Goal: Information Seeking & Learning: Learn about a topic

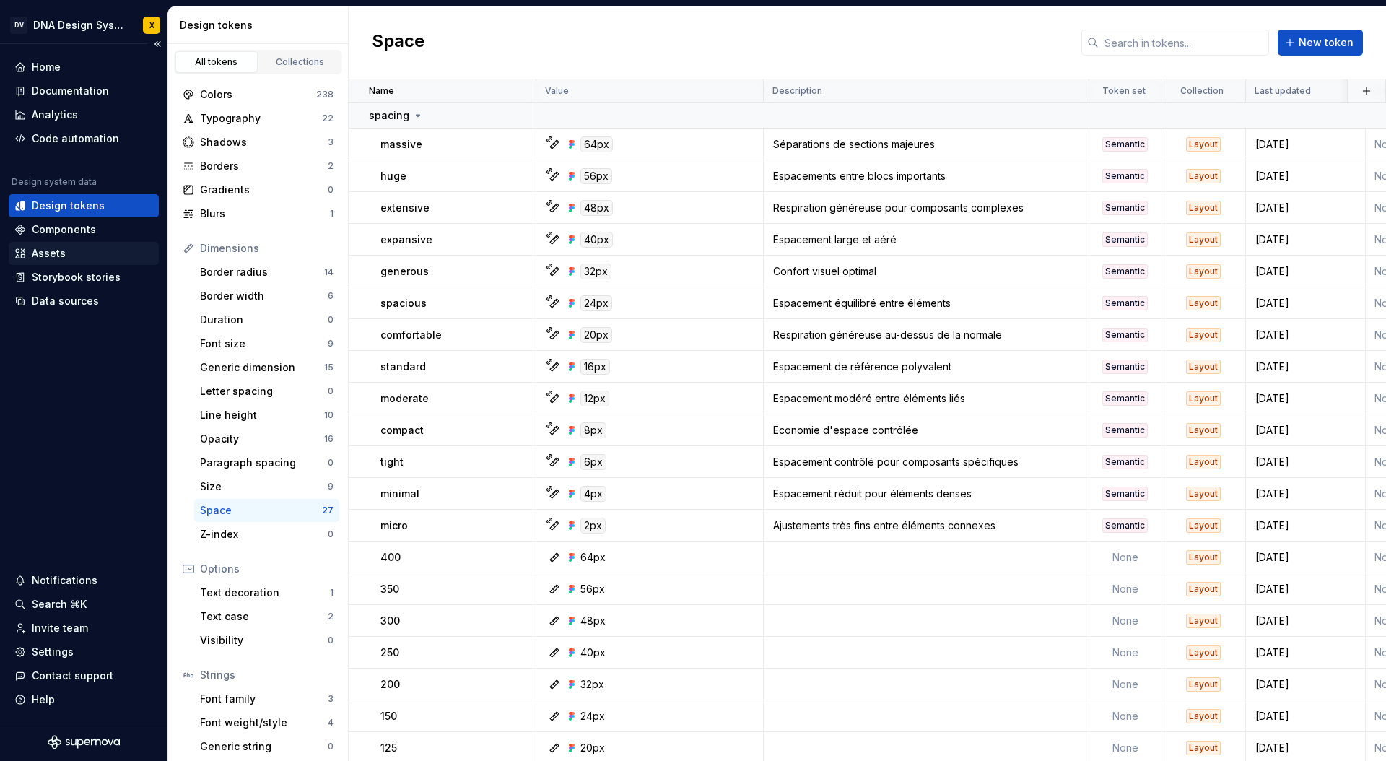
click at [50, 255] on div "Assets" at bounding box center [49, 253] width 34 height 14
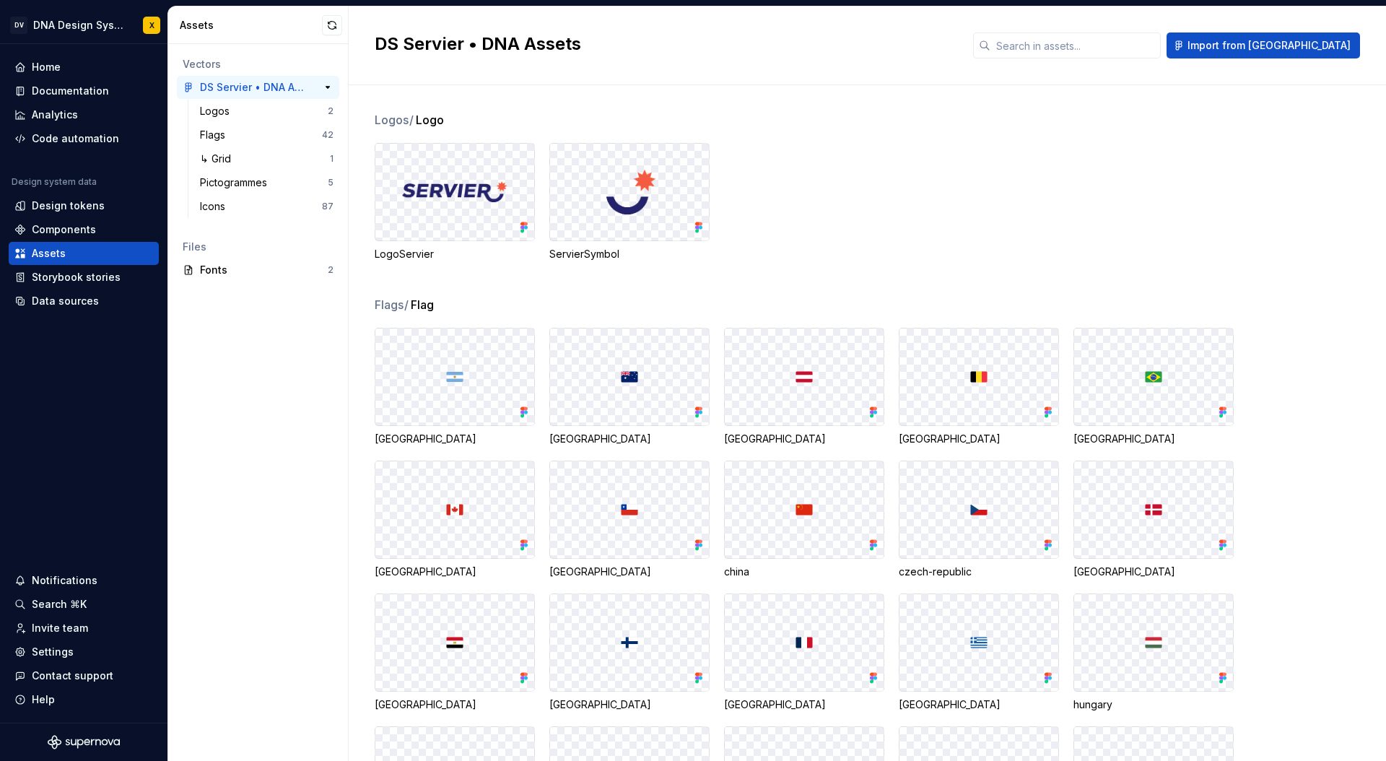
click at [225, 84] on div "DS Servier • DNA Assets" at bounding box center [254, 87] width 108 height 14
click at [58, 277] on div "Storybook stories" at bounding box center [76, 277] width 89 height 14
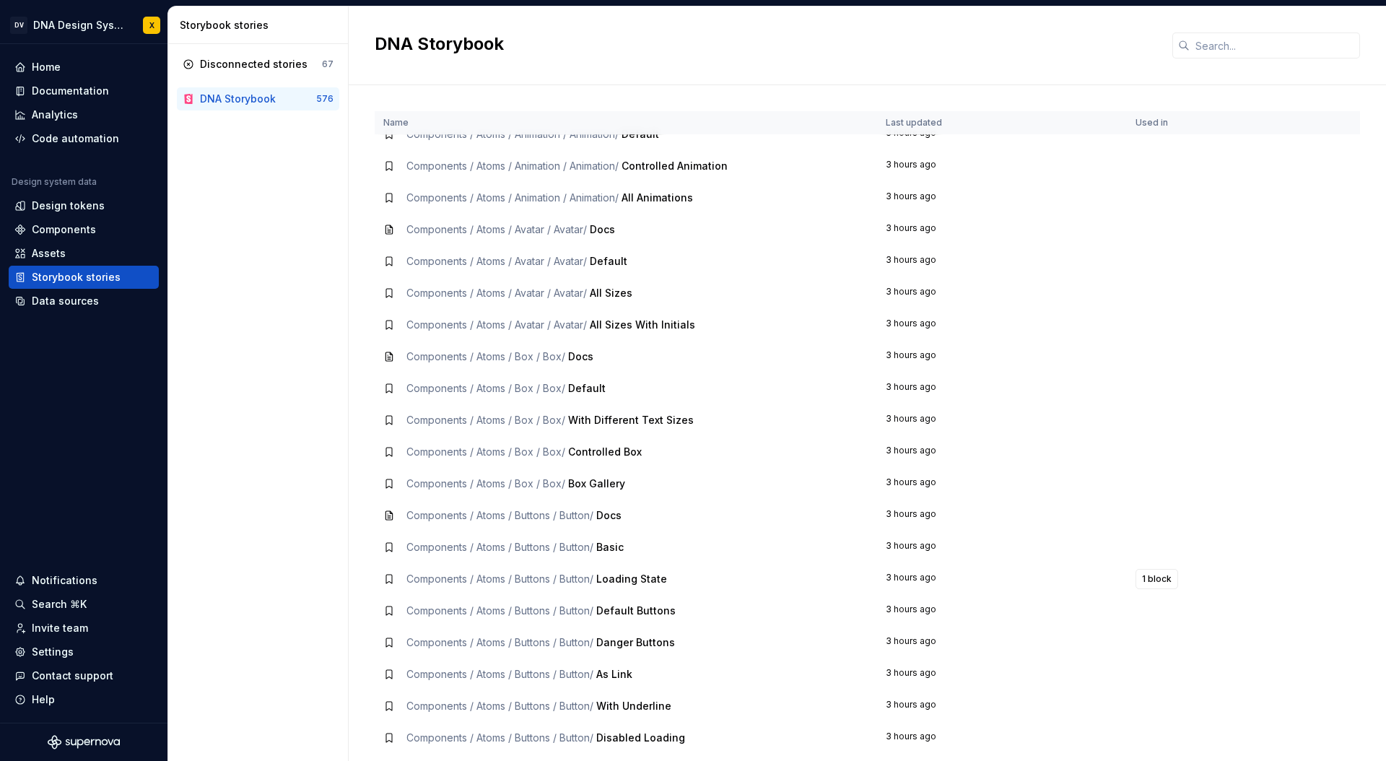
scroll to position [98, 0]
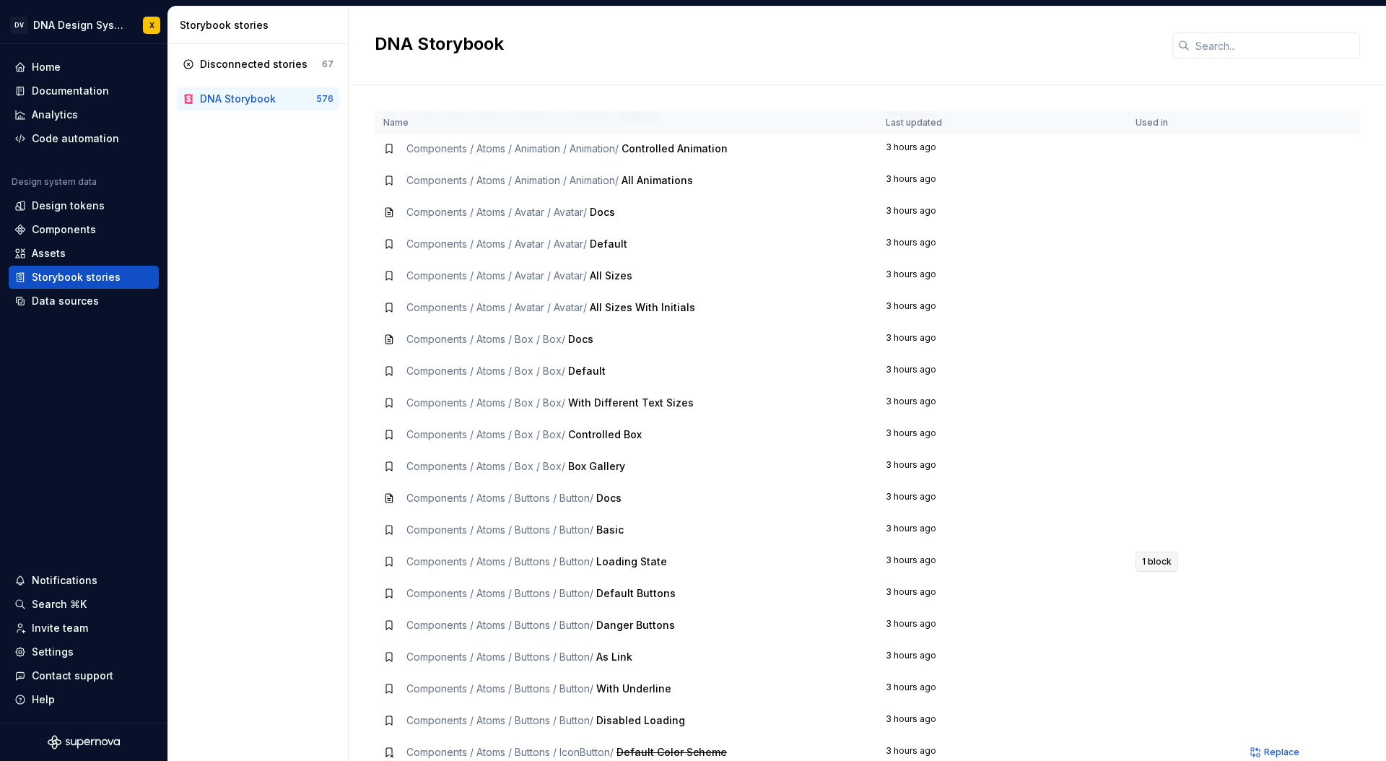
click at [1156, 556] on span "1 block" at bounding box center [1157, 562] width 30 height 12
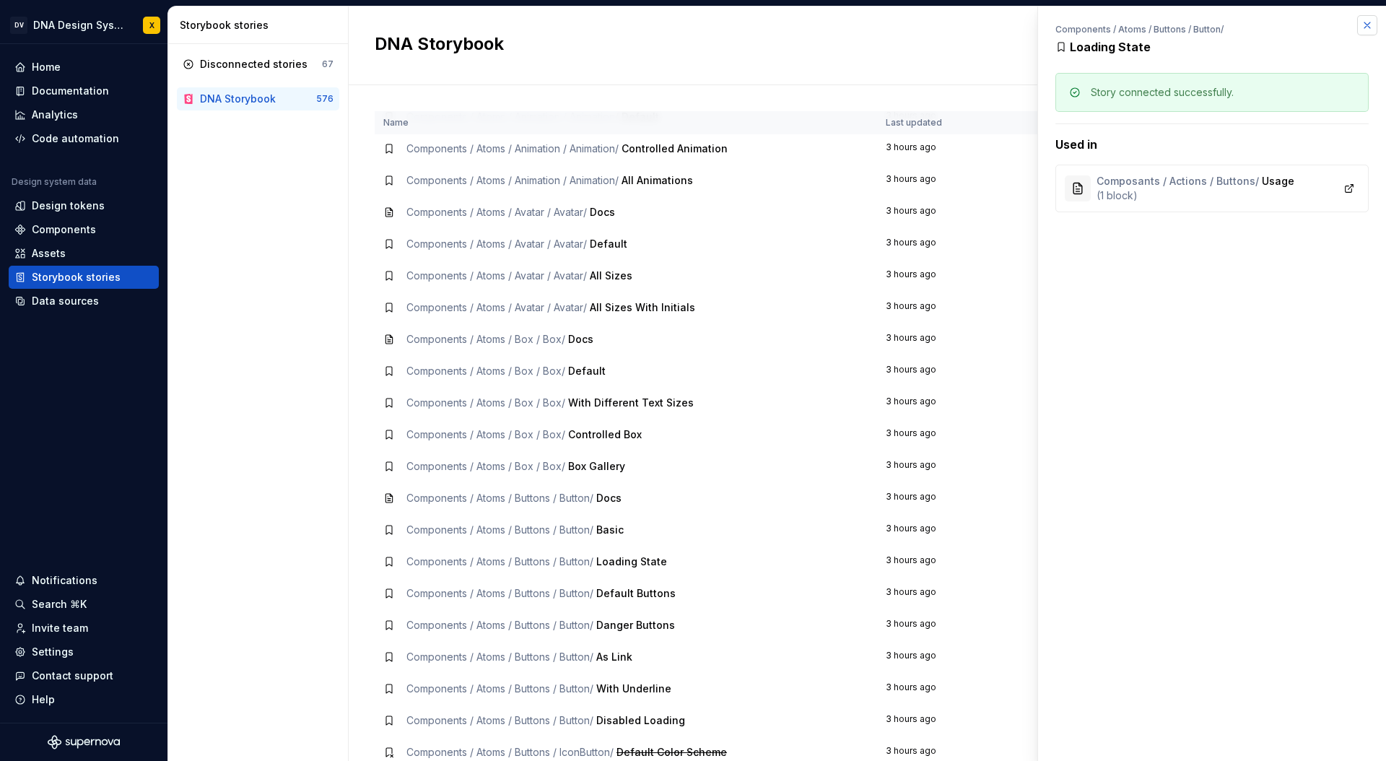
click at [1370, 26] on button "button" at bounding box center [1367, 25] width 20 height 20
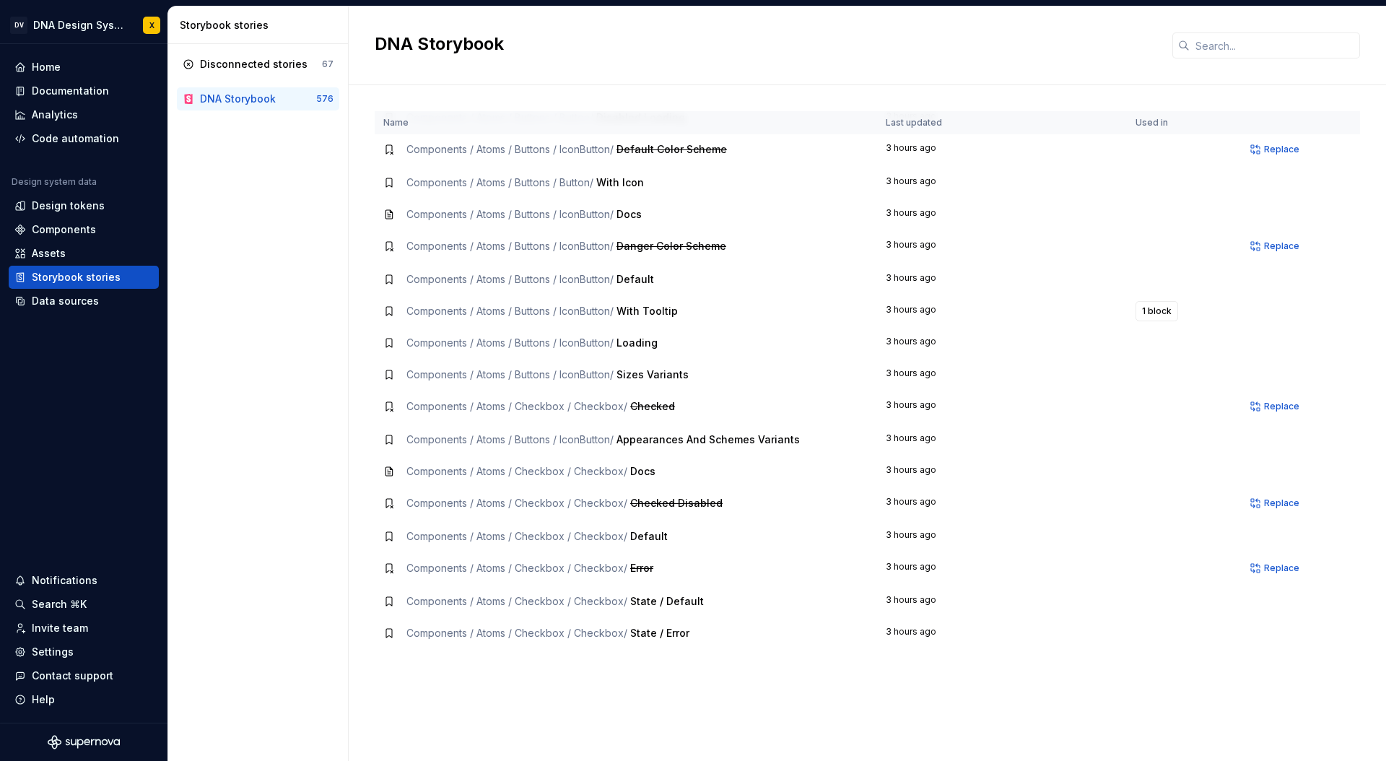
scroll to position [757, 0]
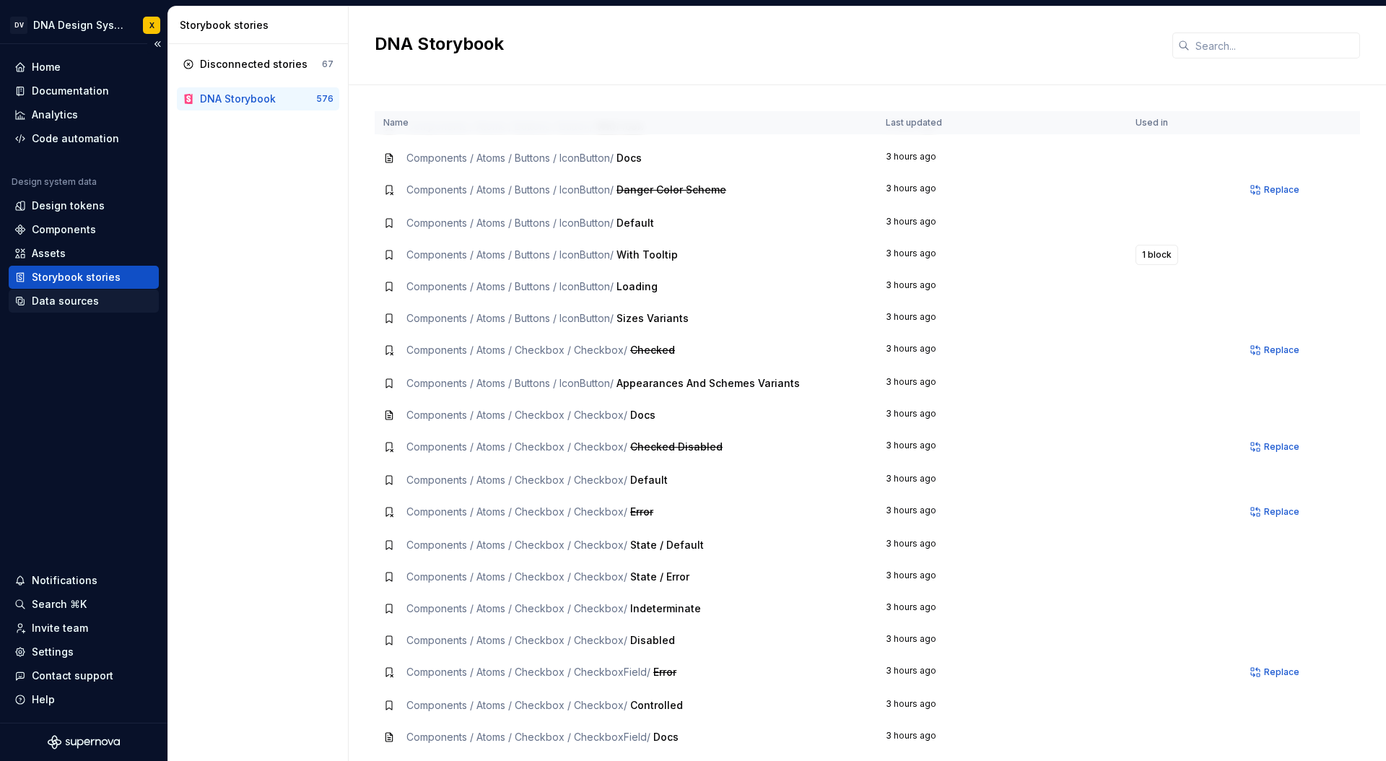
click at [49, 301] on div "Data sources" at bounding box center [65, 301] width 67 height 14
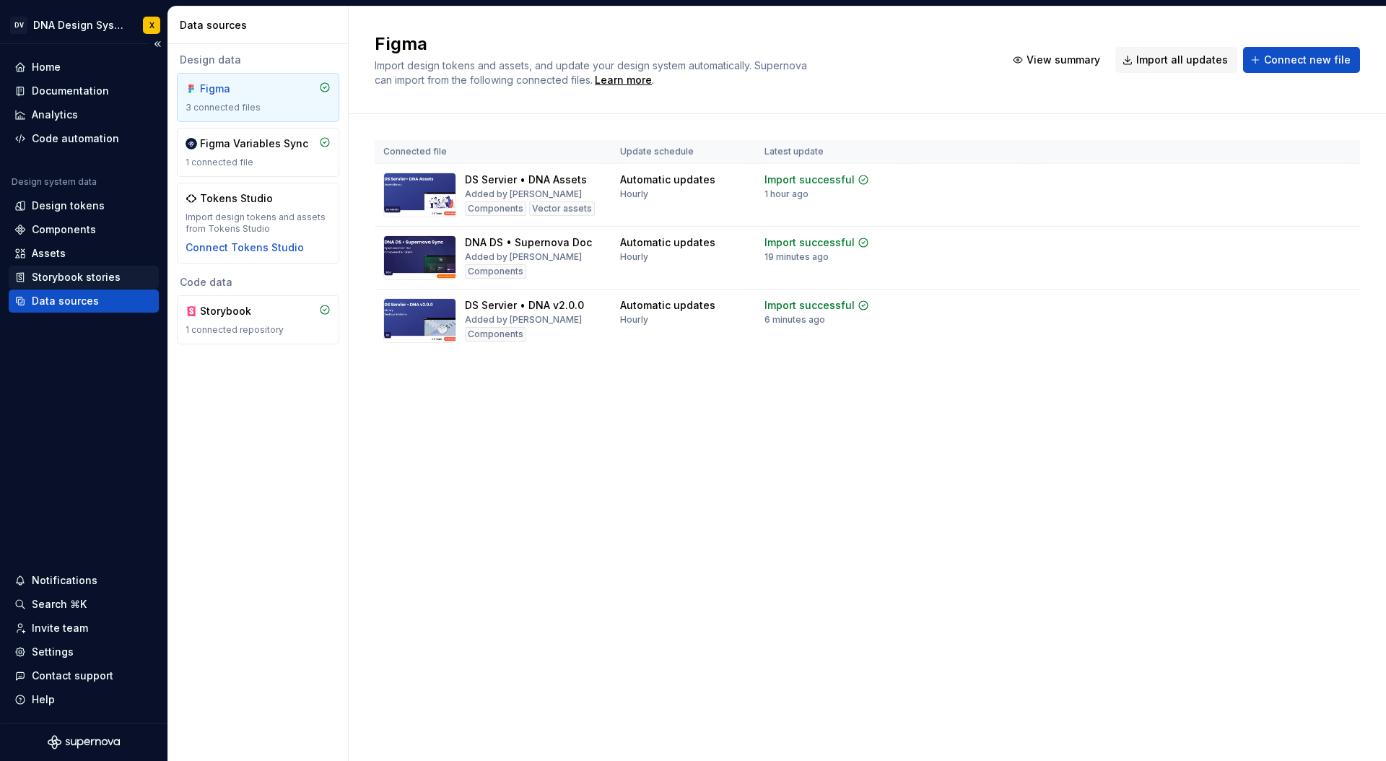
click at [50, 268] on div "Storybook stories" at bounding box center [84, 277] width 150 height 23
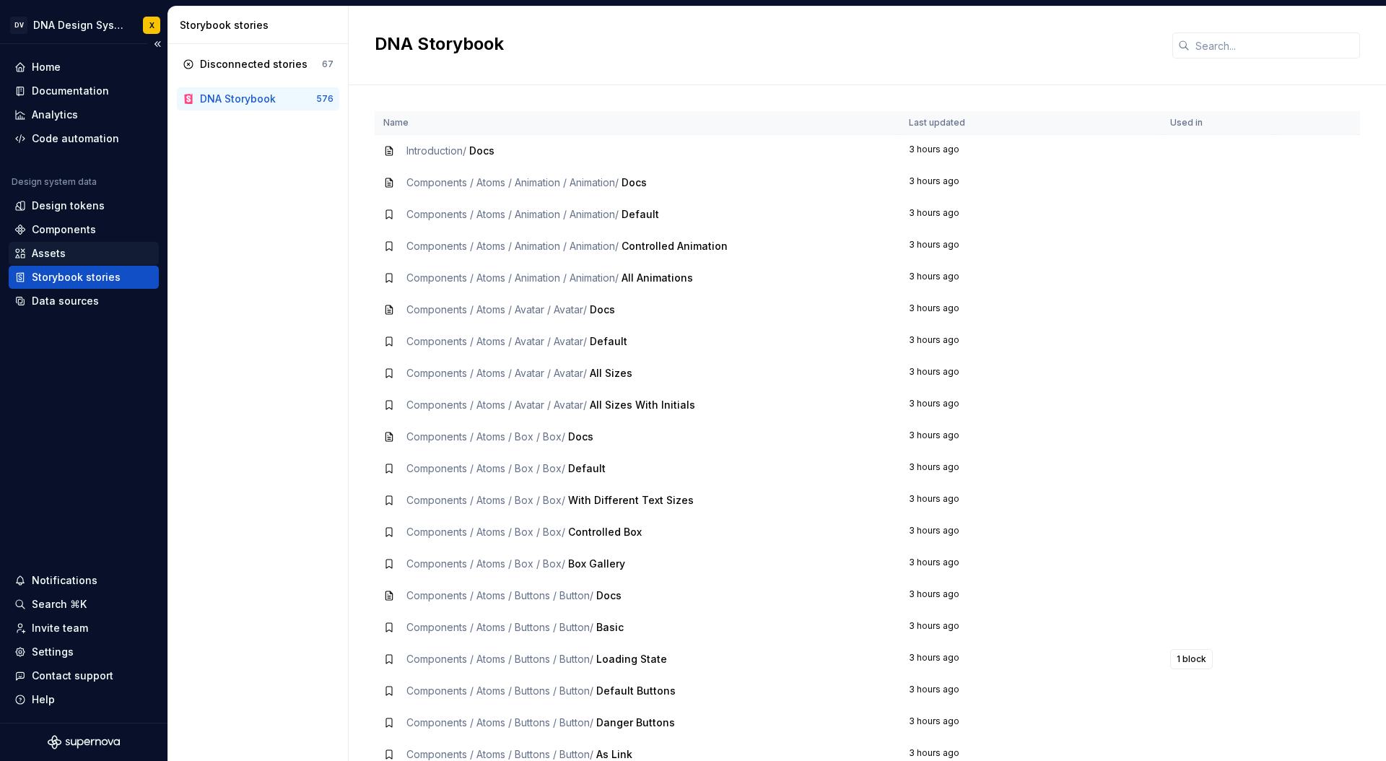
click at [45, 249] on div "Assets" at bounding box center [49, 253] width 34 height 14
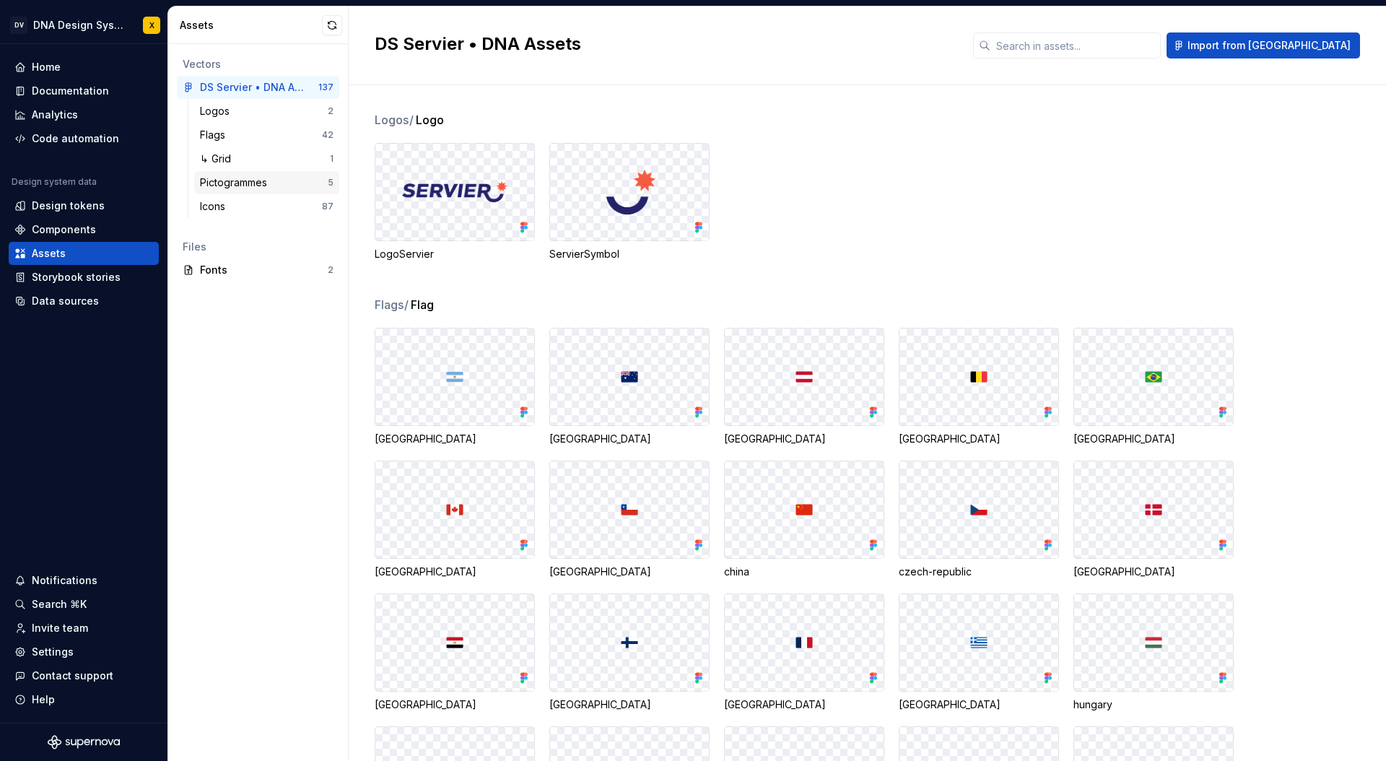
click at [235, 184] on div "Pictogrammes" at bounding box center [236, 182] width 73 height 14
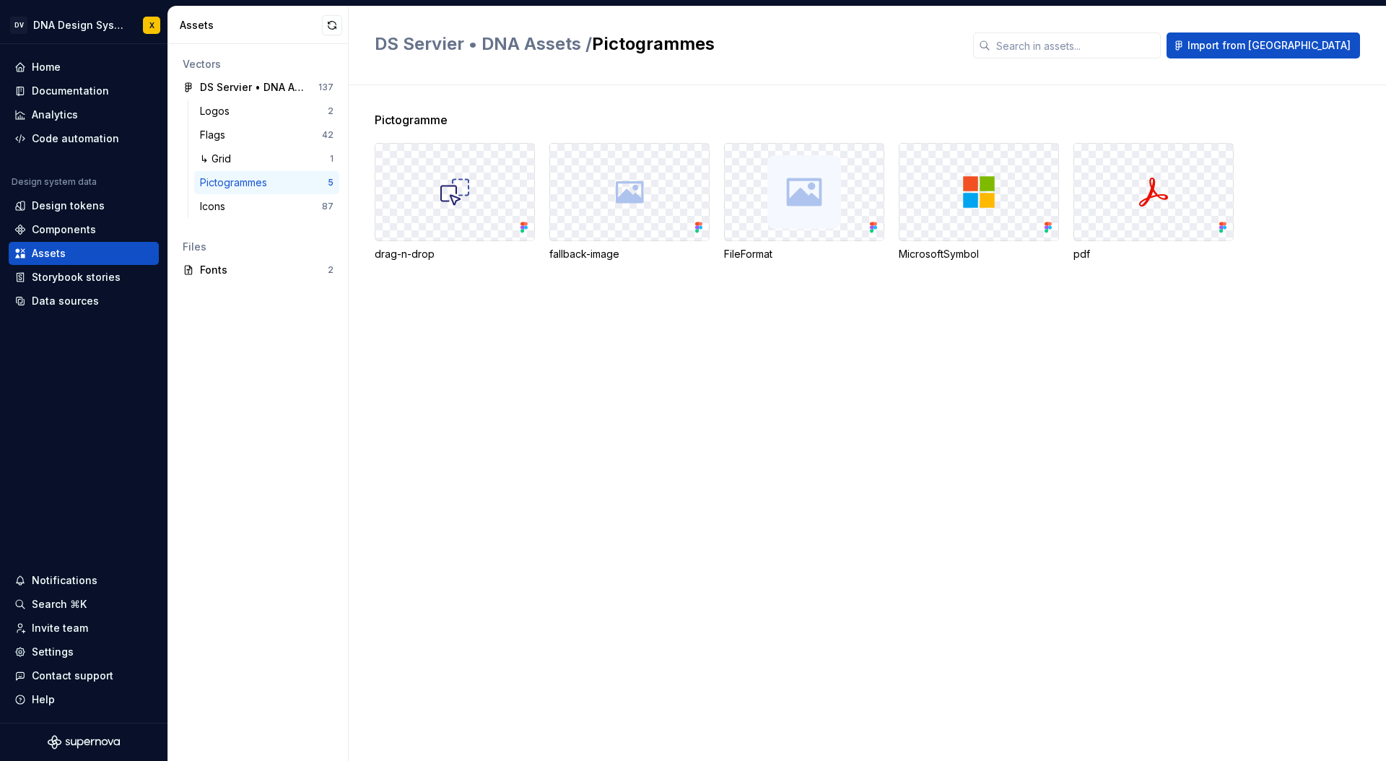
click at [230, 193] on div "Pictogrammes 5" at bounding box center [266, 182] width 145 height 23
click at [217, 212] on div "Icons" at bounding box center [215, 206] width 31 height 14
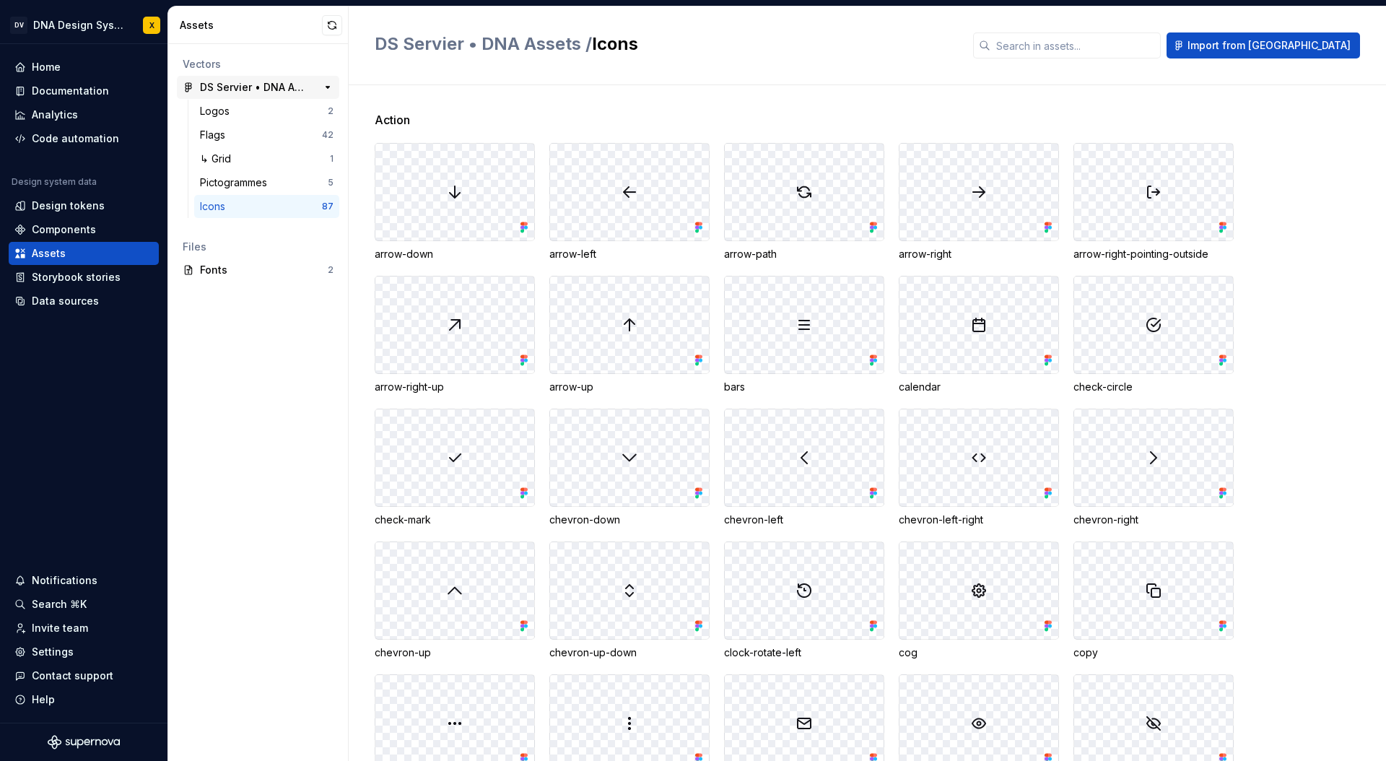
click at [238, 84] on div "DS Servier • DNA Assets" at bounding box center [254, 87] width 108 height 14
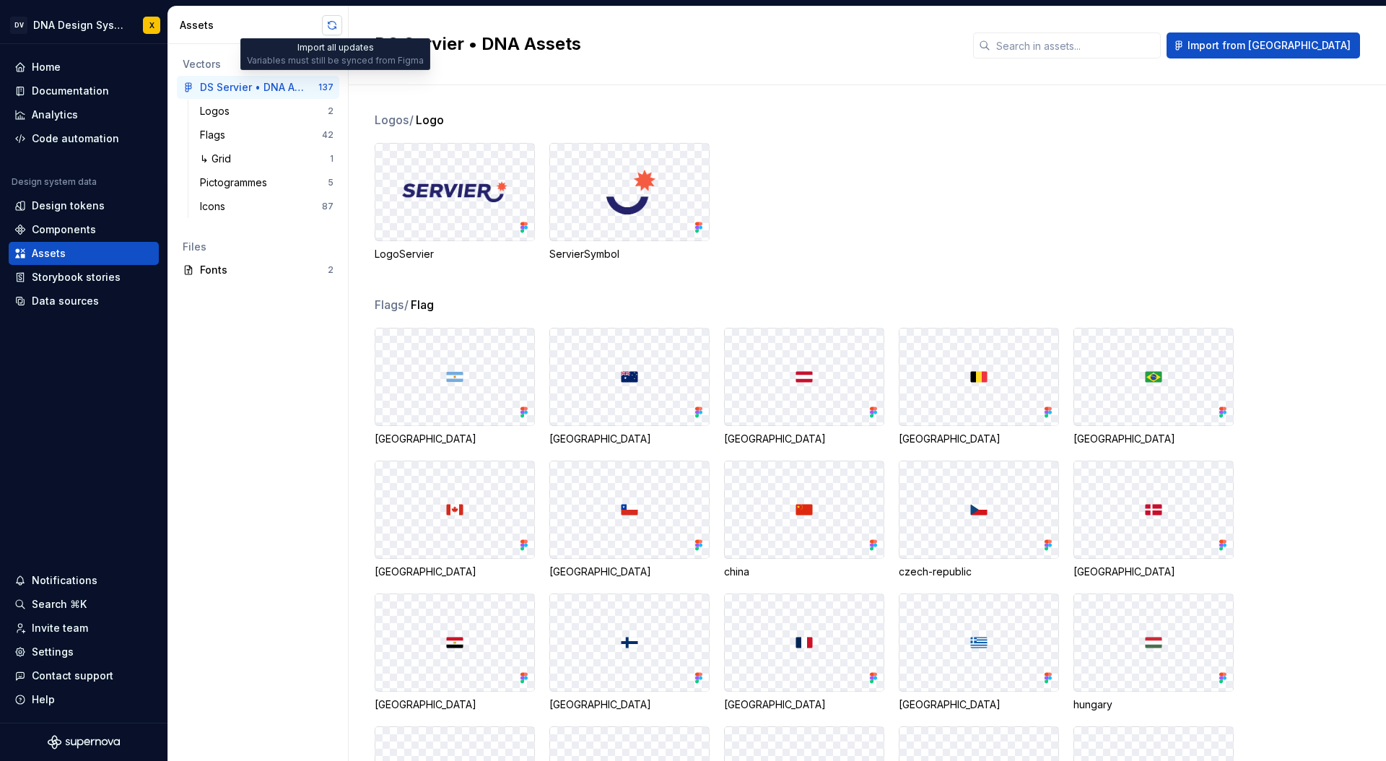
click at [331, 23] on button "button" at bounding box center [332, 25] width 20 height 20
click at [224, 273] on div "Fonts" at bounding box center [264, 270] width 128 height 14
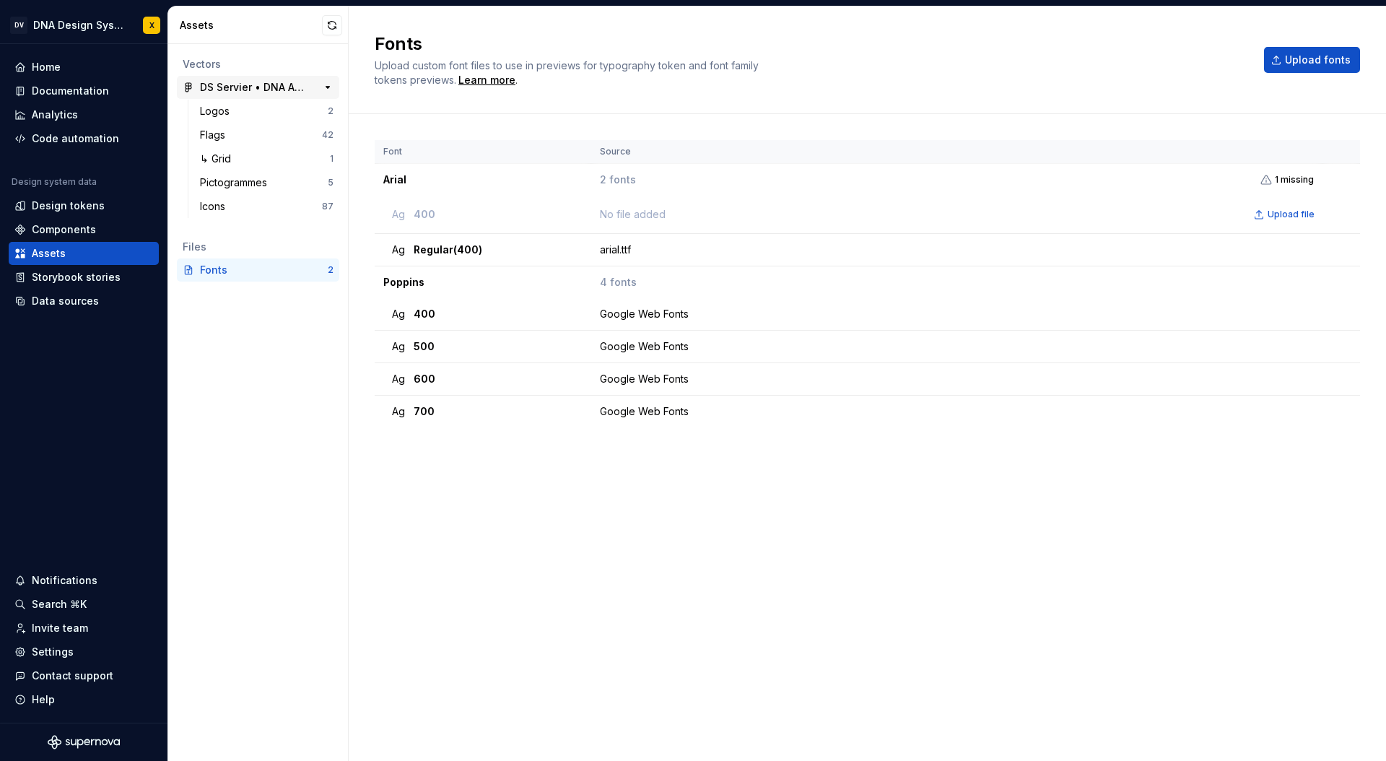
click at [232, 84] on div "DS Servier • DNA Assets" at bounding box center [254, 87] width 108 height 14
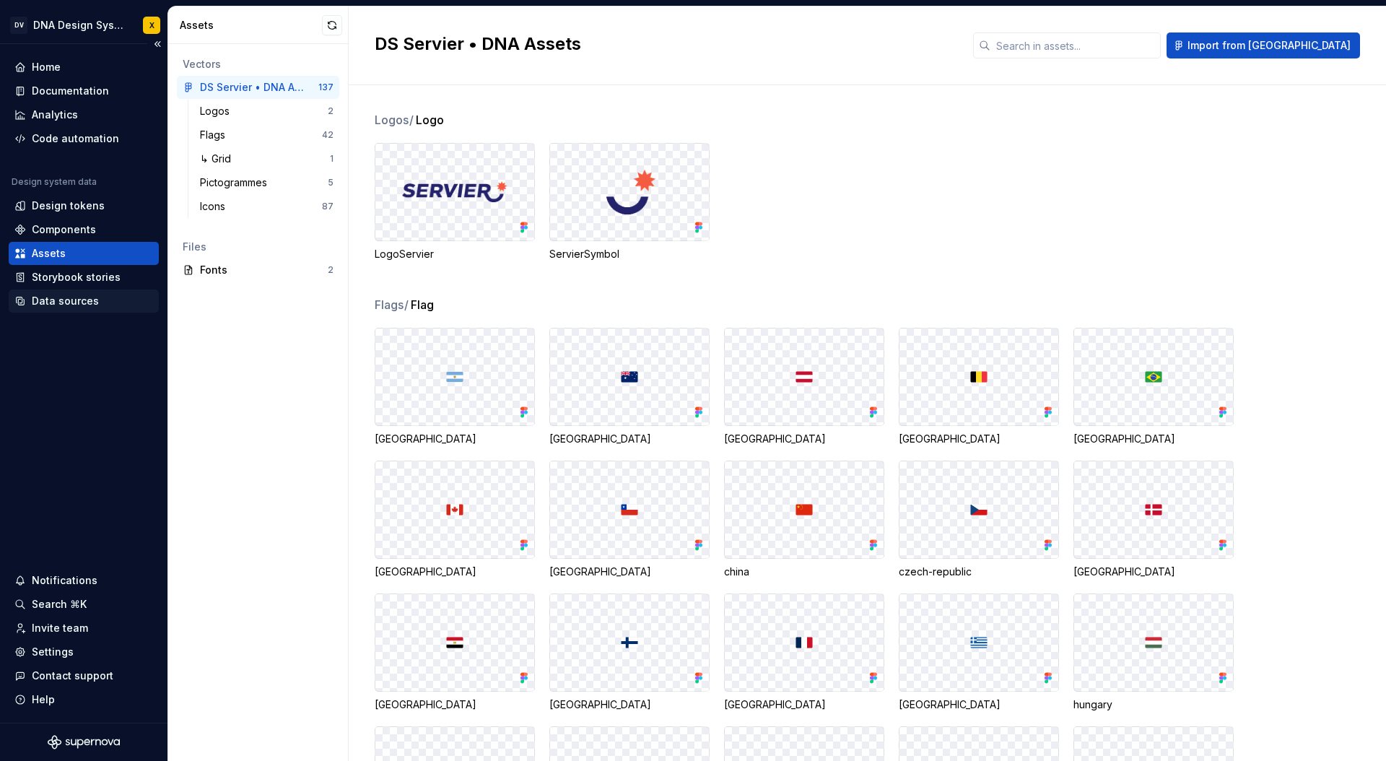
click at [43, 297] on div "Data sources" at bounding box center [65, 301] width 67 height 14
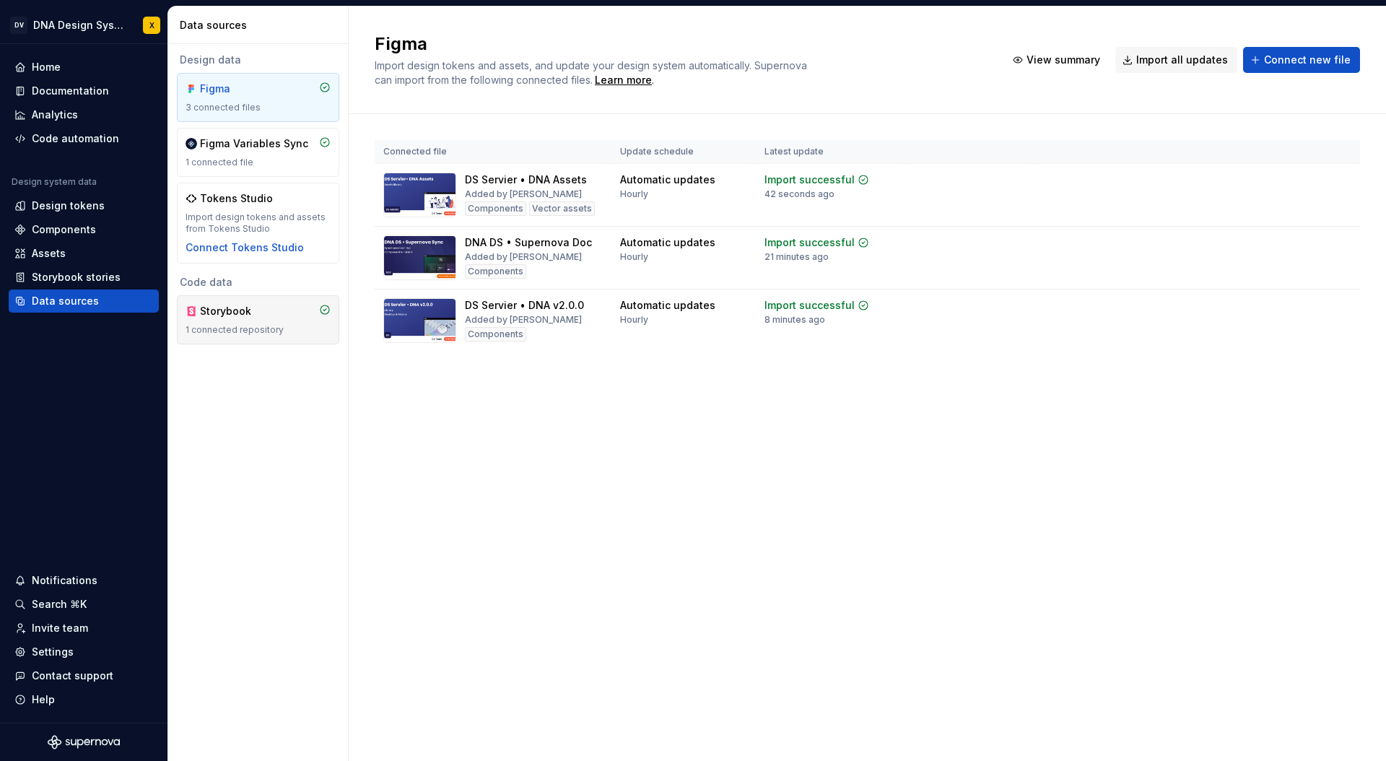
click at [268, 328] on div "1 connected repository" at bounding box center [257, 330] width 145 height 12
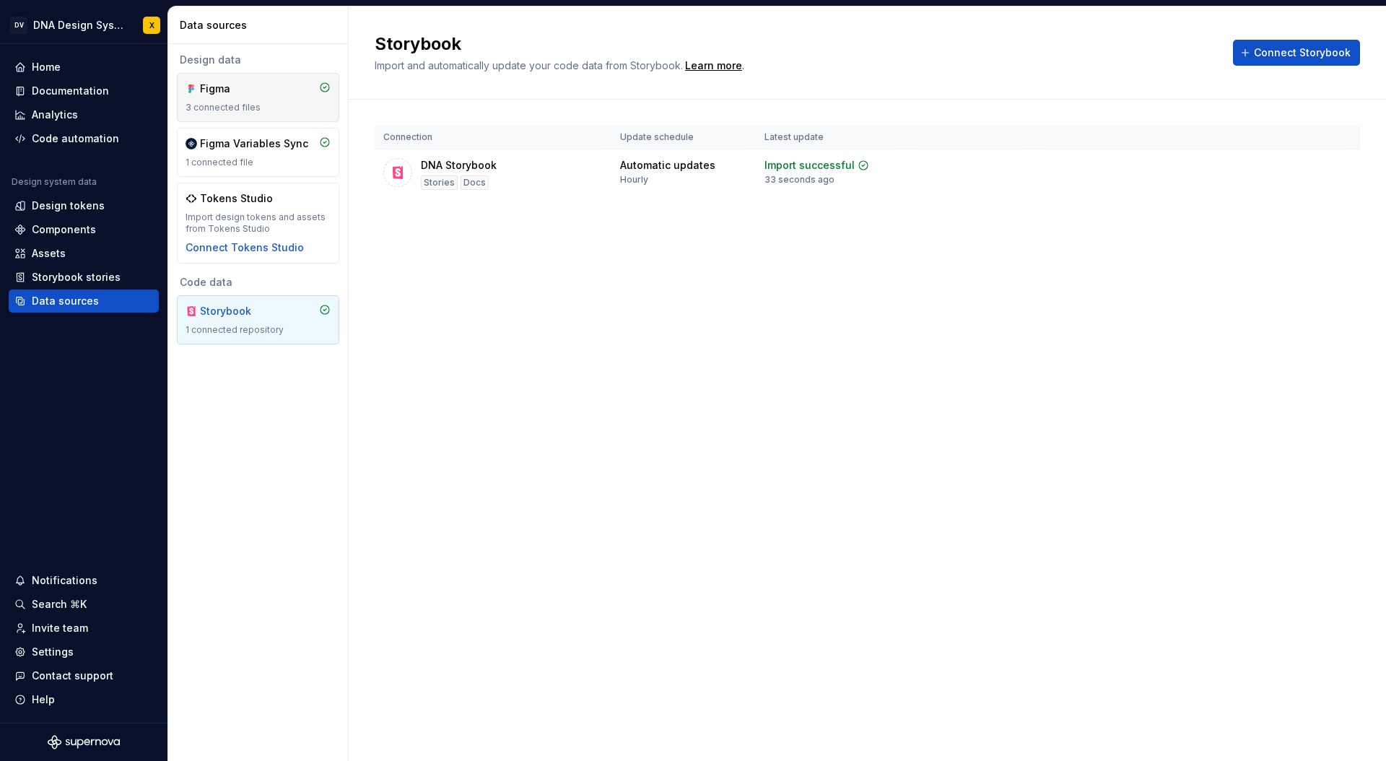
click at [232, 94] on div "Figma" at bounding box center [234, 89] width 69 height 14
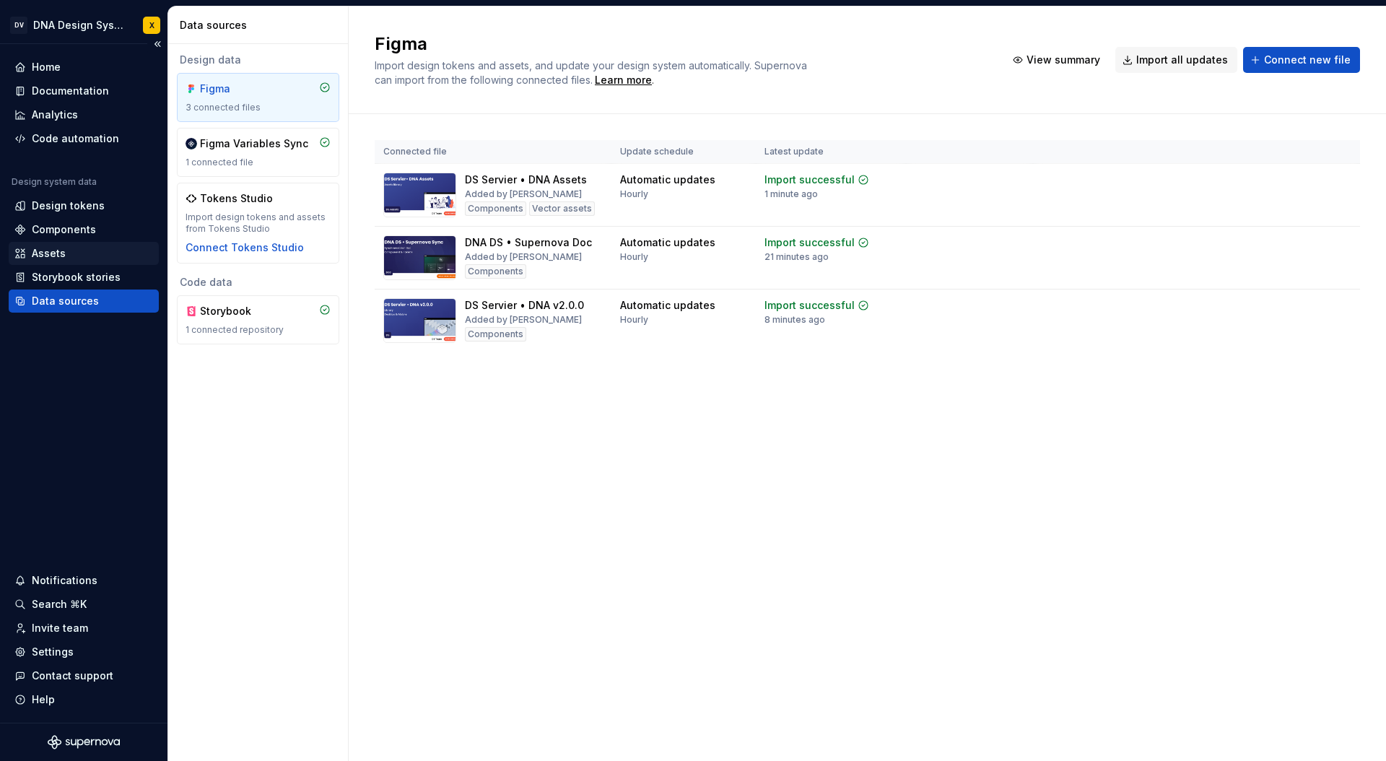
click at [53, 254] on div "Assets" at bounding box center [49, 253] width 34 height 14
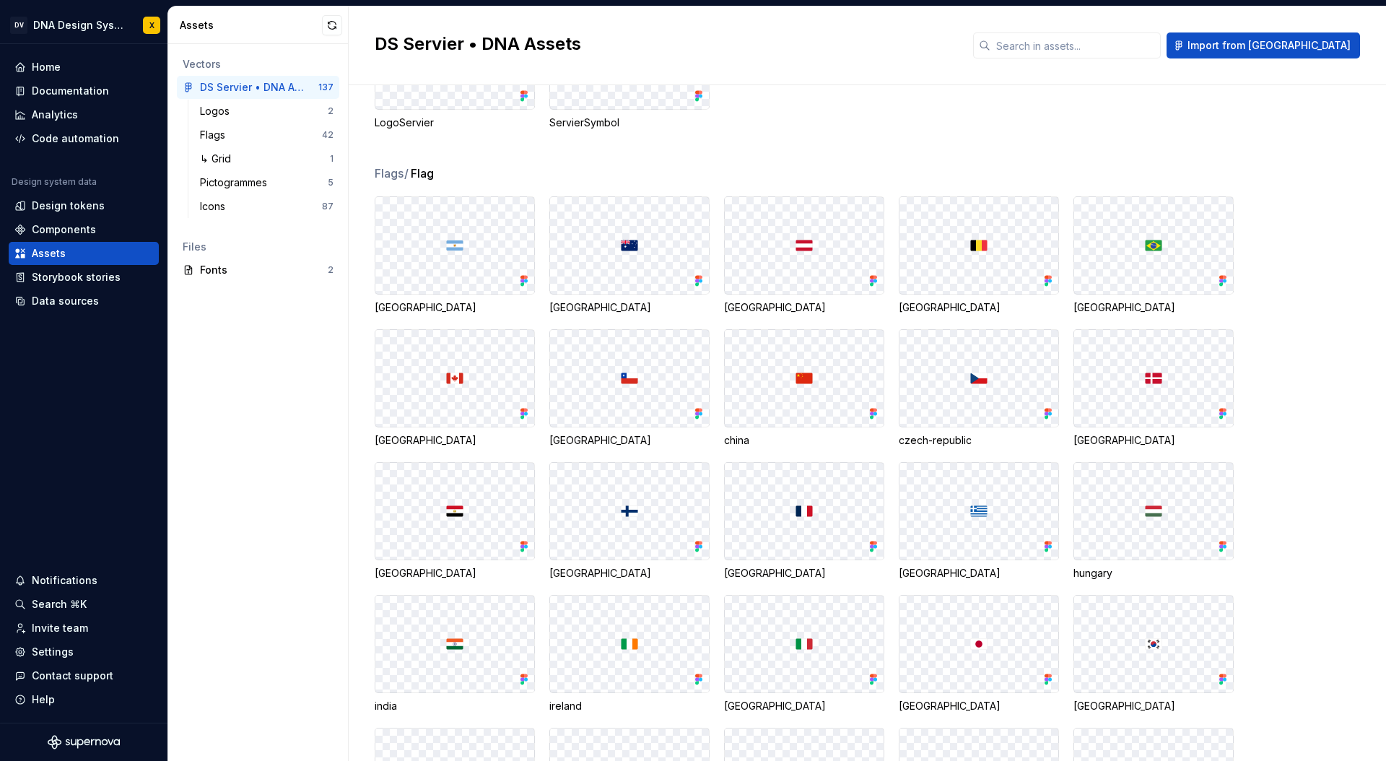
scroll to position [130, 0]
click at [78, 279] on div "Storybook stories" at bounding box center [76, 277] width 89 height 14
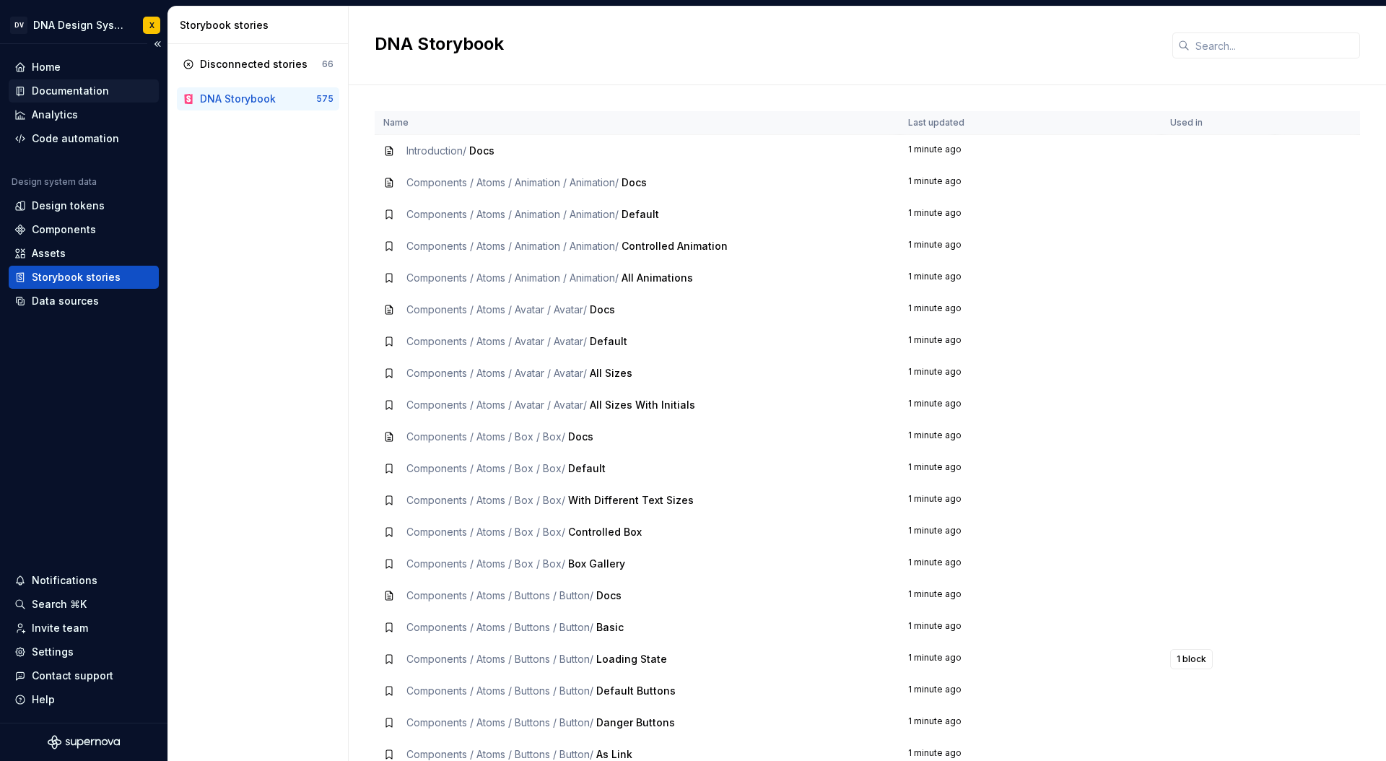
click at [64, 84] on div "Documentation" at bounding box center [70, 91] width 77 height 14
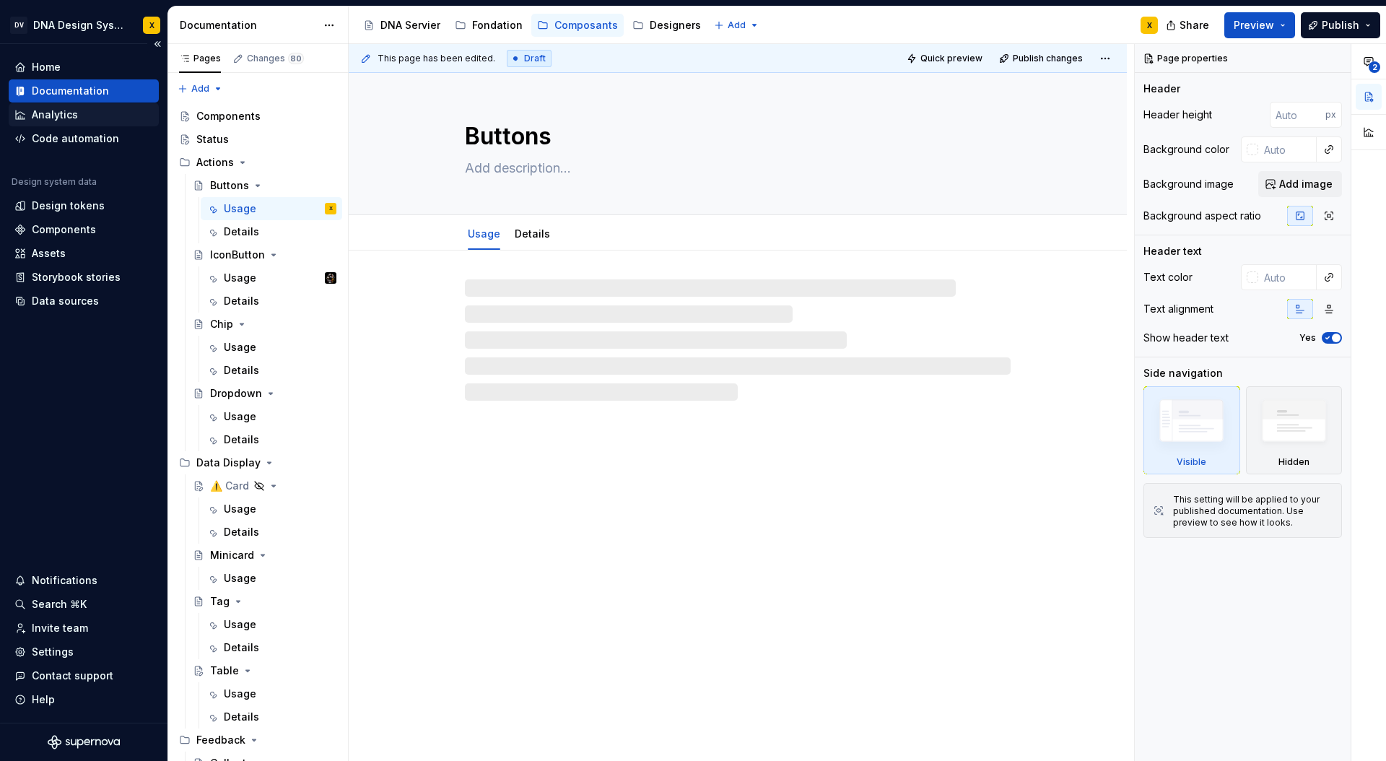
click at [43, 115] on div "Analytics" at bounding box center [55, 115] width 46 height 14
type textarea "*"
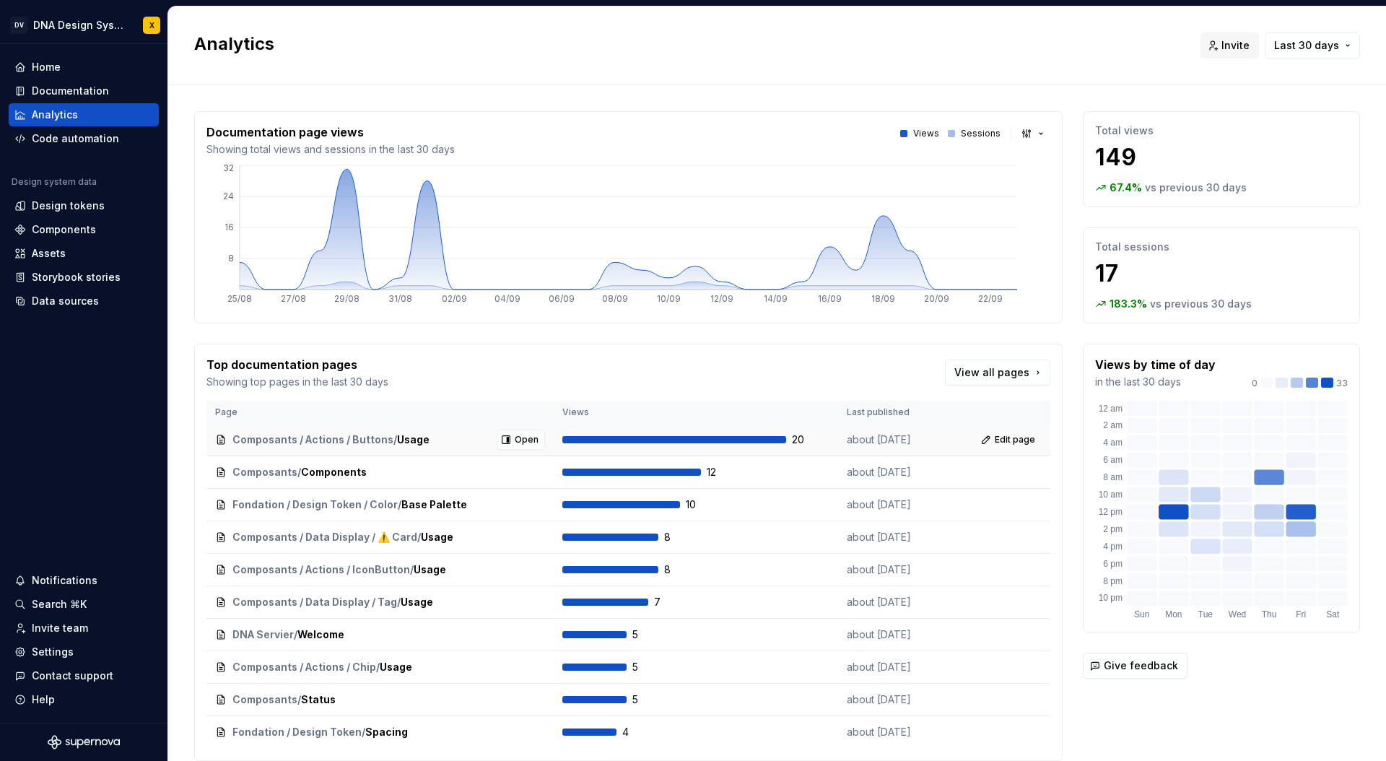
scroll to position [55, 0]
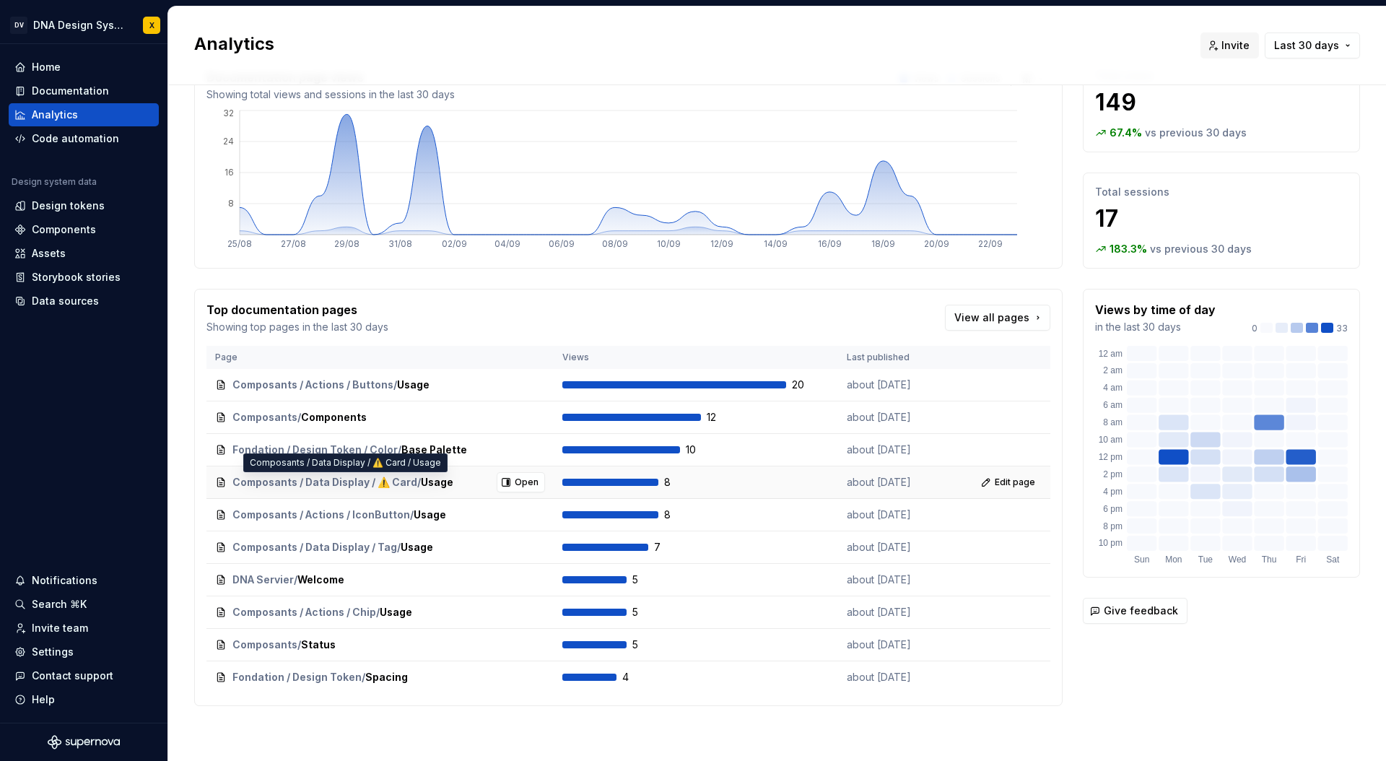
click at [389, 478] on span "Composants / Data Display / ⚠️ Card" at bounding box center [324, 482] width 185 height 14
click at [386, 480] on span "Composants / Data Display / ⚠️ Card" at bounding box center [324, 482] width 185 height 14
click at [526, 480] on span "Open" at bounding box center [527, 482] width 24 height 12
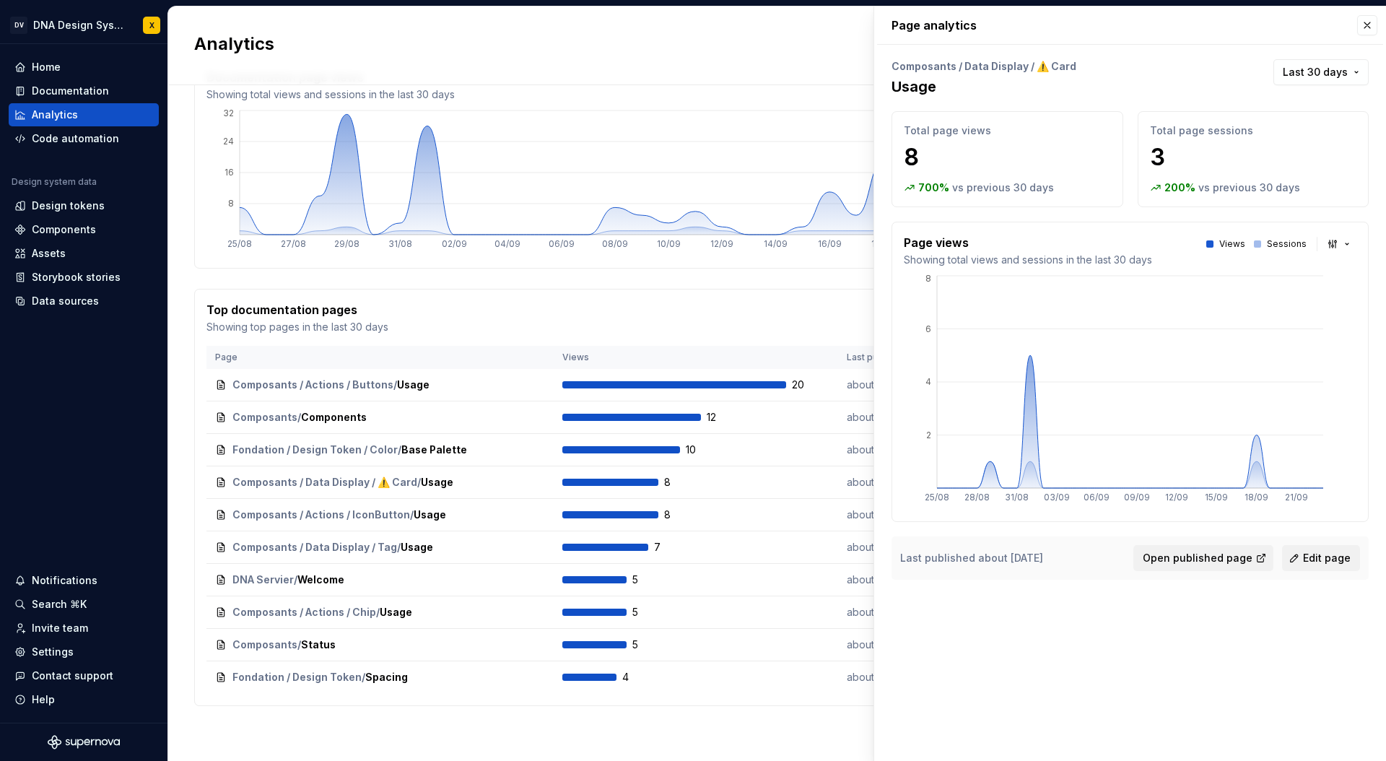
click at [1054, 67] on p "Composants / Data Display / ⚠️ Card" at bounding box center [983, 66] width 185 height 14
click at [1363, 30] on button "button" at bounding box center [1367, 25] width 20 height 20
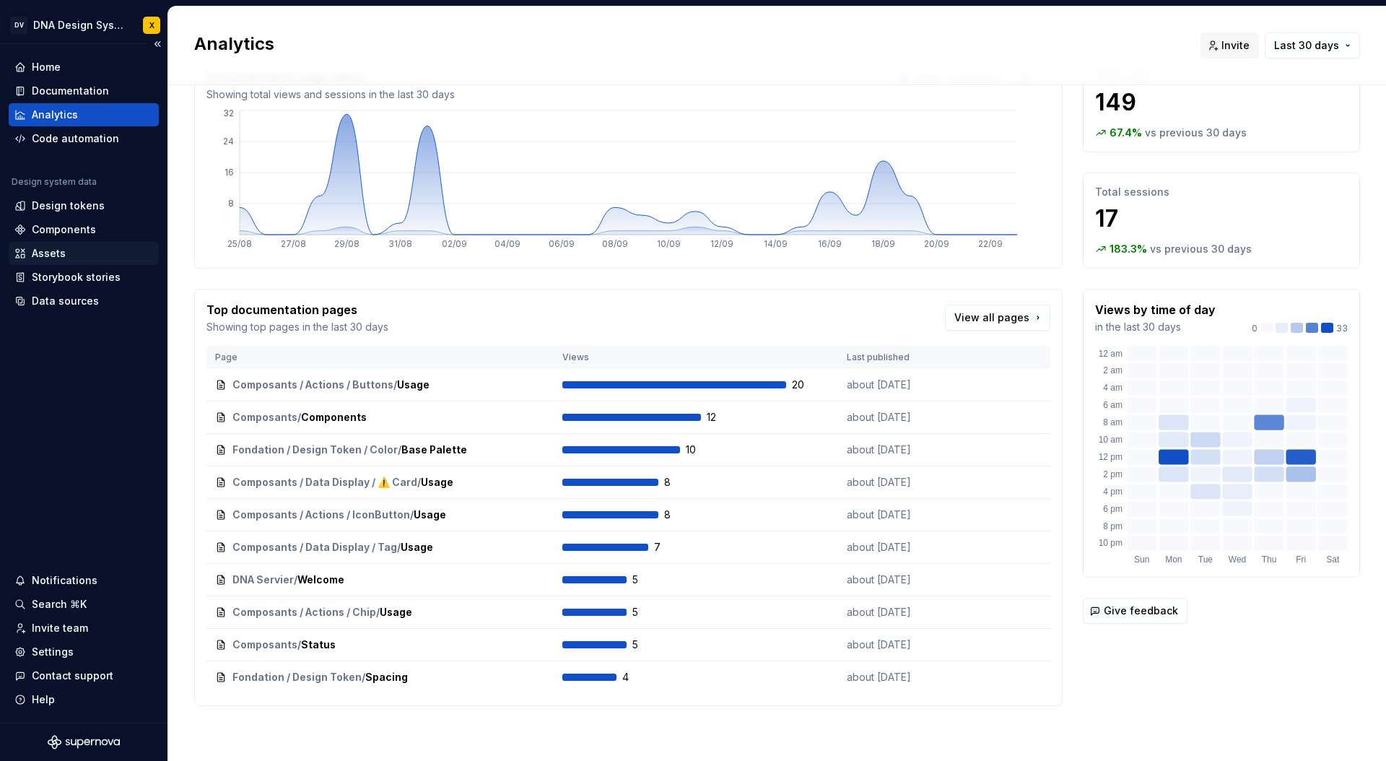
click at [52, 248] on div "Assets" at bounding box center [49, 253] width 34 height 14
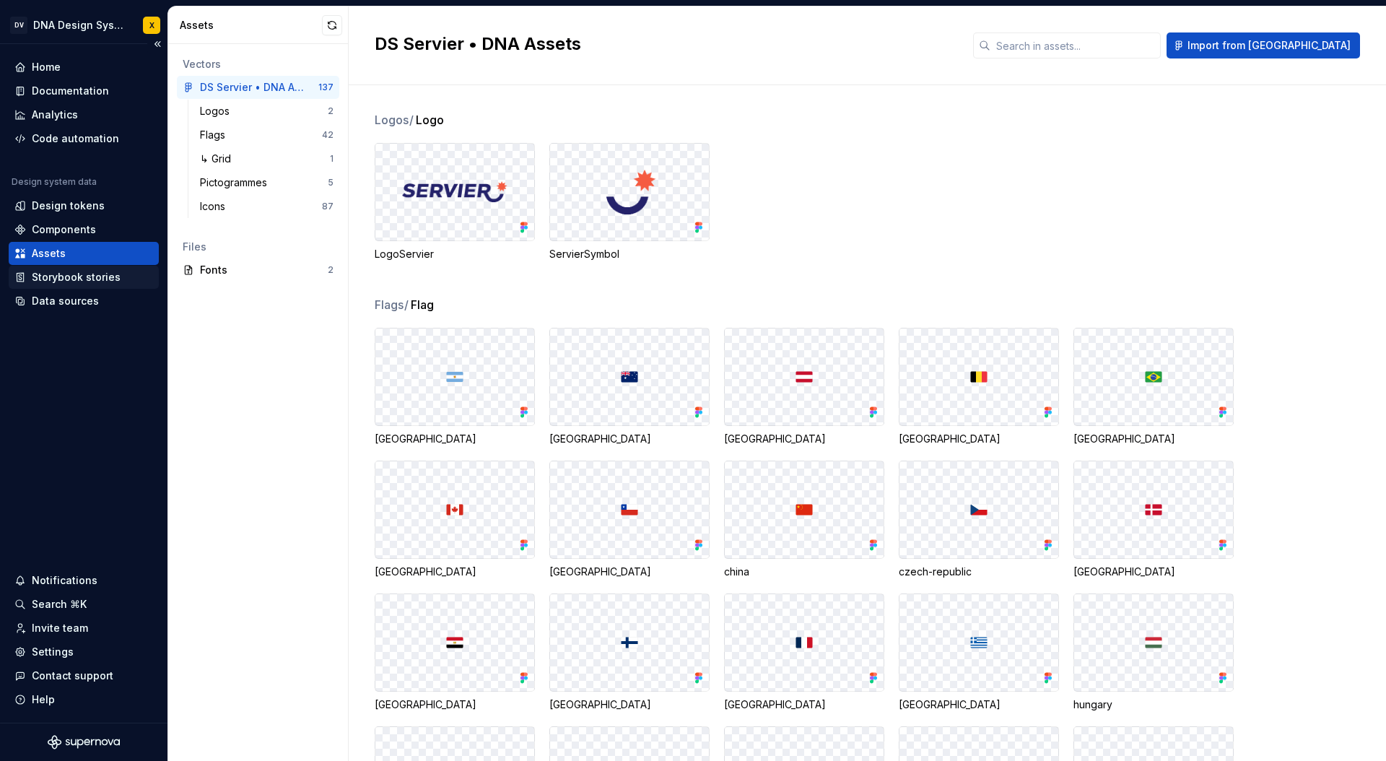
click at [90, 278] on div "Storybook stories" at bounding box center [76, 277] width 89 height 14
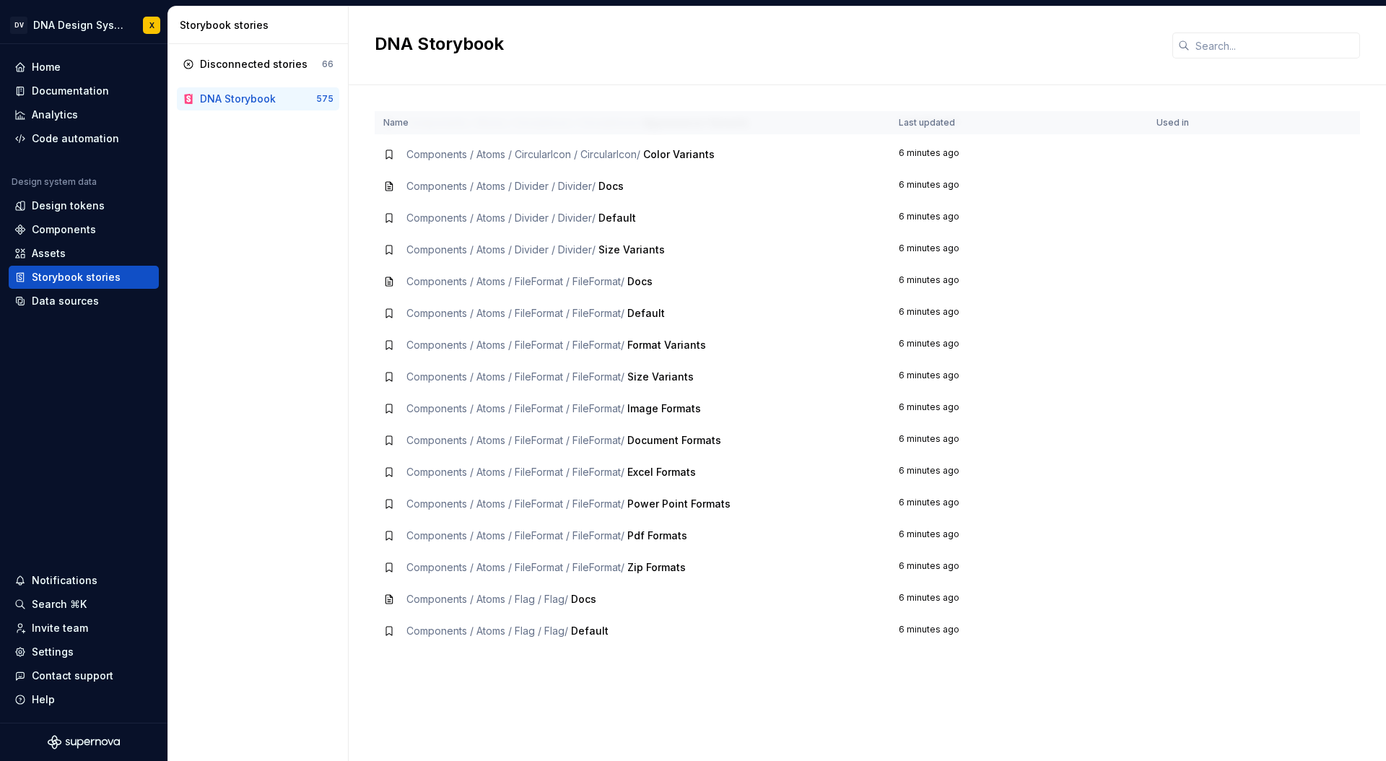
scroll to position [2124, 0]
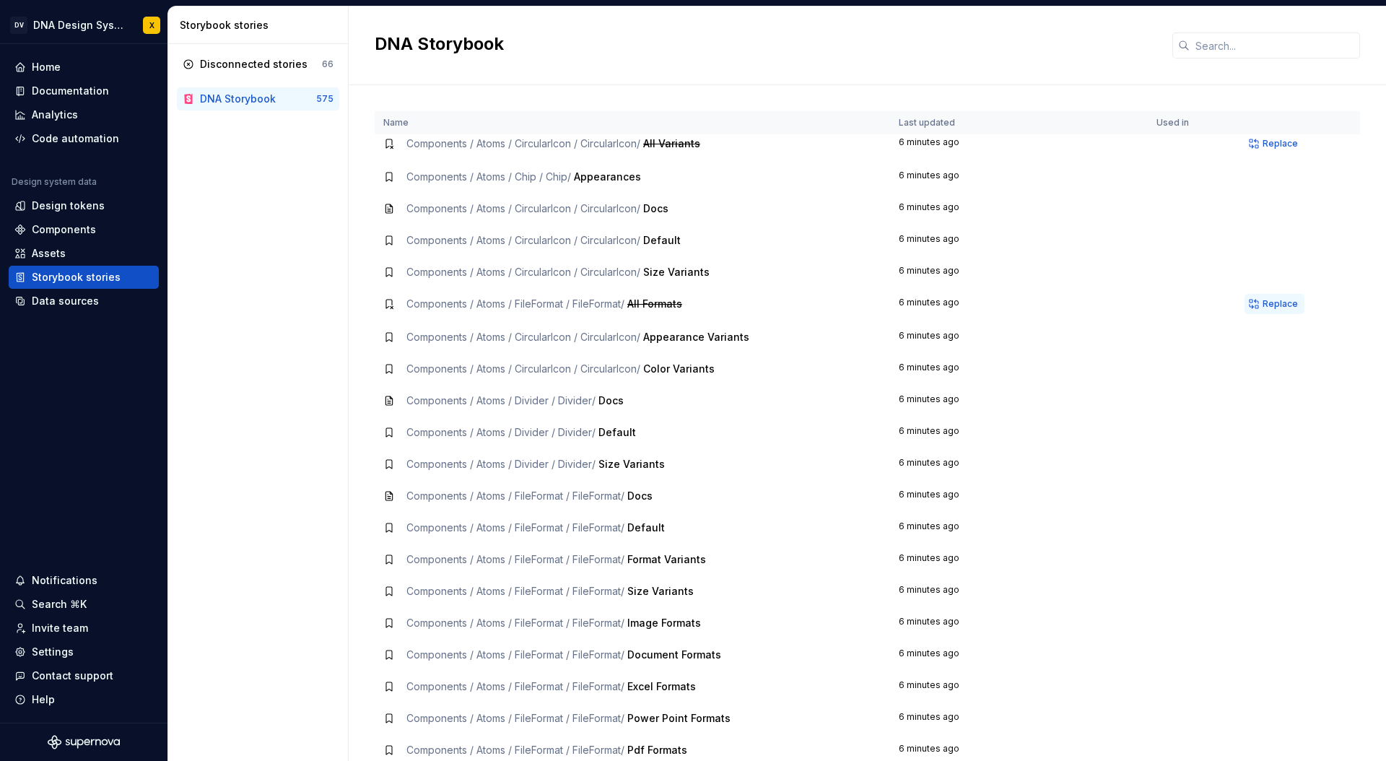
click at [1277, 300] on span "Replace" at bounding box center [1279, 304] width 35 height 12
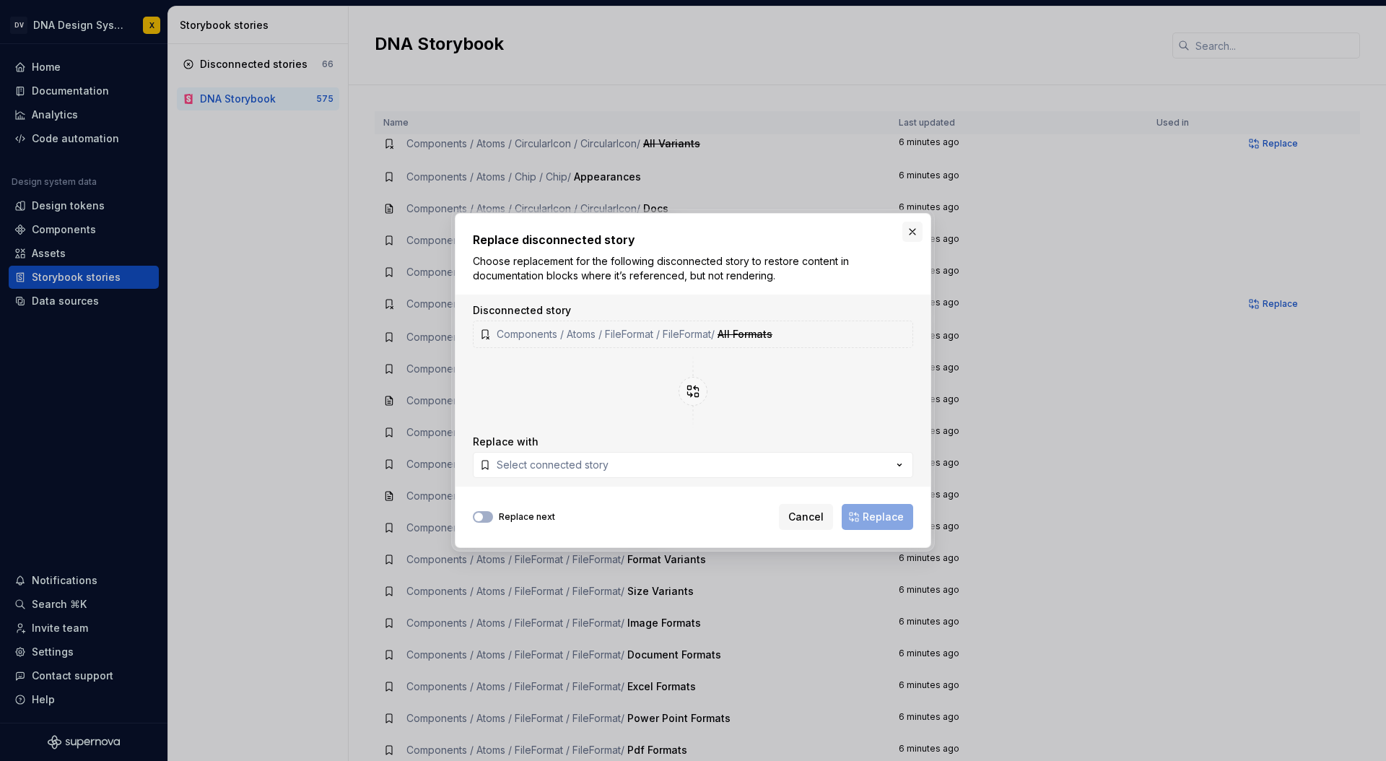
click at [916, 230] on button "button" at bounding box center [912, 232] width 20 height 20
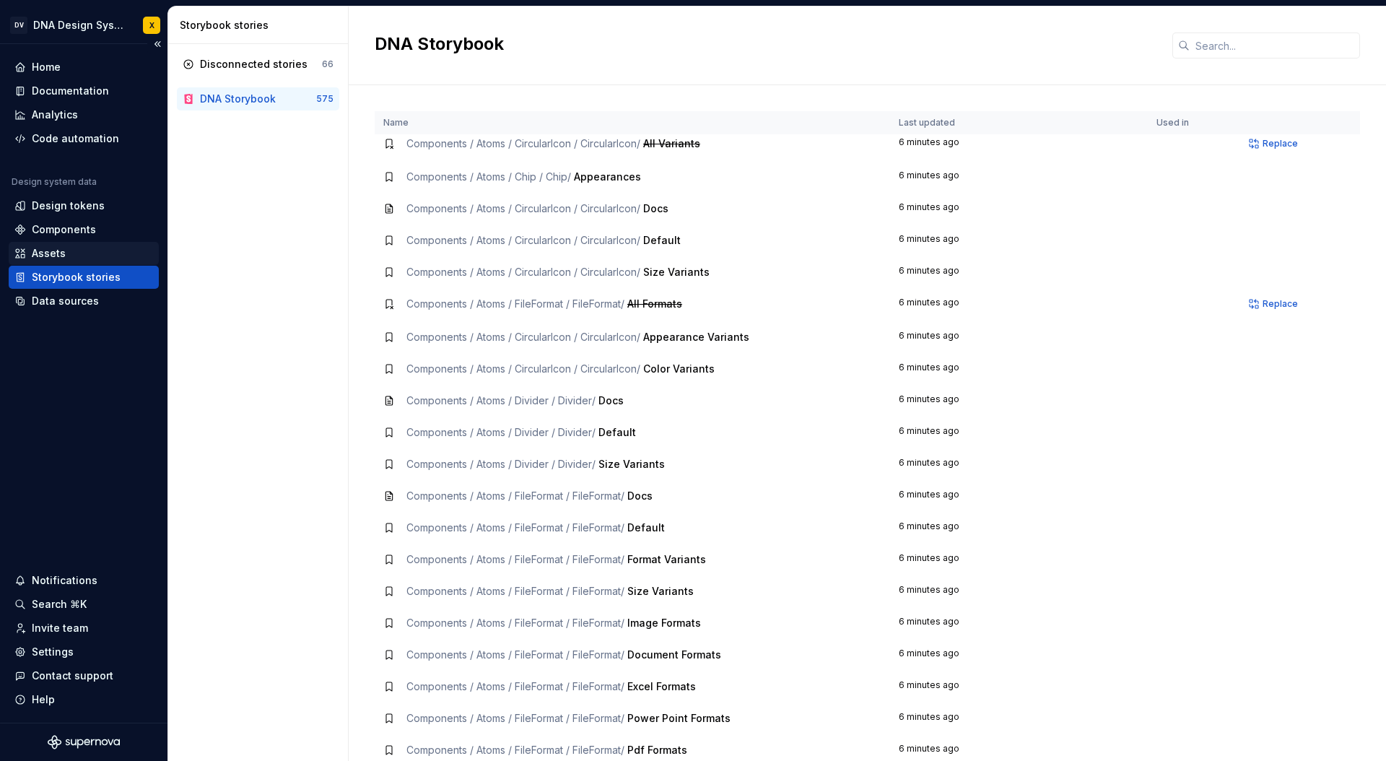
click at [50, 250] on div "Assets" at bounding box center [49, 253] width 34 height 14
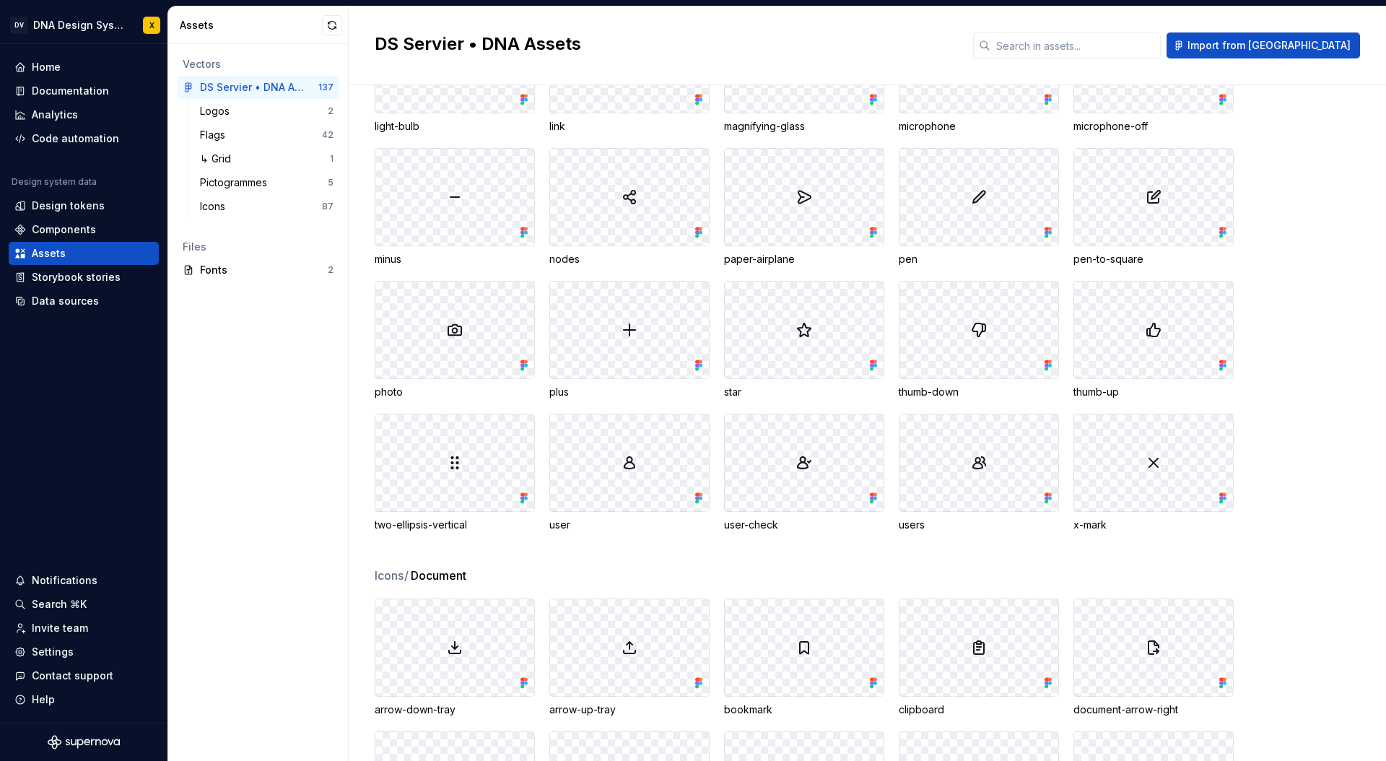
scroll to position [2701, 0]
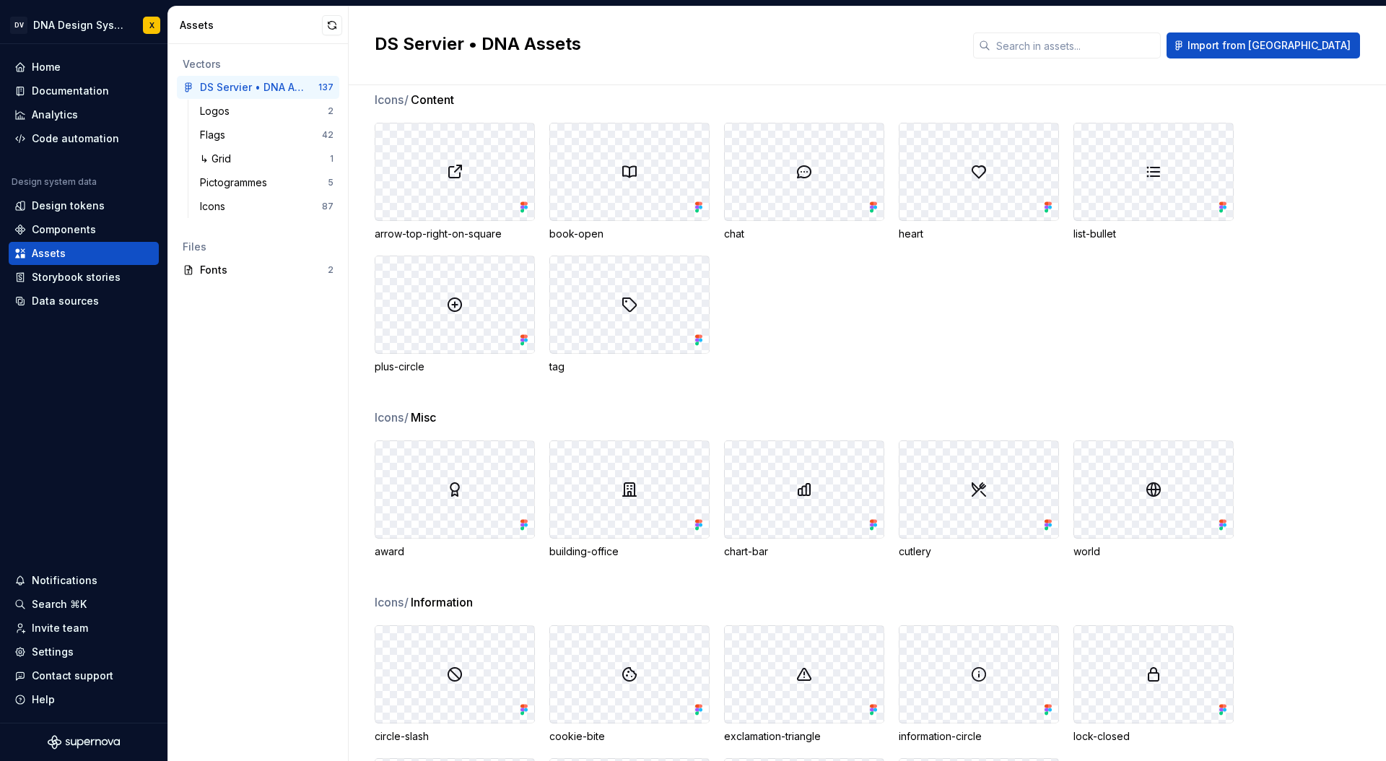
scroll to position [3647, 0]
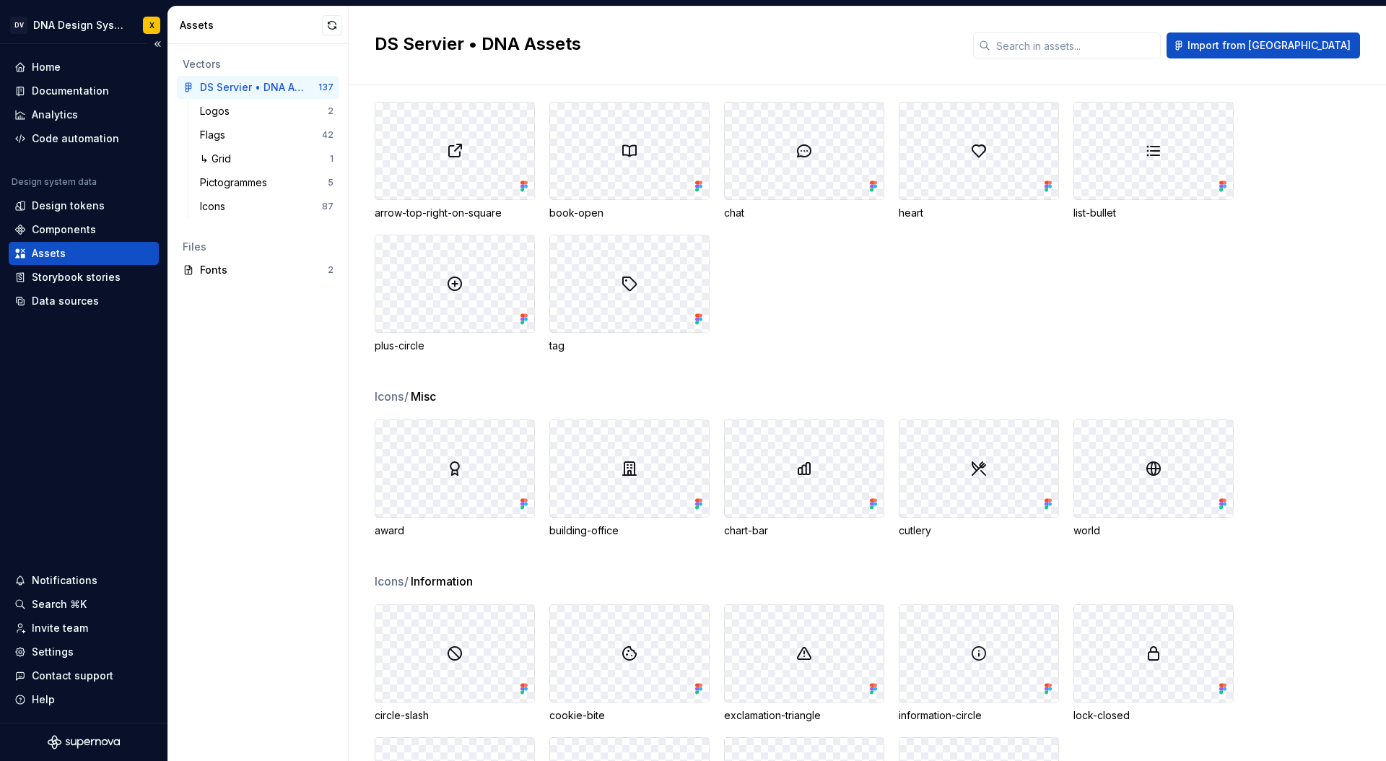
click at [100, 257] on div "Assets" at bounding box center [83, 253] width 139 height 14
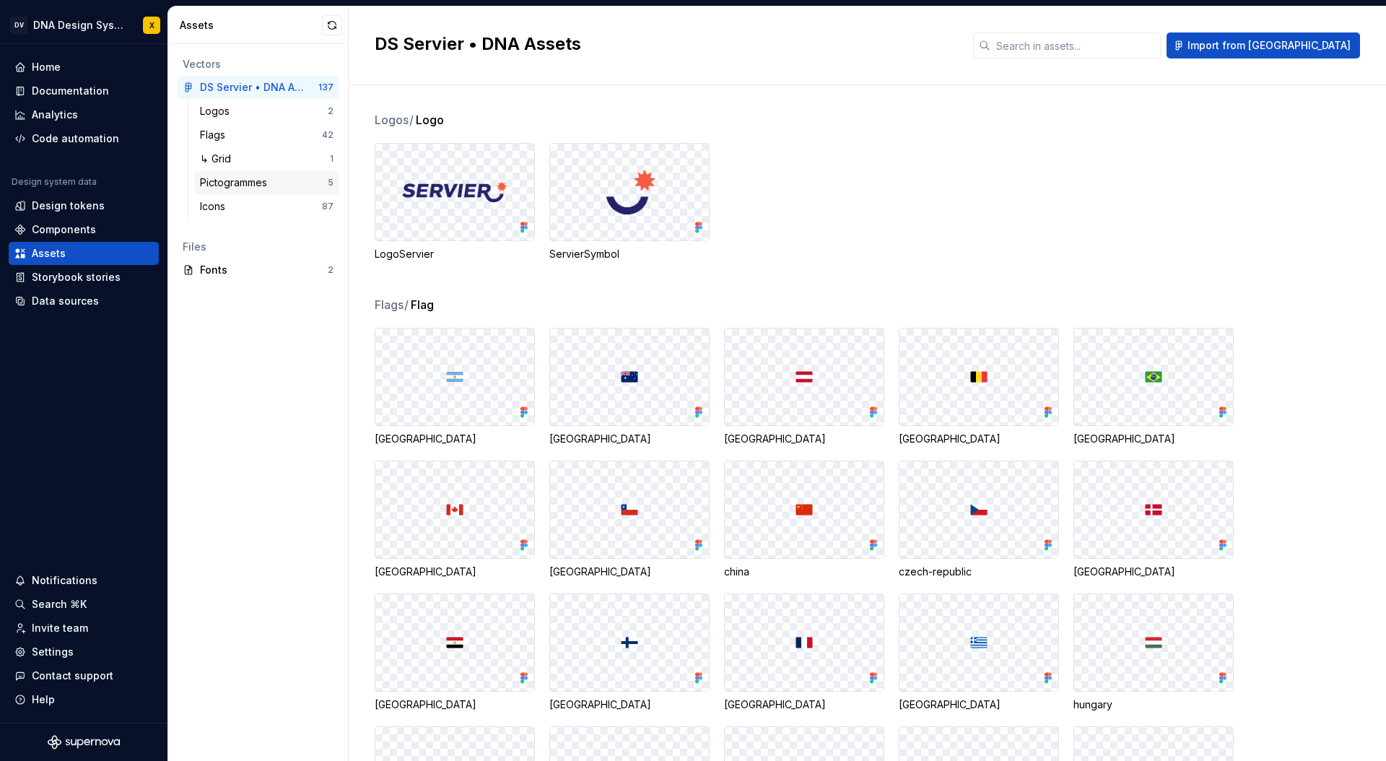
click at [234, 184] on div "Pictogrammes" at bounding box center [236, 182] width 73 height 14
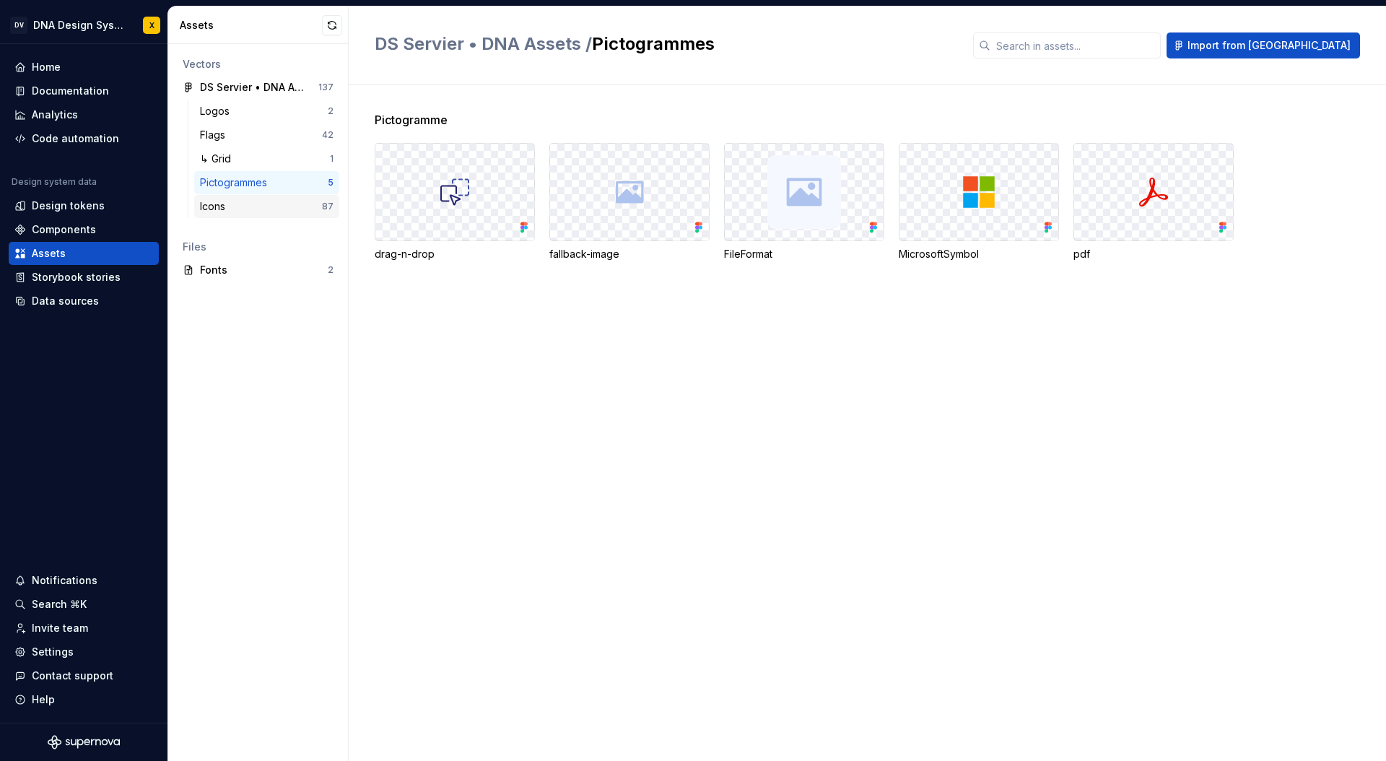
click at [223, 209] on div "Icons" at bounding box center [215, 206] width 31 height 14
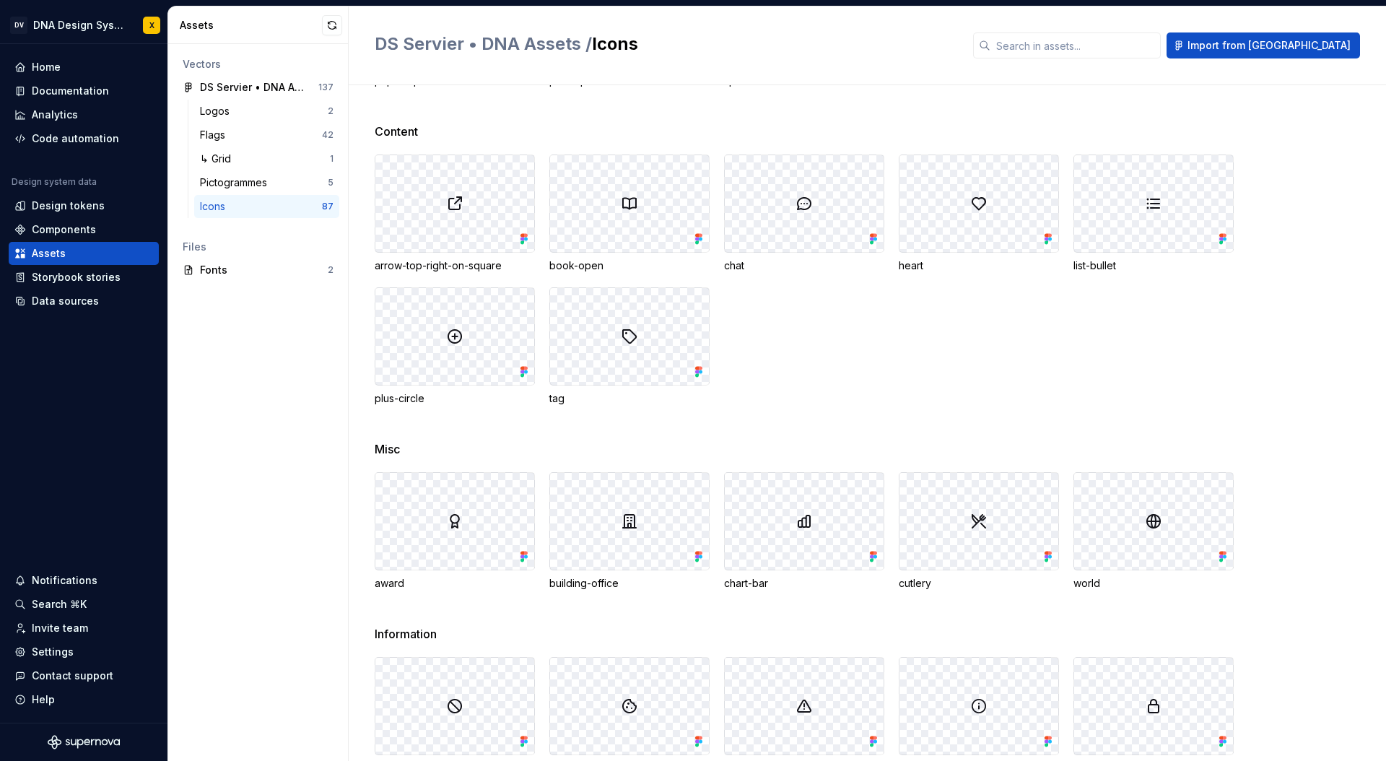
scroll to position [1794, 0]
click at [70, 302] on div "Data sources" at bounding box center [65, 301] width 67 height 14
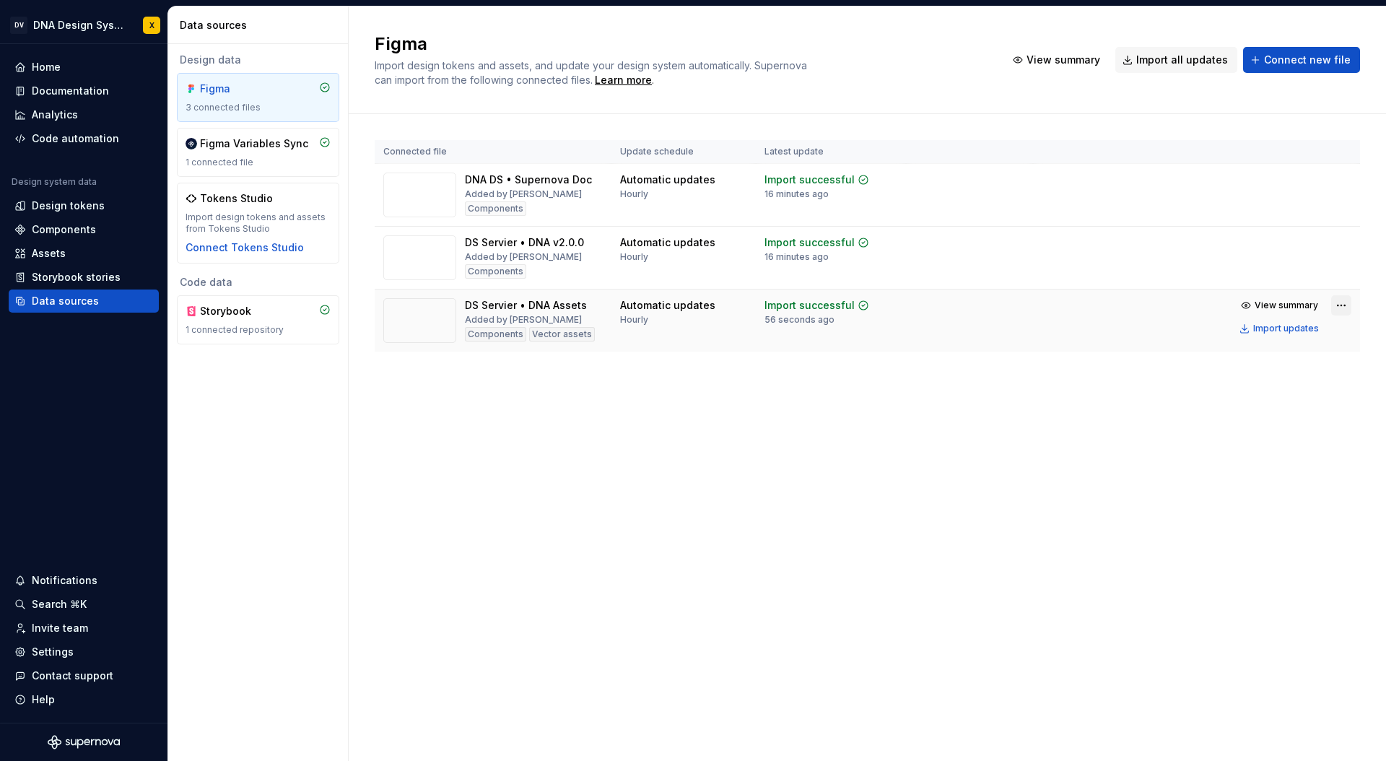
click at [1340, 302] on html "DV DNA Design System X Home Documentation Analytics Code automation Design syst…" at bounding box center [693, 380] width 1386 height 761
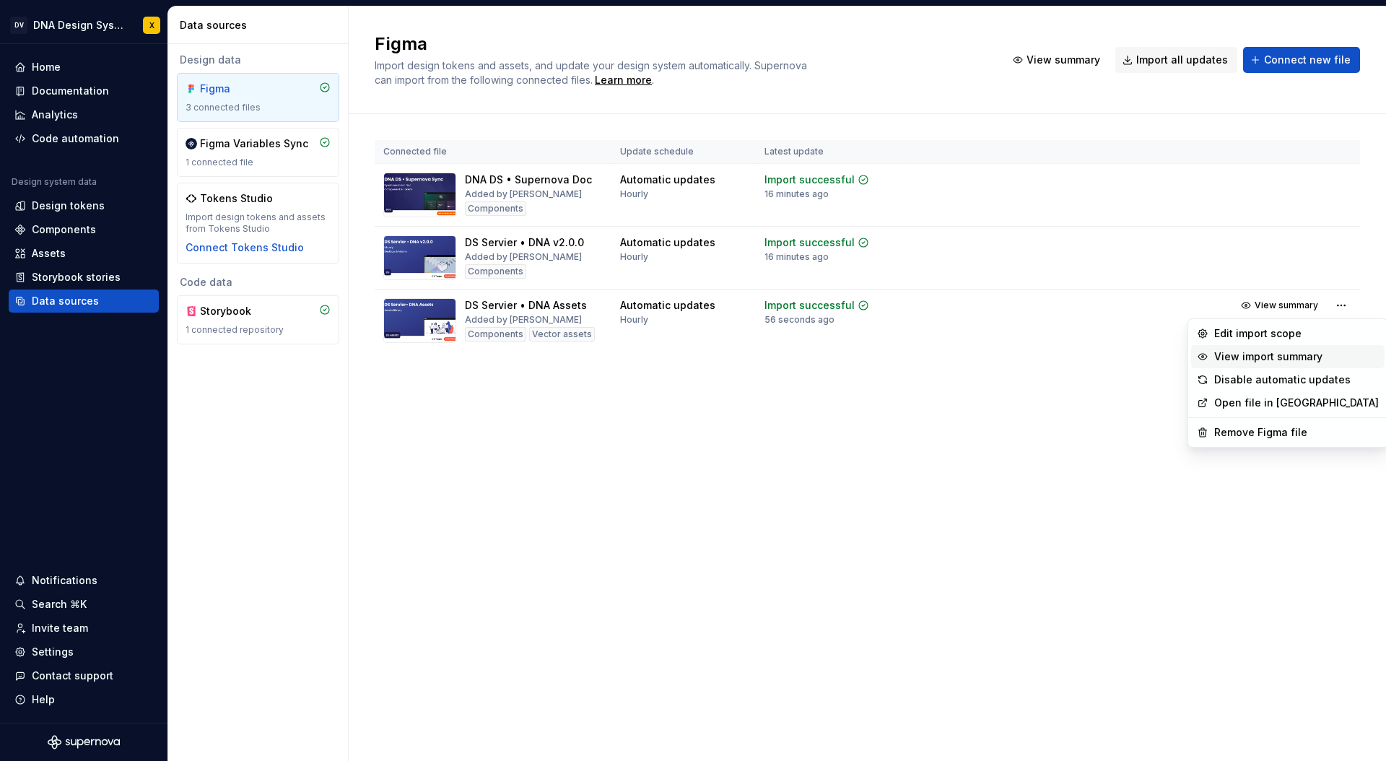
click at [1298, 356] on div "View import summary" at bounding box center [1296, 356] width 165 height 14
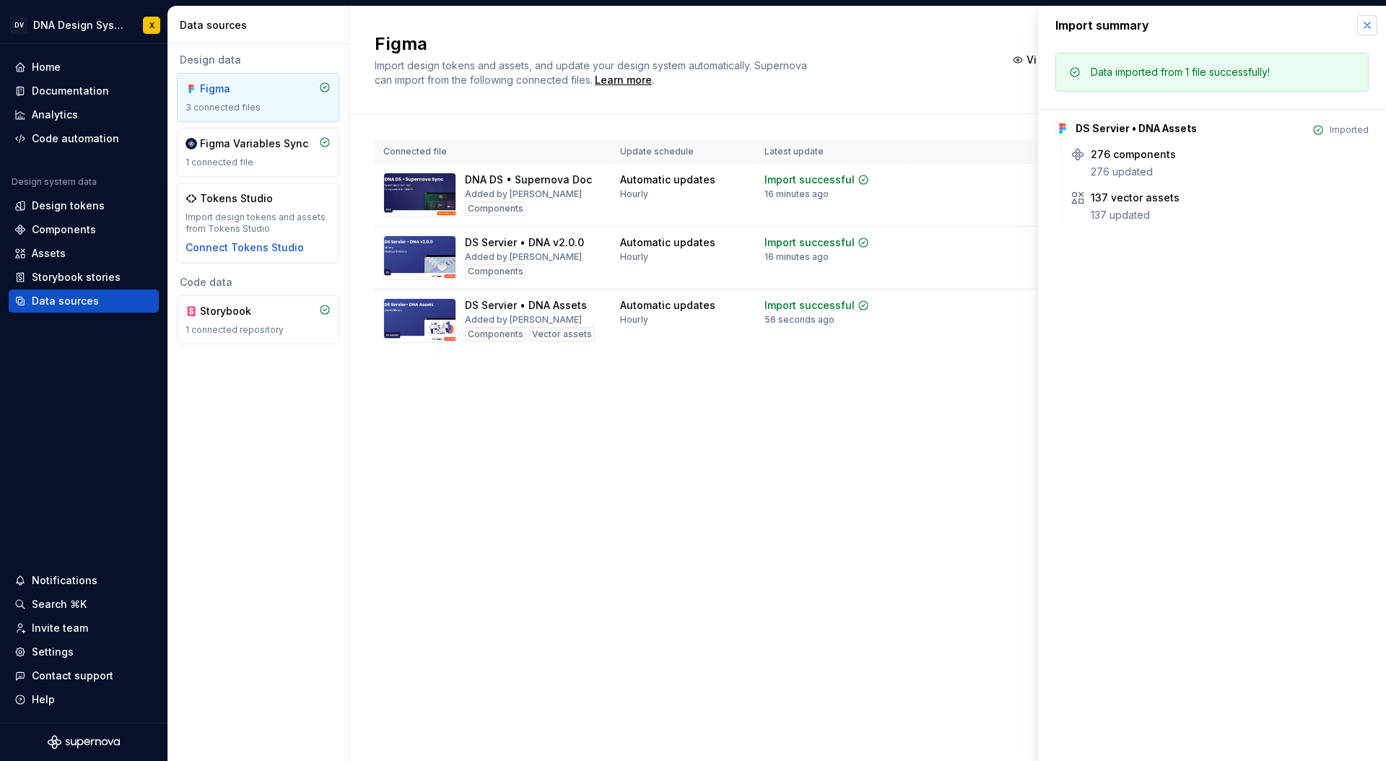
click at [1367, 25] on button "button" at bounding box center [1367, 25] width 20 height 20
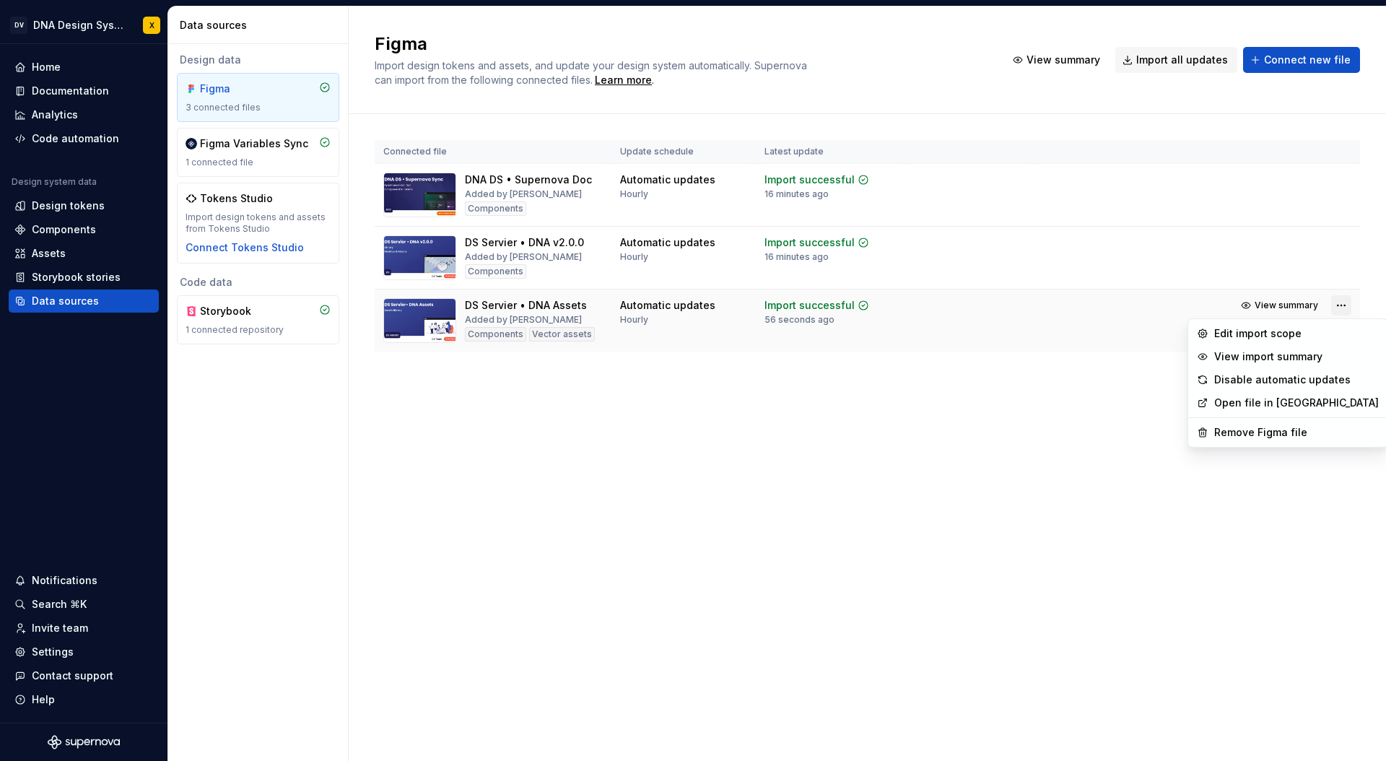
click at [1344, 304] on html "DV DNA Design System X Home Documentation Analytics Code automation Design syst…" at bounding box center [693, 380] width 1386 height 761
click at [1271, 402] on link "Open file in Figma" at bounding box center [1296, 403] width 165 height 14
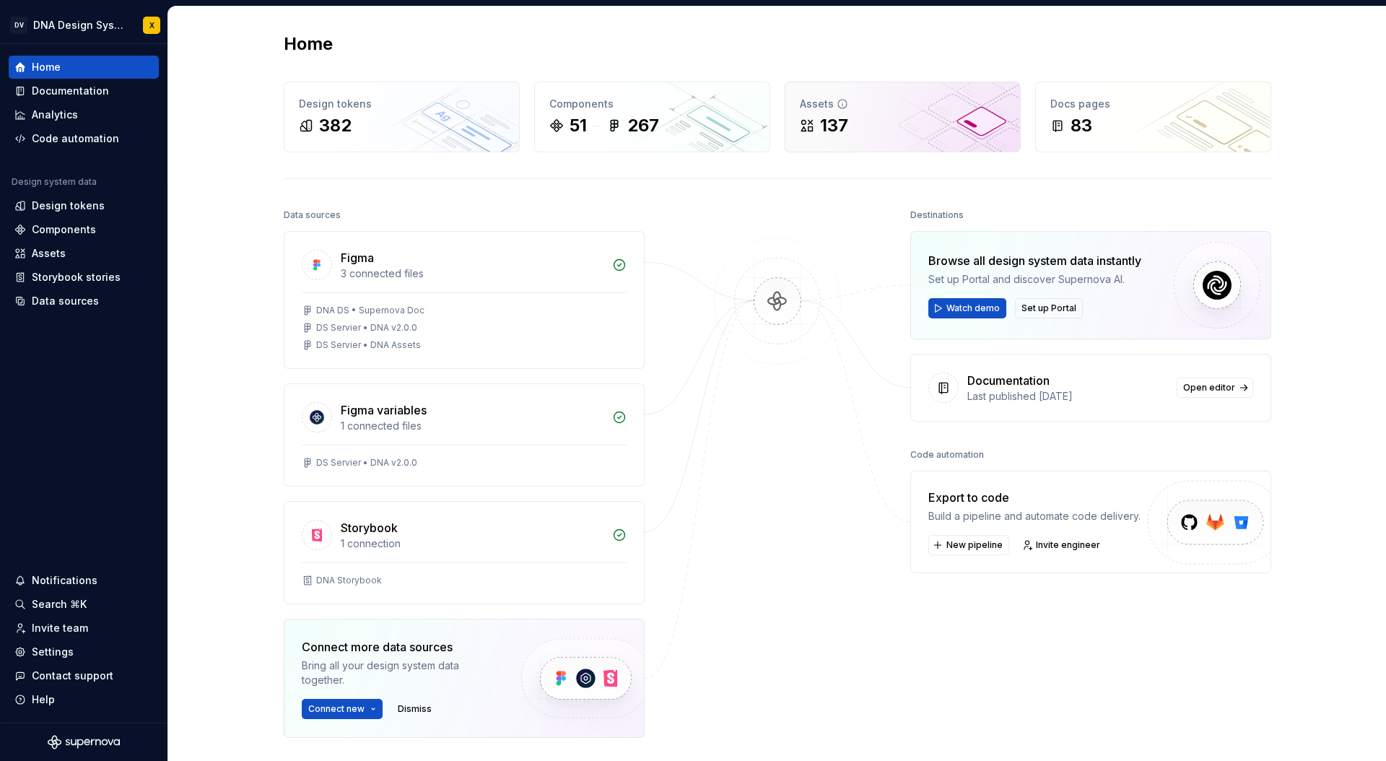
click at [855, 118] on div "137" at bounding box center [903, 125] width 206 height 23
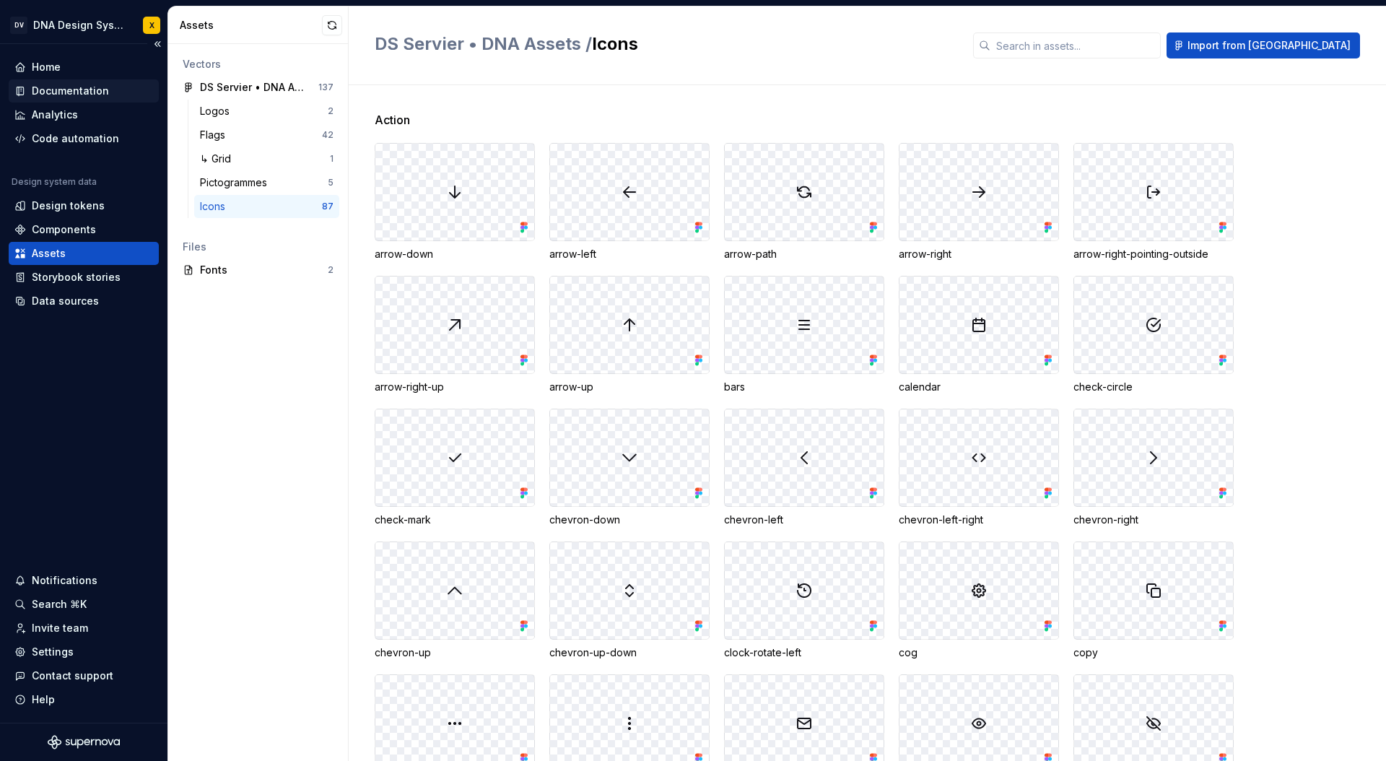
click at [60, 85] on div "Documentation" at bounding box center [70, 91] width 77 height 14
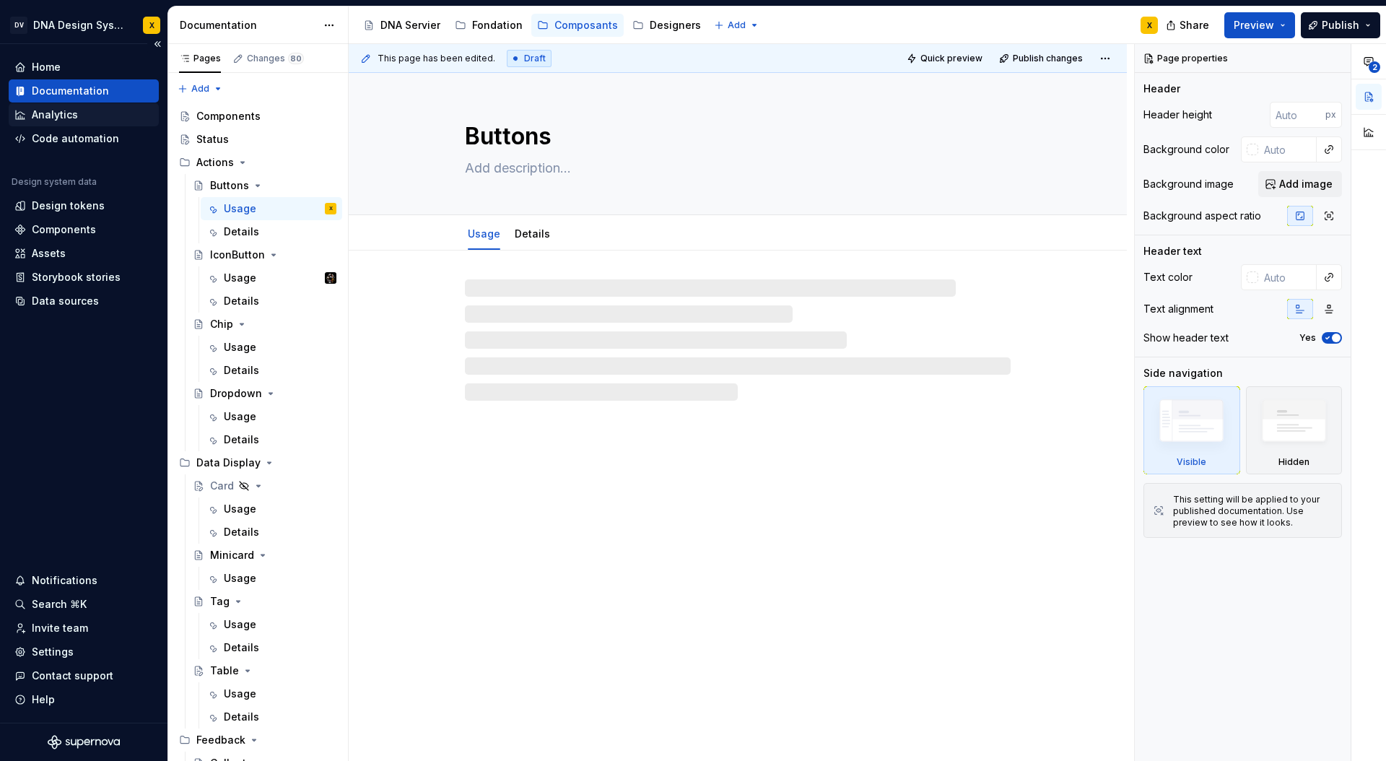
type textarea "*"
click at [56, 111] on div "Analytics" at bounding box center [55, 115] width 46 height 14
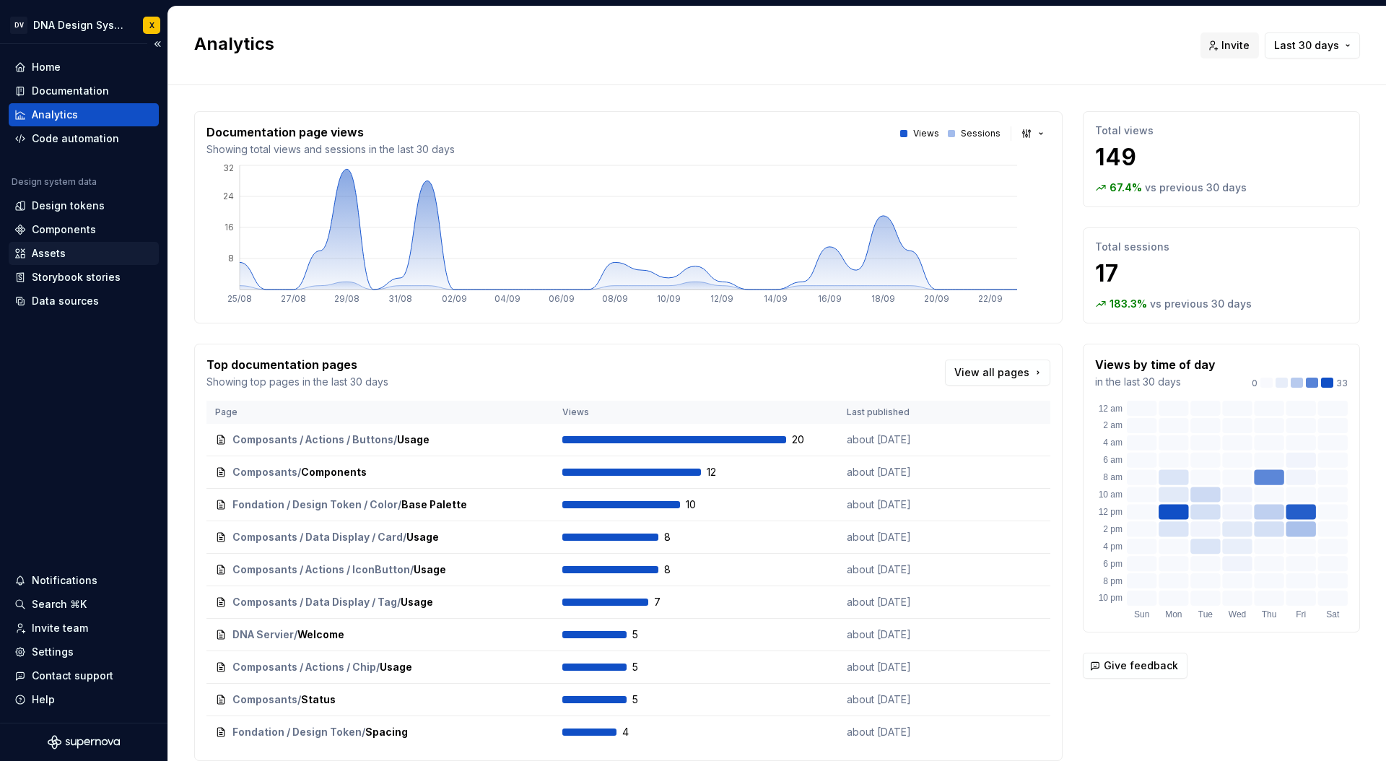
click at [44, 249] on div "Assets" at bounding box center [49, 253] width 34 height 14
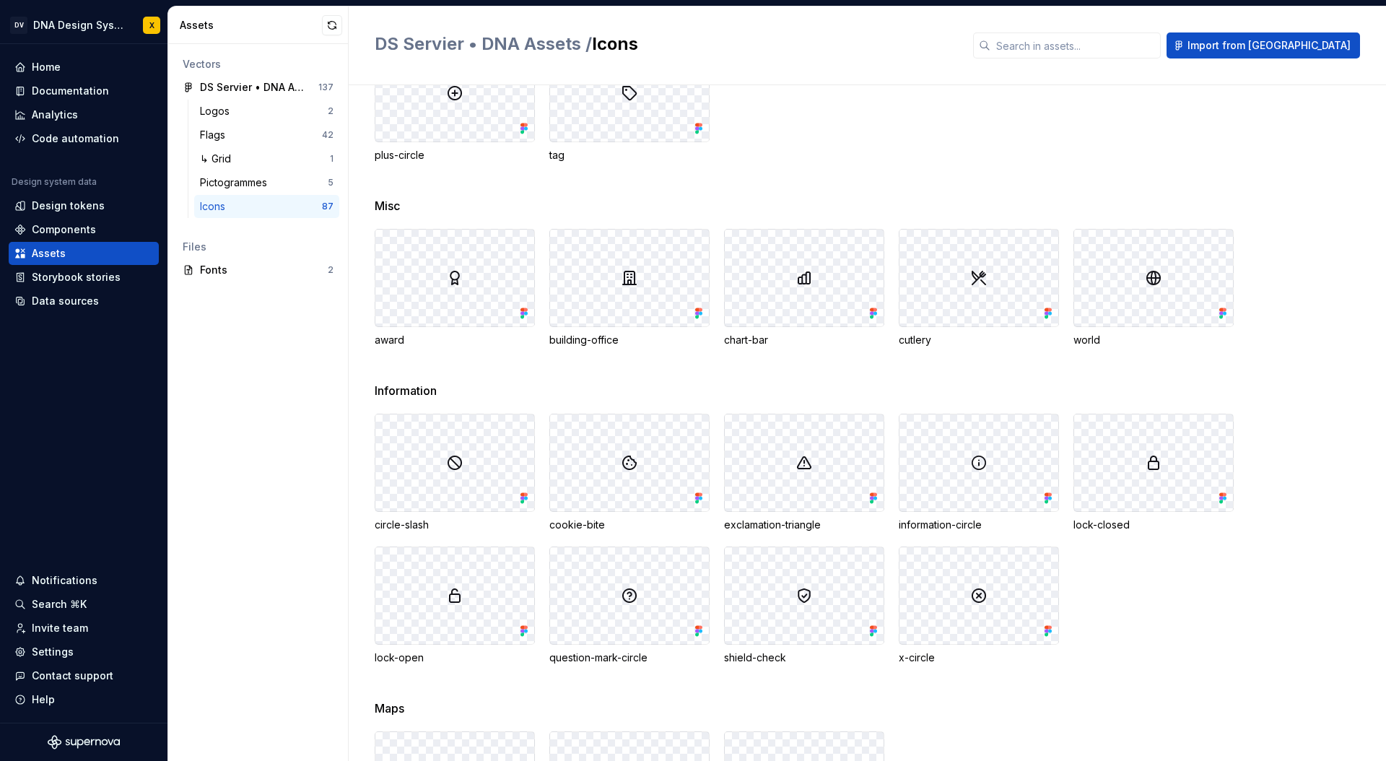
scroll to position [2047, 0]
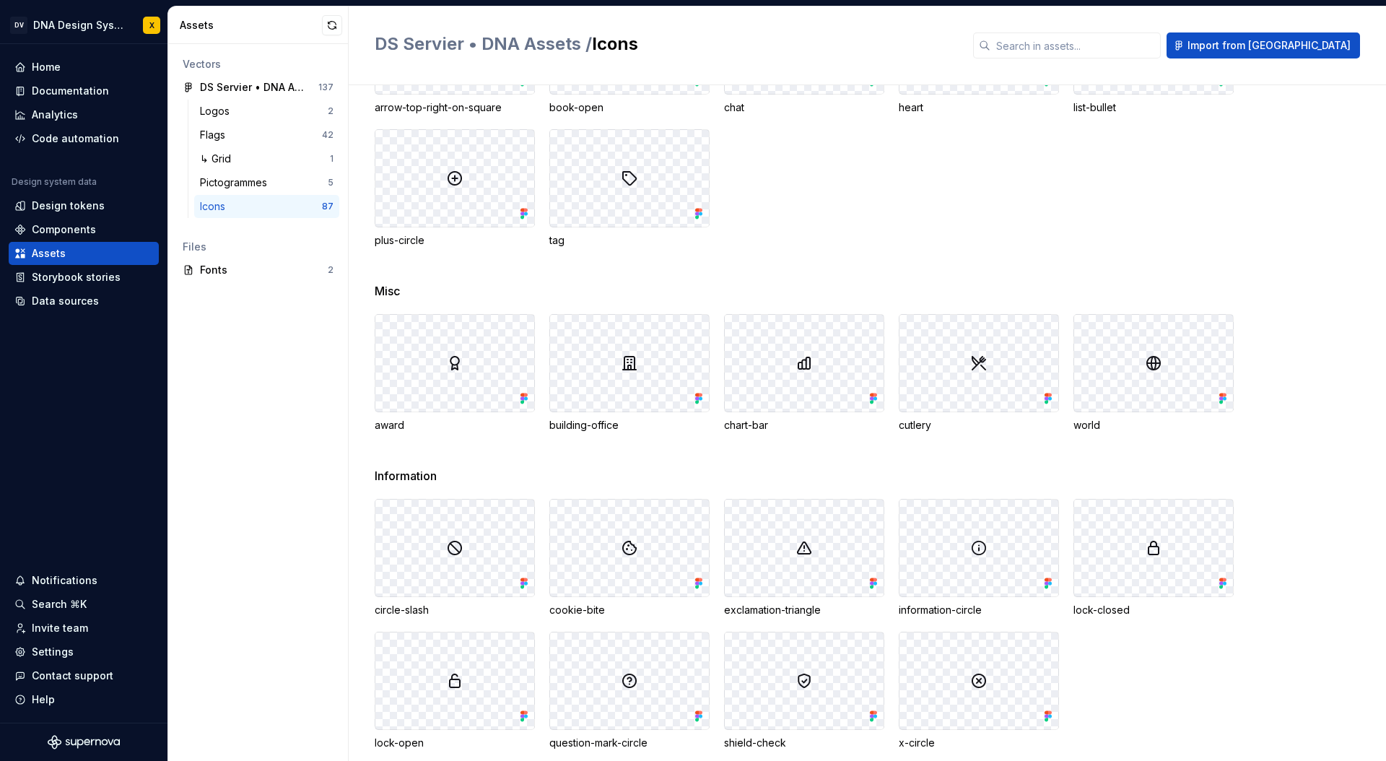
scroll to position [1760, 0]
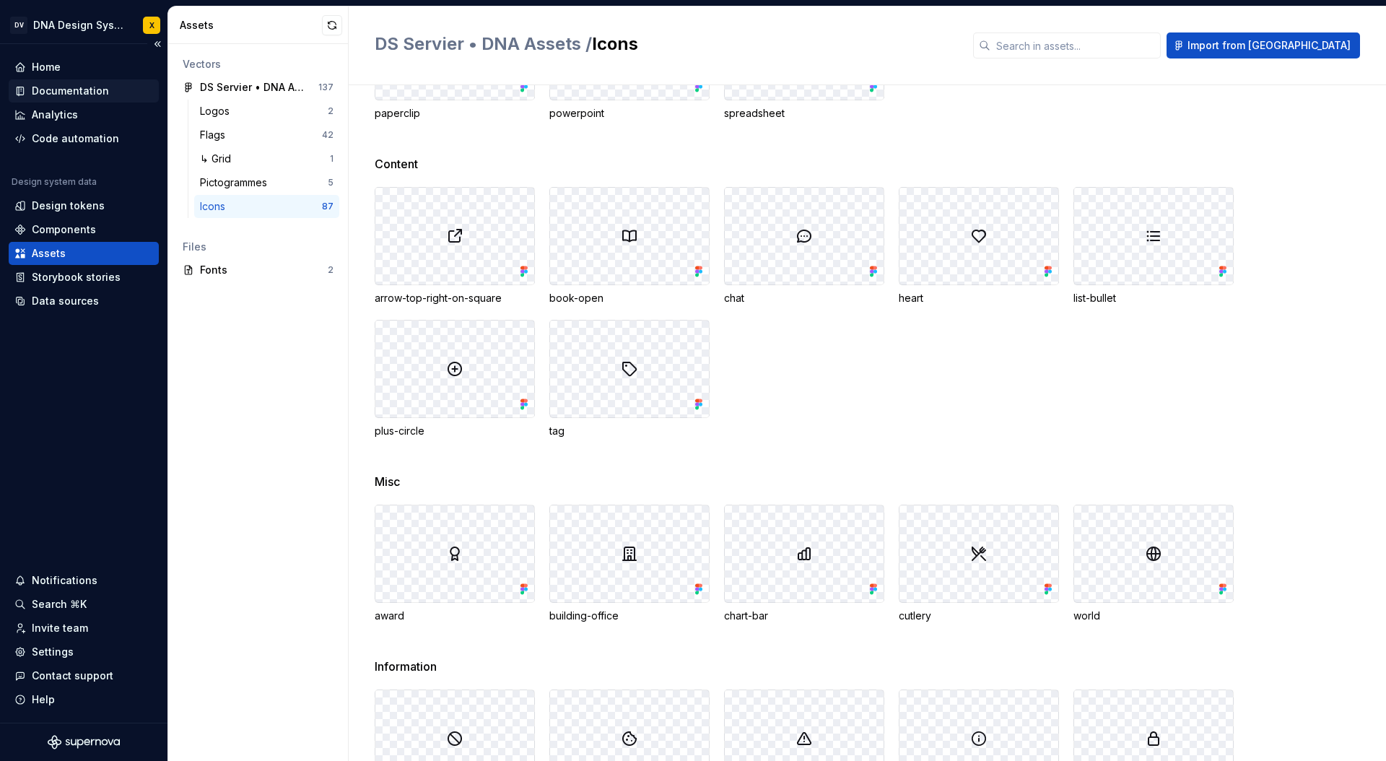
click at [53, 92] on div "Documentation" at bounding box center [70, 91] width 77 height 14
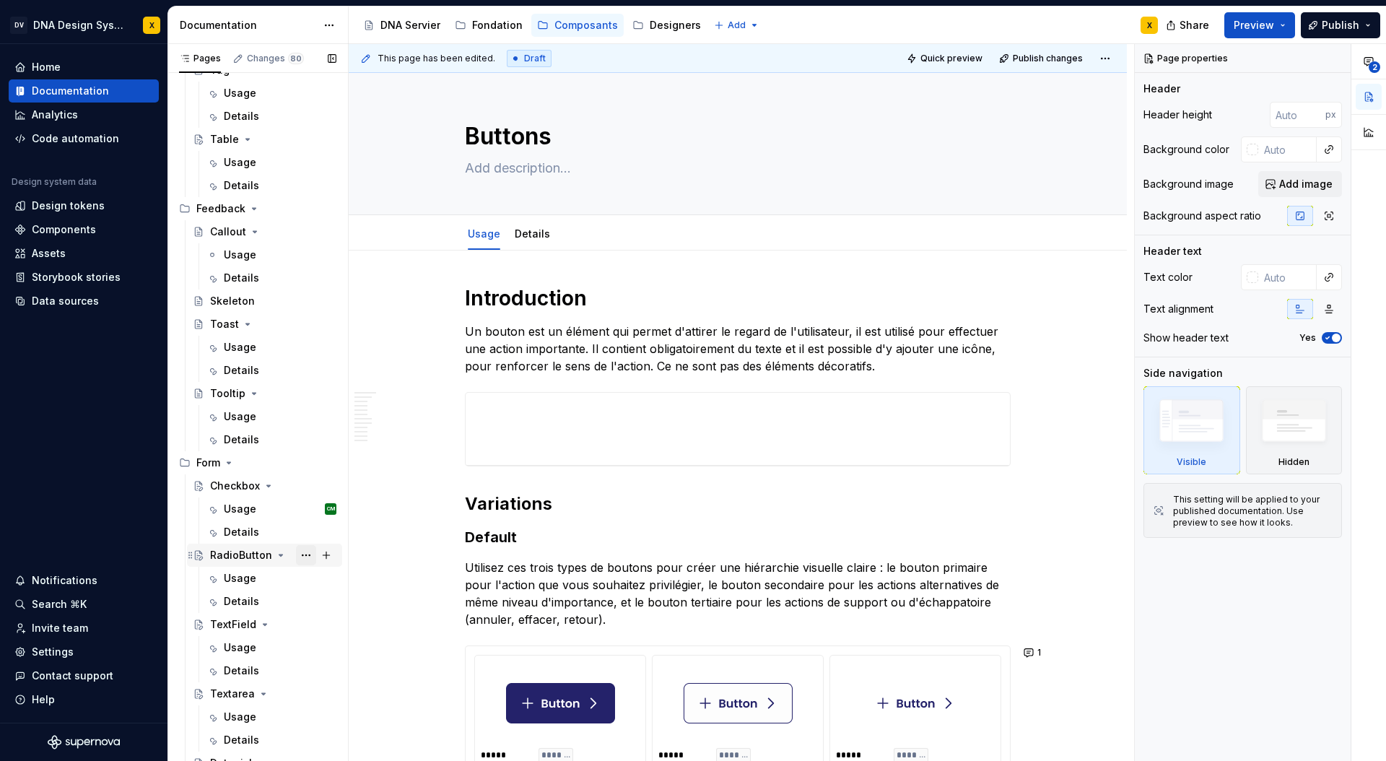
scroll to position [564, 0]
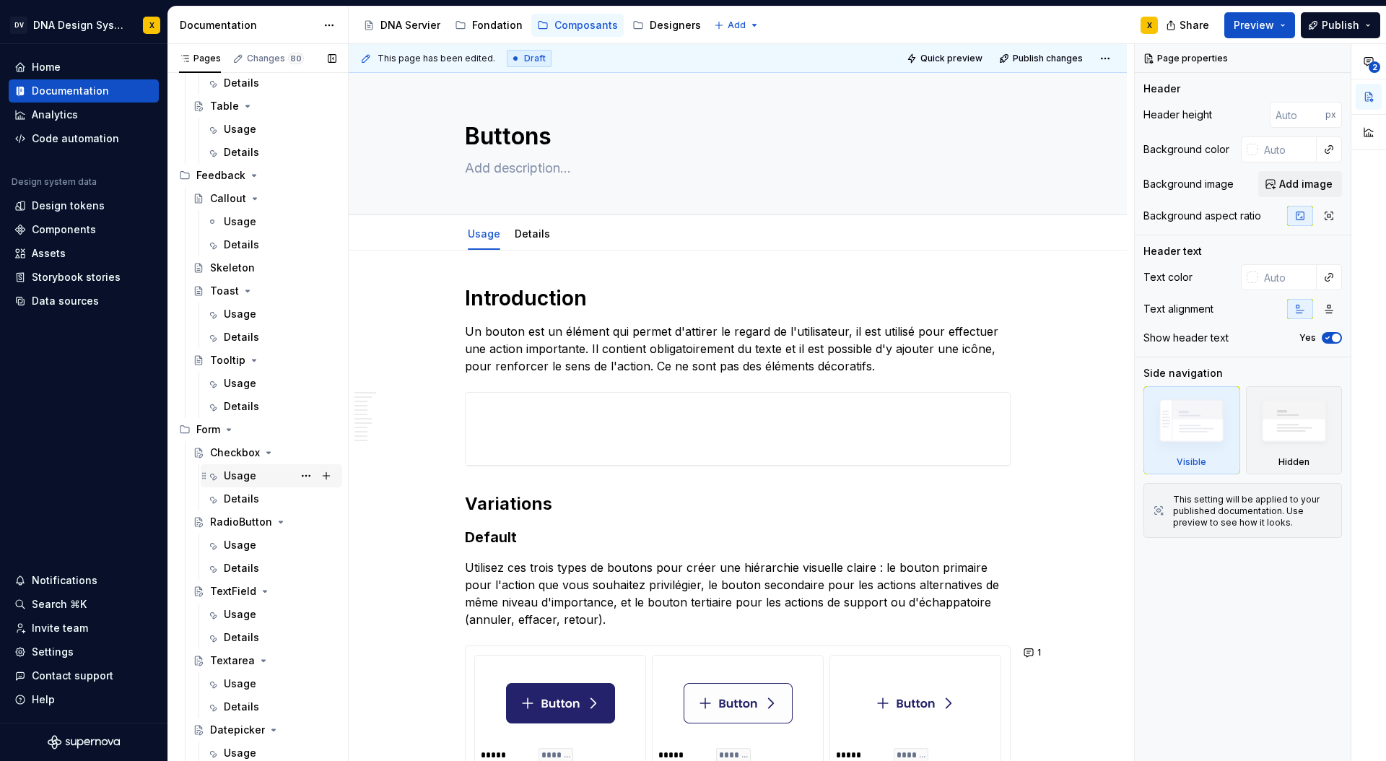
click at [255, 476] on div "Usage CM" at bounding box center [280, 476] width 113 height 20
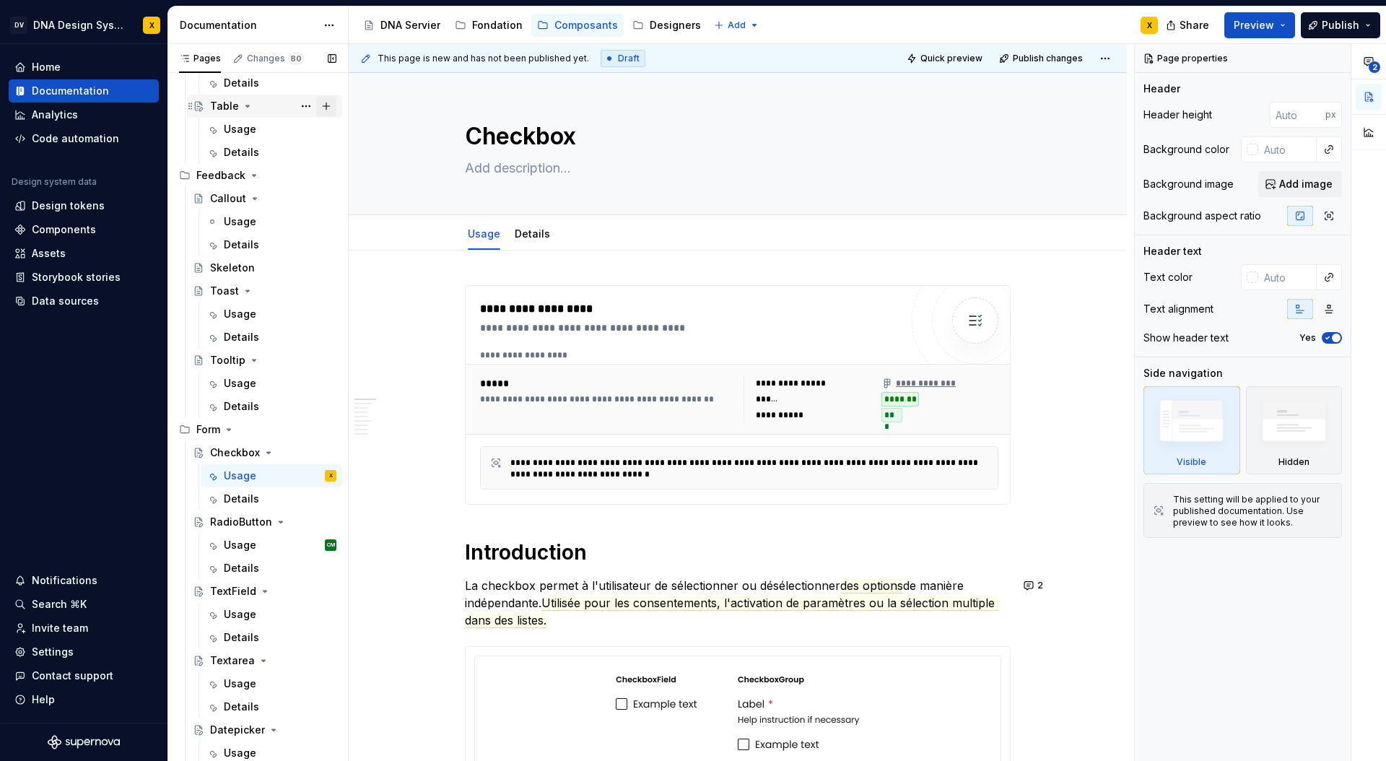
scroll to position [564, 0]
click at [47, 228] on div "Components" at bounding box center [64, 229] width 64 height 14
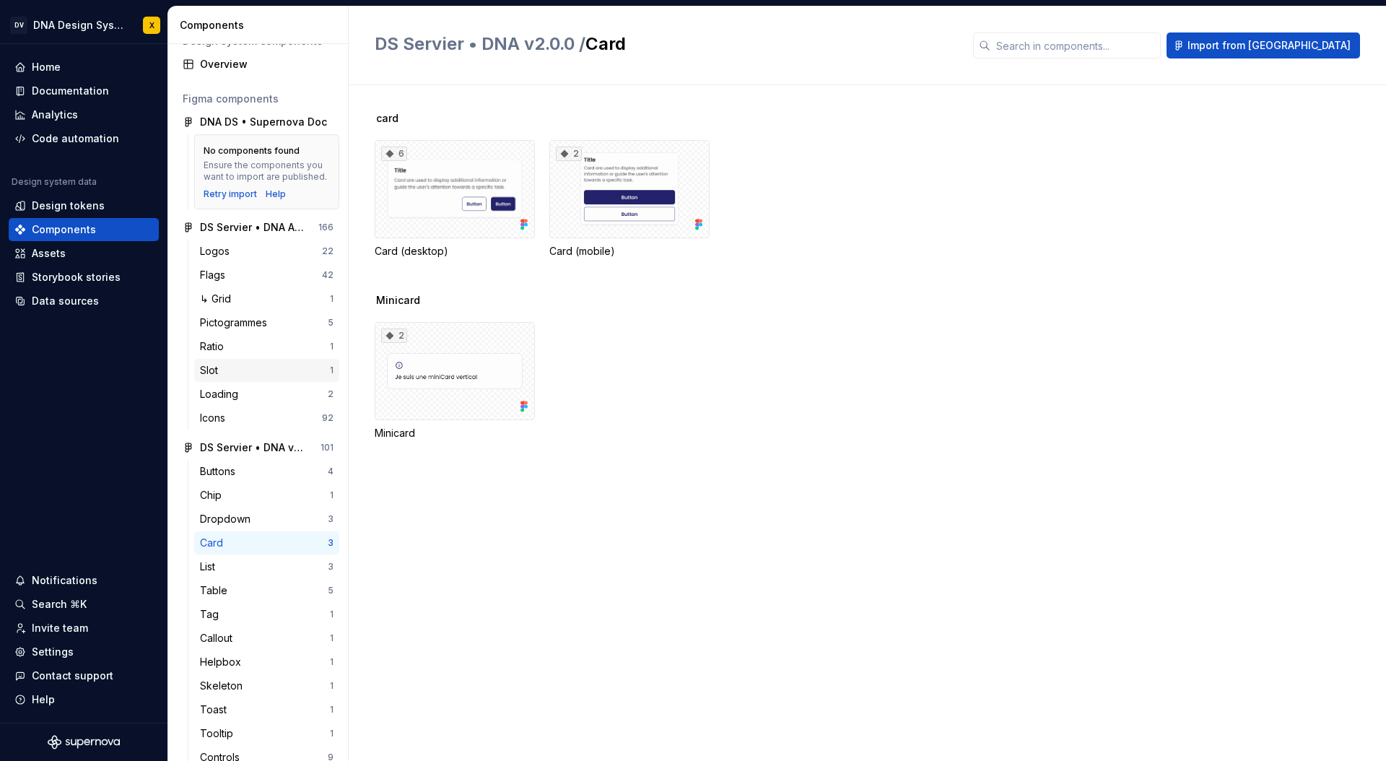
scroll to position [25, 0]
click at [248, 470] on div "Buttons" at bounding box center [264, 469] width 128 height 14
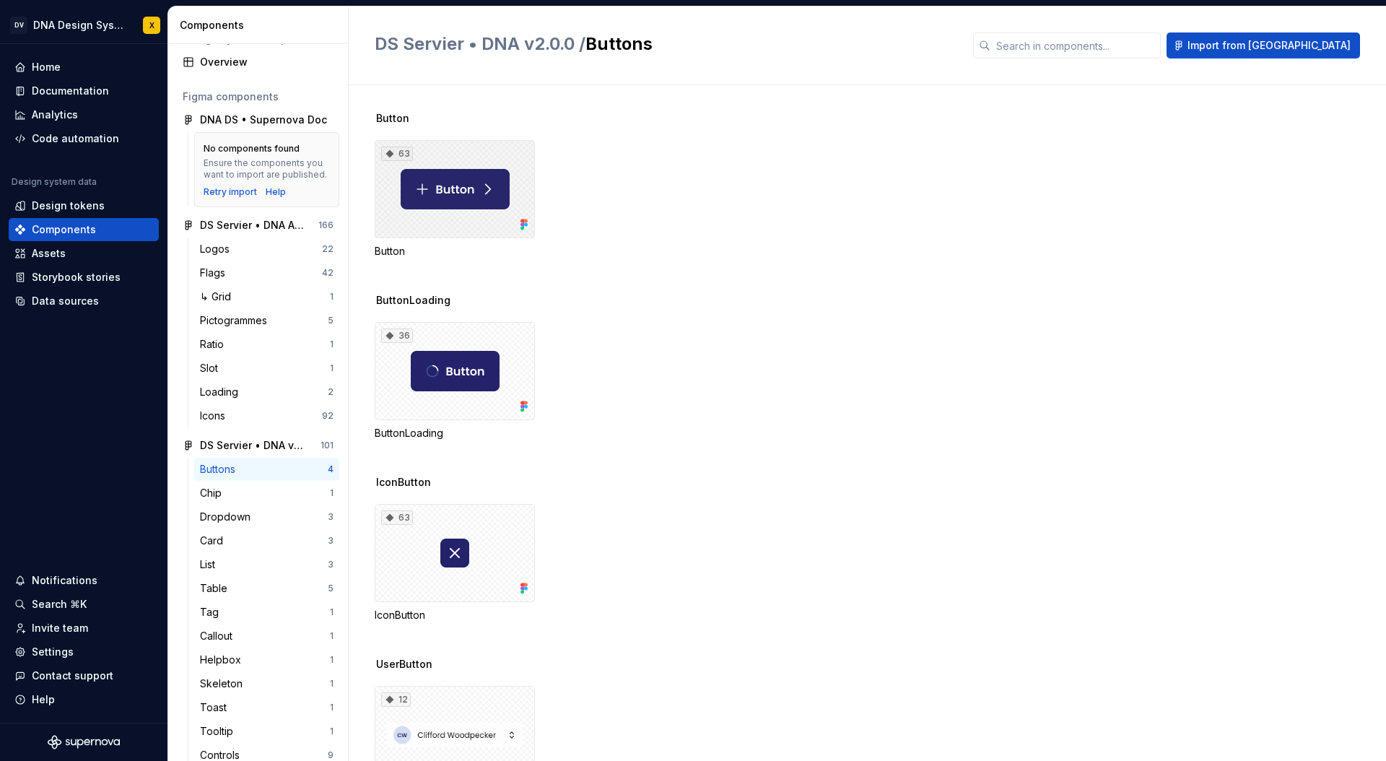
click at [496, 153] on div "63" at bounding box center [455, 189] width 160 height 98
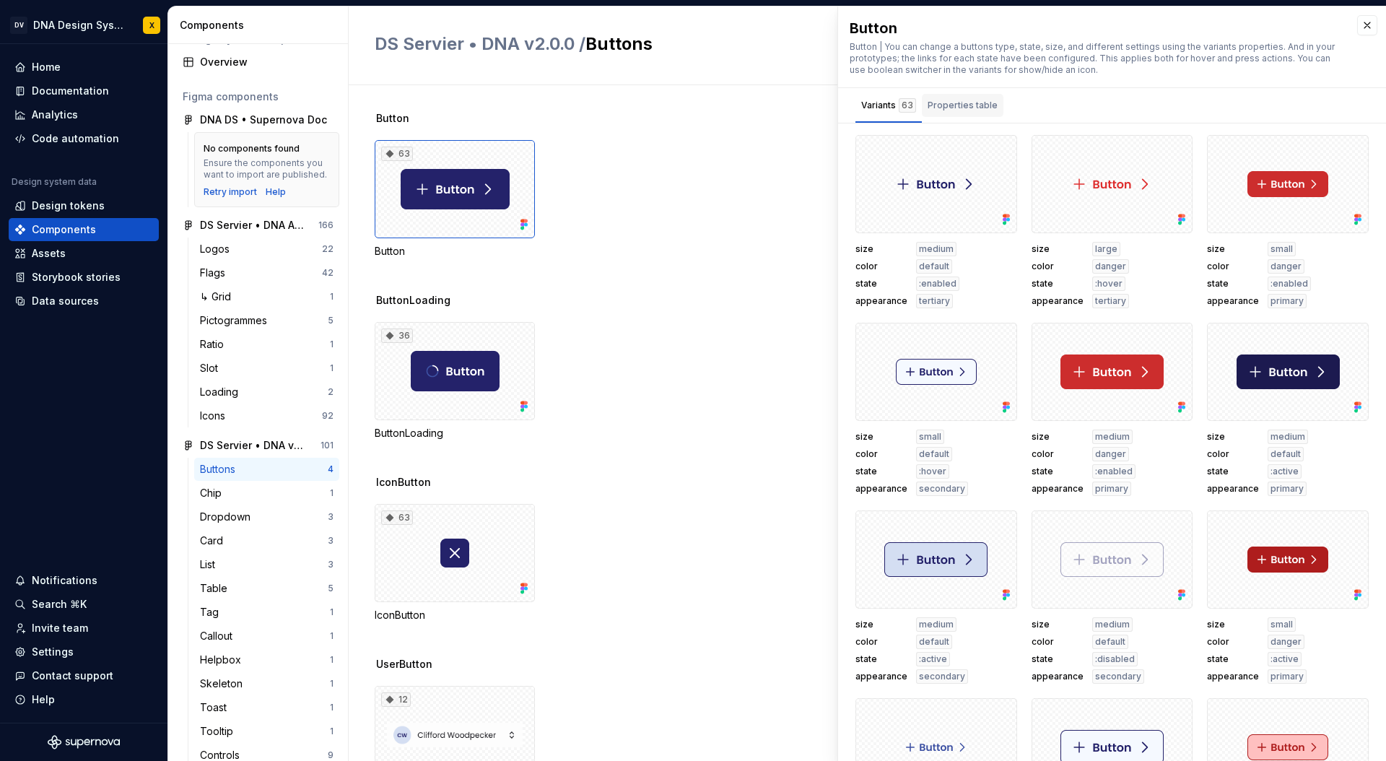
click at [966, 106] on div "Properties table" at bounding box center [962, 105] width 70 height 14
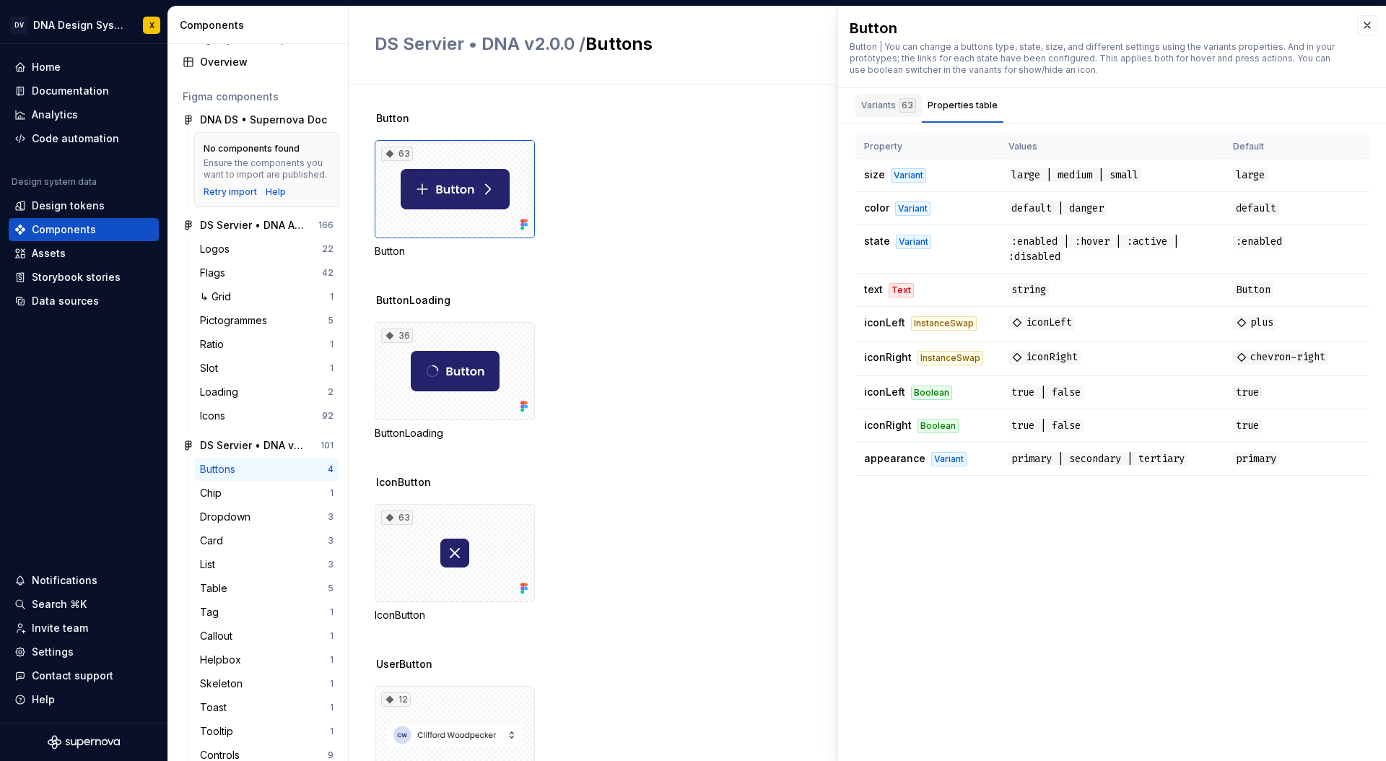
click at [886, 105] on div "Variants 63" at bounding box center [888, 105] width 55 height 14
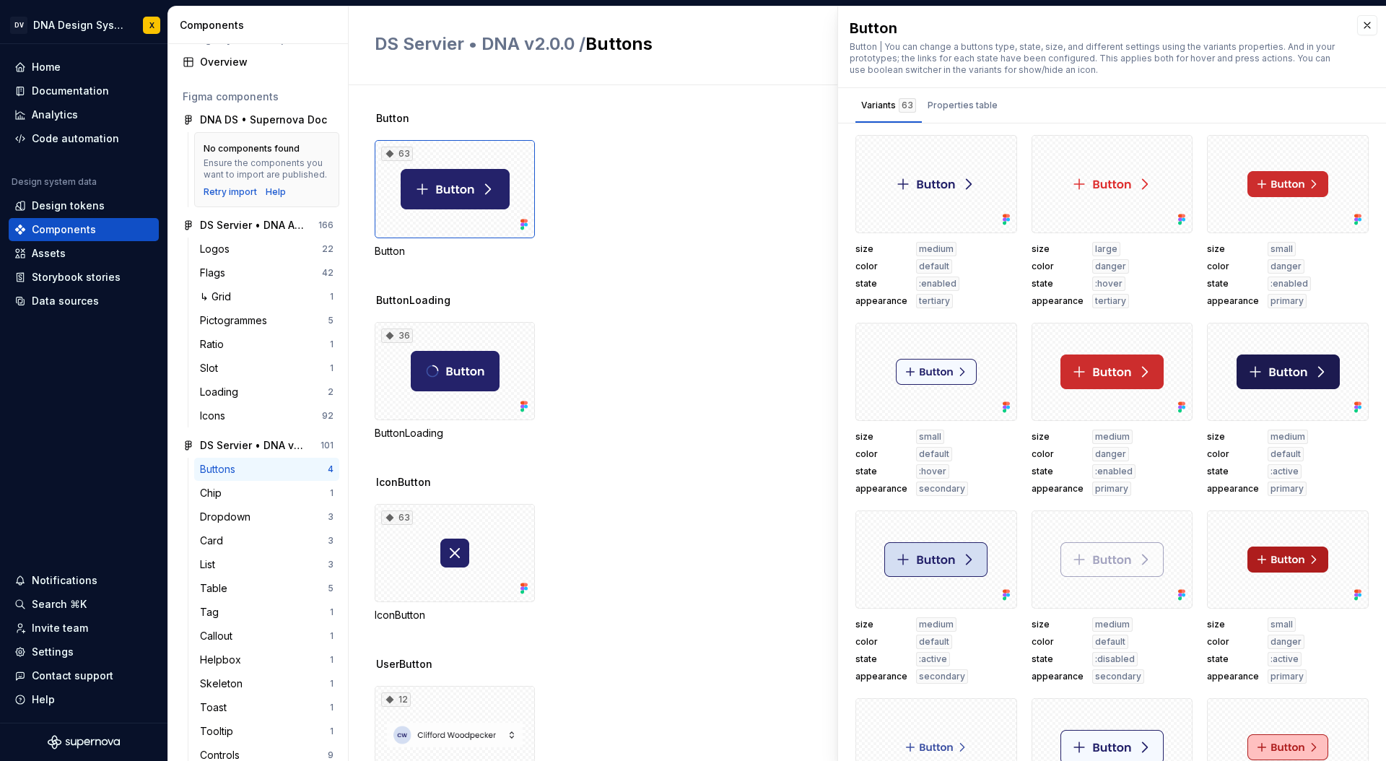
click at [392, 116] on span "Button" at bounding box center [392, 118] width 33 height 14
click at [1364, 26] on button "button" at bounding box center [1367, 25] width 20 height 20
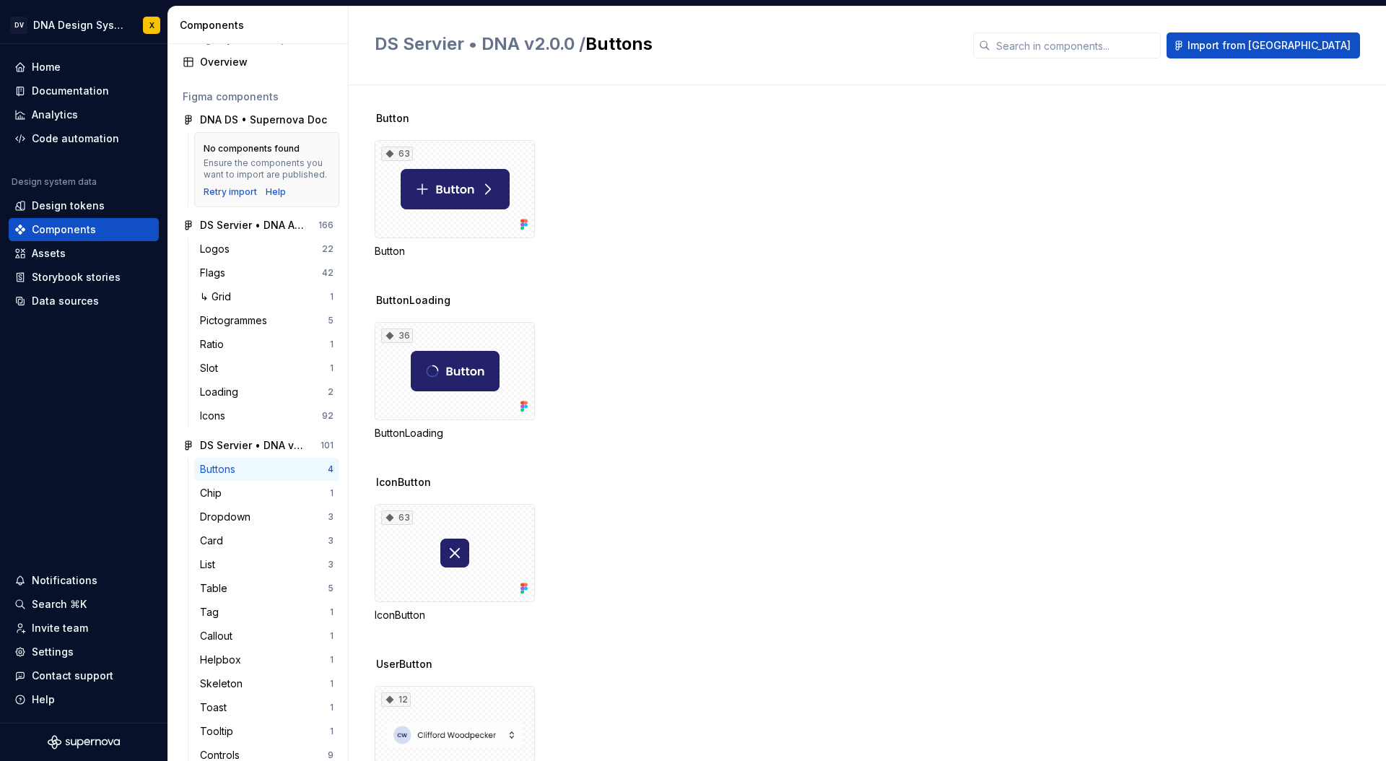
click at [606, 45] on h2 "DS Servier • DNA v2.0.0 / Buttons" at bounding box center [665, 43] width 581 height 23
click at [330, 442] on button "button" at bounding box center [328, 445] width 20 height 20
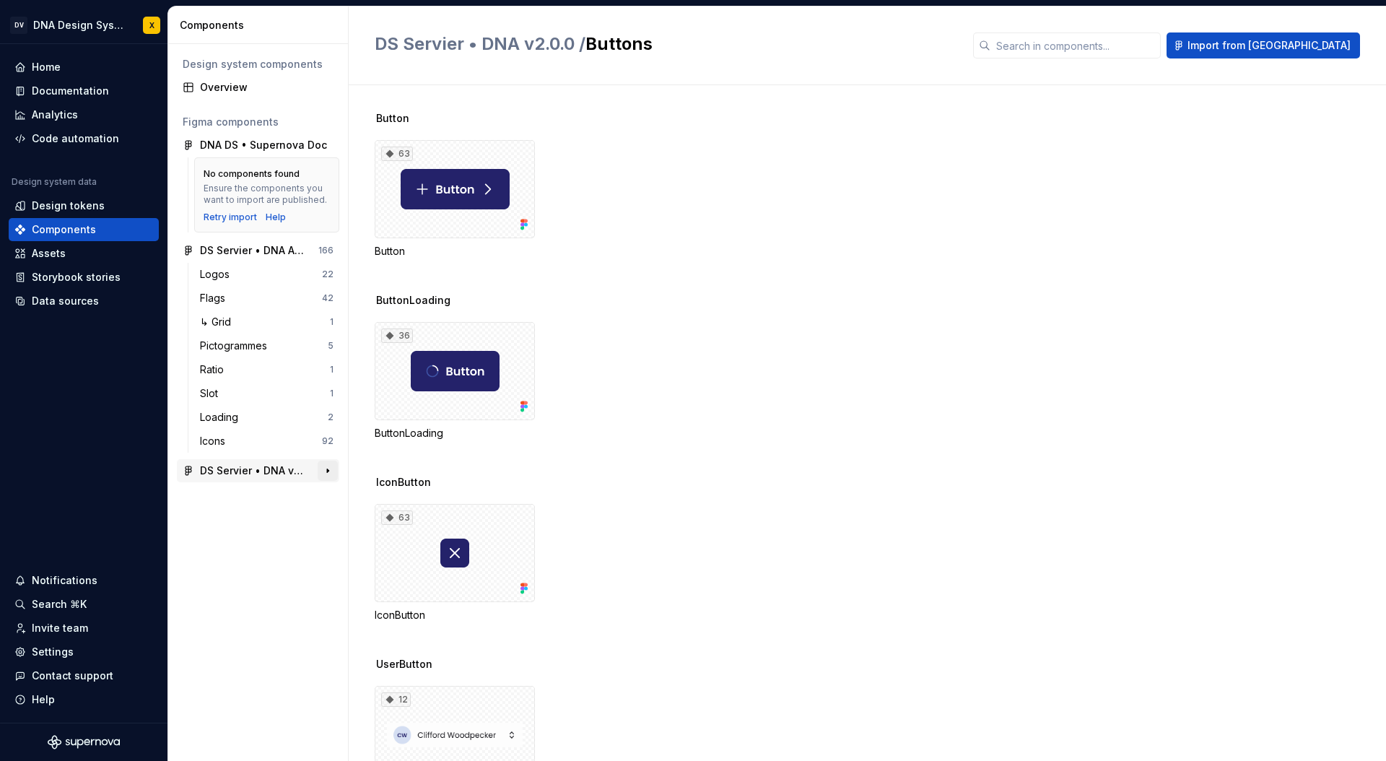
click at [328, 468] on button "button" at bounding box center [328, 470] width 20 height 20
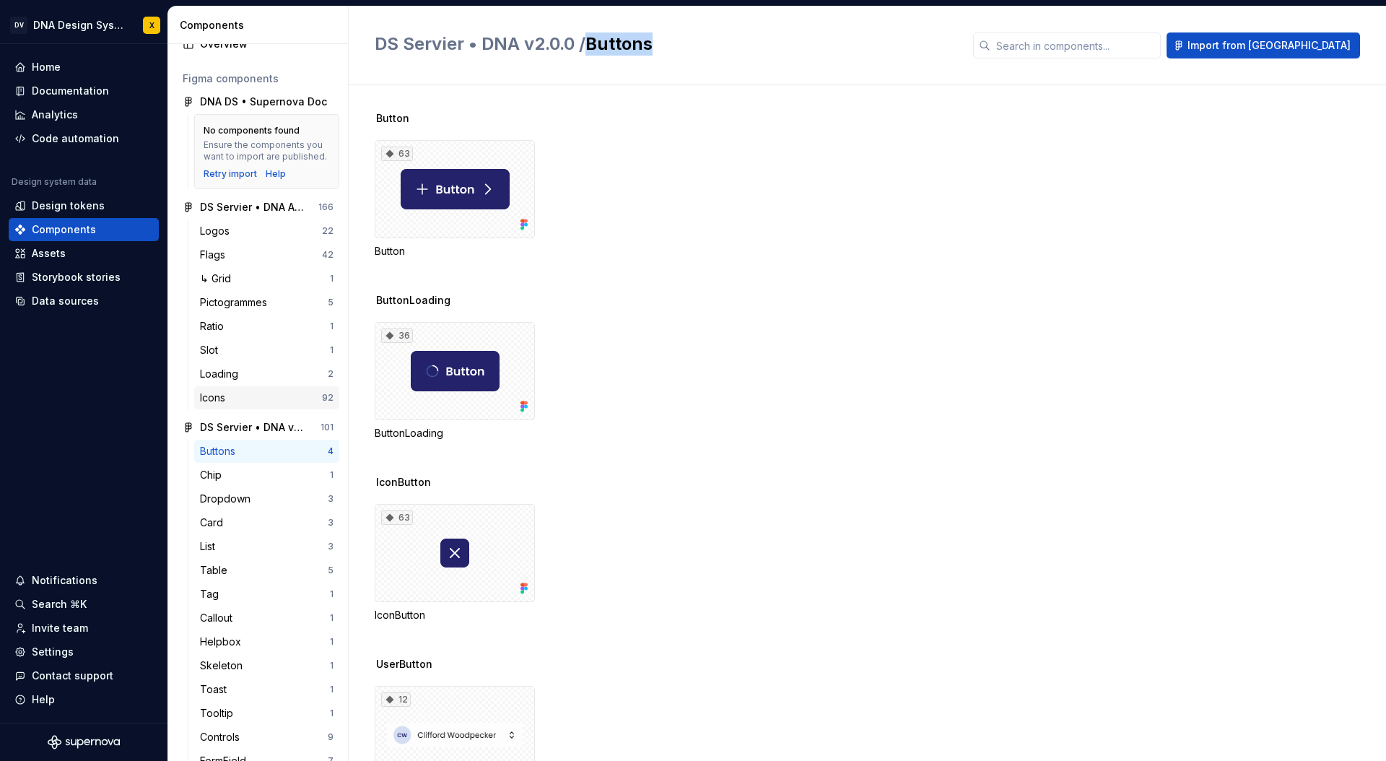
scroll to position [75, 0]
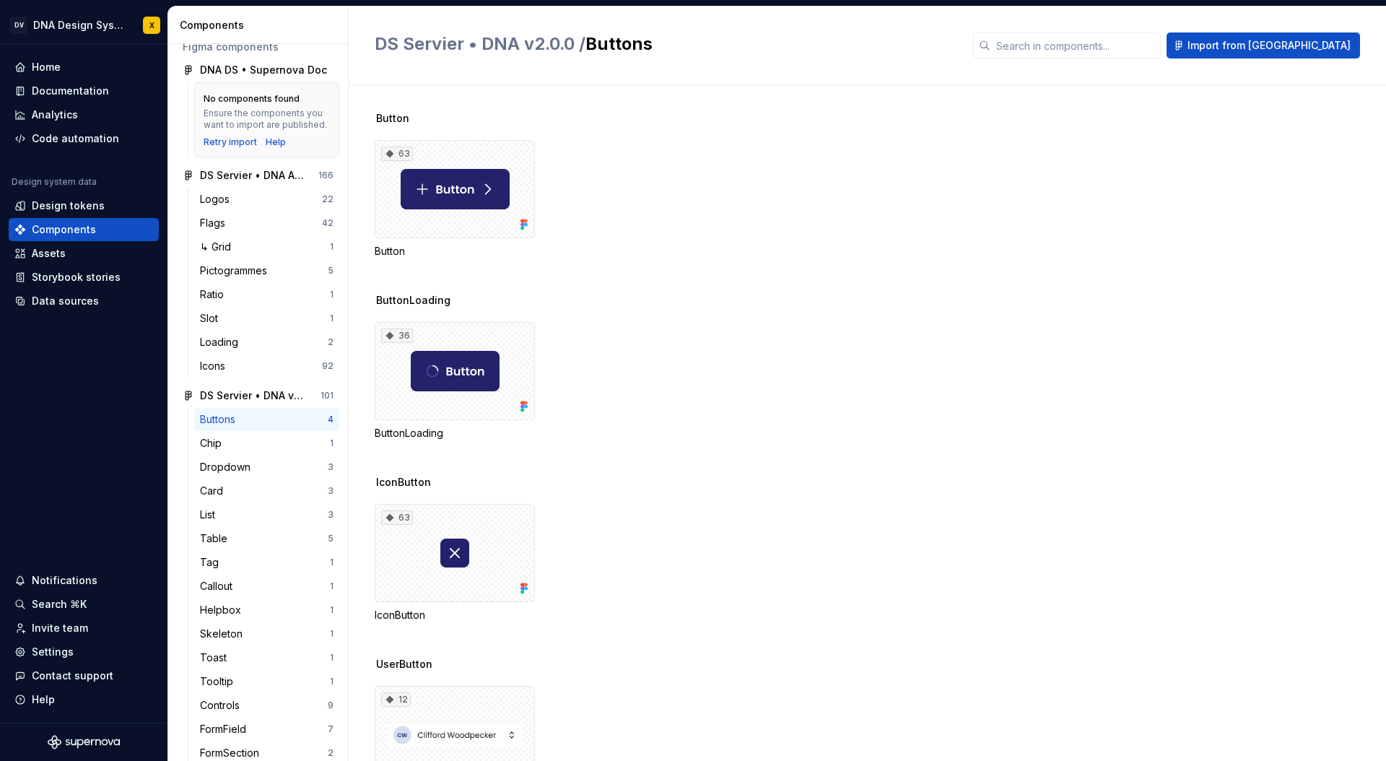
click at [570, 189] on div "63 Button" at bounding box center [880, 199] width 1011 height 118
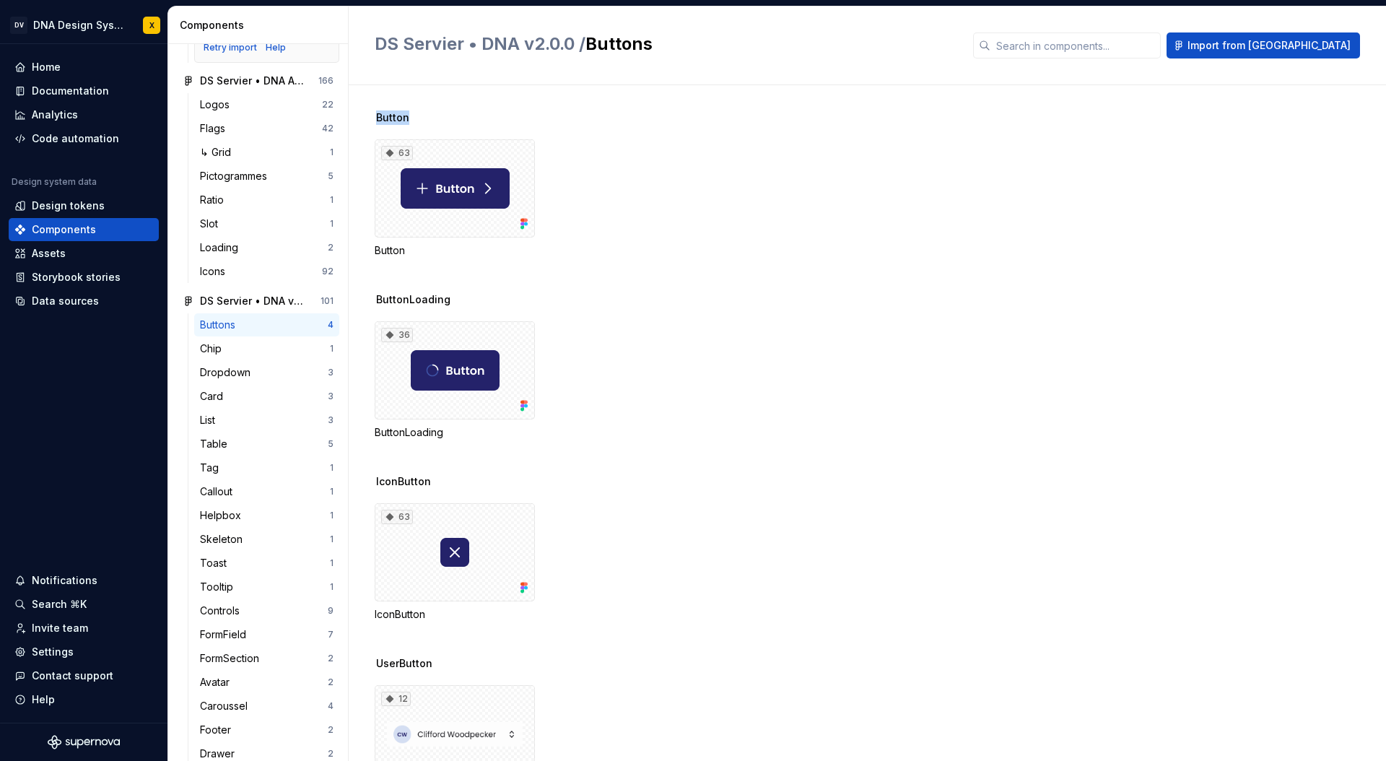
scroll to position [0, 0]
click at [219, 325] on div "Buttons" at bounding box center [220, 325] width 41 height 14
click at [213, 297] on div "DS Servier • DNA v2.0.0" at bounding box center [254, 301] width 108 height 14
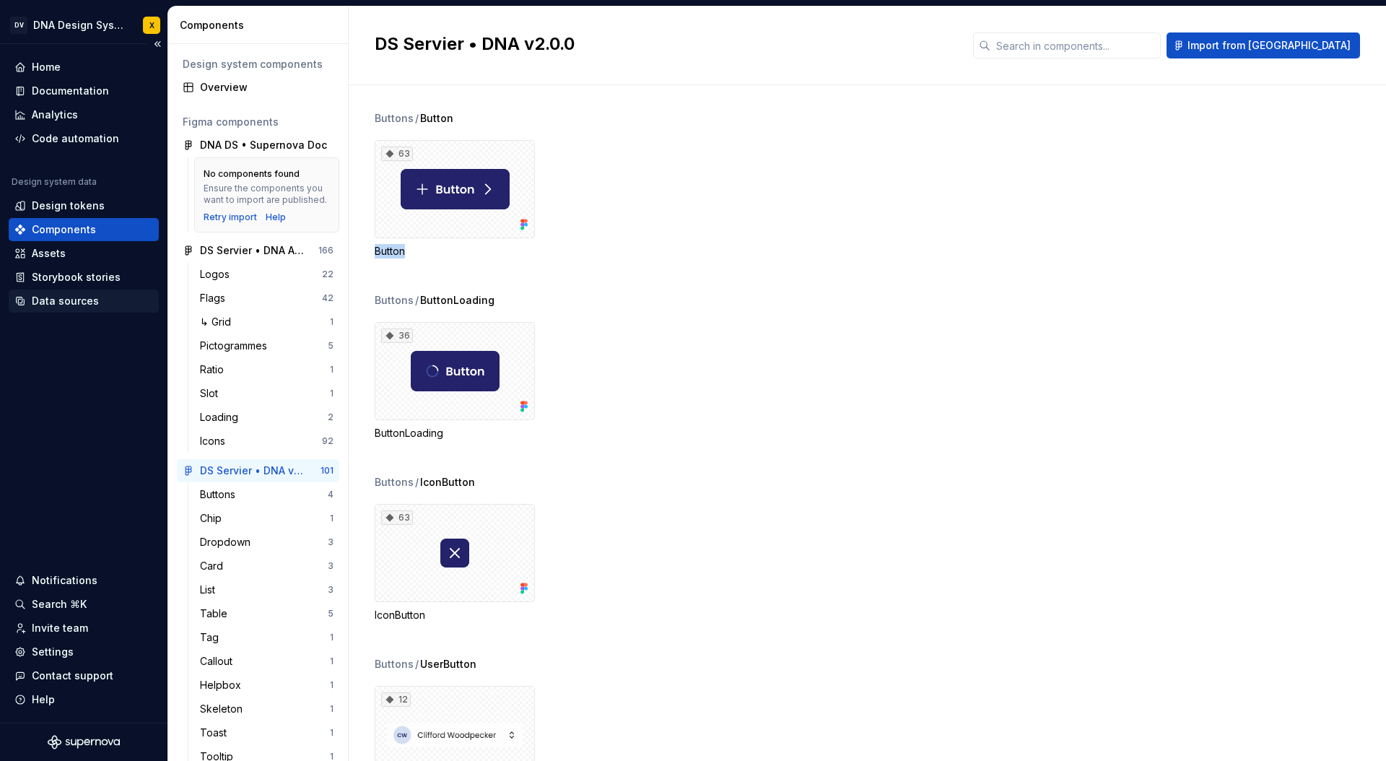
click at [72, 302] on div "Data sources" at bounding box center [65, 301] width 67 height 14
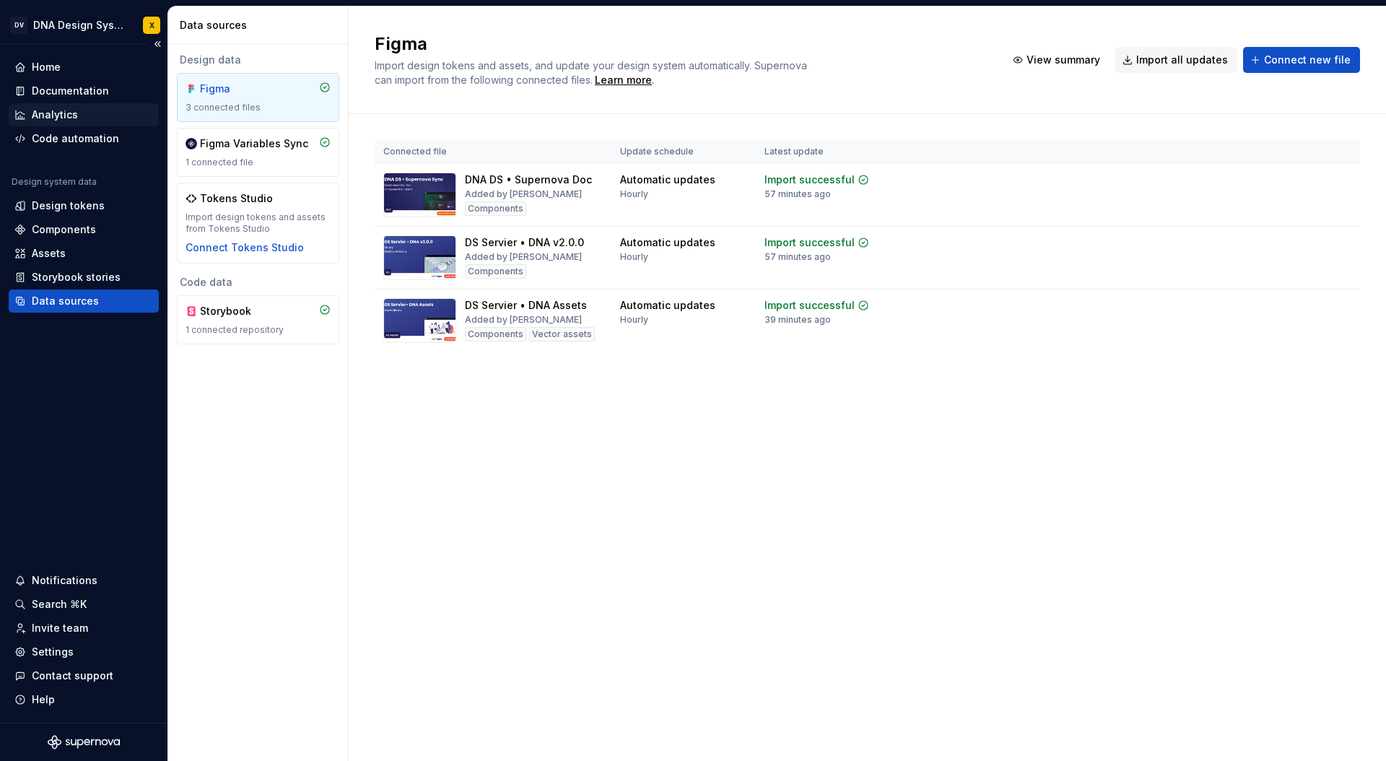
click at [58, 116] on div "Analytics" at bounding box center [55, 115] width 46 height 14
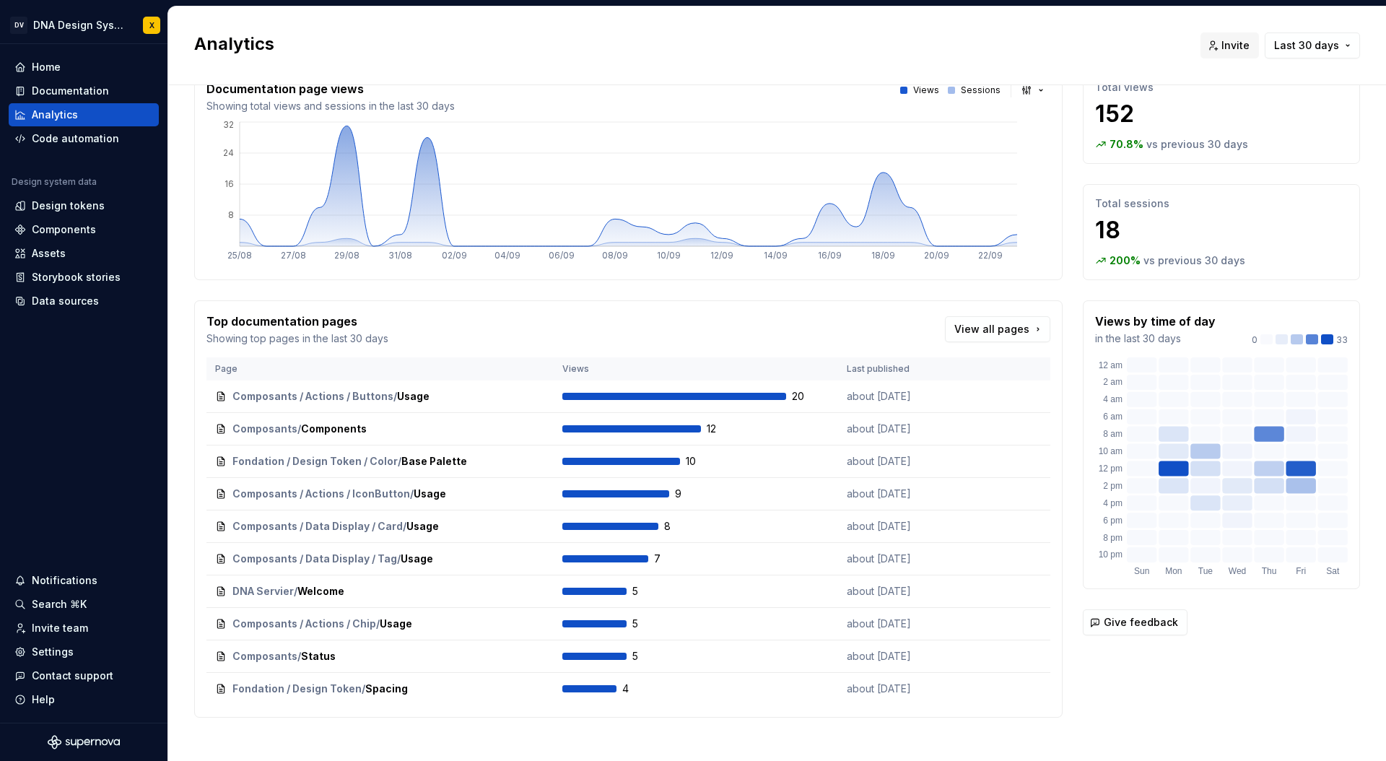
scroll to position [55, 0]
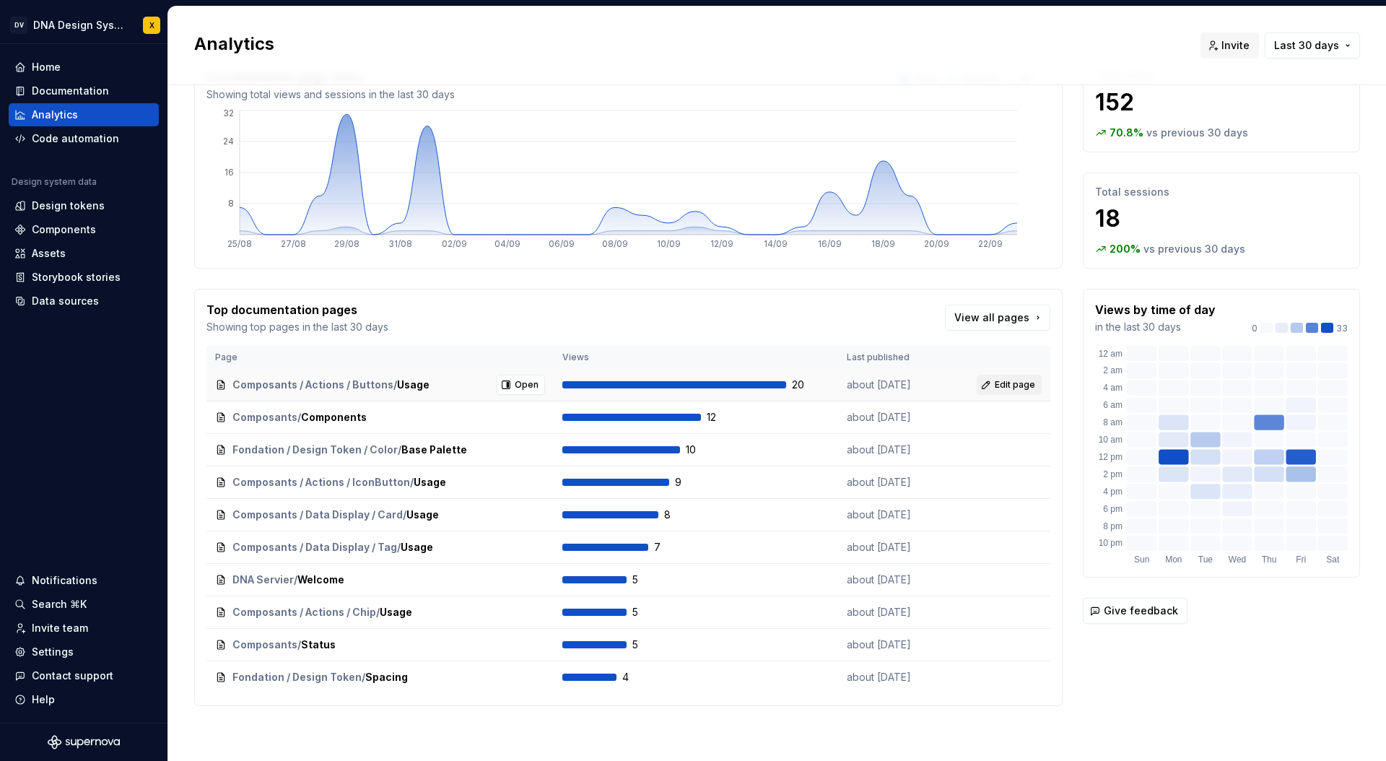
click at [1013, 383] on span "Edit page" at bounding box center [1015, 385] width 40 height 12
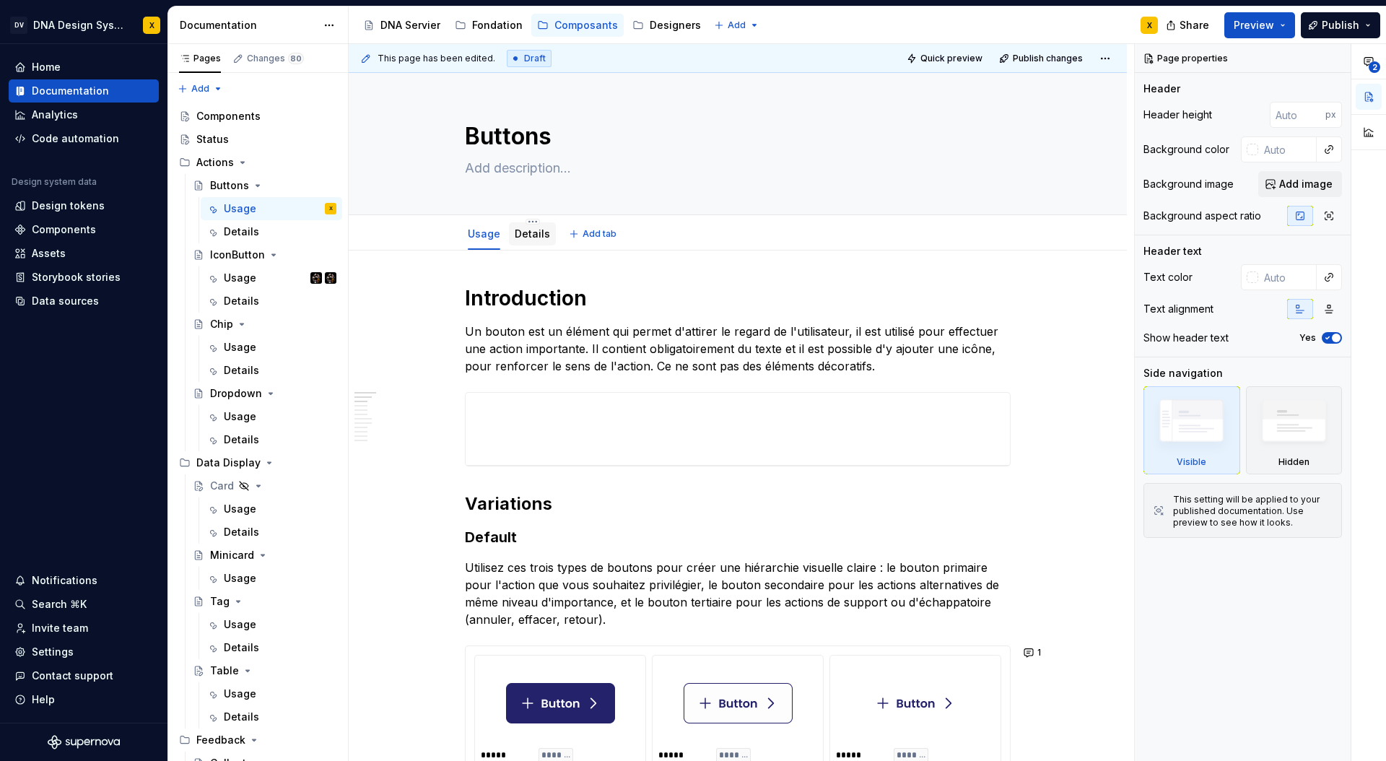
click at [535, 234] on link "Details" at bounding box center [532, 233] width 35 height 12
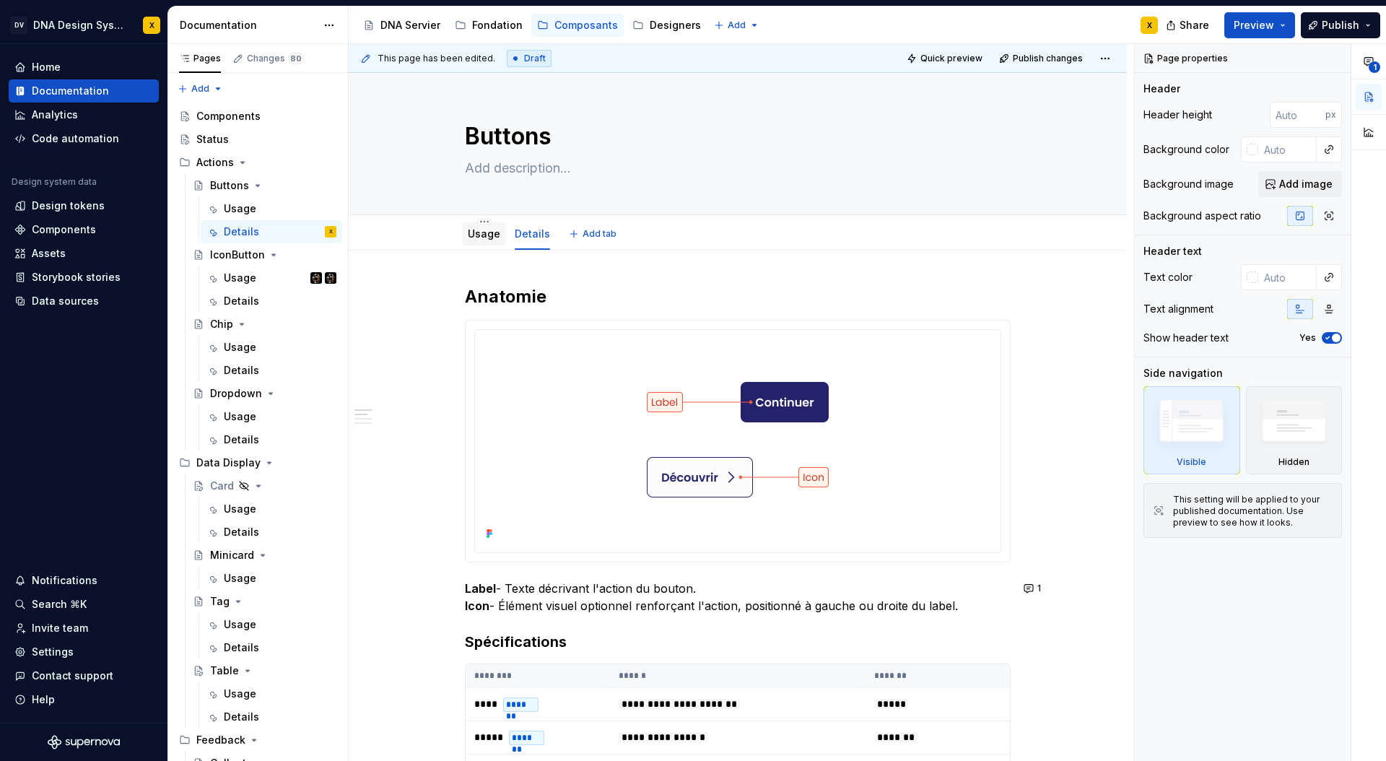
click at [491, 241] on div "Usage" at bounding box center [484, 233] width 32 height 17
click at [1108, 56] on html "DV DNA Design System X Home Documentation Analytics Code automation Design syst…" at bounding box center [693, 380] width 1386 height 761
click at [1372, 131] on div "1" at bounding box center [1368, 99] width 35 height 110
click at [1368, 131] on button "button" at bounding box center [1368, 132] width 26 height 26
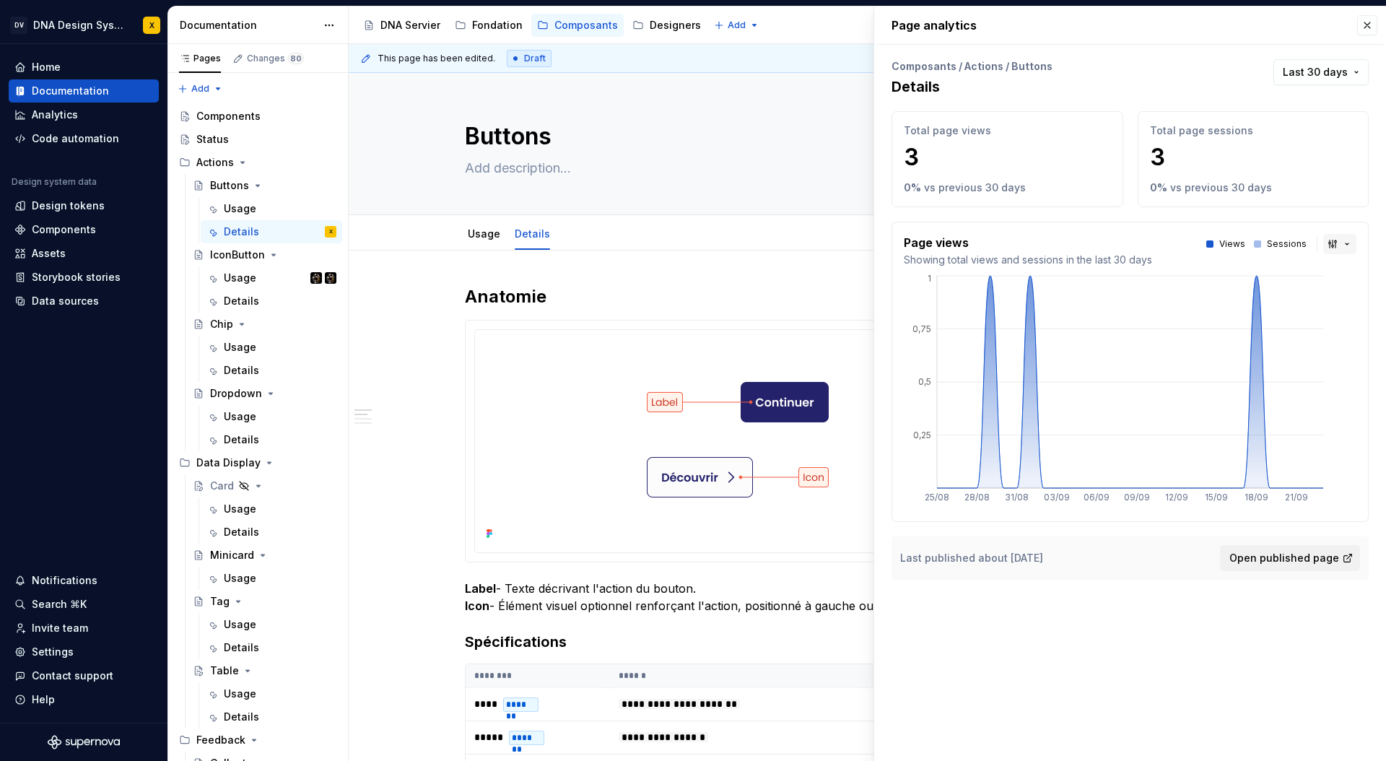
click at [1344, 242] on button "button" at bounding box center [1339, 244] width 33 height 20
click at [1321, 298] on div "Bar chart" at bounding box center [1304, 295] width 45 height 14
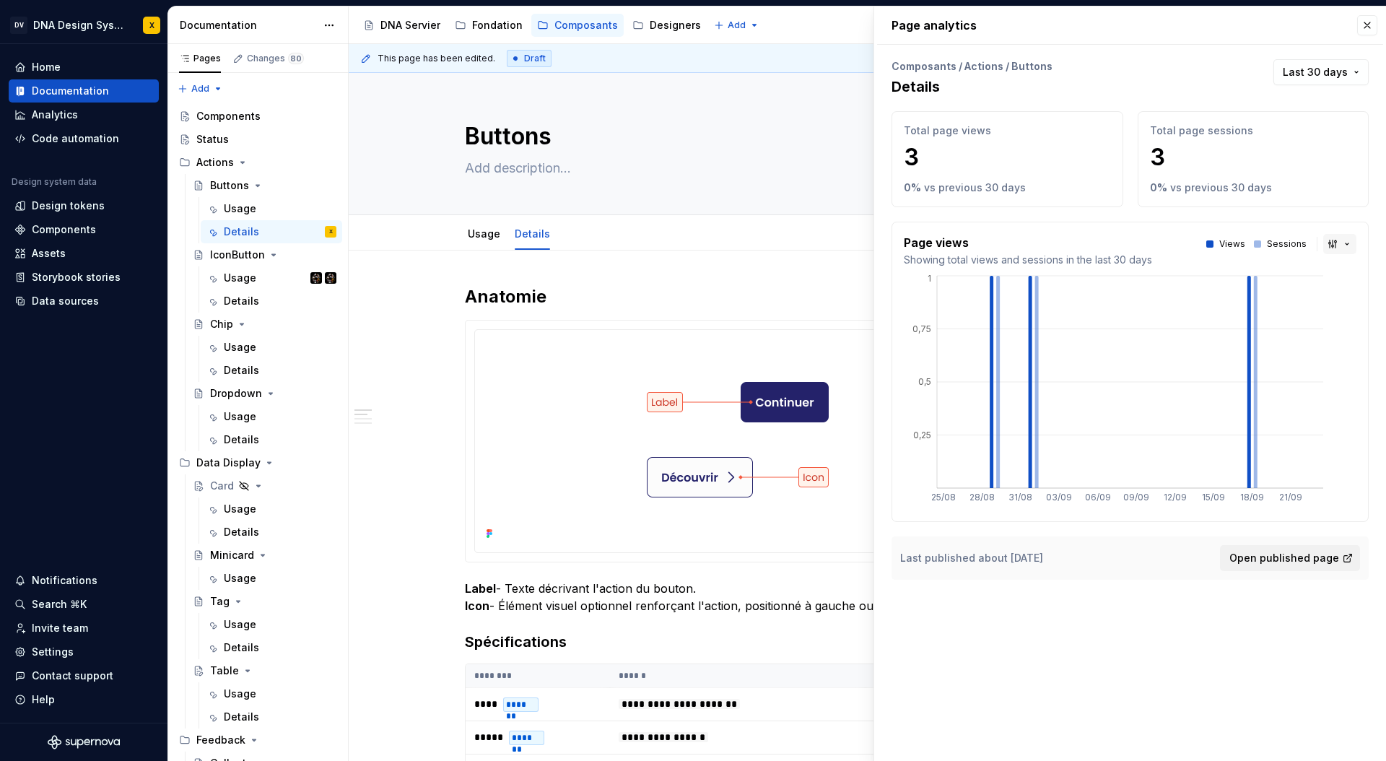
click at [1345, 241] on button "button" at bounding box center [1339, 244] width 33 height 20
click at [1316, 321] on div "Line chart" at bounding box center [1307, 318] width 51 height 14
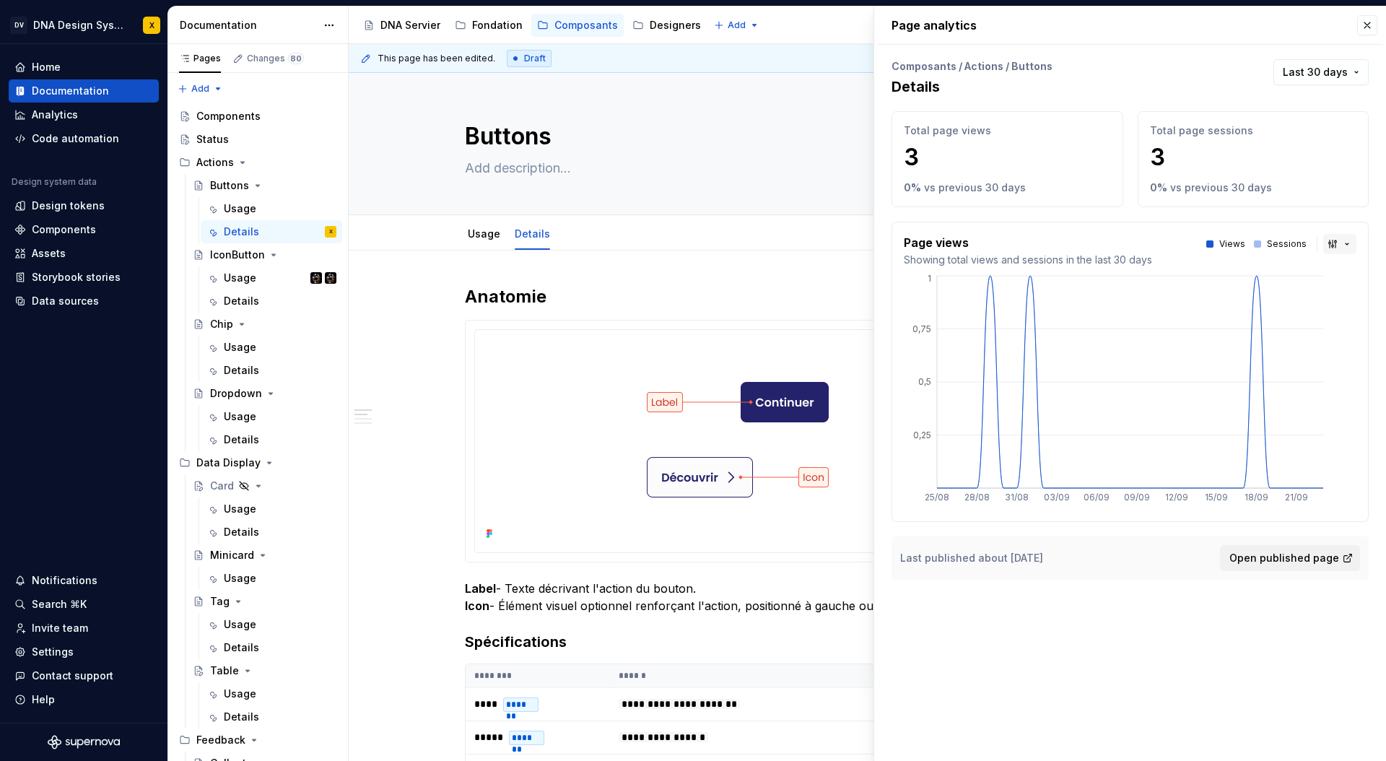
click at [1345, 241] on button "button" at bounding box center [1339, 244] width 33 height 20
click at [1303, 273] on div "Area chart" at bounding box center [1308, 272] width 52 height 14
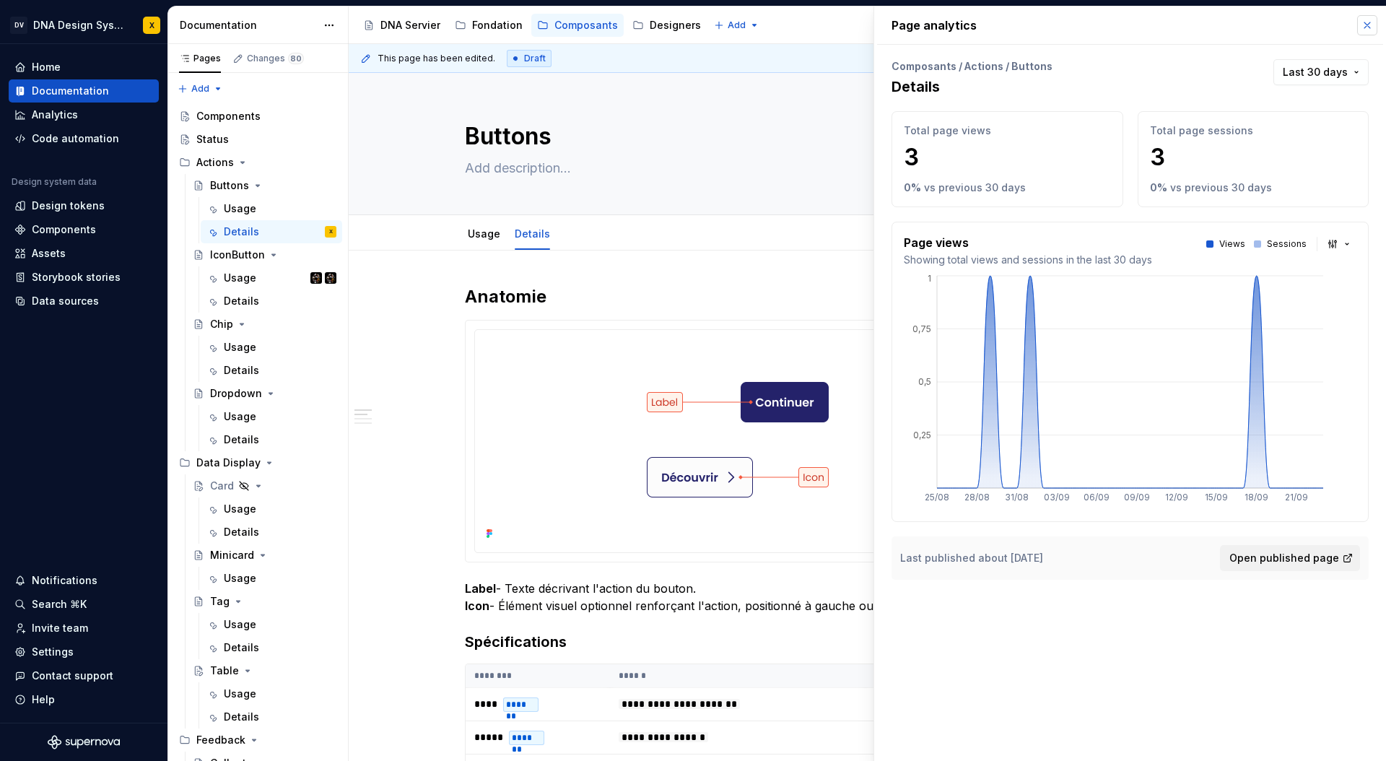
click at [1368, 23] on button "button" at bounding box center [1367, 25] width 20 height 20
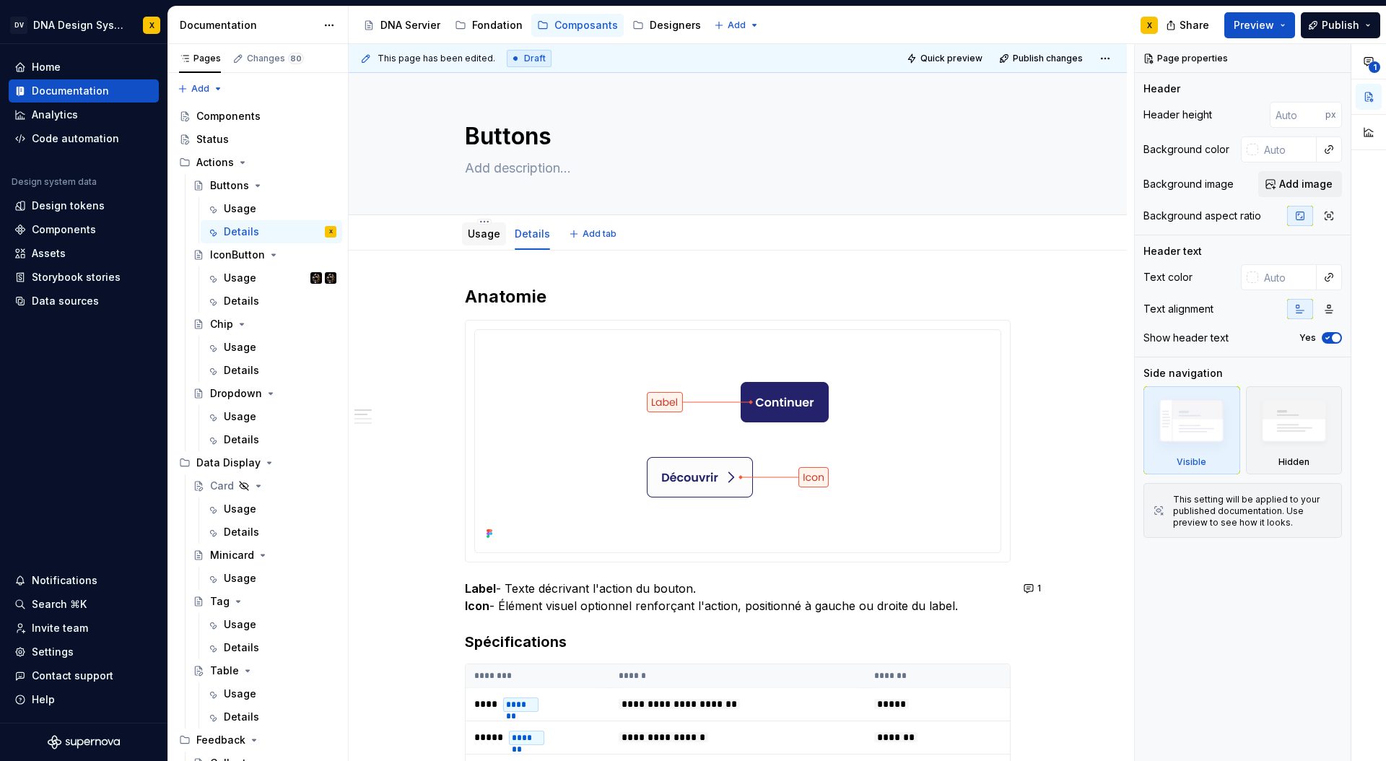
click at [478, 236] on link "Usage" at bounding box center [484, 233] width 32 height 12
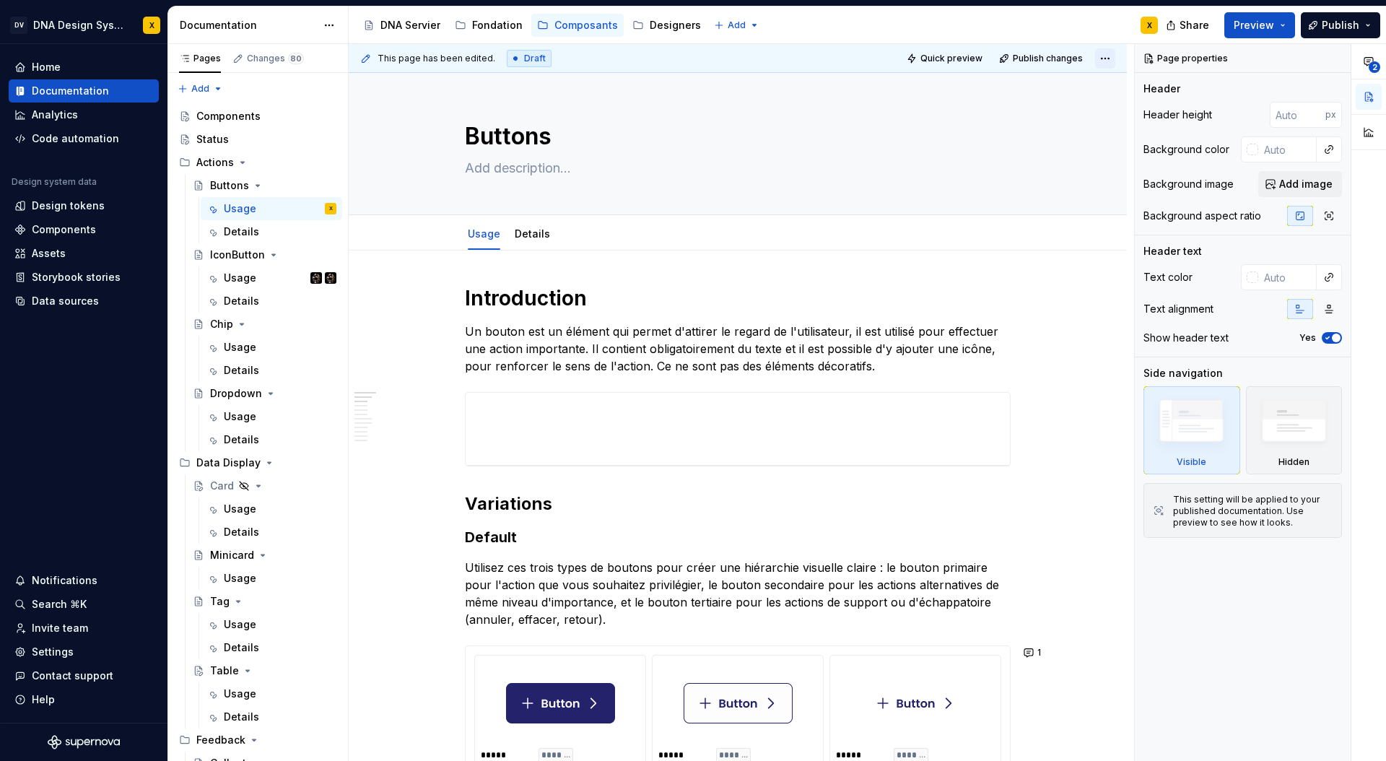
click at [1115, 58] on html "DV DNA Design System X Home Documentation Analytics Code automation Design syst…" at bounding box center [693, 380] width 1386 height 761
click at [1059, 85] on div "Open preview" at bounding box center [1066, 86] width 94 height 14
click at [1329, 337] on icon "button" at bounding box center [1328, 338] width 4 height 2
click at [1337, 337] on button "No" at bounding box center [1331, 338] width 20 height 12
click at [1114, 60] on html "DV DNA Design System X Home Documentation Analytics Code automation Design syst…" at bounding box center [693, 380] width 1386 height 761
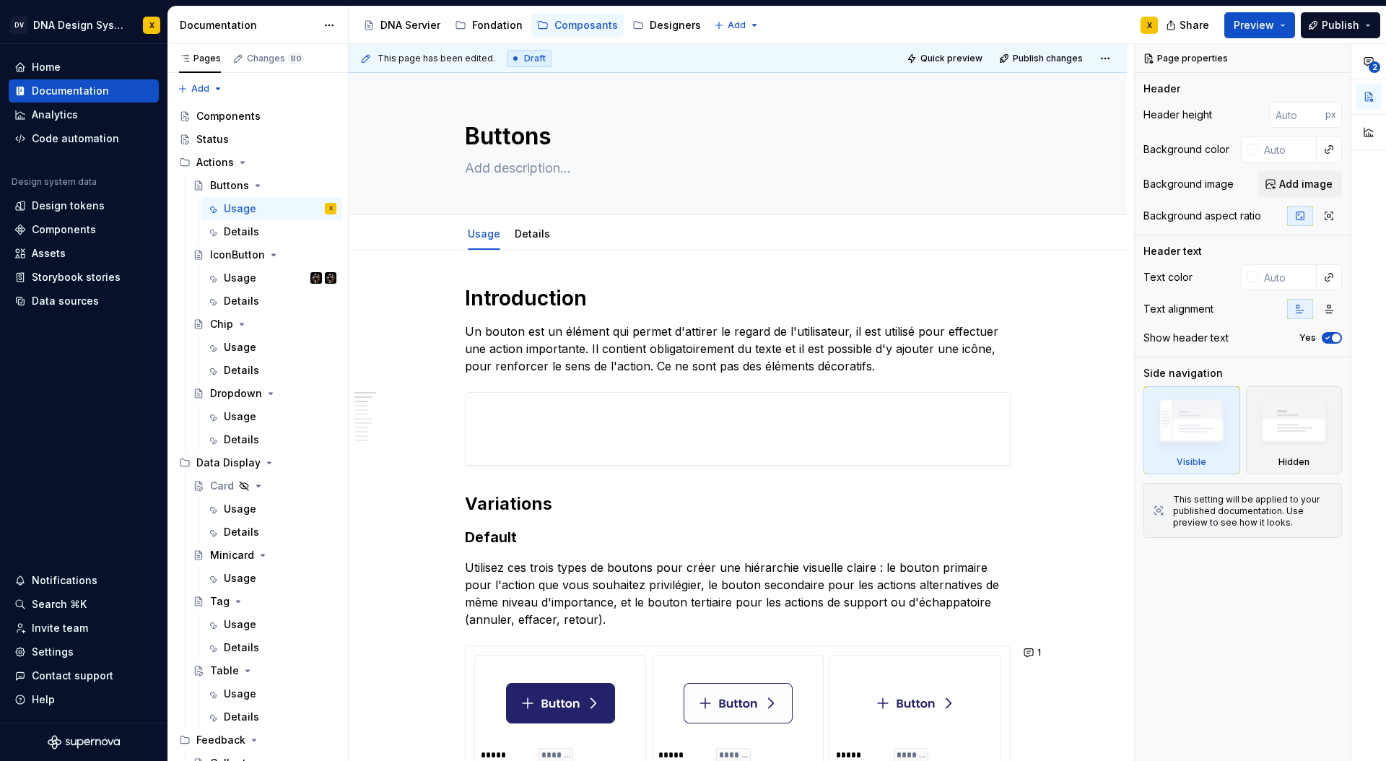
click at [549, 54] on html "DV DNA Design System X Home Documentation Analytics Code automation Design syst…" at bounding box center [693, 380] width 1386 height 761
type textarea "*"
click at [570, 24] on div "Composants" at bounding box center [586, 25] width 64 height 14
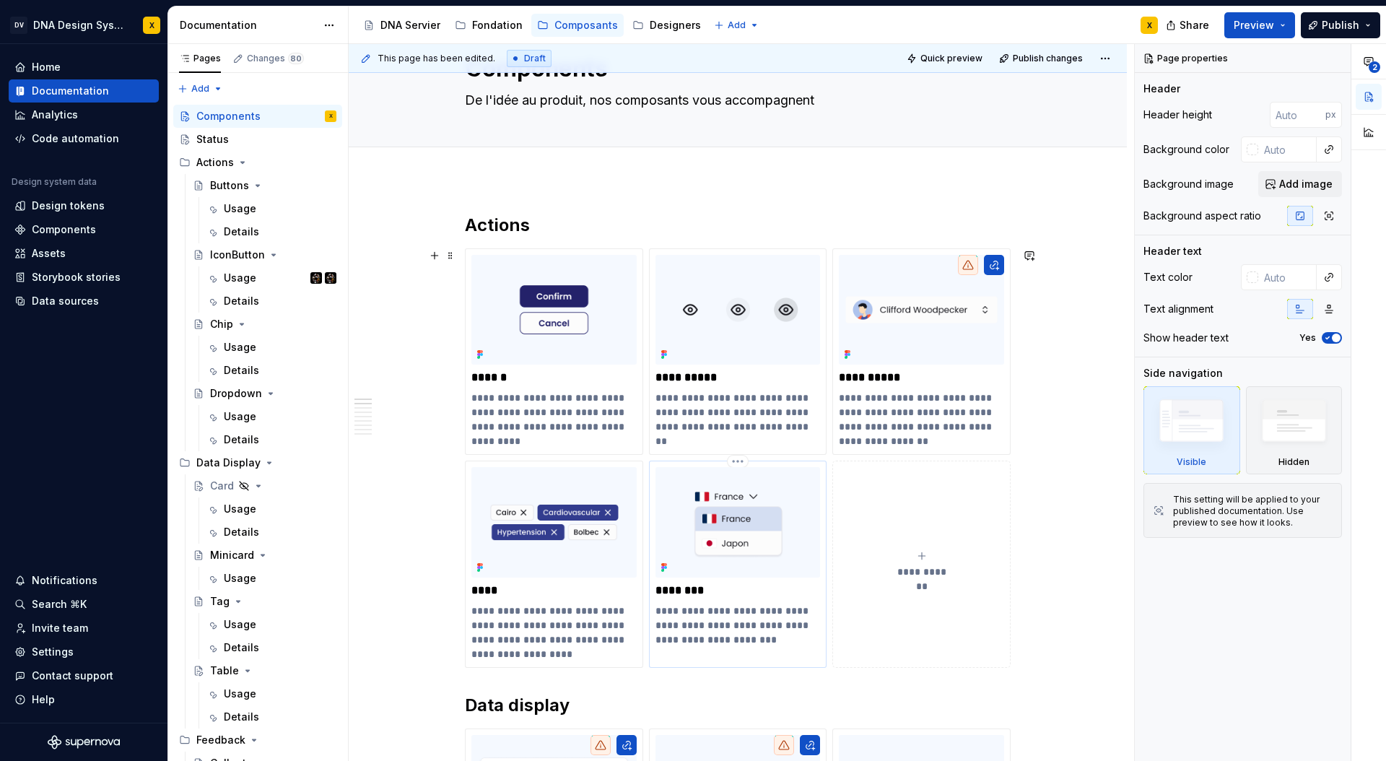
scroll to position [69, 0]
click at [556, 246] on html "DV DNA Design System X Home Documentation Analytics Code automation Design syst…" at bounding box center [693, 380] width 1386 height 761
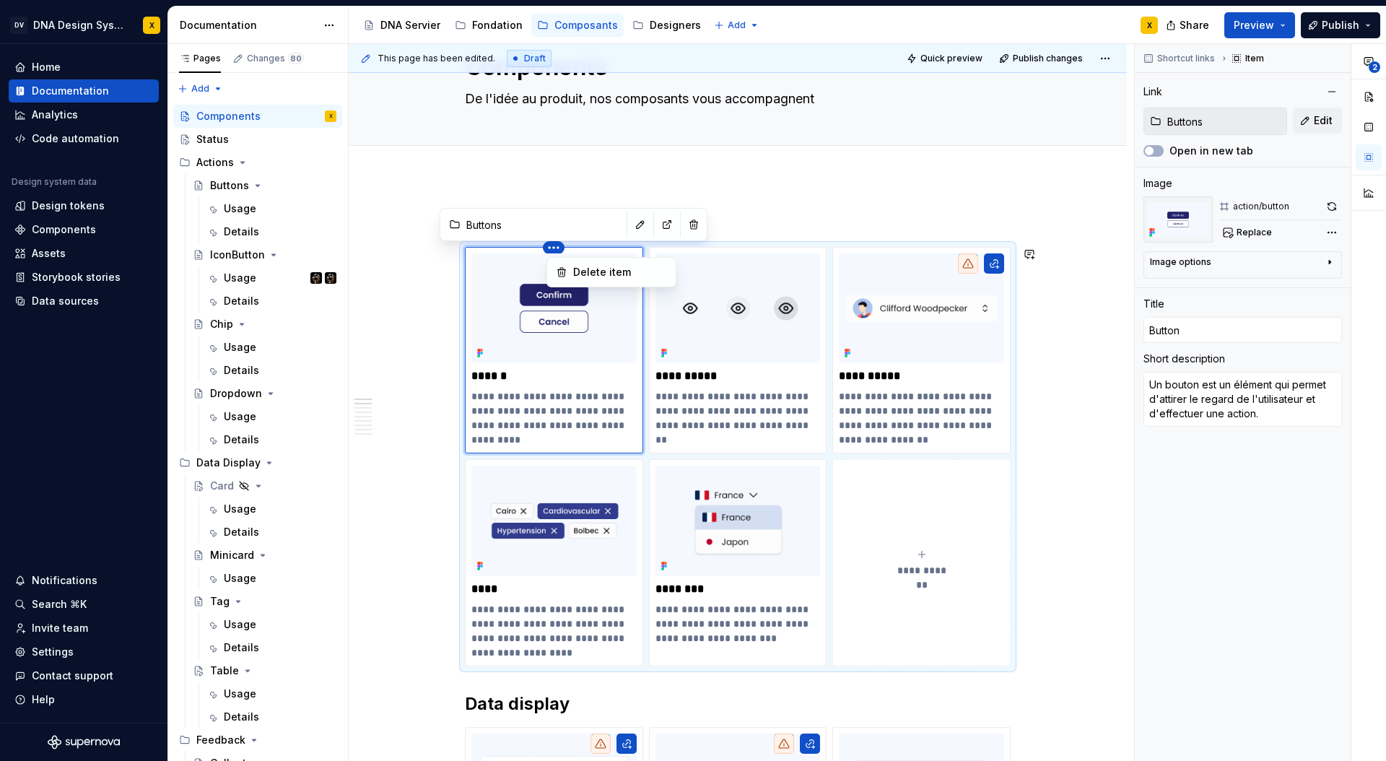
click at [522, 185] on html "DV DNA Design System X Home Documentation Analytics Code automation Design syst…" at bounding box center [693, 380] width 1386 height 761
click at [571, 427] on p "**********" at bounding box center [553, 418] width 165 height 58
click at [1376, 201] on button "button" at bounding box center [1368, 193] width 26 height 26
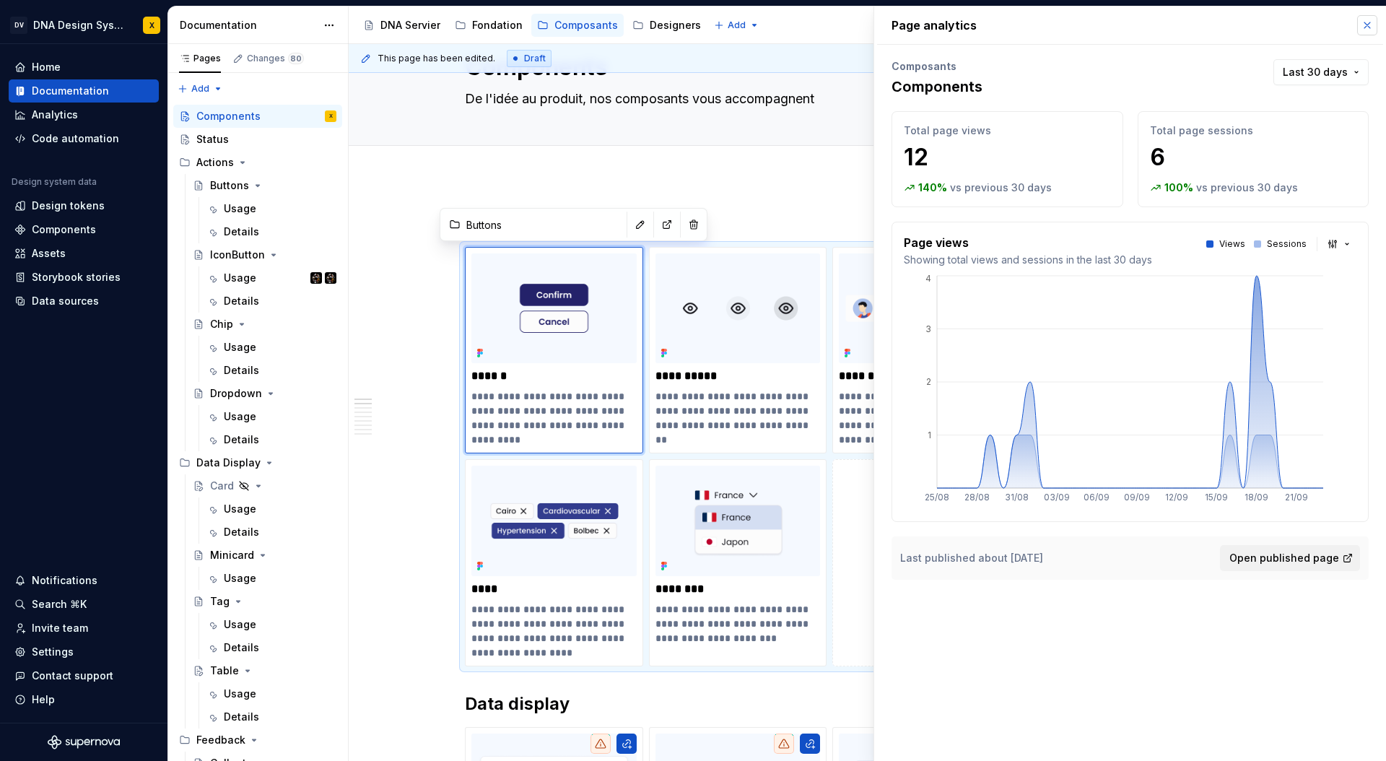
click at [1366, 27] on button "button" at bounding box center [1367, 25] width 20 height 20
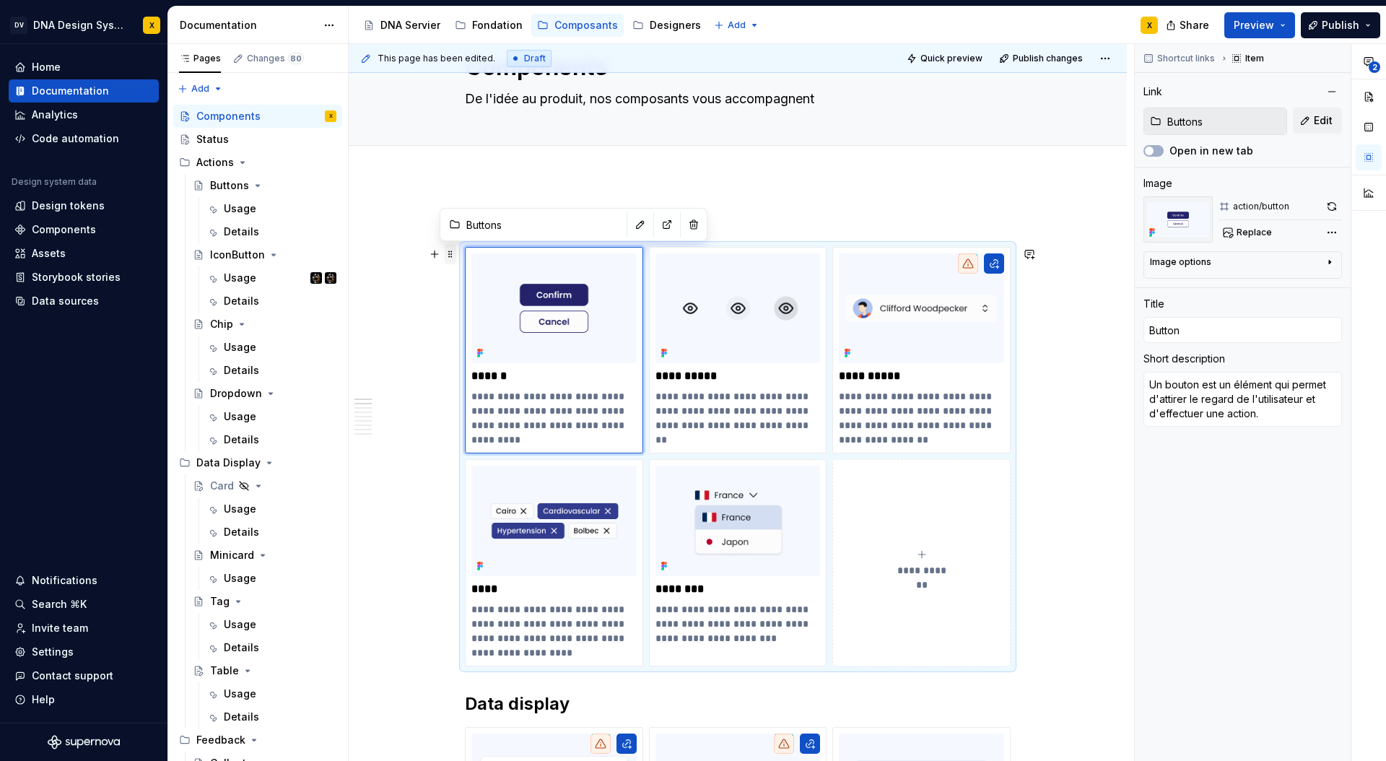
click at [453, 256] on span at bounding box center [451, 254] width 12 height 20
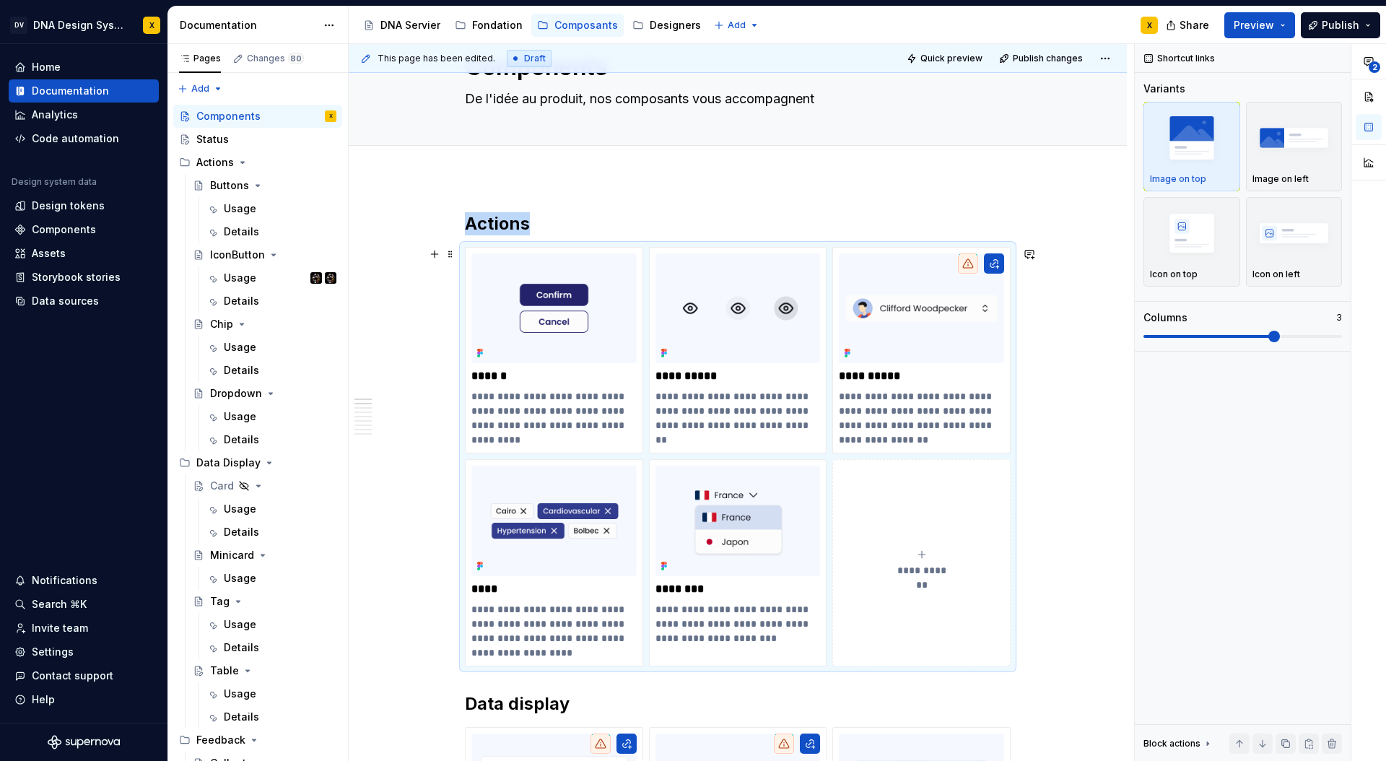
click at [133, 23] on html "DV DNA Design System X Home Documentation Analytics Code automation Design syst…" at bounding box center [693, 380] width 1386 height 761
click at [73, 17] on html "DV DNA Design System X Home Documentation Analytics Code automation Design syst…" at bounding box center [693, 380] width 1386 height 761
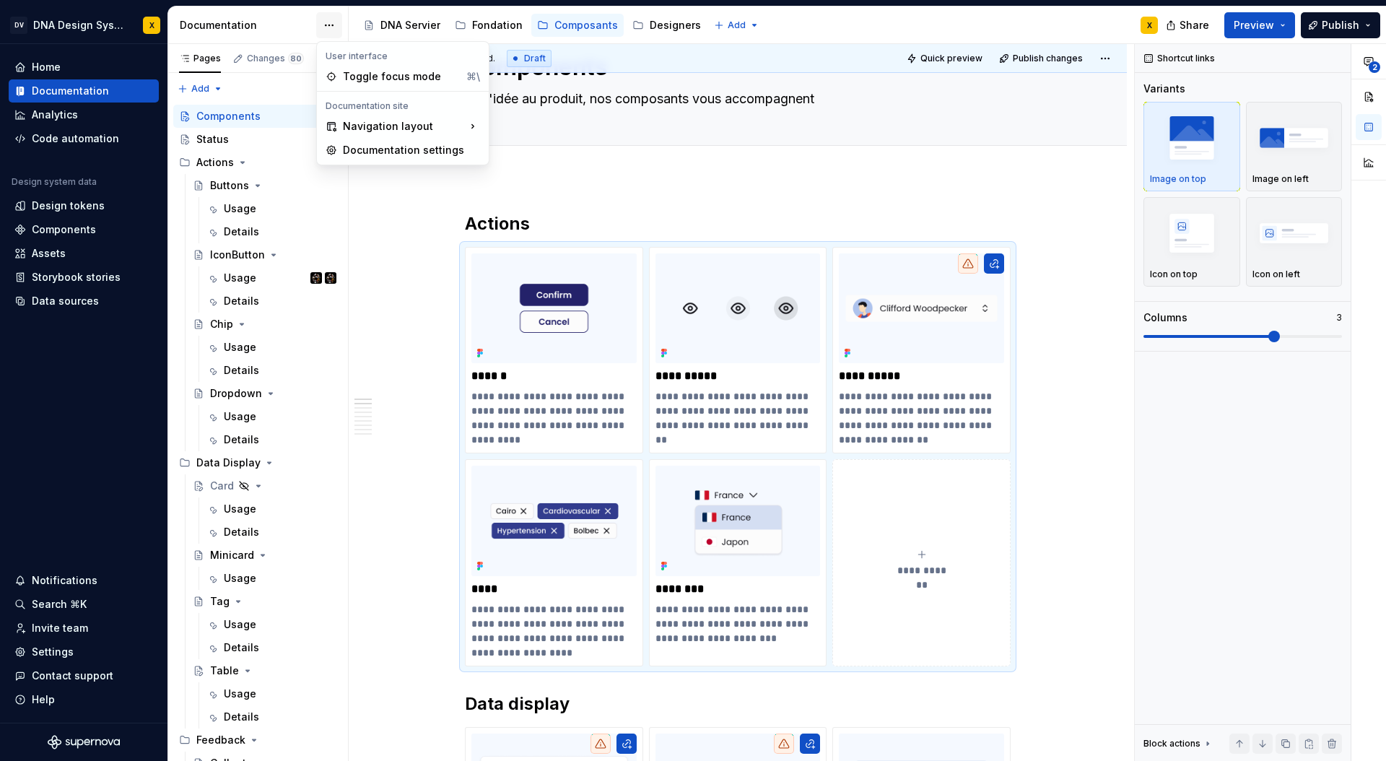
click at [333, 22] on html "DV DNA Design System X Home Documentation Analytics Code automation Design syst…" at bounding box center [693, 380] width 1386 height 761
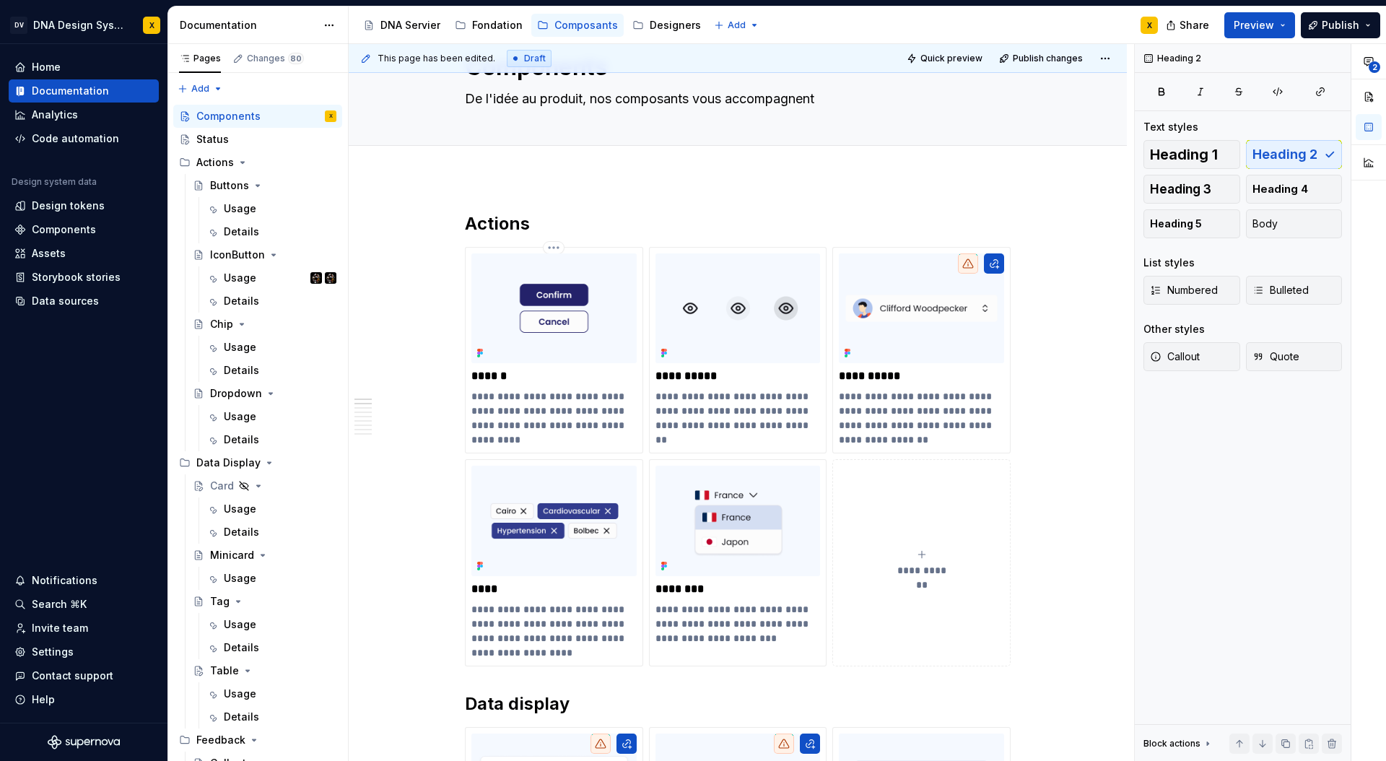
click at [558, 390] on html "DV DNA Design System X Home Documentation Analytics Code automation Design syst…" at bounding box center [693, 380] width 1386 height 761
click at [558, 390] on p "**********" at bounding box center [553, 418] width 165 height 58
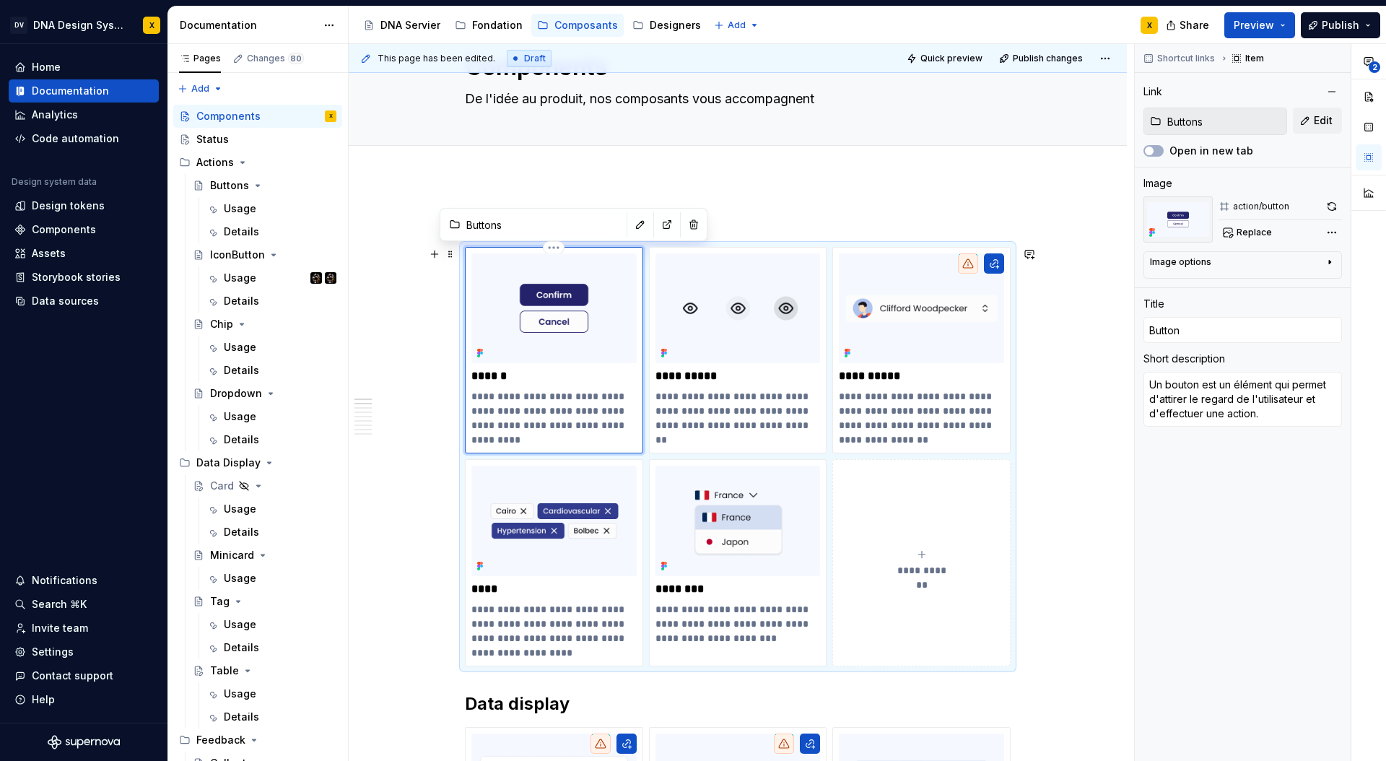
click at [538, 378] on p "******" at bounding box center [553, 376] width 165 height 14
click at [609, 376] on p "******" at bounding box center [553, 376] width 165 height 14
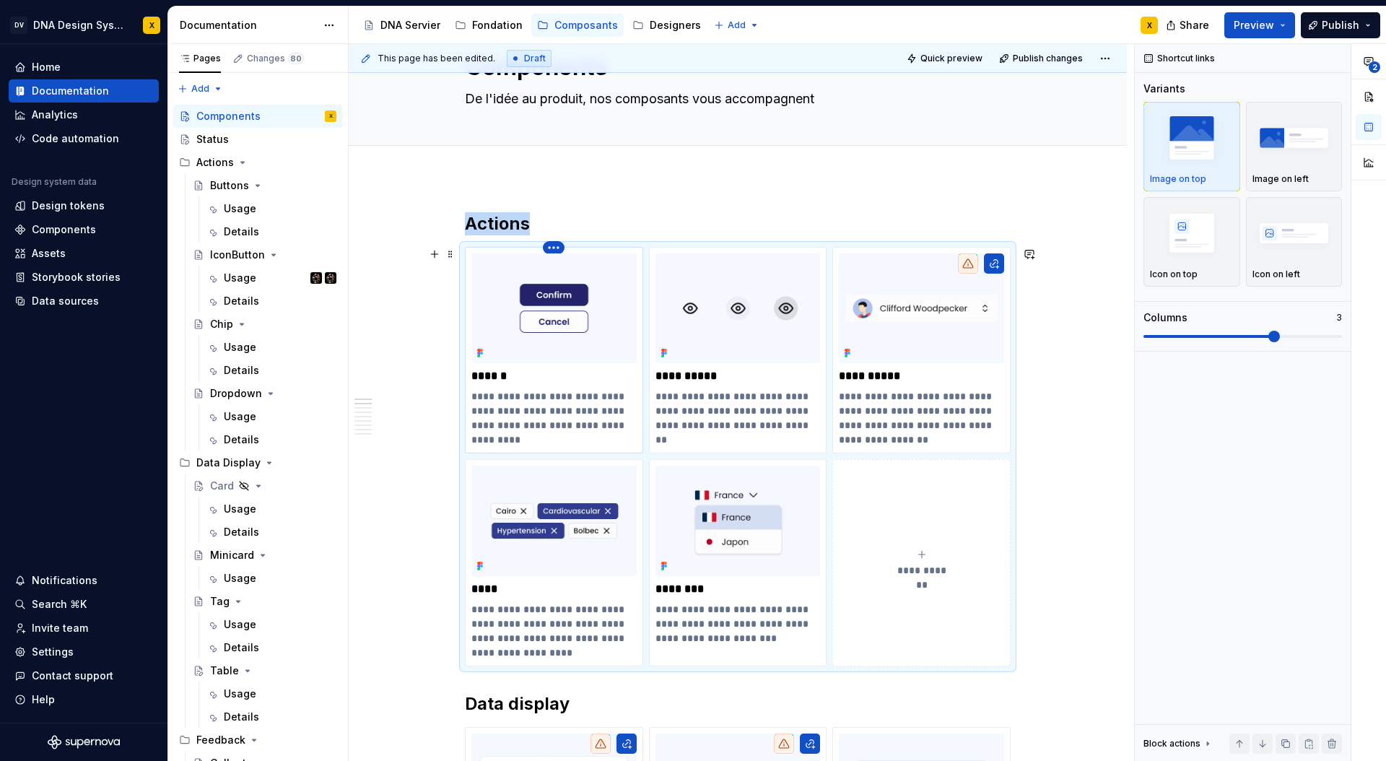
click at [552, 248] on html "DV DNA Design System X Home Documentation Analytics Code automation Design syst…" at bounding box center [693, 380] width 1386 height 761
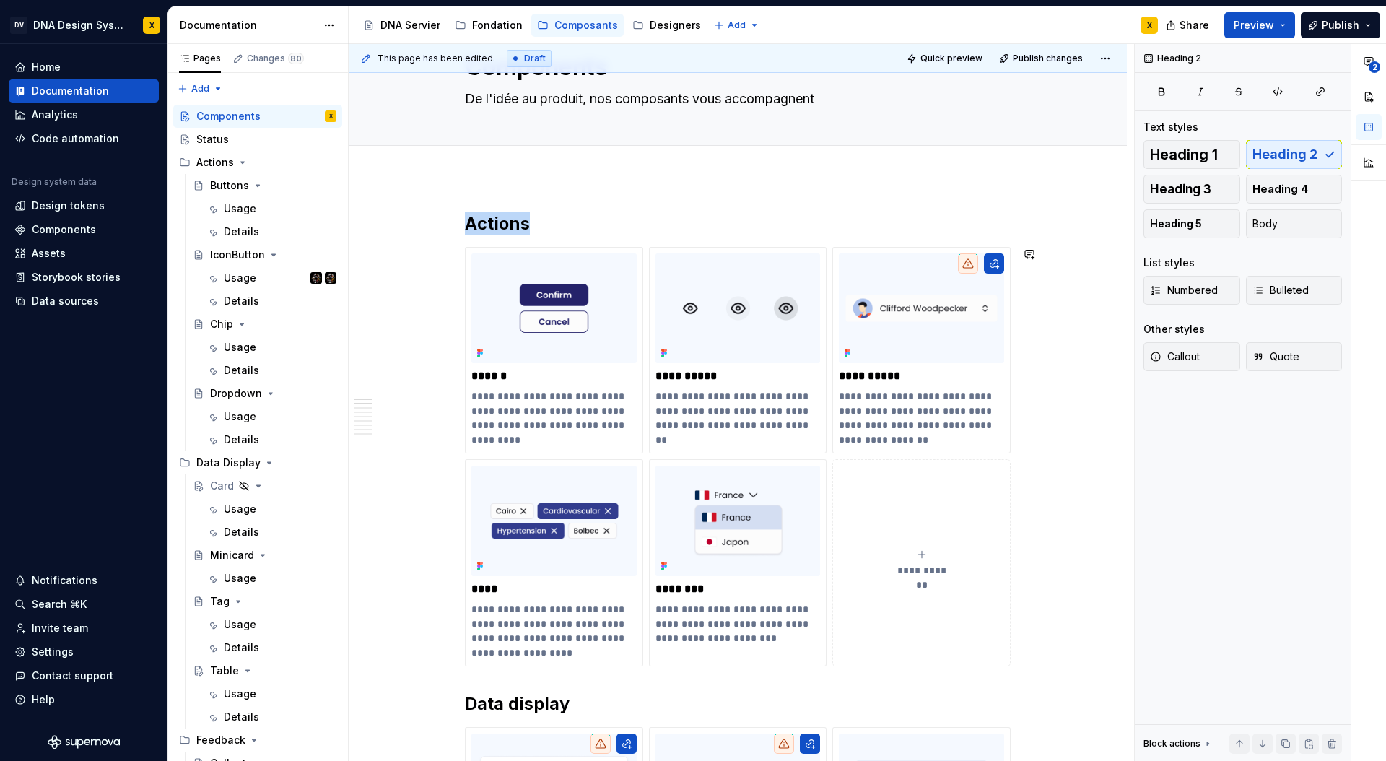
click at [606, 221] on html "DV DNA Design System X Home Documentation Analytics Code automation Design syst…" at bounding box center [693, 380] width 1386 height 761
click at [567, 375] on p "******" at bounding box center [553, 376] width 165 height 14
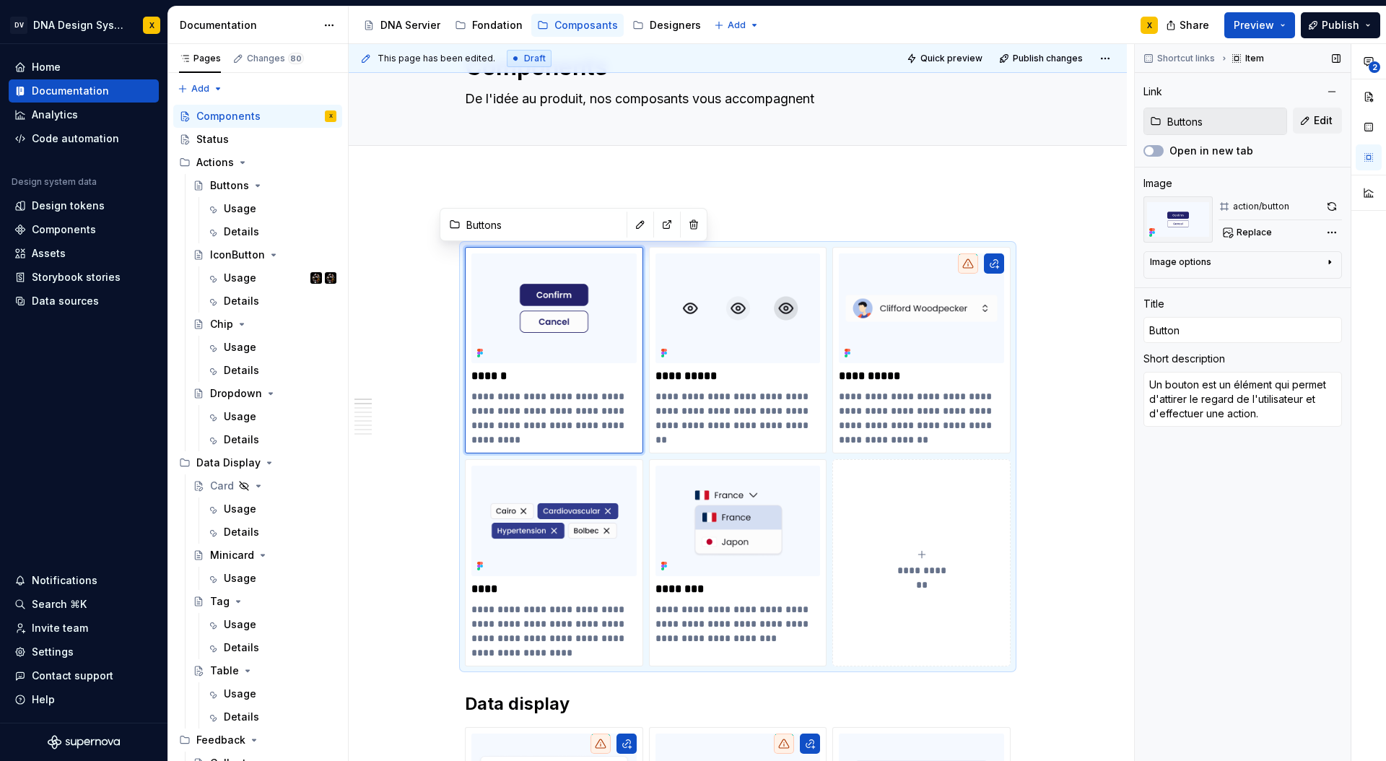
click at [1303, 261] on div "Image options" at bounding box center [1237, 264] width 174 height 17
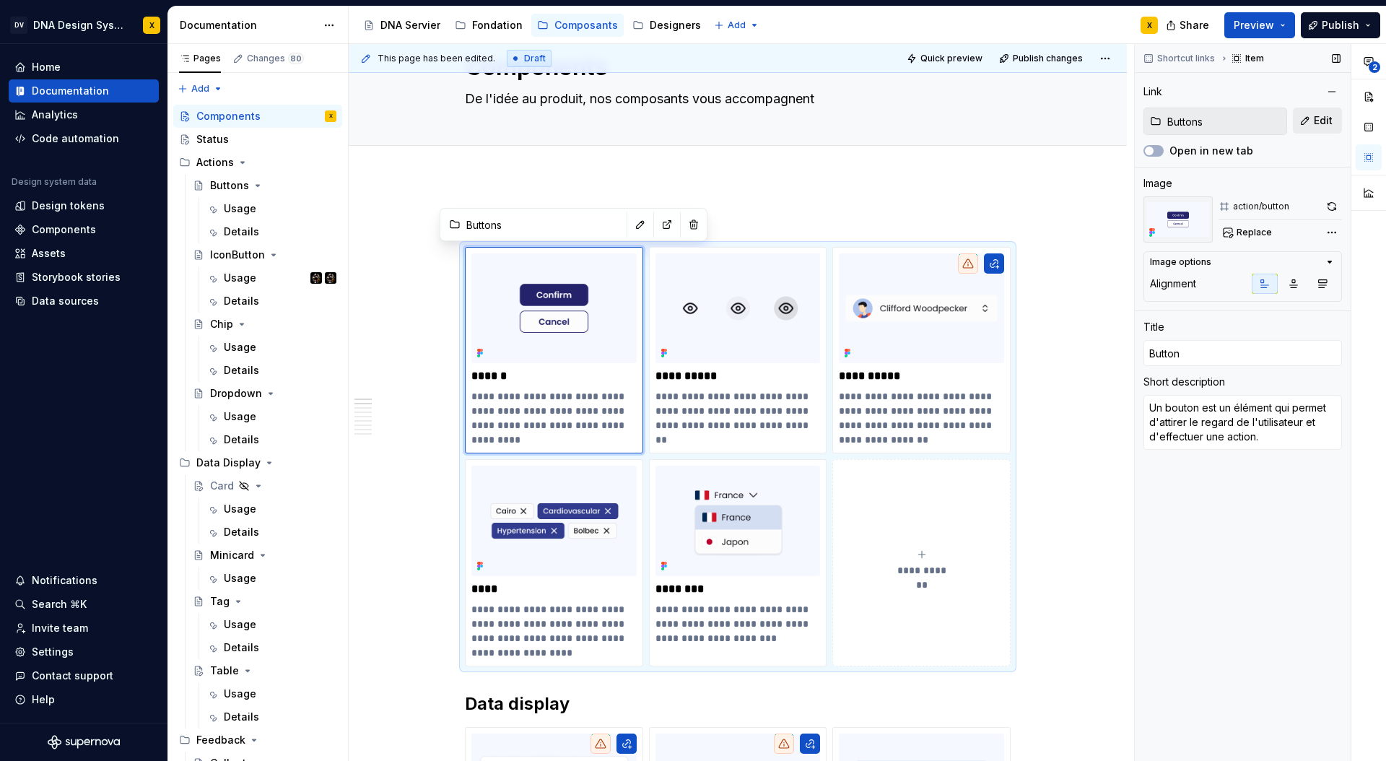
click at [1315, 122] on span "Edit" at bounding box center [1323, 120] width 19 height 14
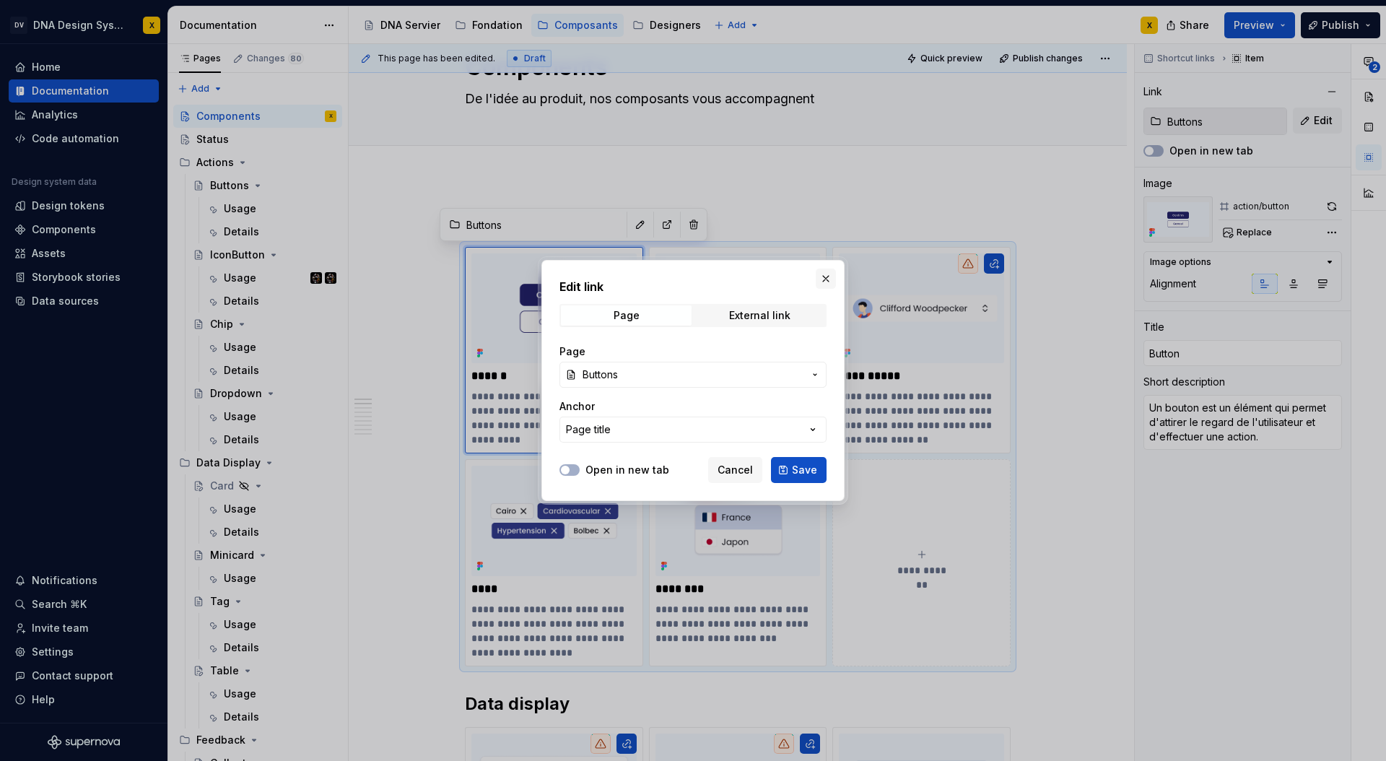
click at [828, 280] on button "button" at bounding box center [826, 278] width 20 height 20
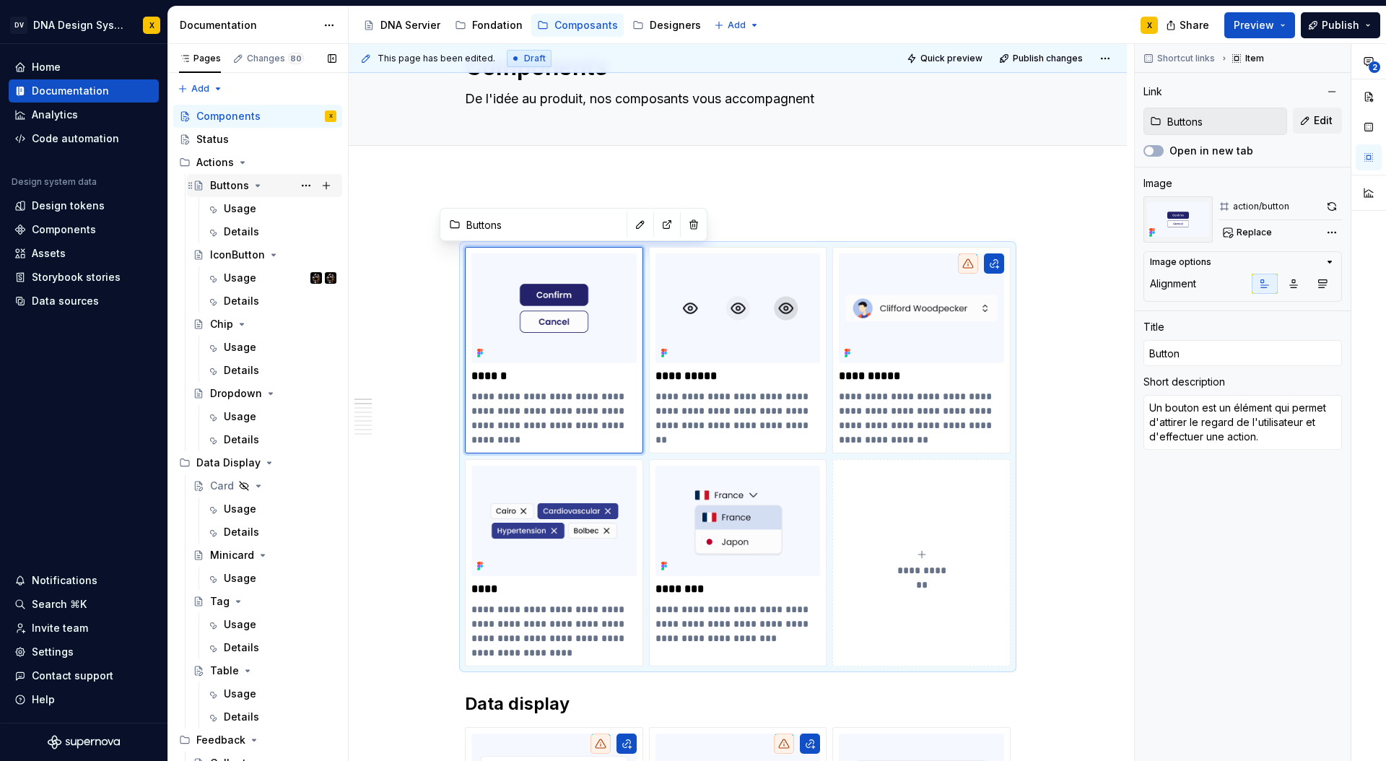
click at [234, 188] on div "Buttons" at bounding box center [229, 185] width 39 height 14
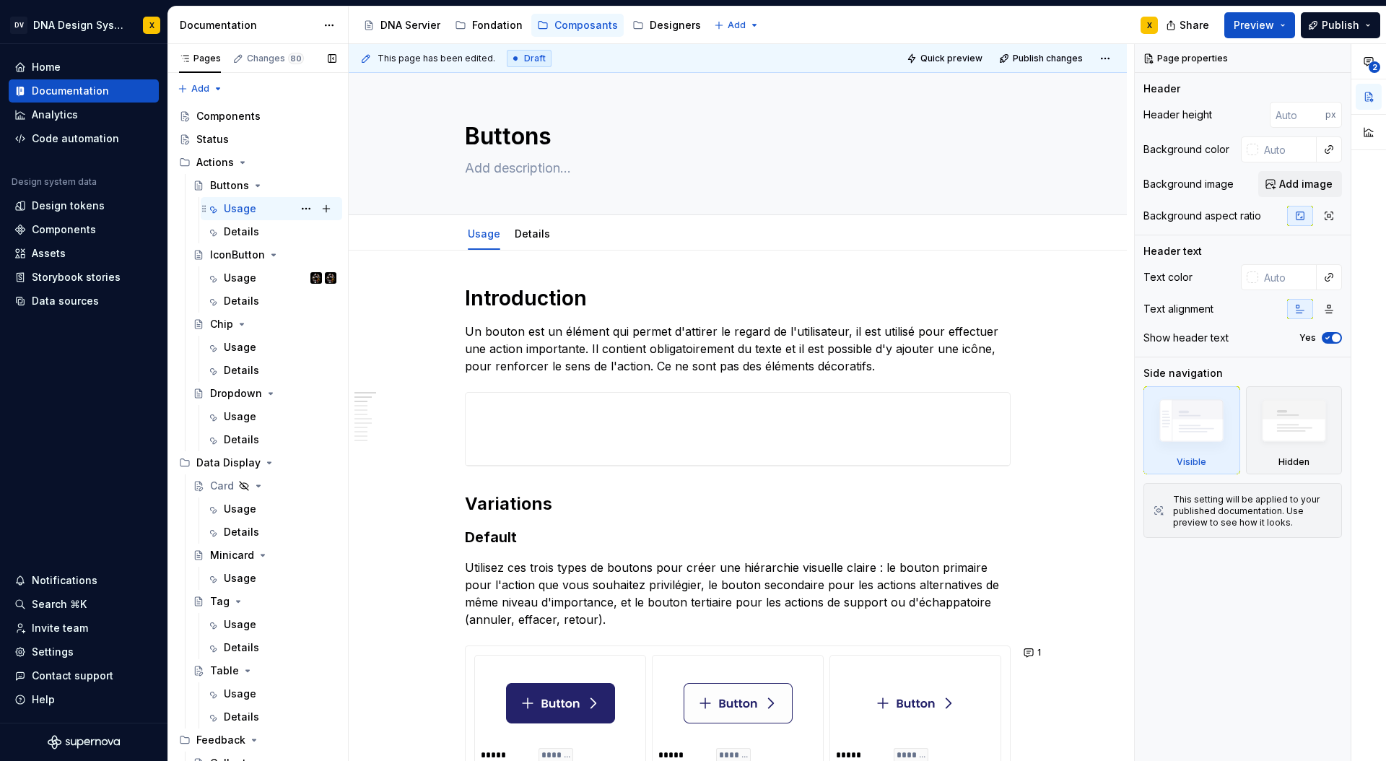
click at [233, 206] on div "Usage" at bounding box center [240, 208] width 32 height 14
click at [231, 238] on div "Details" at bounding box center [241, 231] width 35 height 14
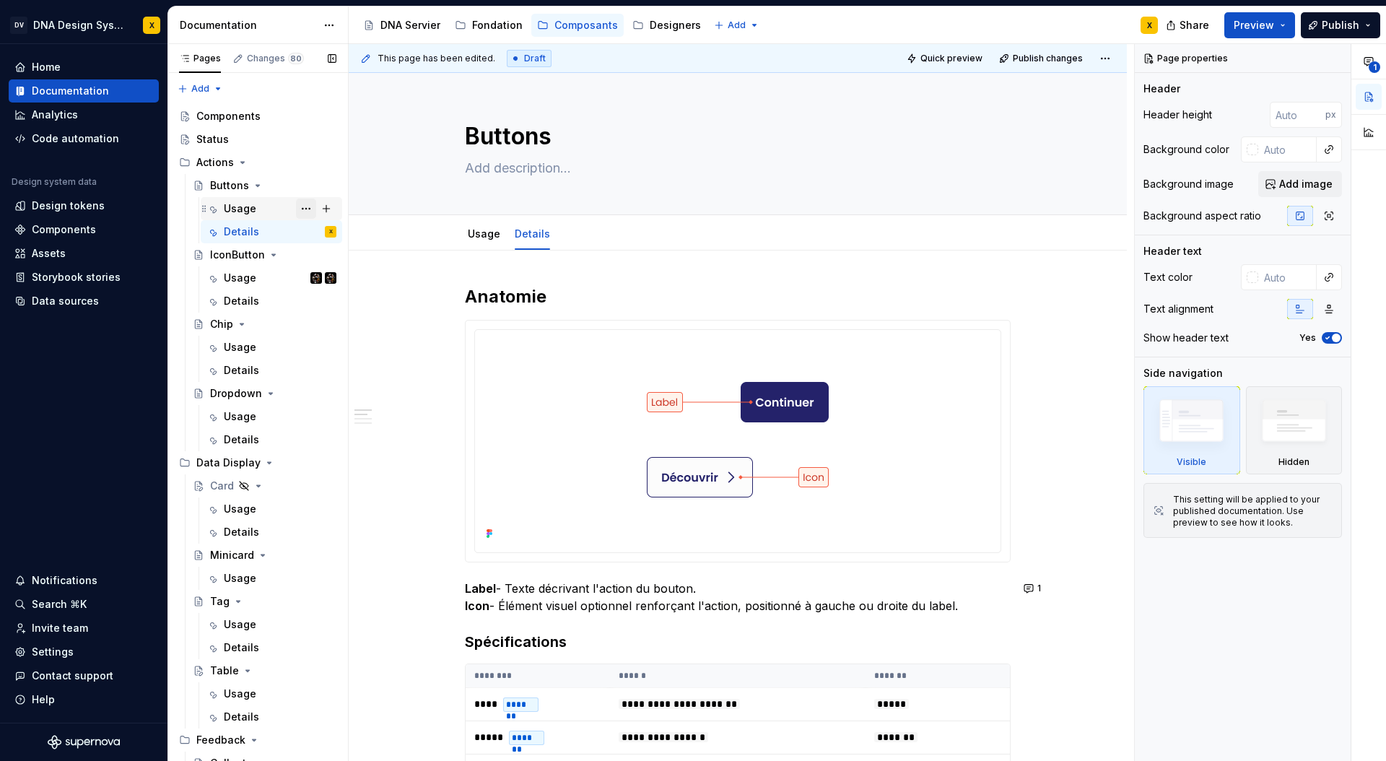
click at [305, 206] on button "Page tree" at bounding box center [306, 208] width 20 height 20
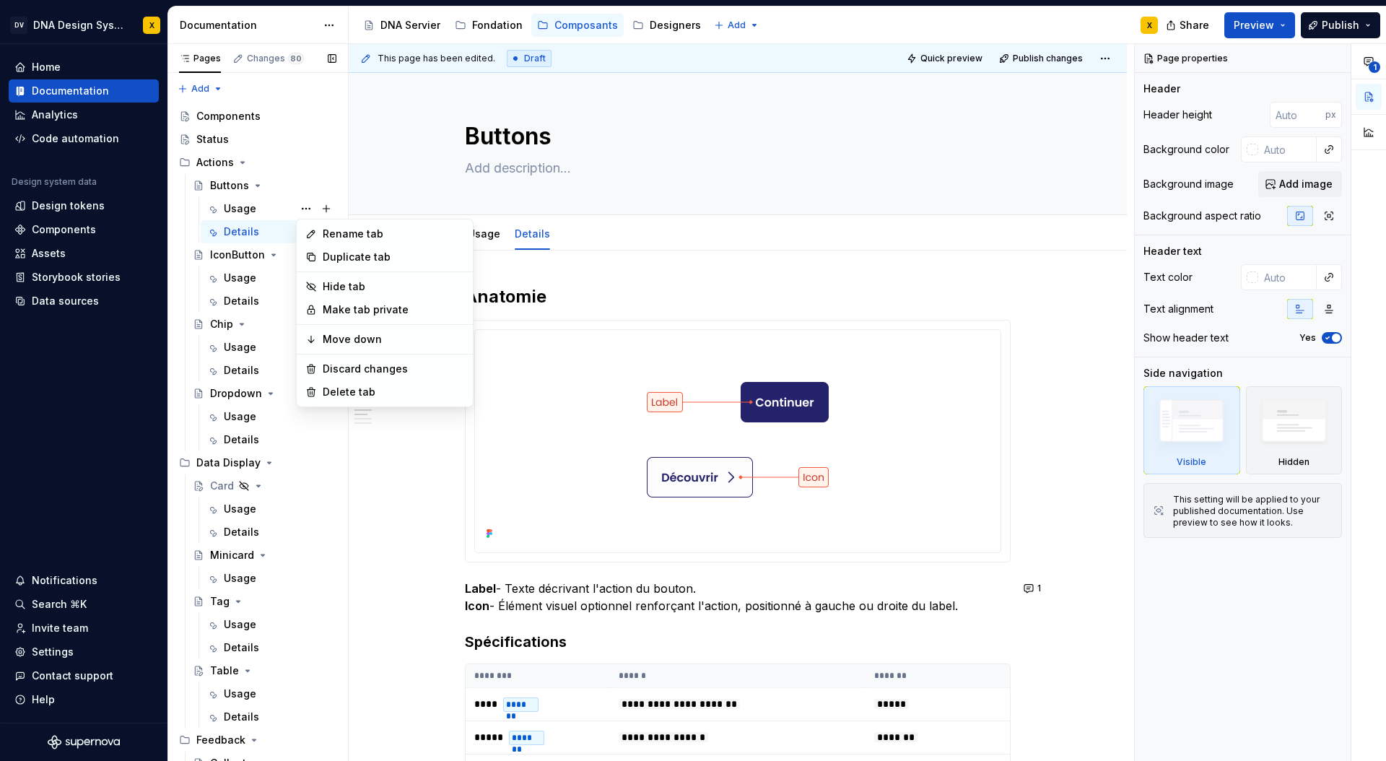
click at [255, 183] on div "Pages Changes 80 Add Accessibility guide for tree Page tree. Navigate the tree …" at bounding box center [257, 405] width 180 height 723
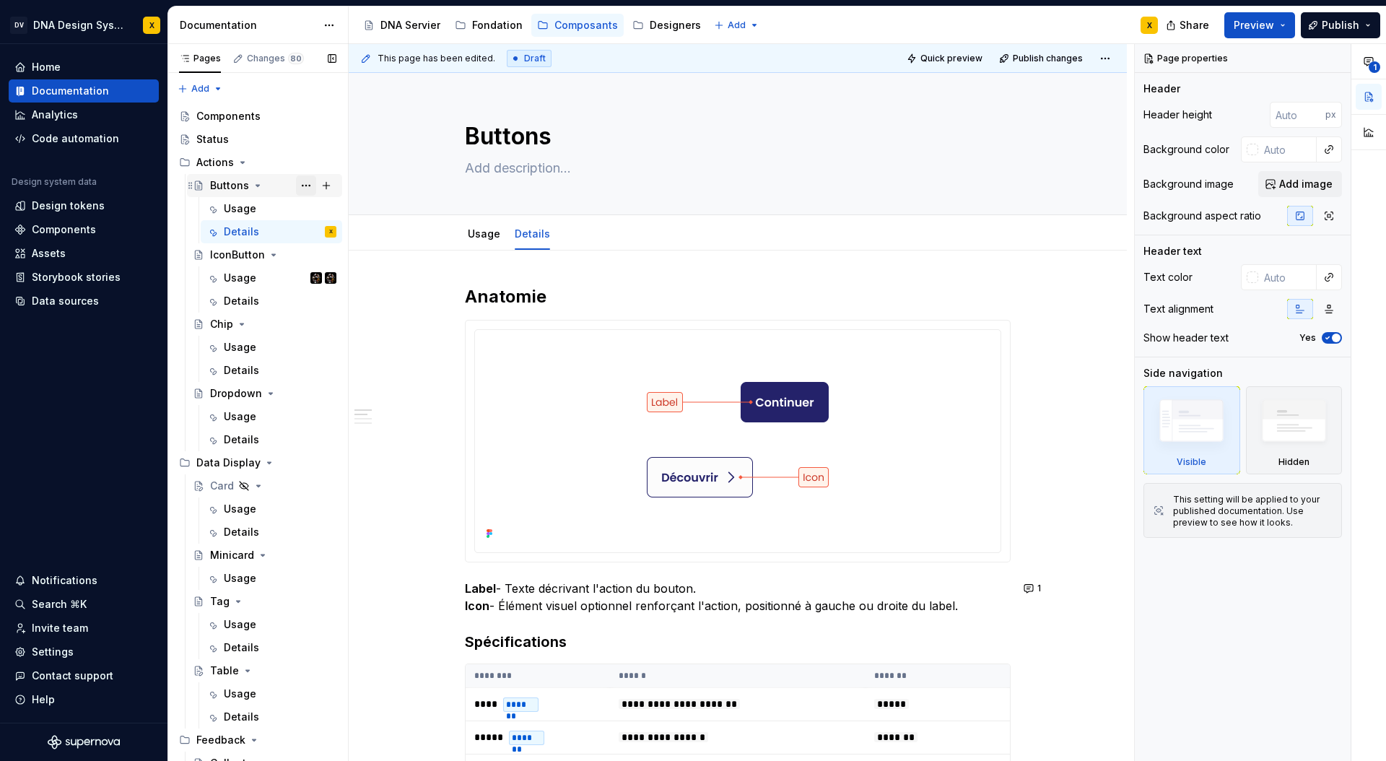
click at [309, 184] on button "Page tree" at bounding box center [306, 185] width 20 height 20
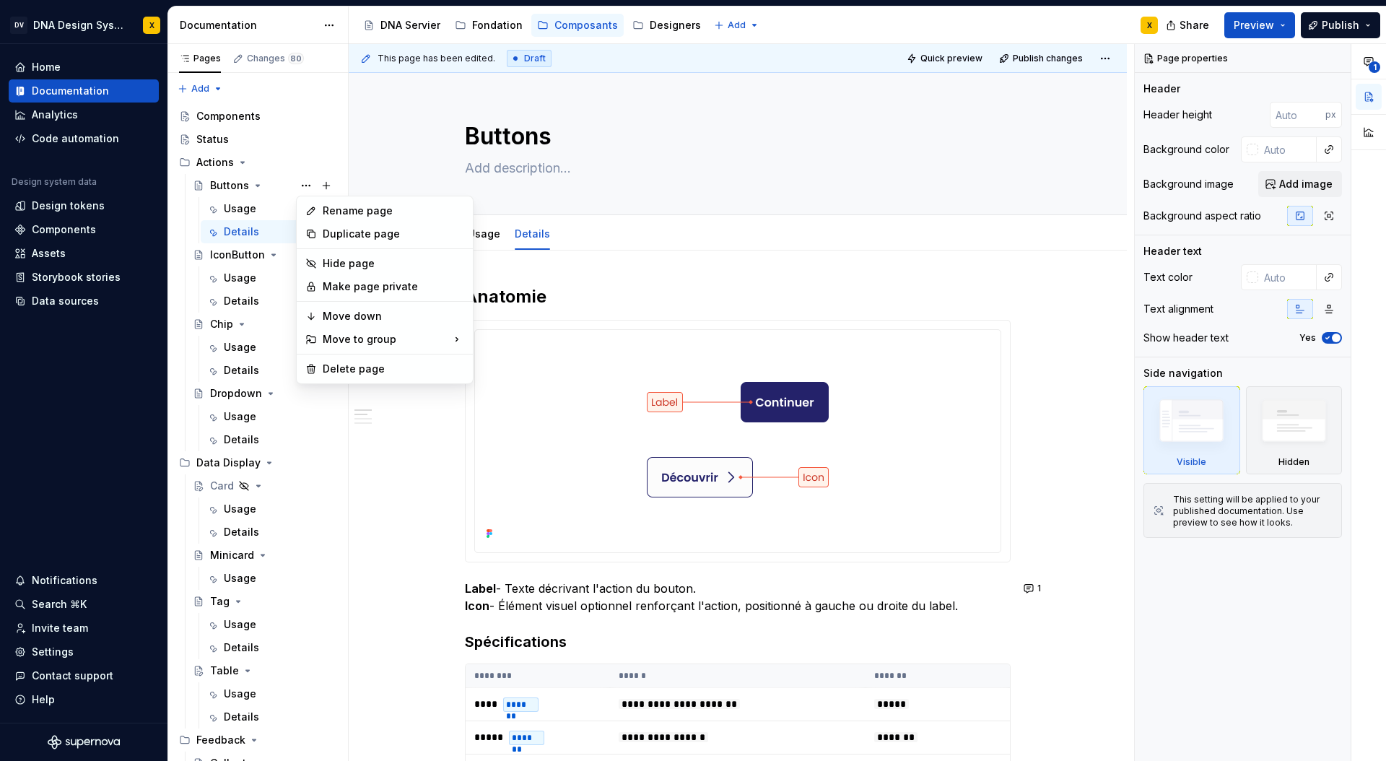
click at [442, 653] on html "DV DNA Design System X Home Documentation Analytics Code automation Design syst…" at bounding box center [693, 380] width 1386 height 761
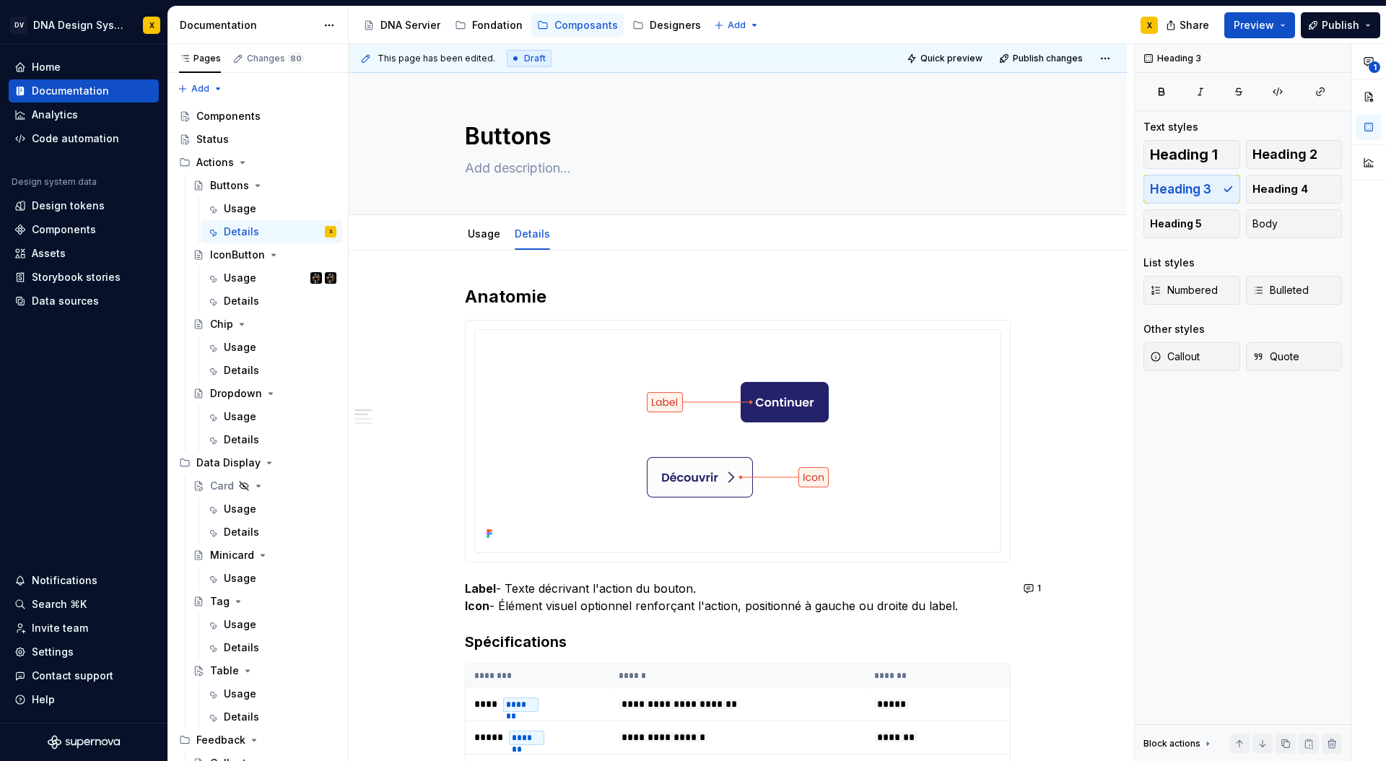
type textarea "*"
click at [49, 225] on div "Components" at bounding box center [64, 229] width 64 height 14
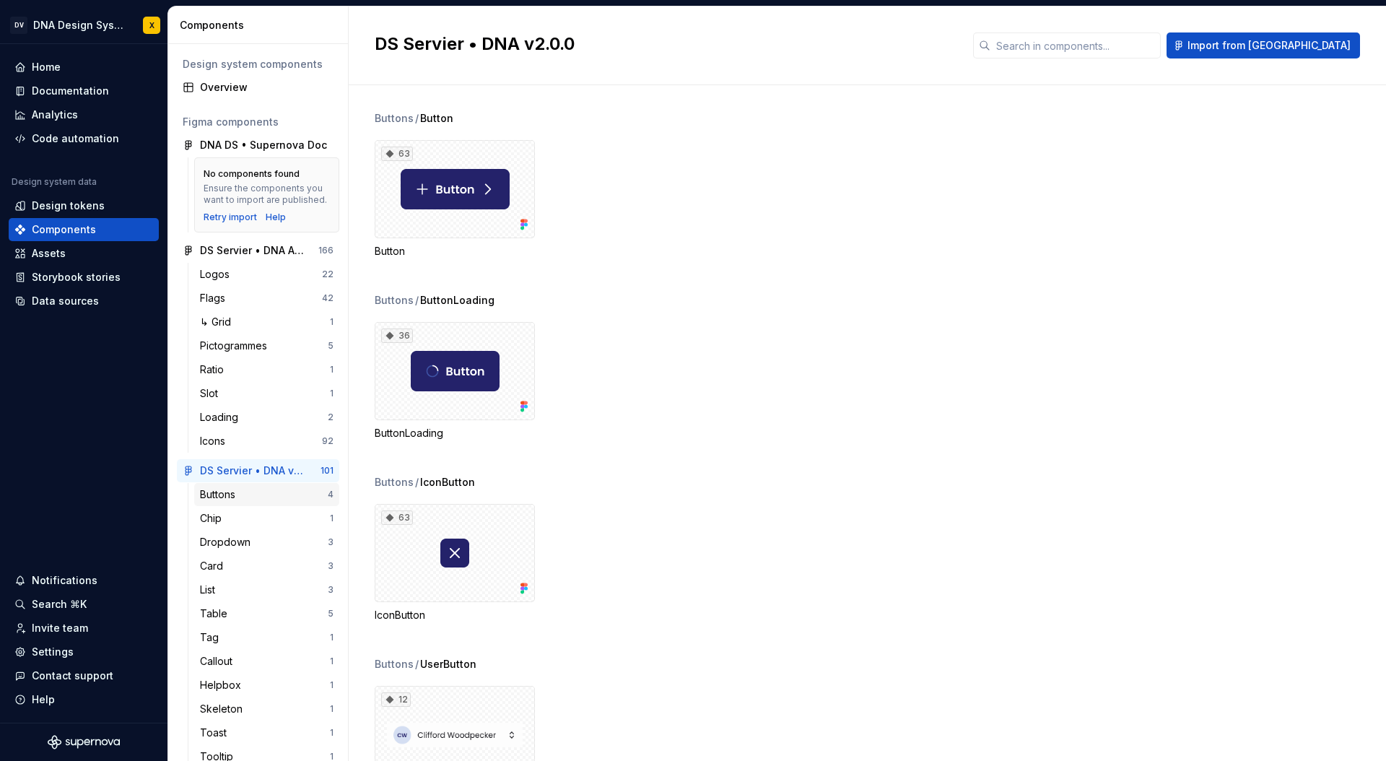
click at [286, 495] on div "Buttons" at bounding box center [264, 494] width 128 height 14
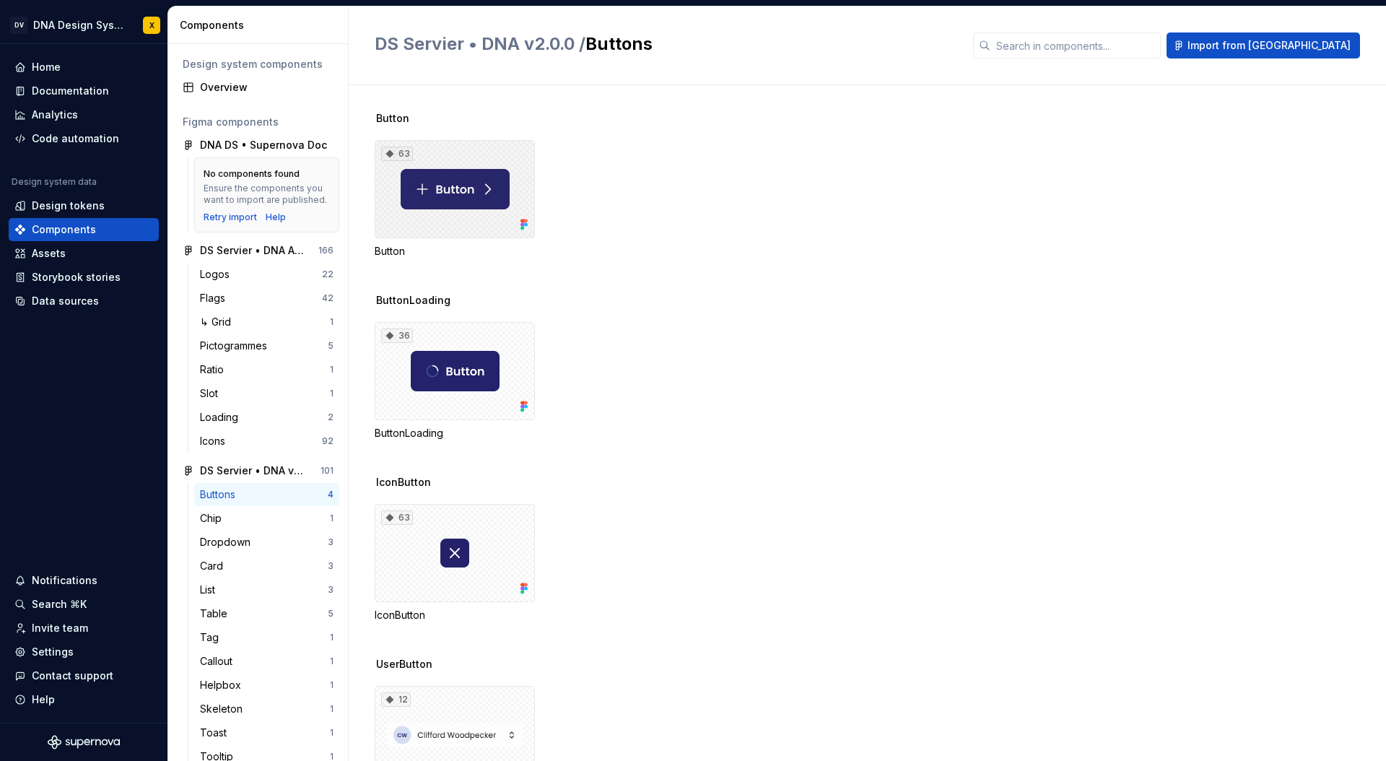
click at [460, 149] on div "63" at bounding box center [455, 189] width 160 height 98
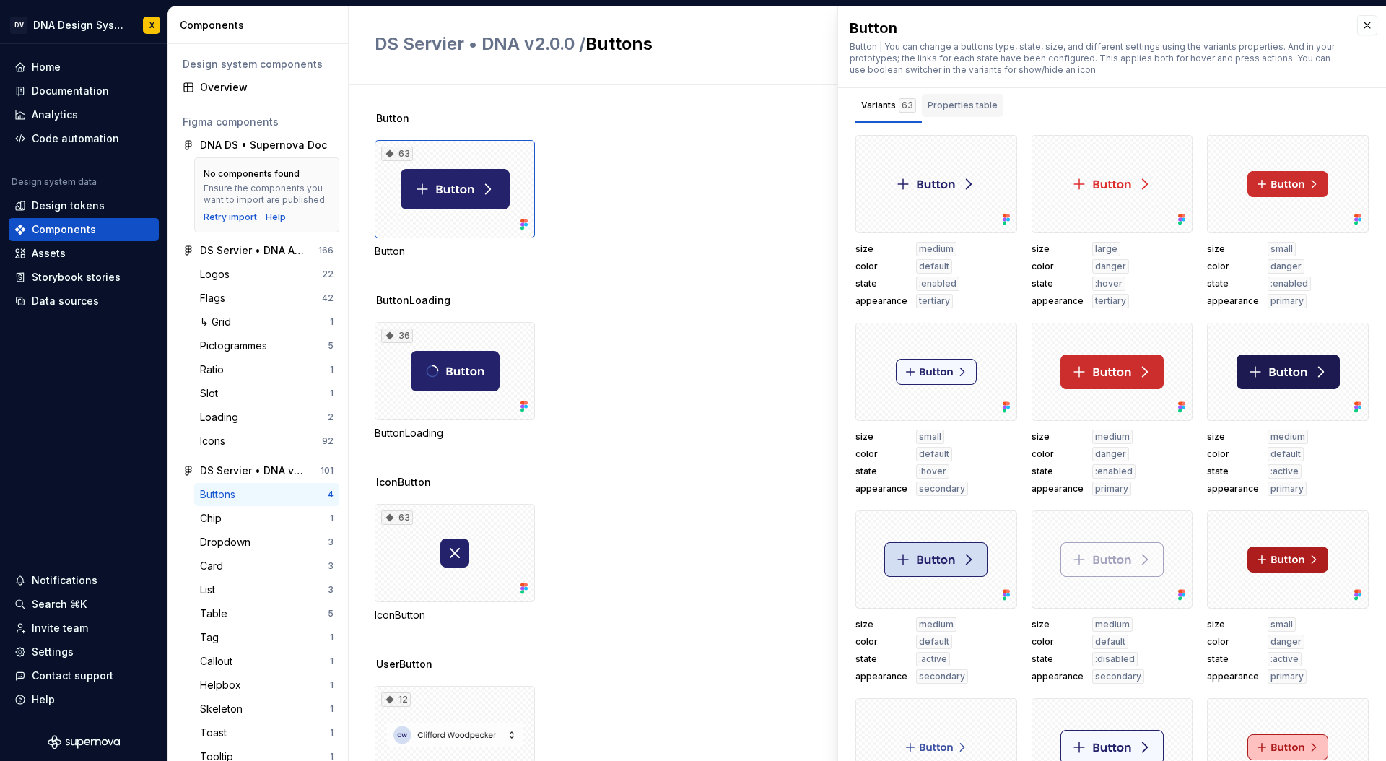
click at [963, 106] on div "Properties table" at bounding box center [962, 105] width 70 height 14
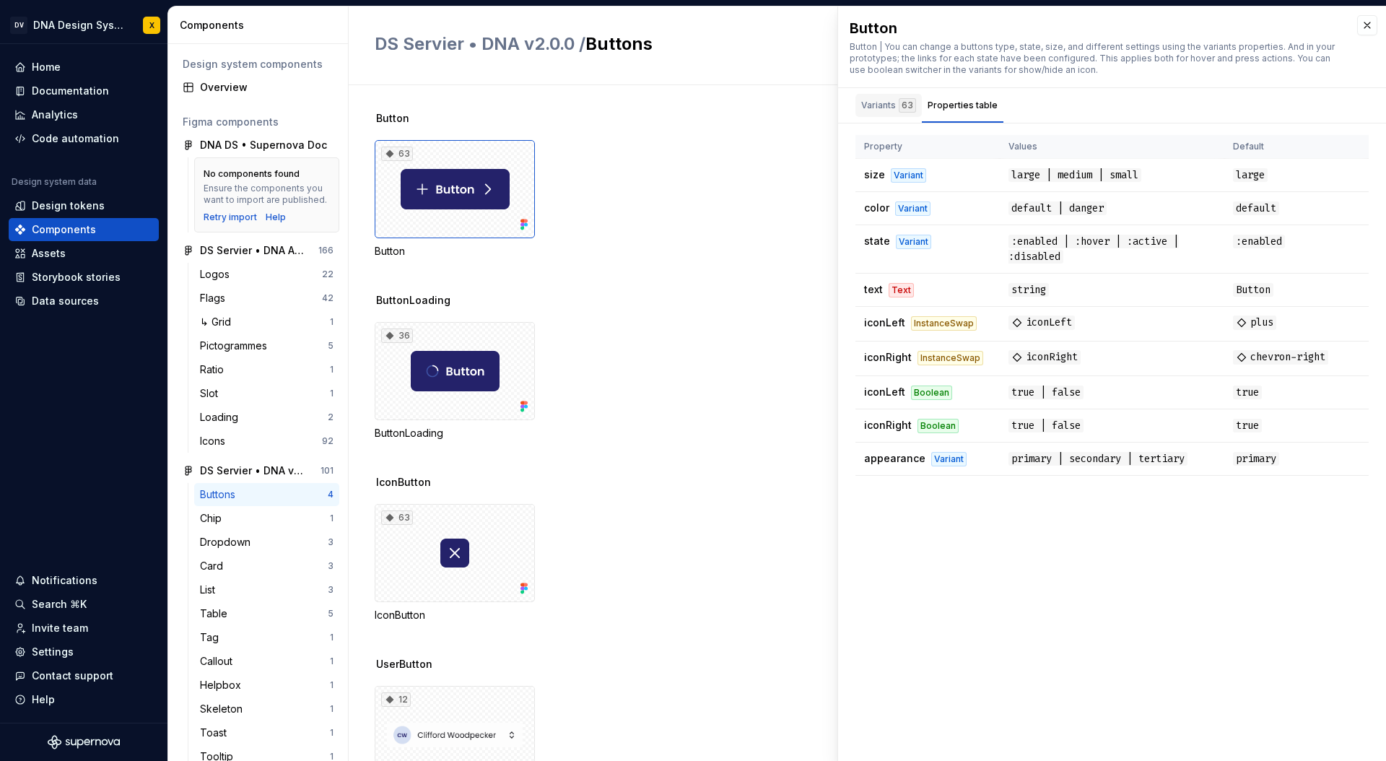
click at [880, 108] on div "Variants 63" at bounding box center [888, 105] width 55 height 14
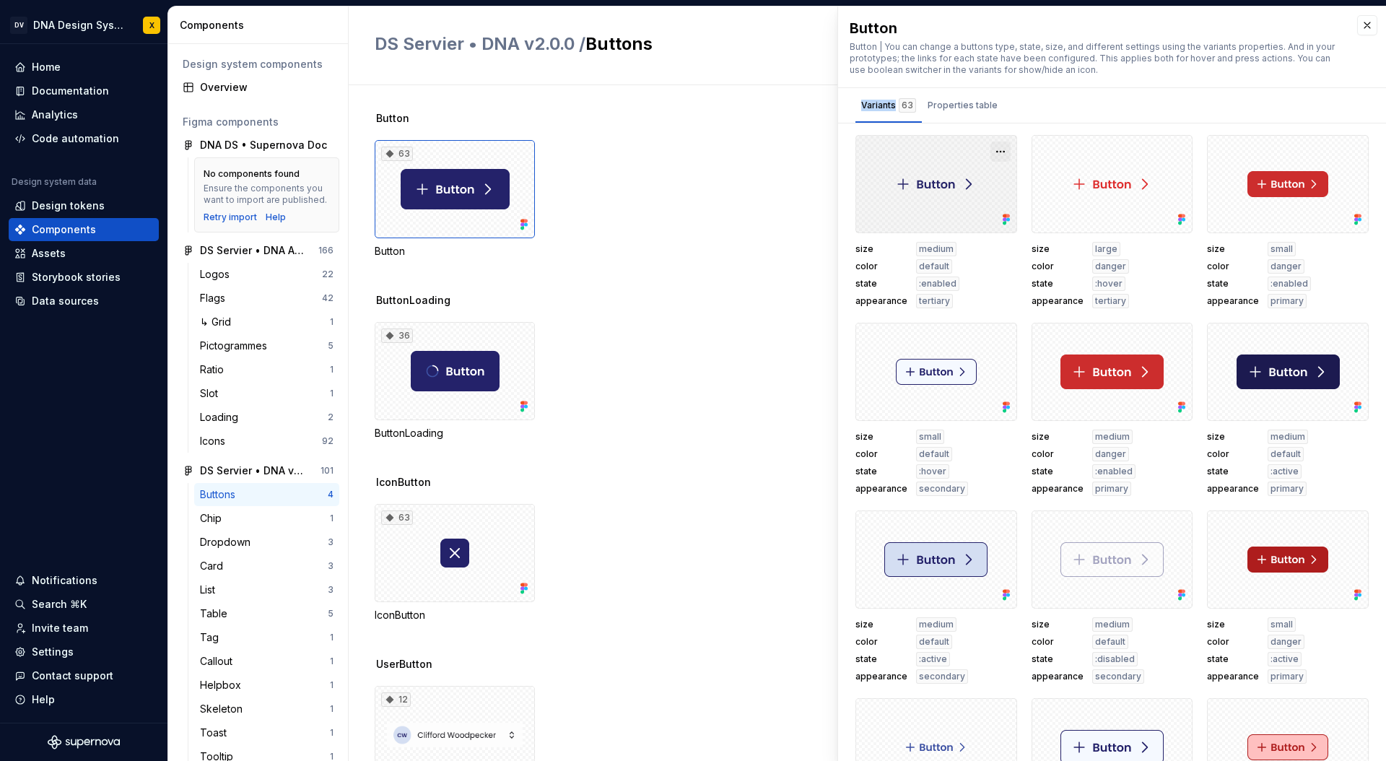
click at [1001, 151] on button "button" at bounding box center [1000, 151] width 20 height 20
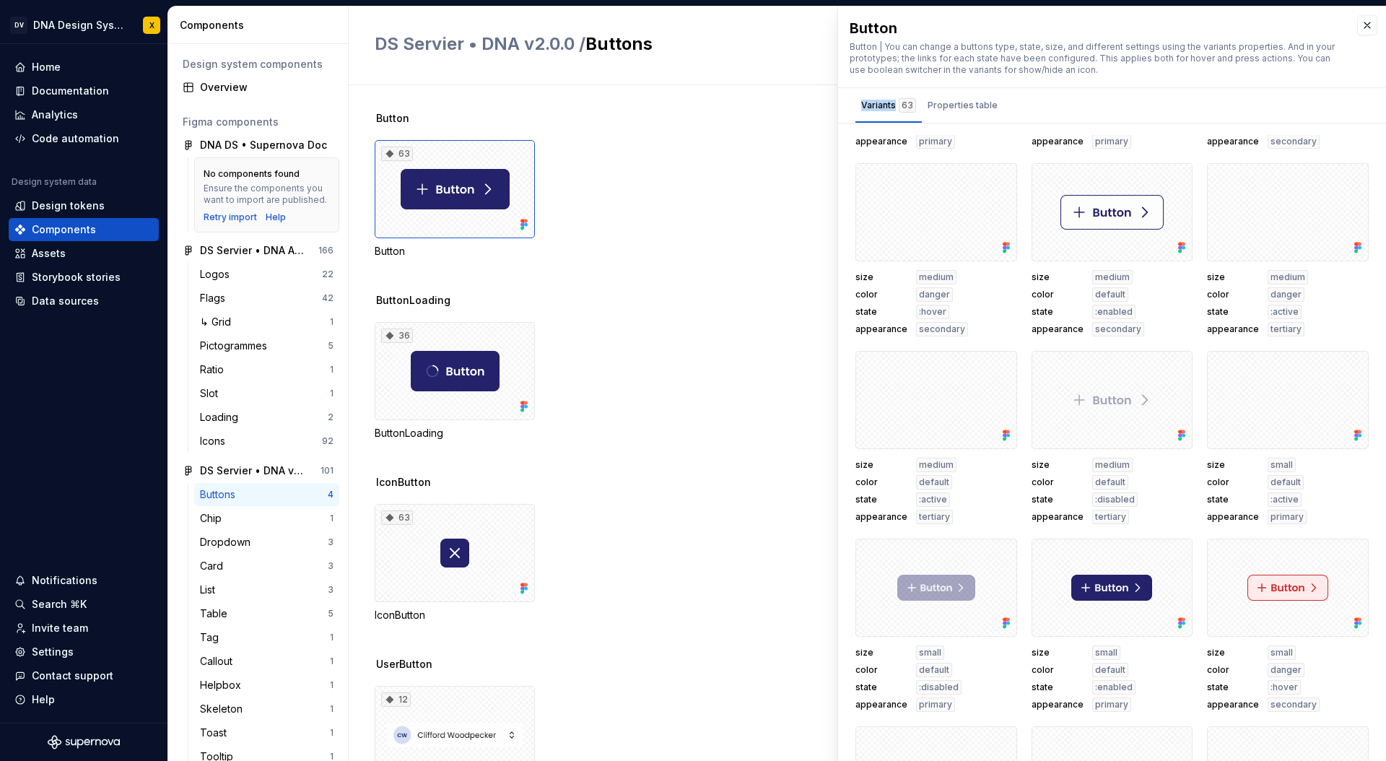
scroll to position [3305, 0]
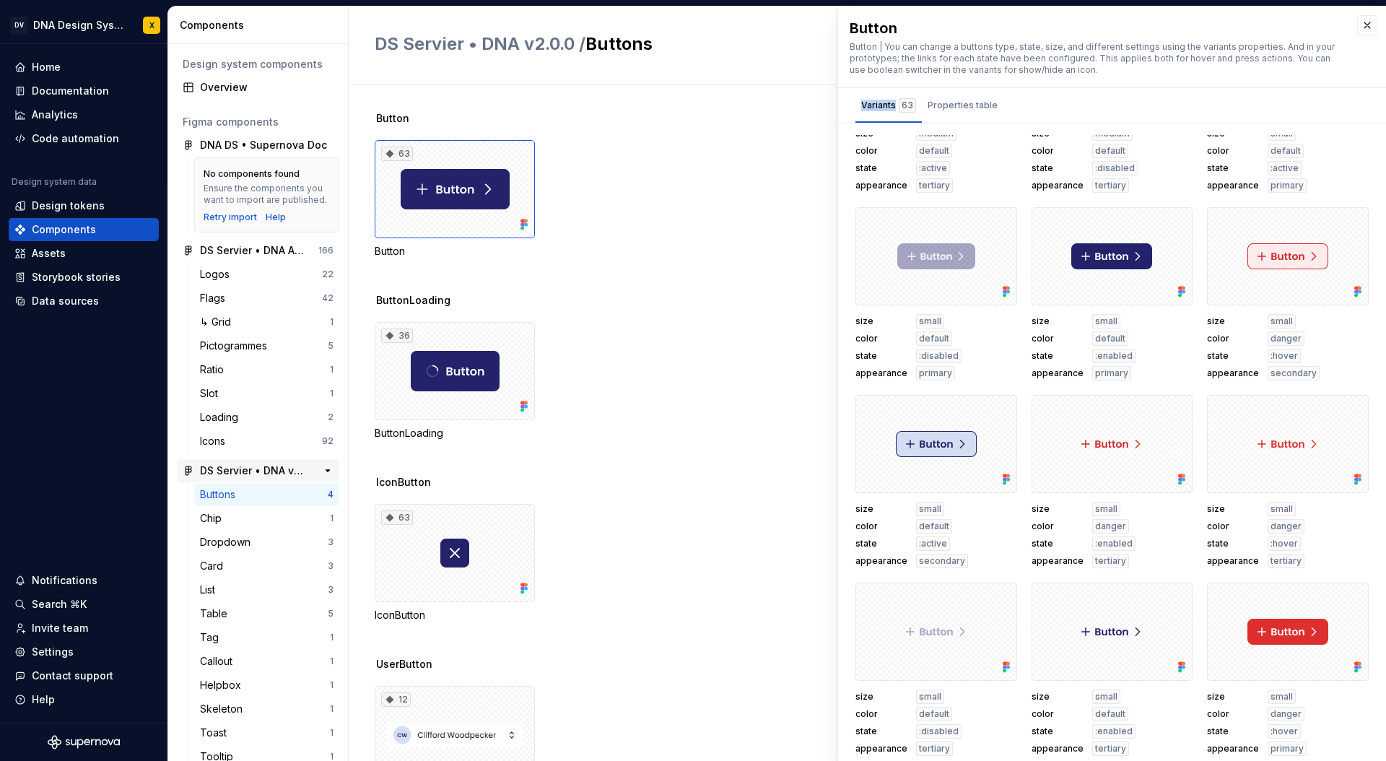
click at [245, 466] on div "DS Servier • DNA v2.0.0" at bounding box center [254, 470] width 108 height 14
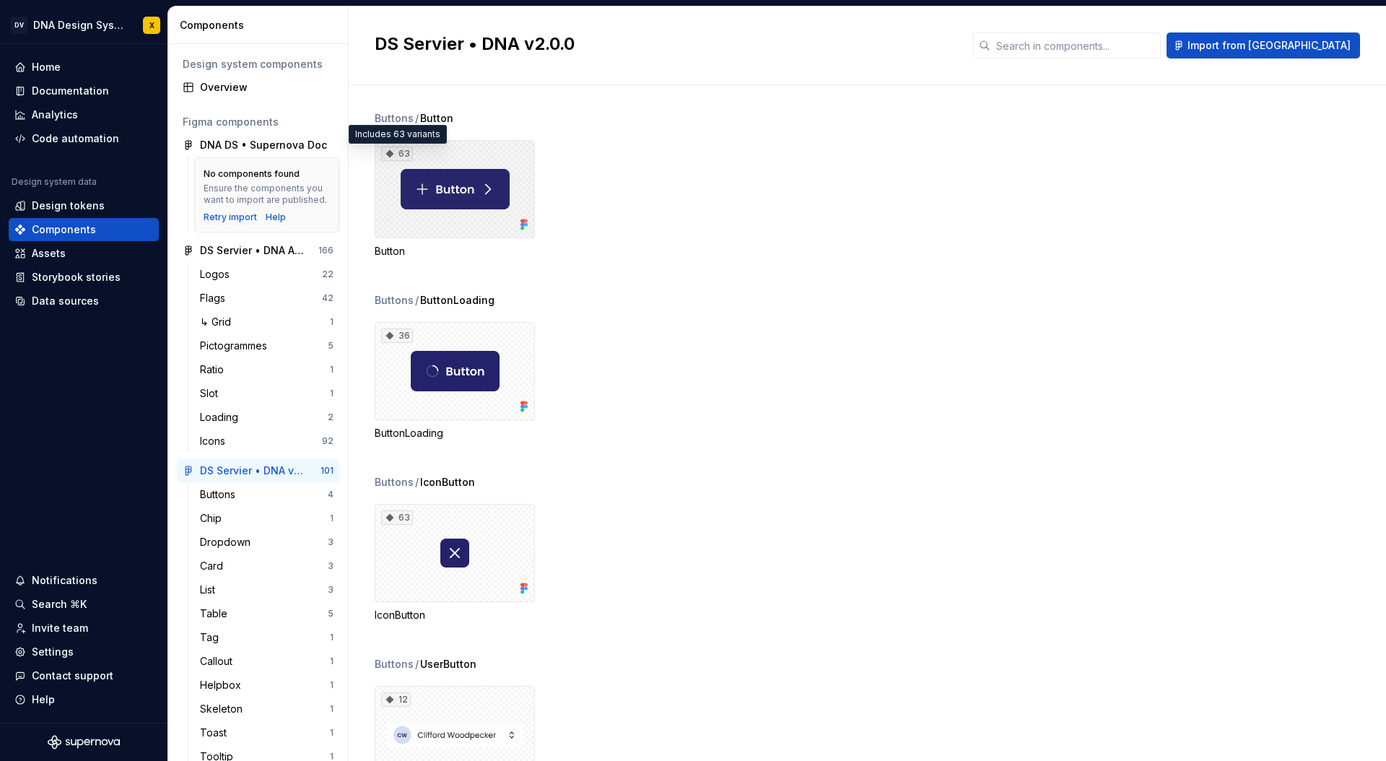
click at [393, 151] on icon at bounding box center [390, 154] width 12 height 12
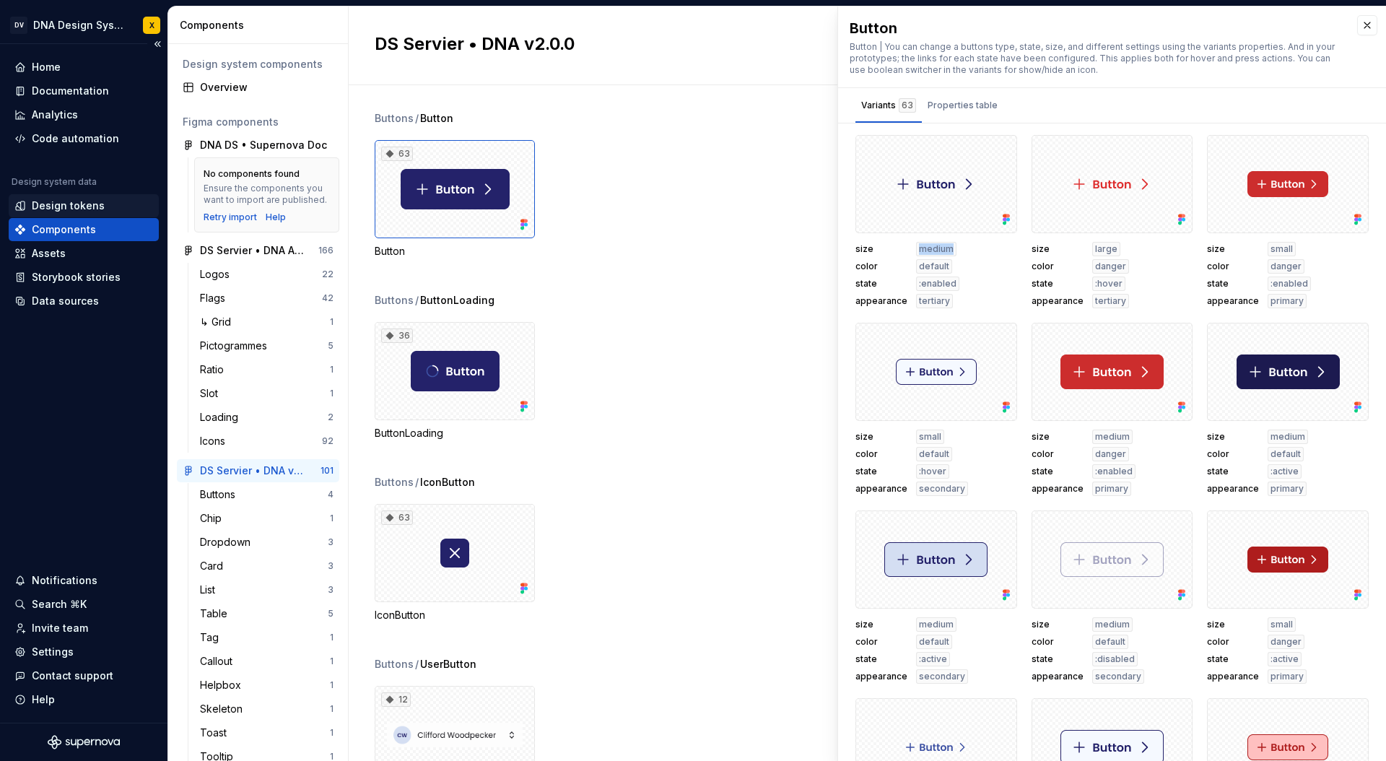
click at [58, 205] on div "Design tokens" at bounding box center [68, 205] width 73 height 14
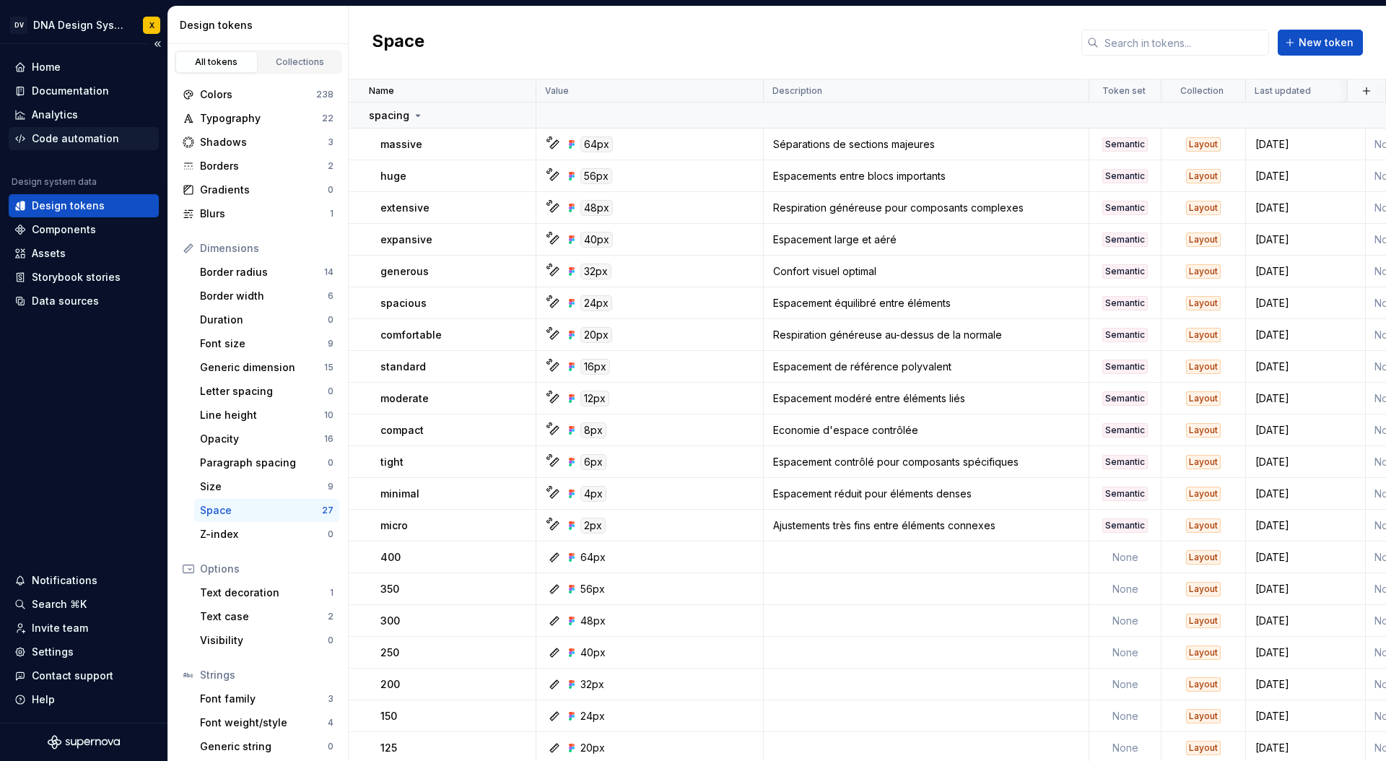
click at [57, 135] on div "Code automation" at bounding box center [75, 138] width 87 height 14
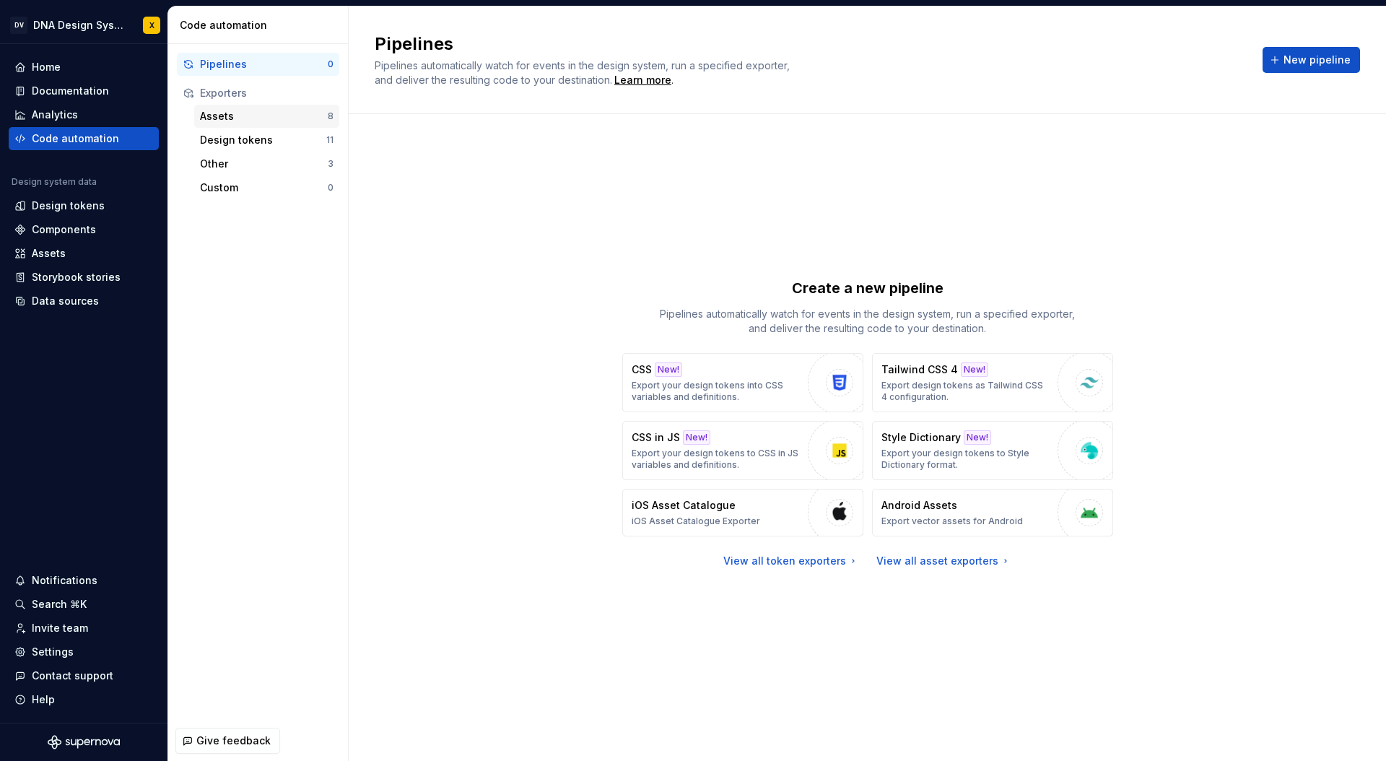
click at [224, 113] on div "Assets" at bounding box center [264, 116] width 128 height 14
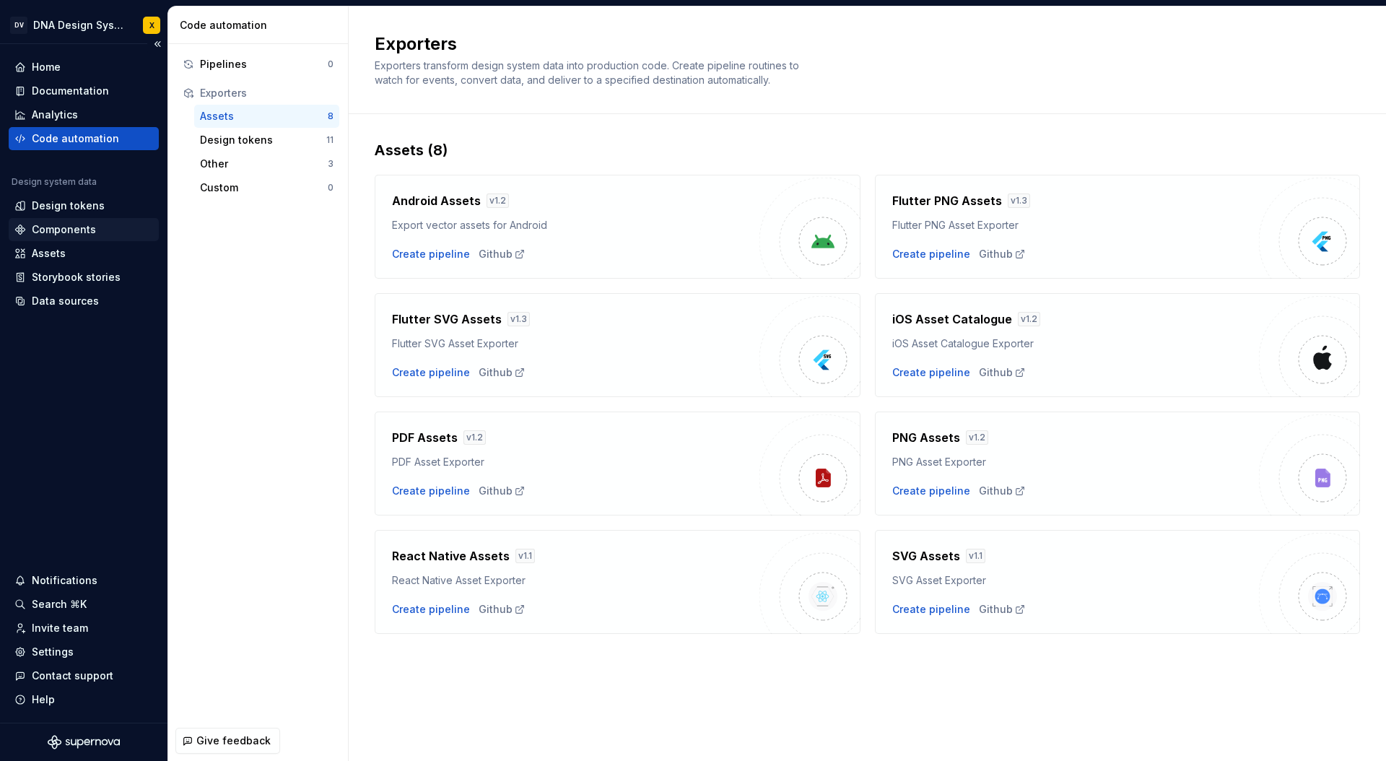
click at [58, 227] on div "Components" at bounding box center [64, 229] width 64 height 14
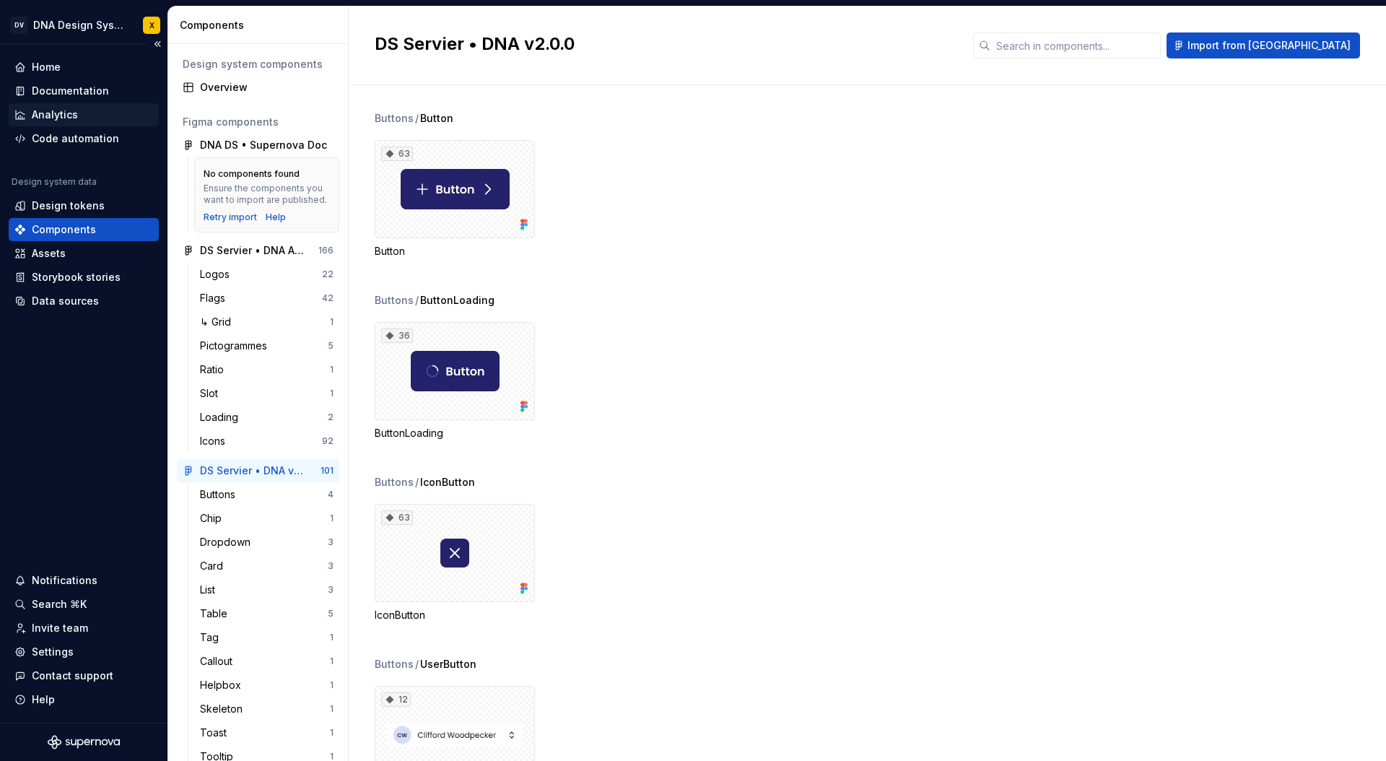
click at [45, 115] on div "Analytics" at bounding box center [55, 115] width 46 height 14
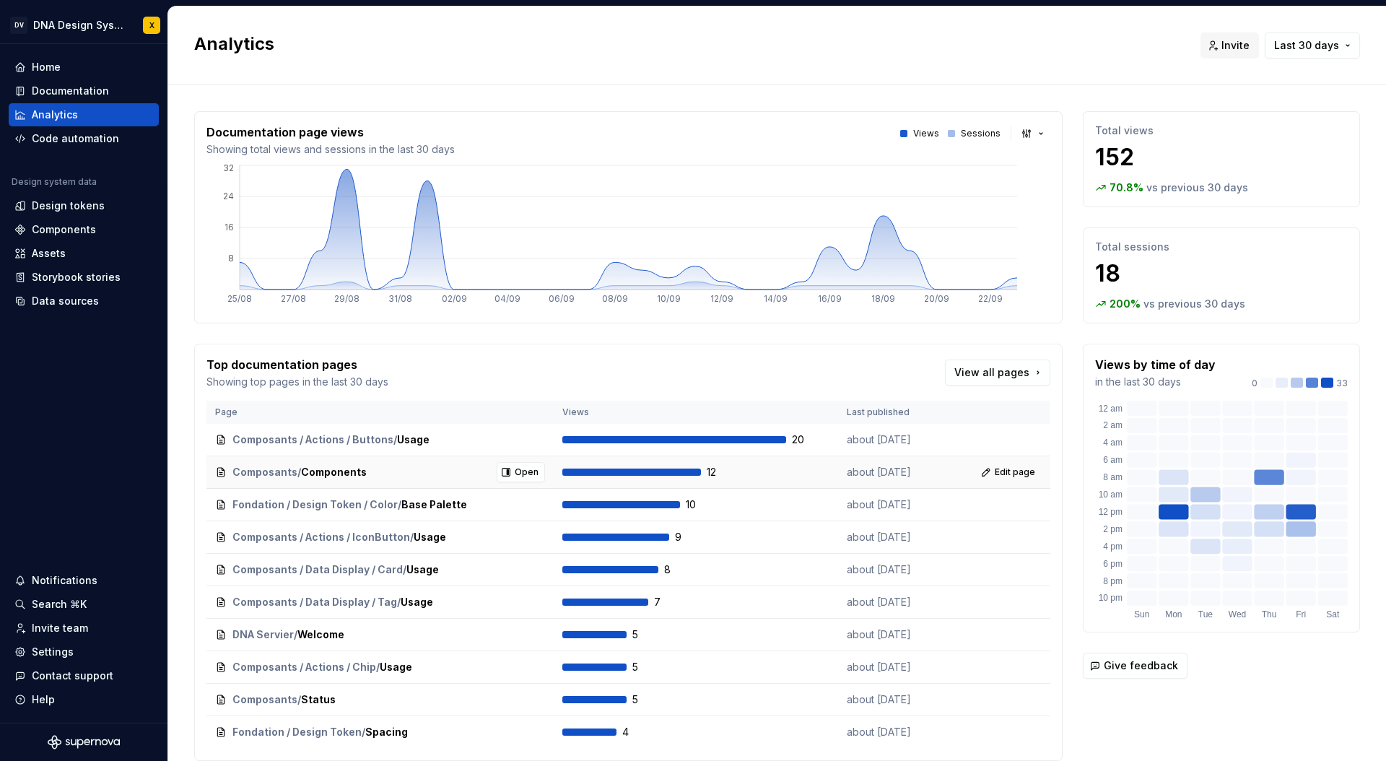
scroll to position [55, 0]
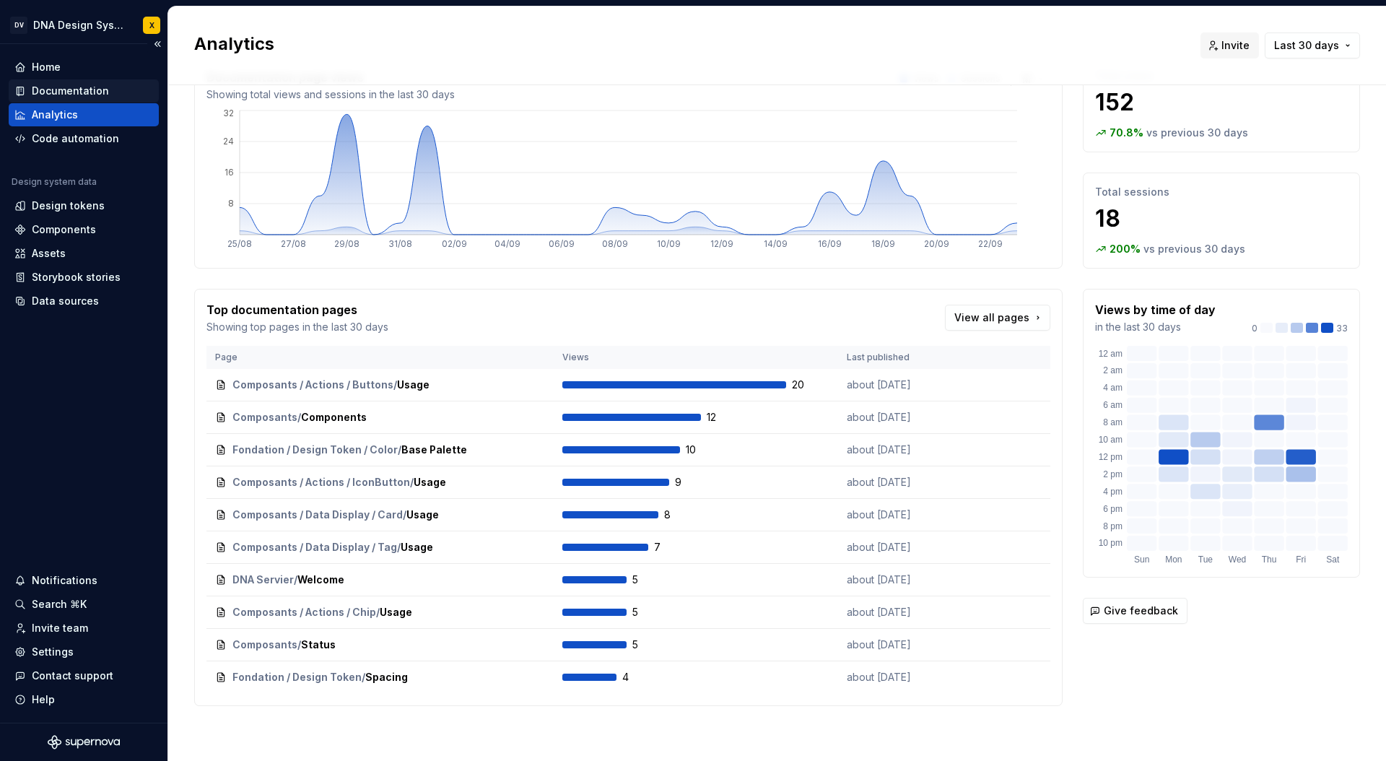
click at [56, 87] on div "Documentation" at bounding box center [70, 91] width 77 height 14
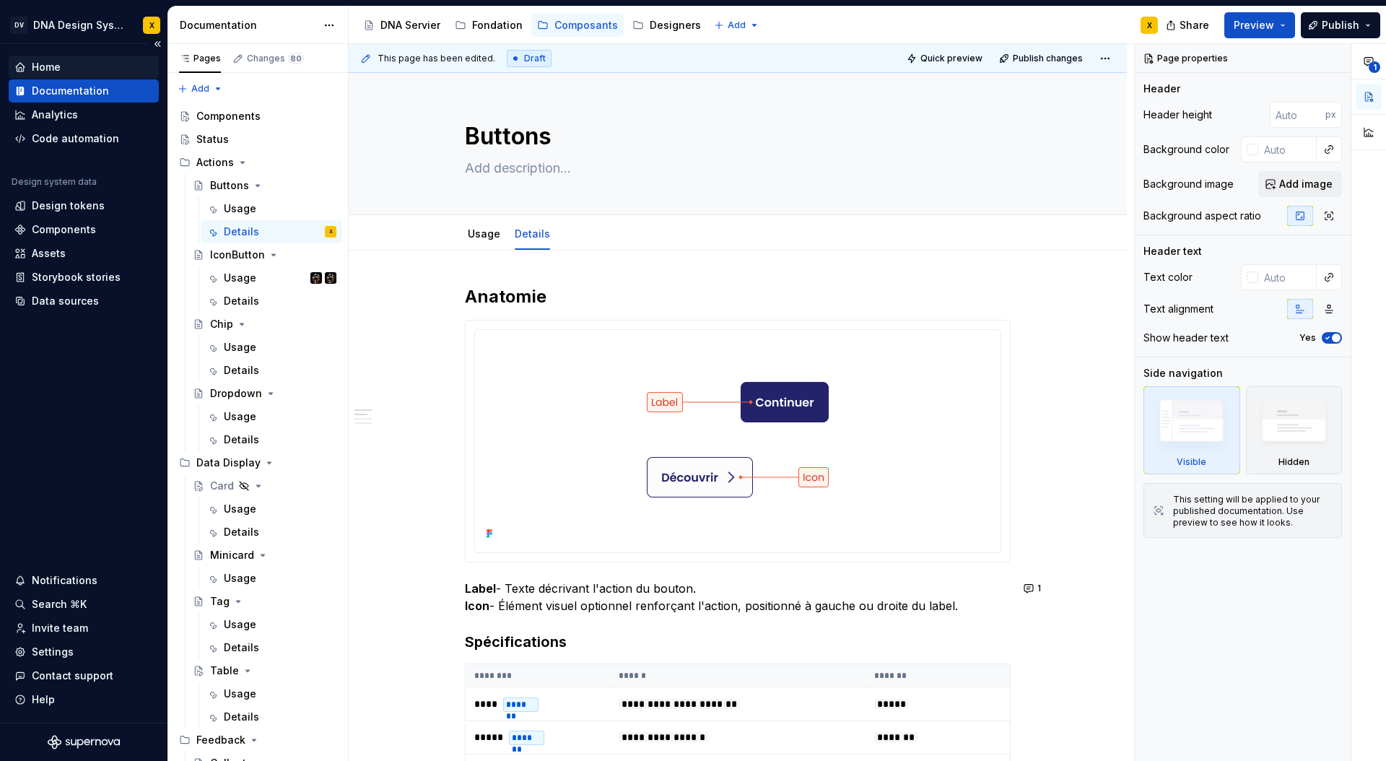
click at [51, 66] on div "Home" at bounding box center [46, 67] width 29 height 14
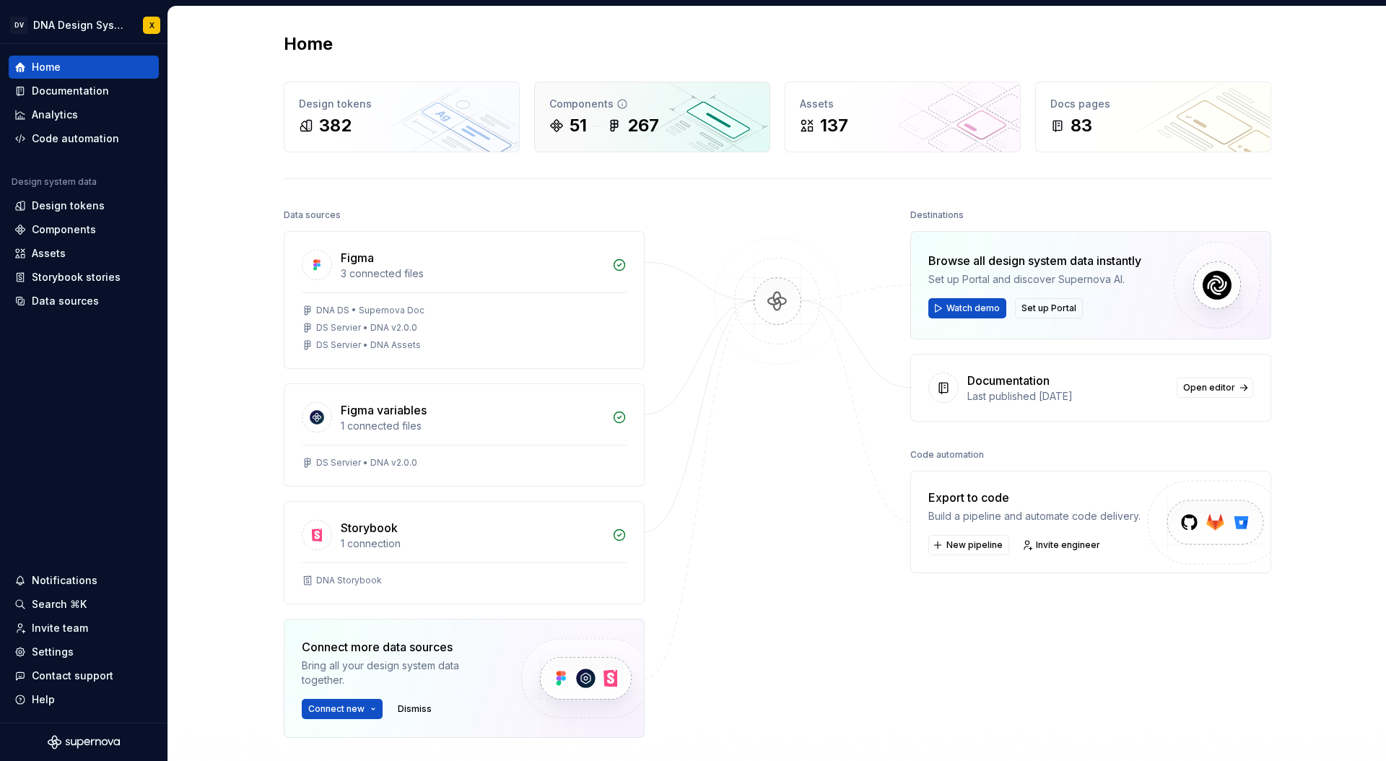
click at [715, 115] on div "51 267" at bounding box center [652, 125] width 206 height 23
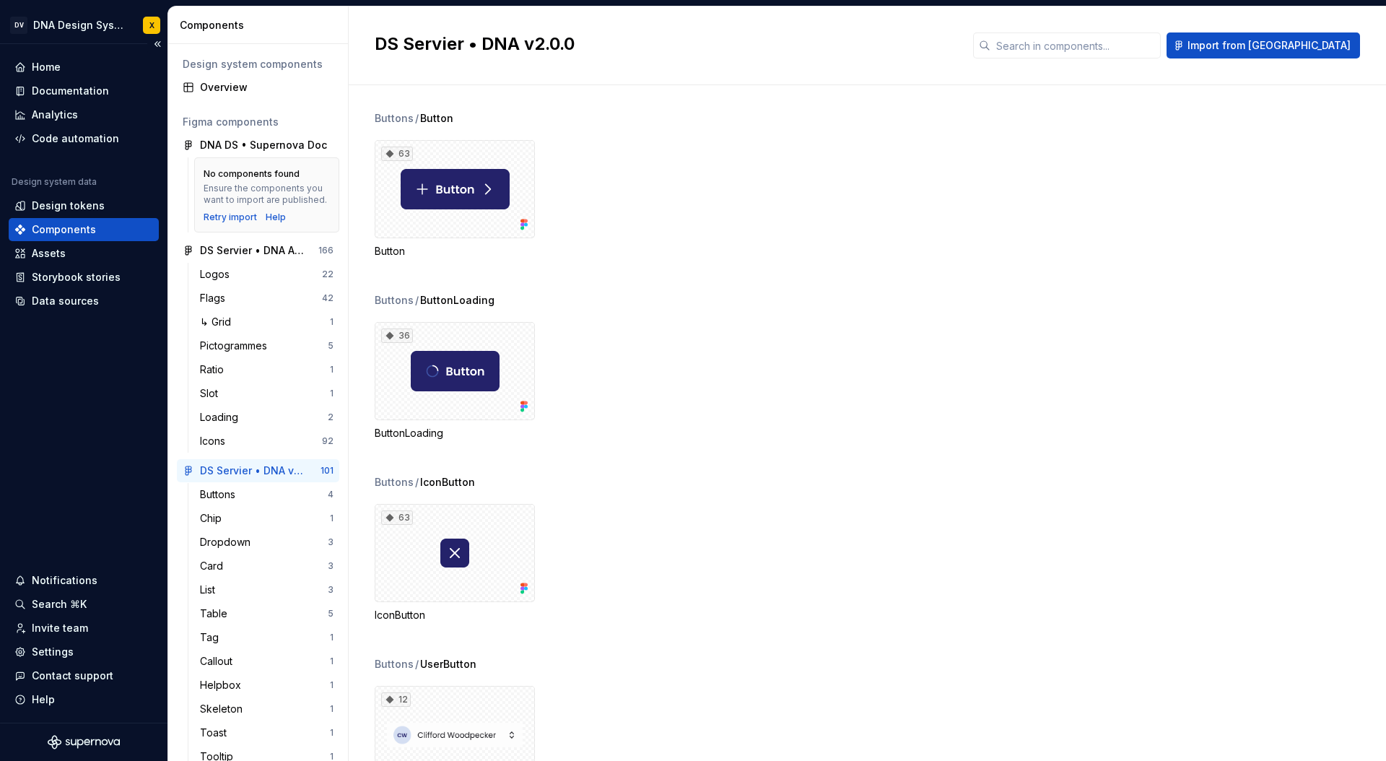
click at [97, 228] on div "Components" at bounding box center [83, 229] width 139 height 14
click at [51, 62] on div "Home" at bounding box center [46, 67] width 29 height 14
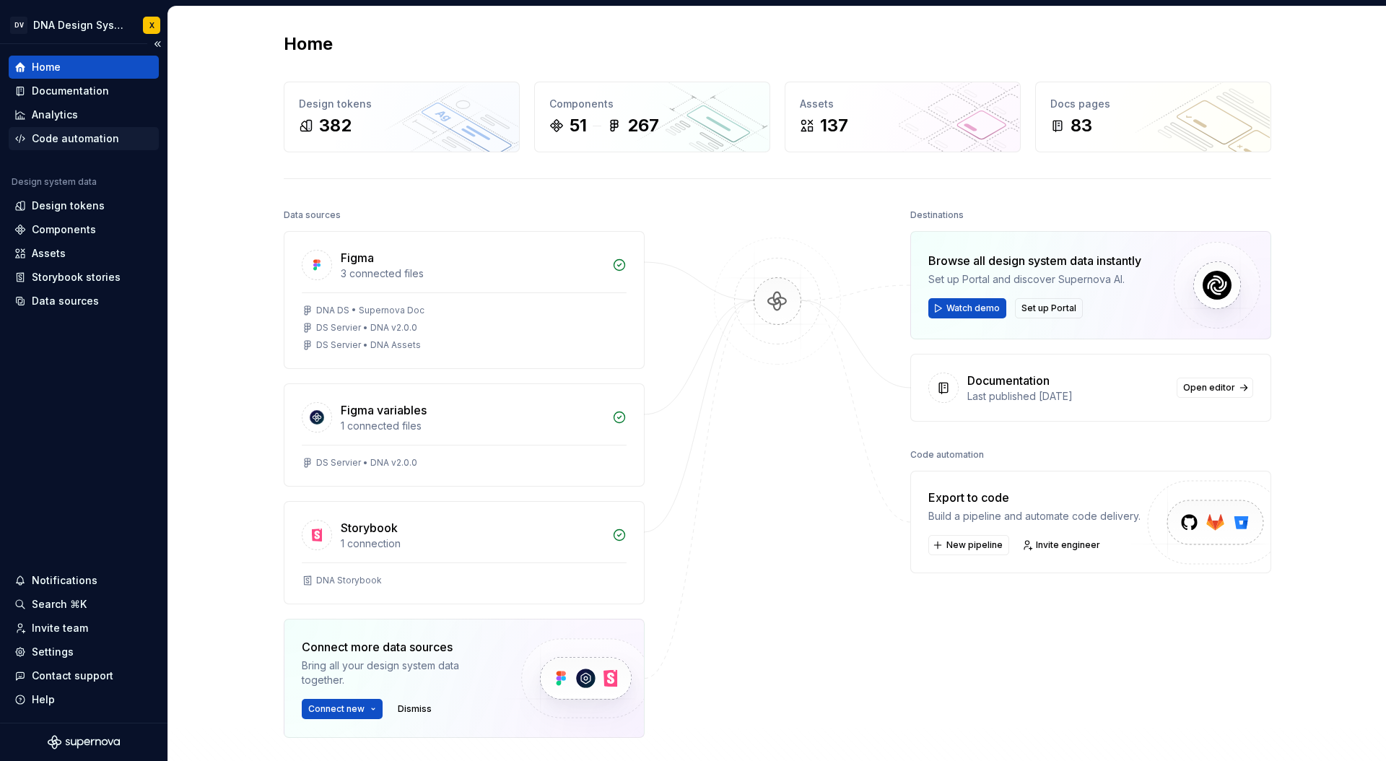
click at [62, 139] on div "Code automation" at bounding box center [75, 138] width 87 height 14
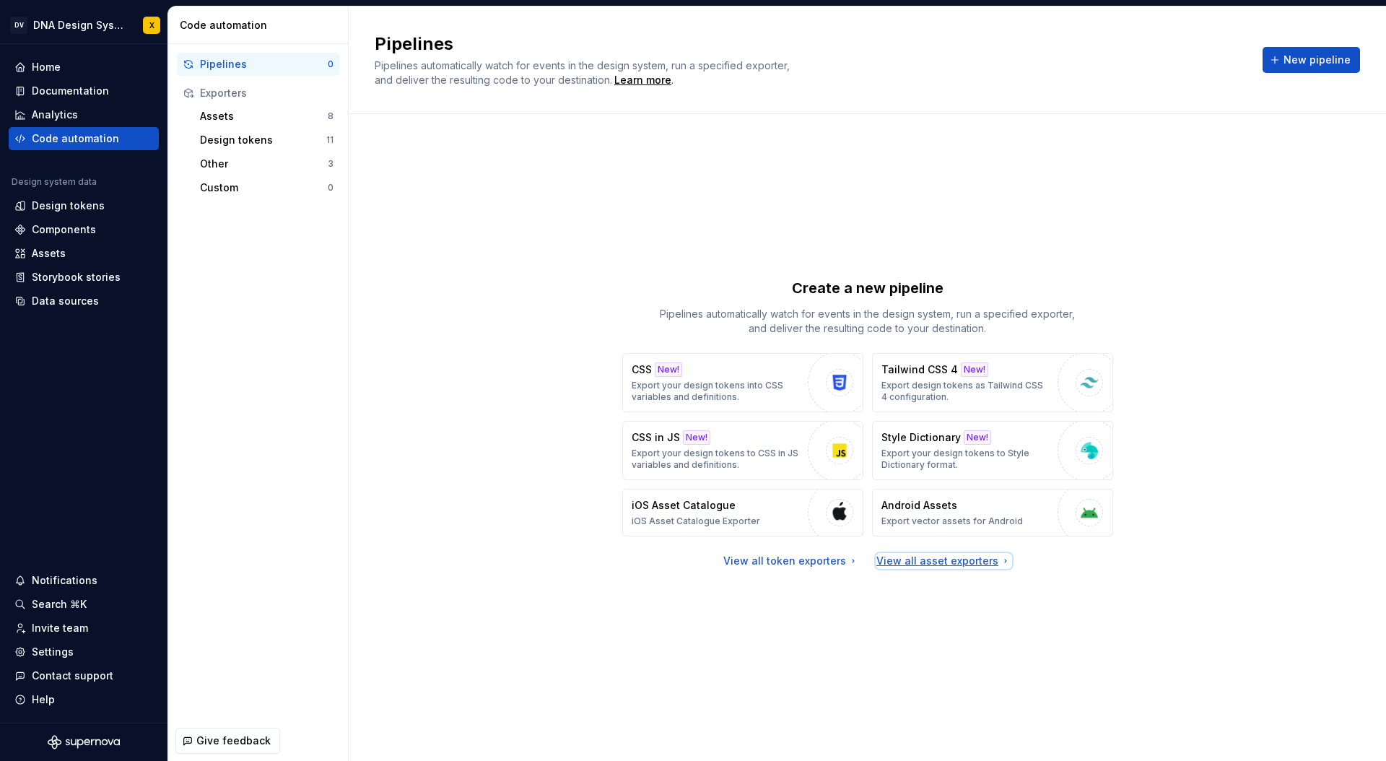
click at [909, 562] on div "View all asset exporters" at bounding box center [943, 561] width 135 height 14
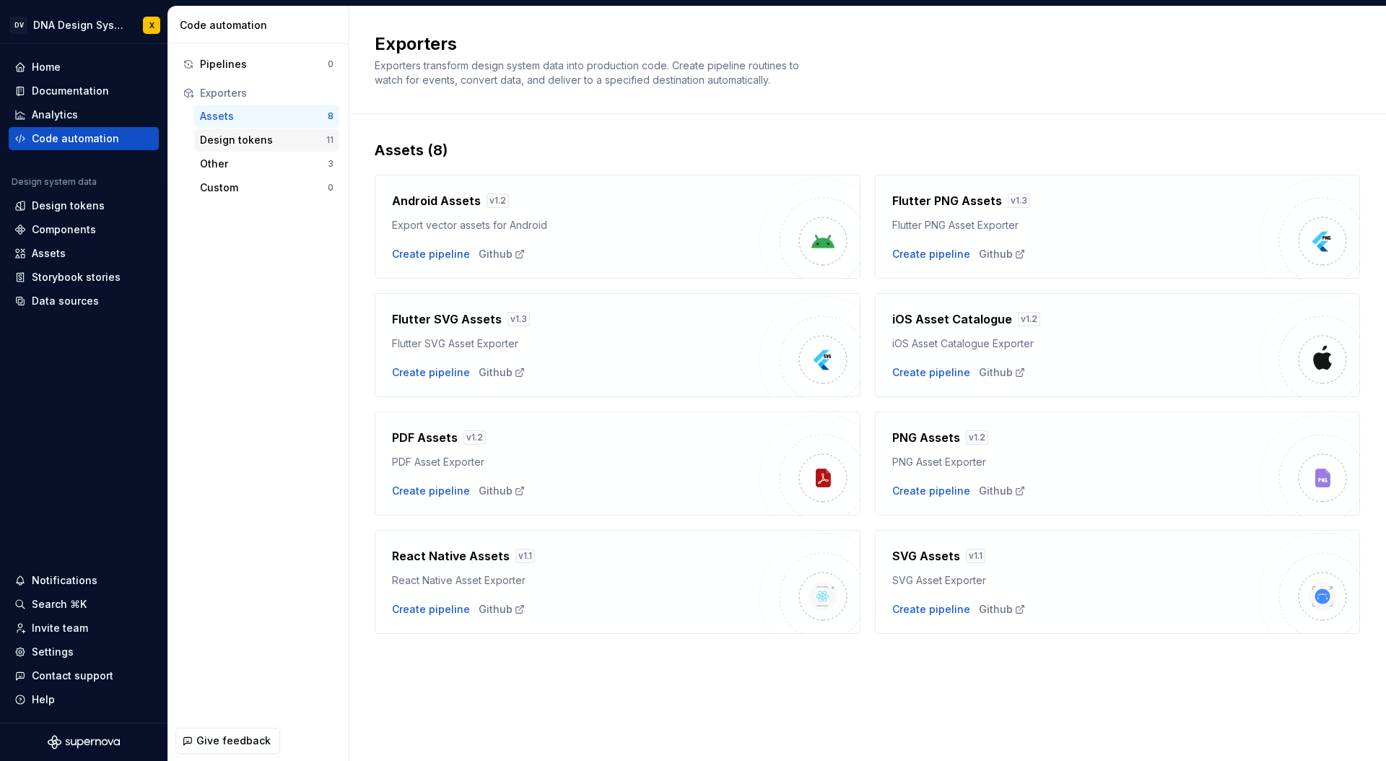
click at [216, 141] on div "Design tokens" at bounding box center [263, 140] width 126 height 14
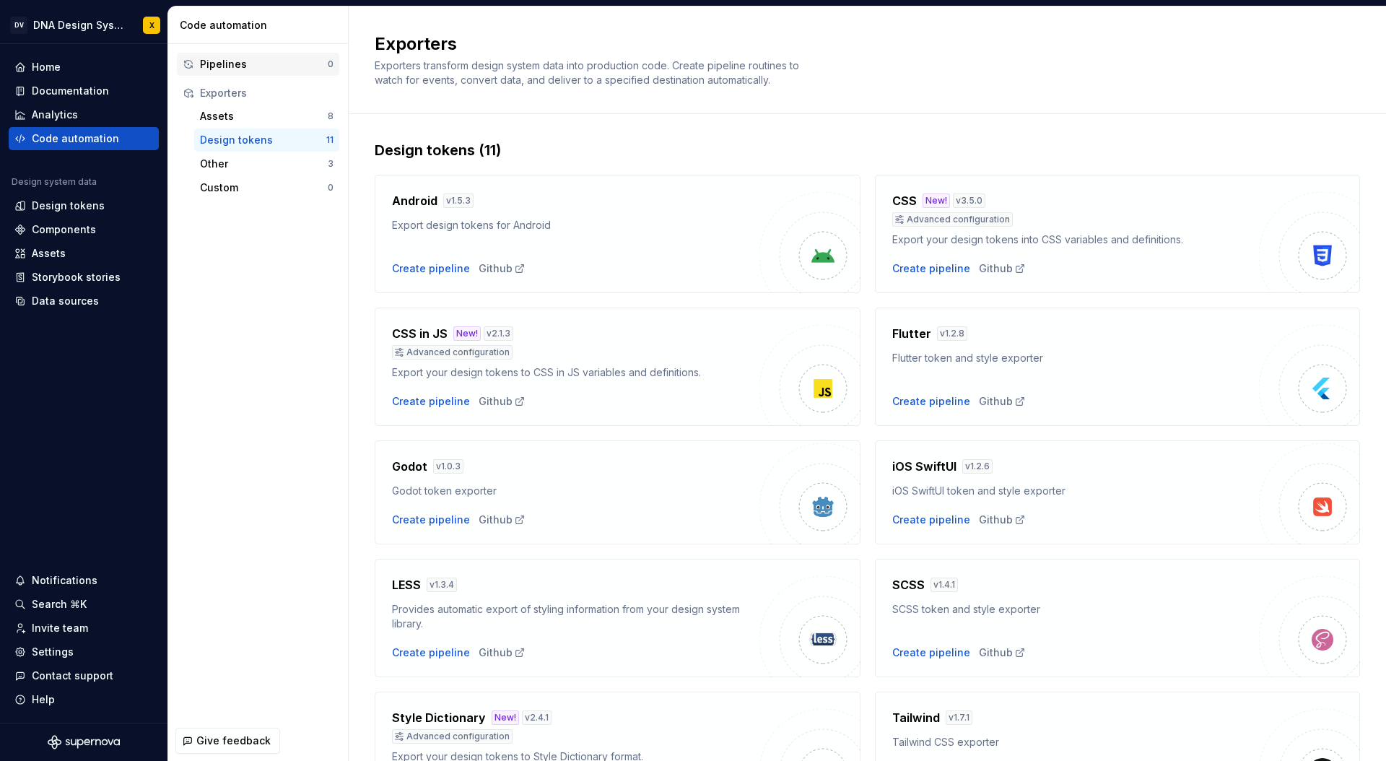
click at [227, 62] on div "Pipelines" at bounding box center [264, 64] width 128 height 14
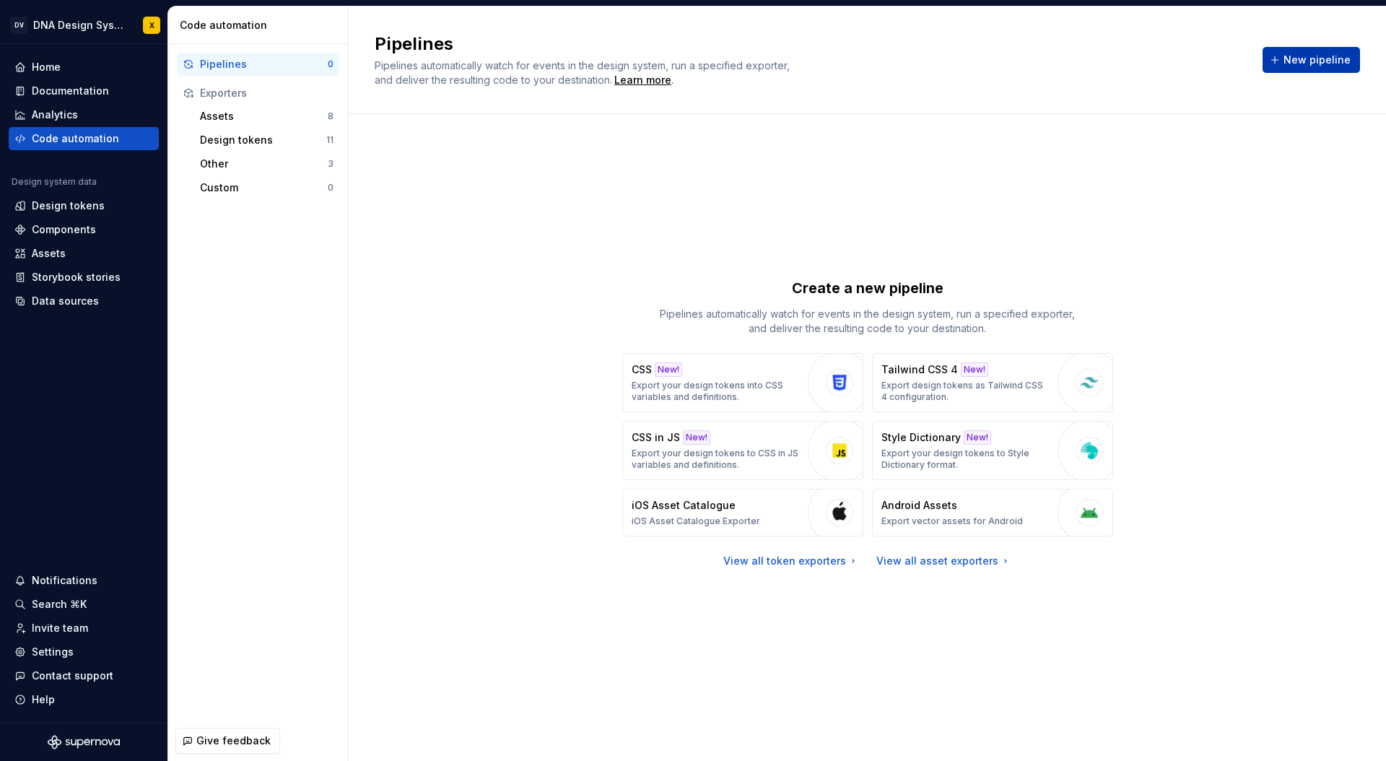
click at [1299, 62] on span "New pipeline" at bounding box center [1316, 60] width 67 height 14
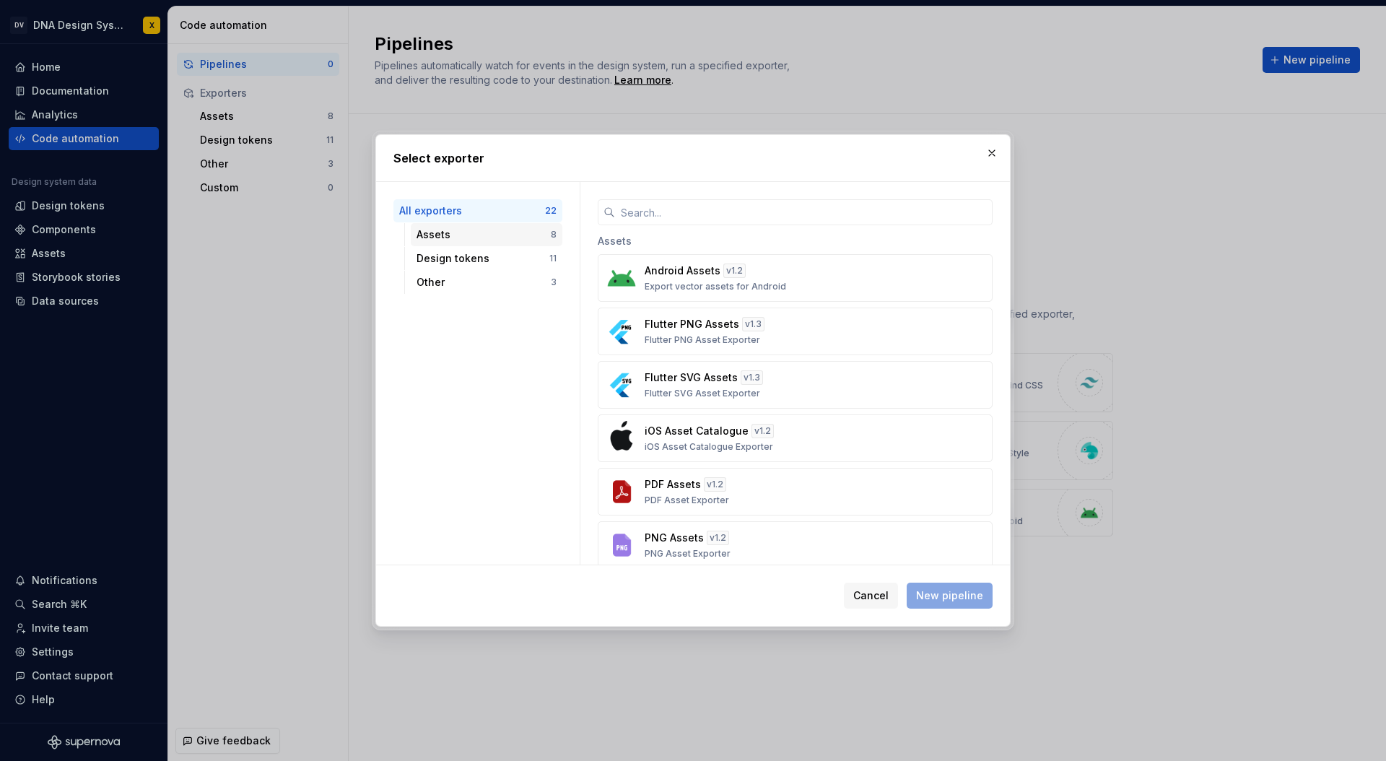
click at [463, 235] on div "Assets" at bounding box center [483, 234] width 134 height 14
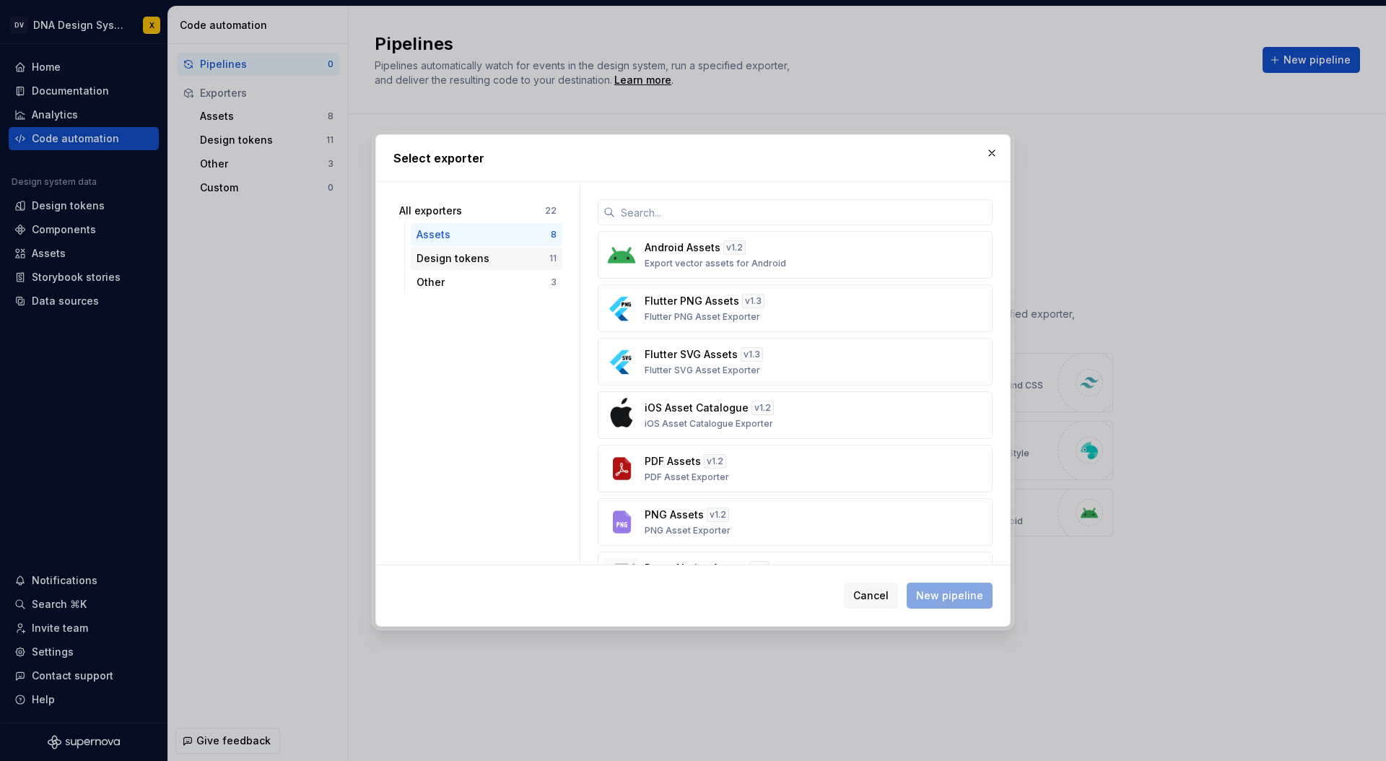
click at [461, 248] on div "Design tokens 11" at bounding box center [487, 258] width 152 height 23
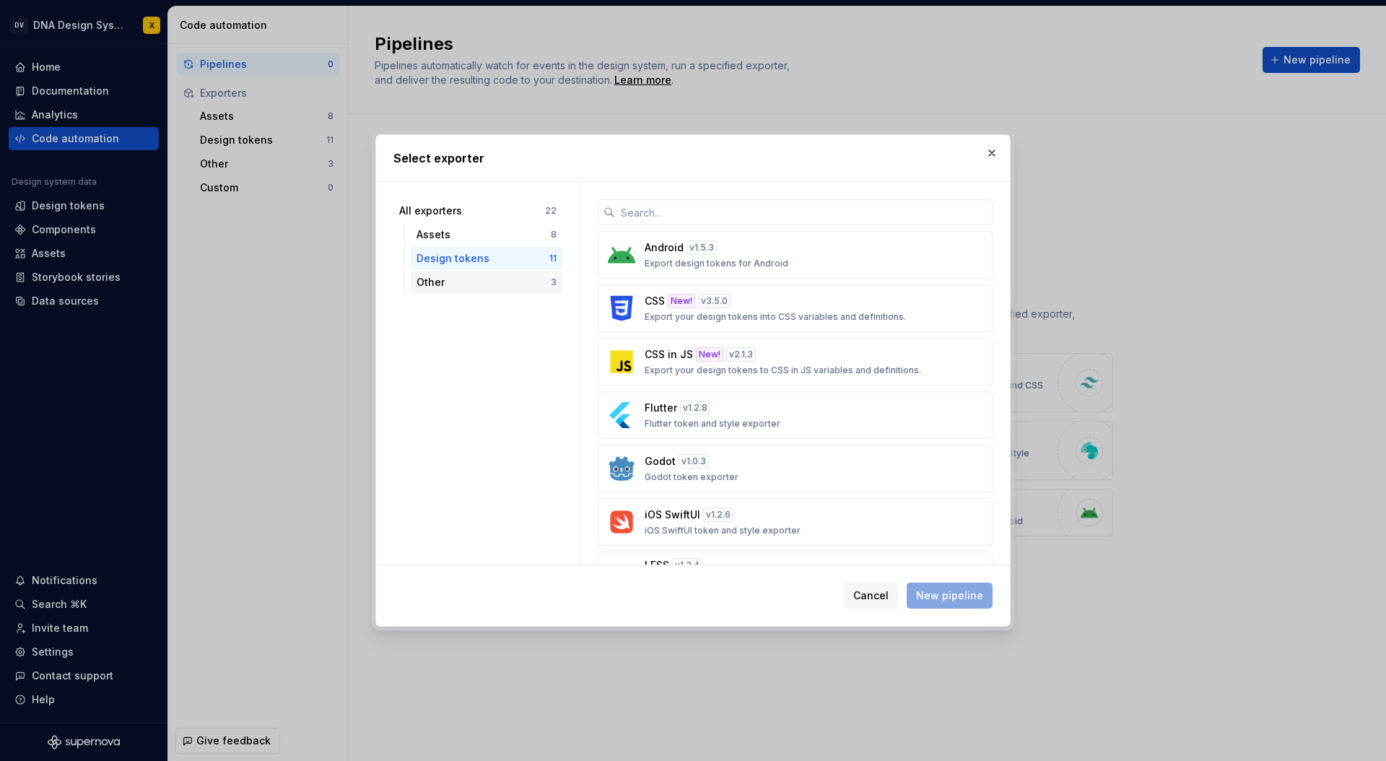
click at [442, 283] on div "Other" at bounding box center [483, 282] width 134 height 14
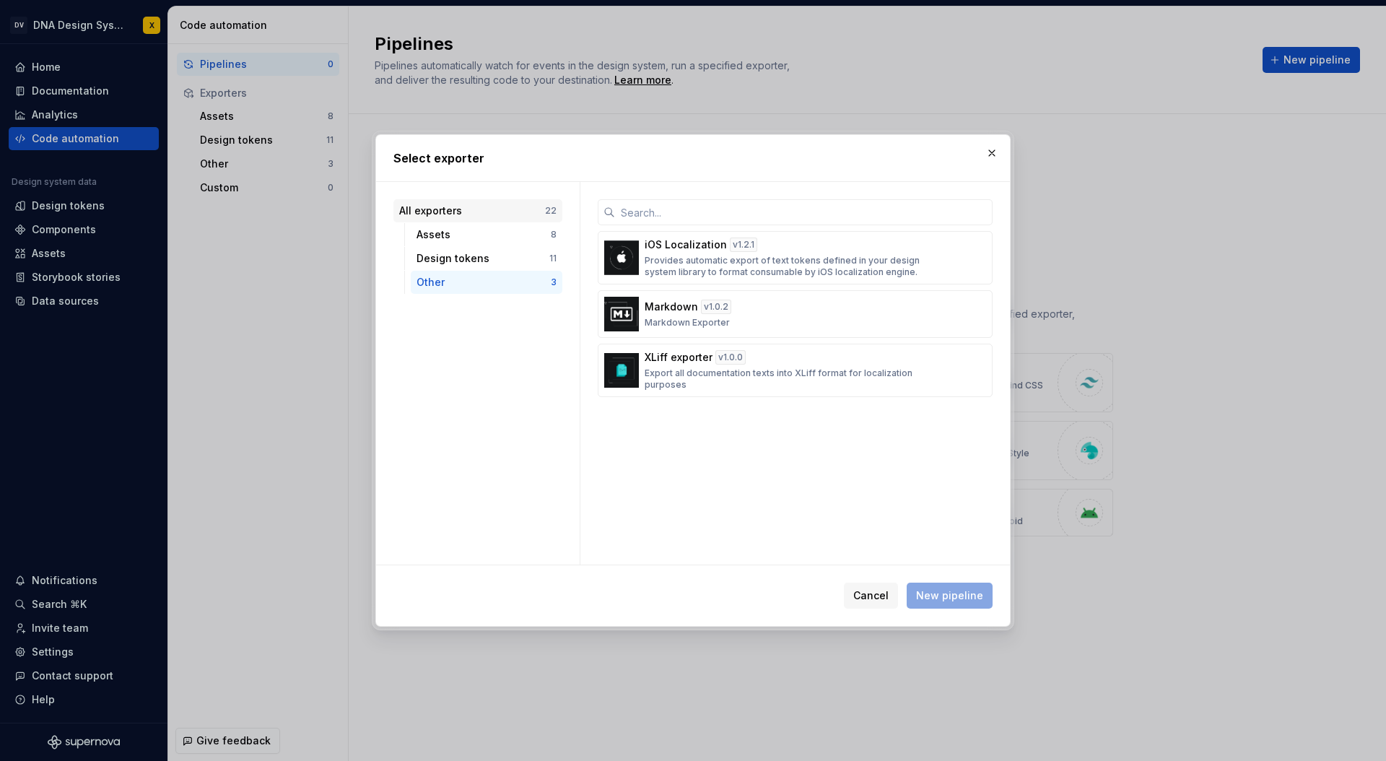
click at [470, 210] on div "All exporters" at bounding box center [472, 211] width 146 height 14
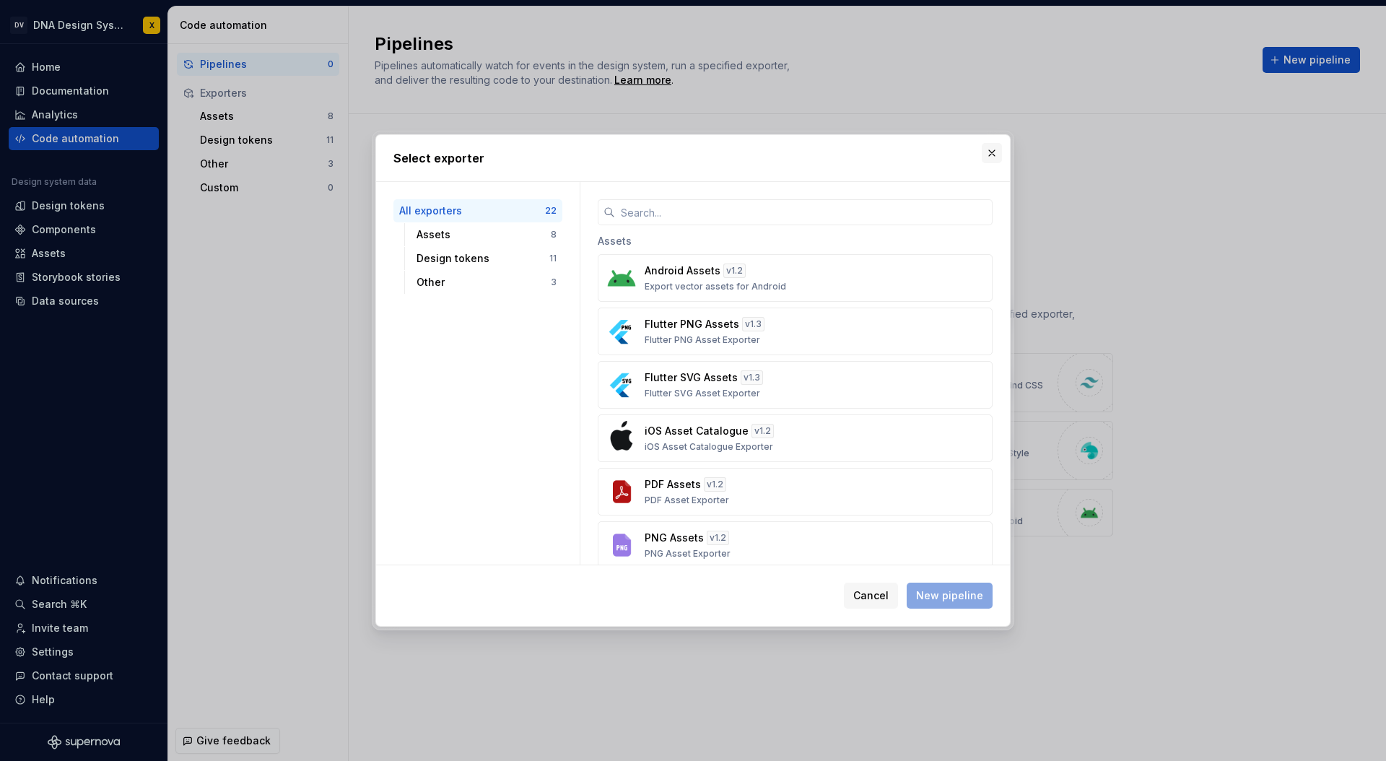
click at [993, 151] on button "button" at bounding box center [992, 153] width 20 height 20
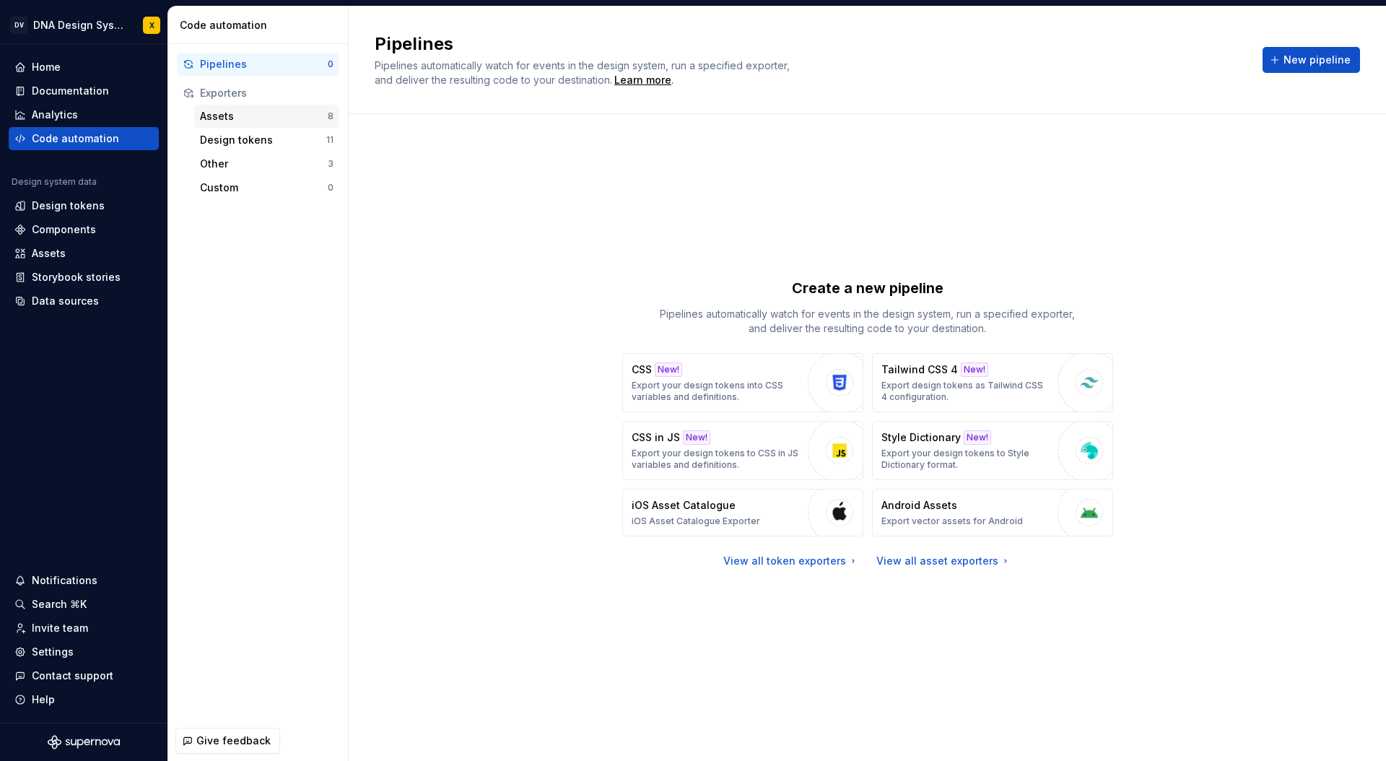
click at [230, 115] on div "Assets" at bounding box center [264, 116] width 128 height 14
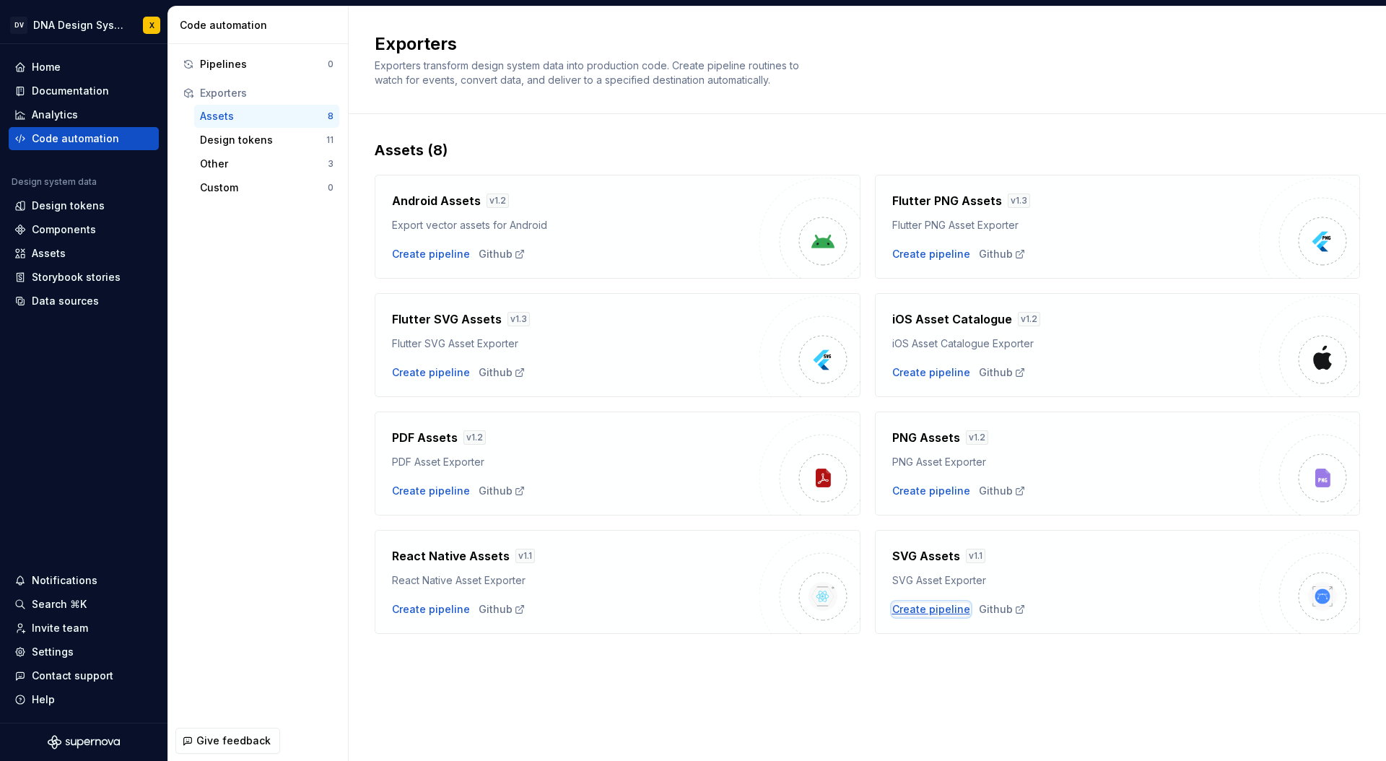
click at [927, 613] on div "Create pipeline" at bounding box center [931, 609] width 78 height 14
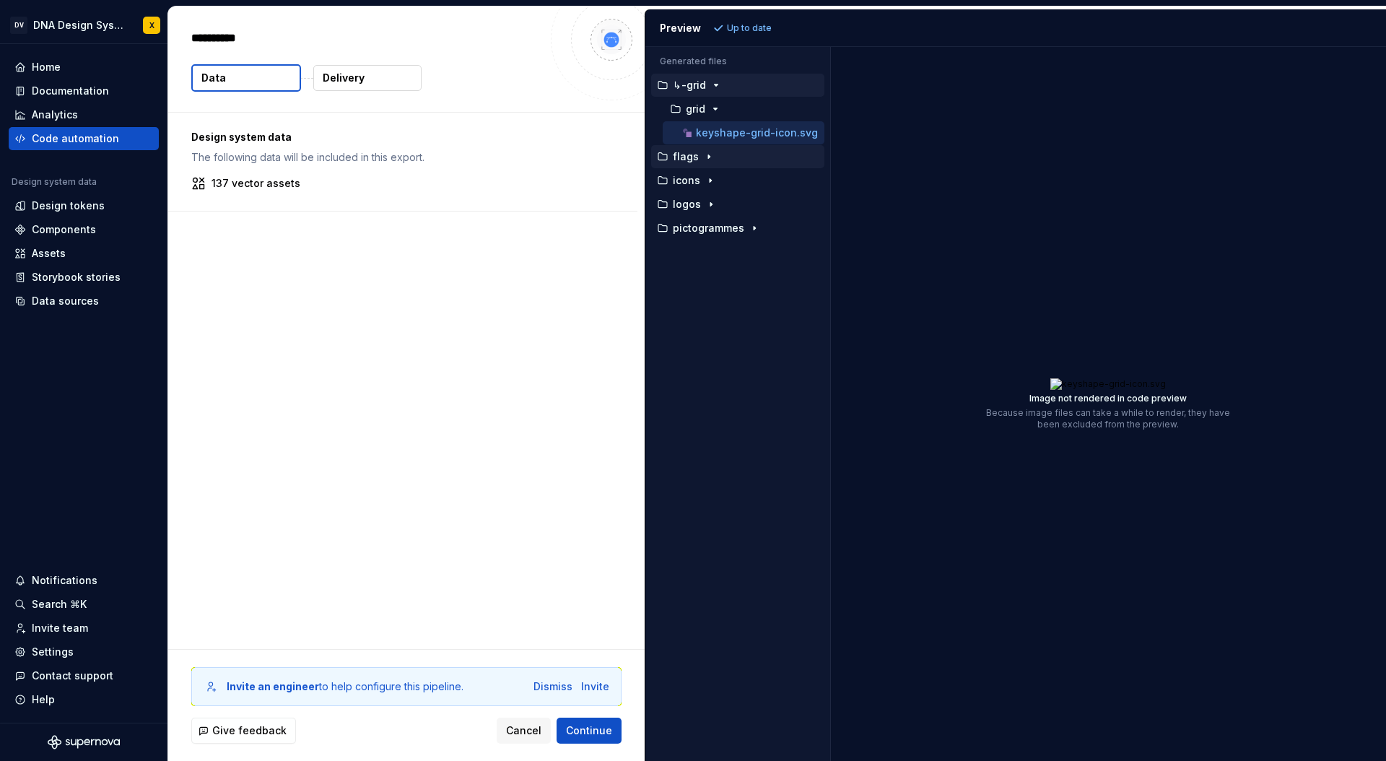
click at [685, 157] on p "flags" at bounding box center [686, 157] width 26 height 12
click at [691, 183] on p "flag" at bounding box center [696, 181] width 20 height 12
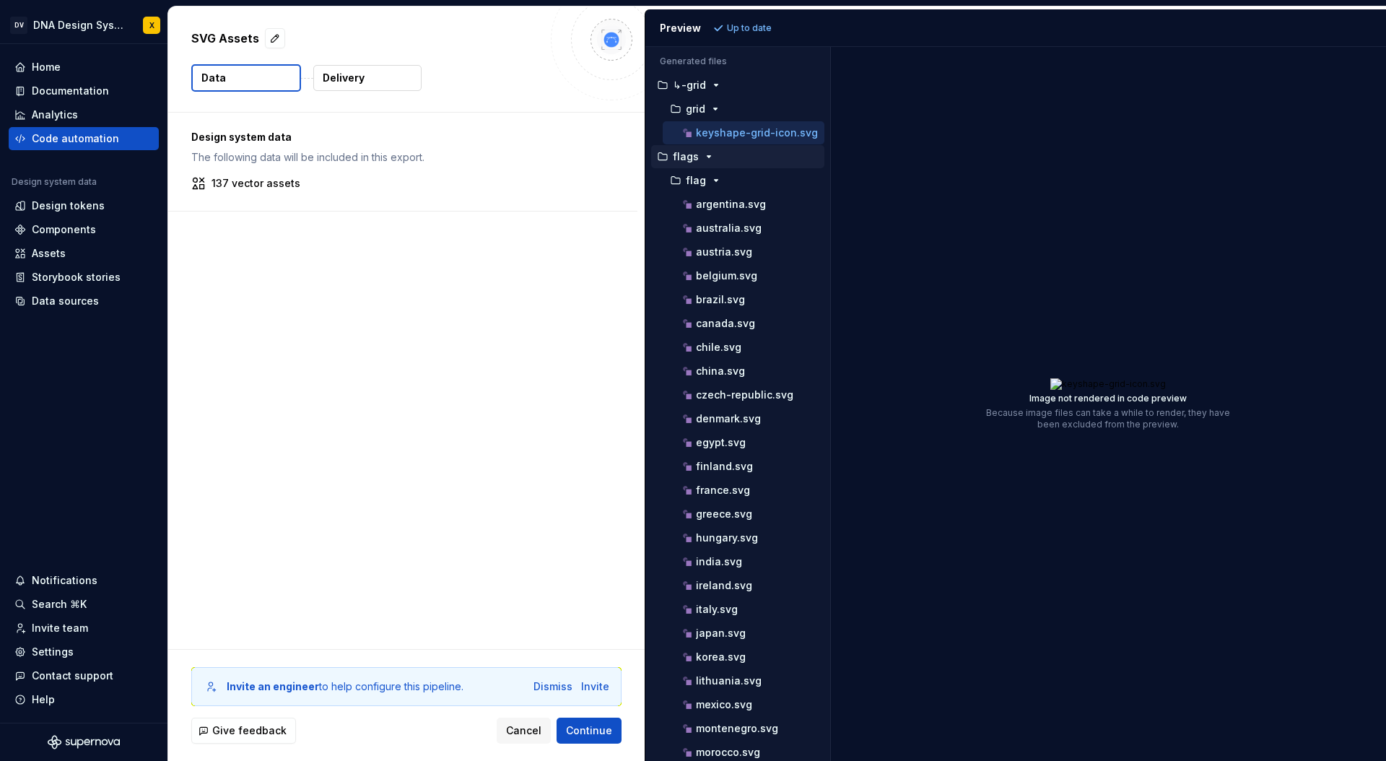
click at [683, 157] on p "flags" at bounding box center [686, 157] width 26 height 12
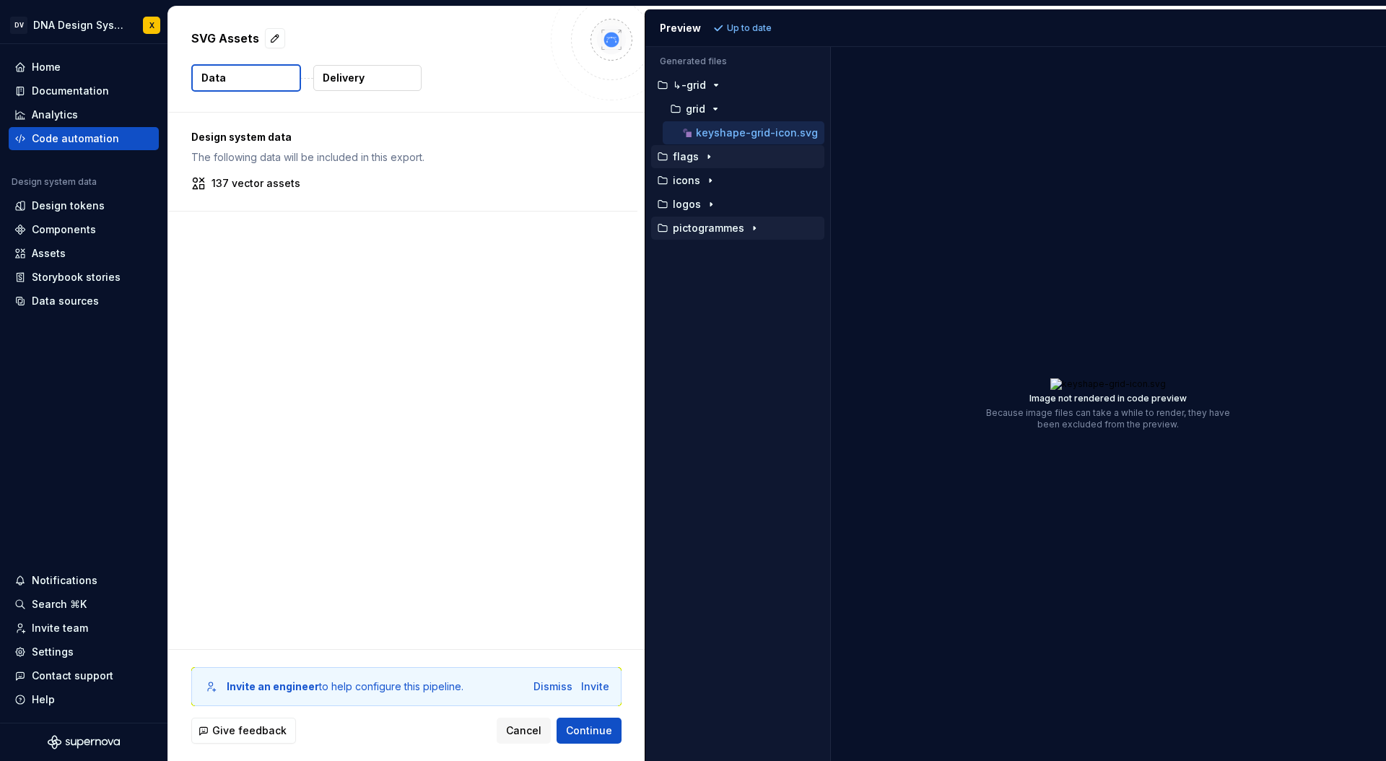
click at [695, 230] on p "pictogrammes" at bounding box center [708, 228] width 71 height 12
click at [523, 730] on span "Cancel" at bounding box center [523, 730] width 35 height 14
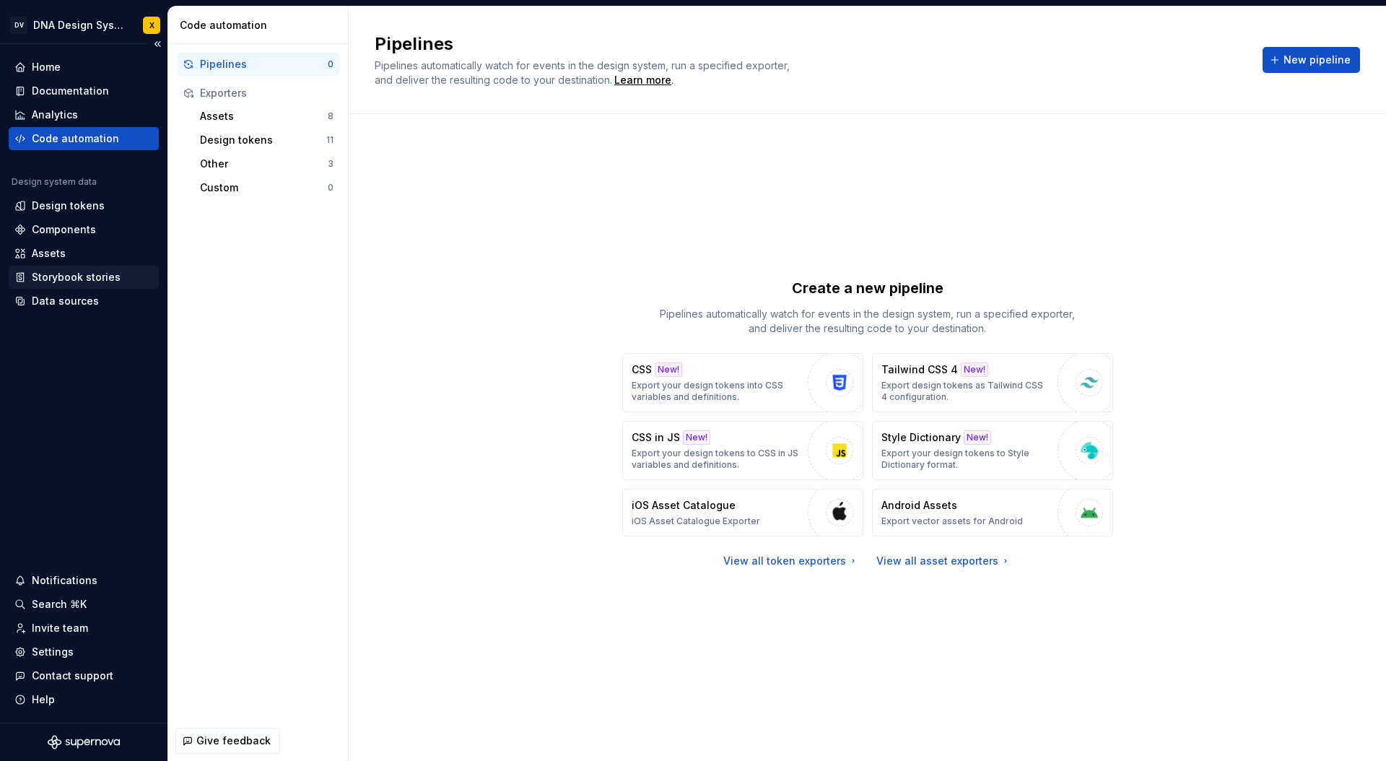
click at [54, 274] on div "Storybook stories" at bounding box center [76, 277] width 89 height 14
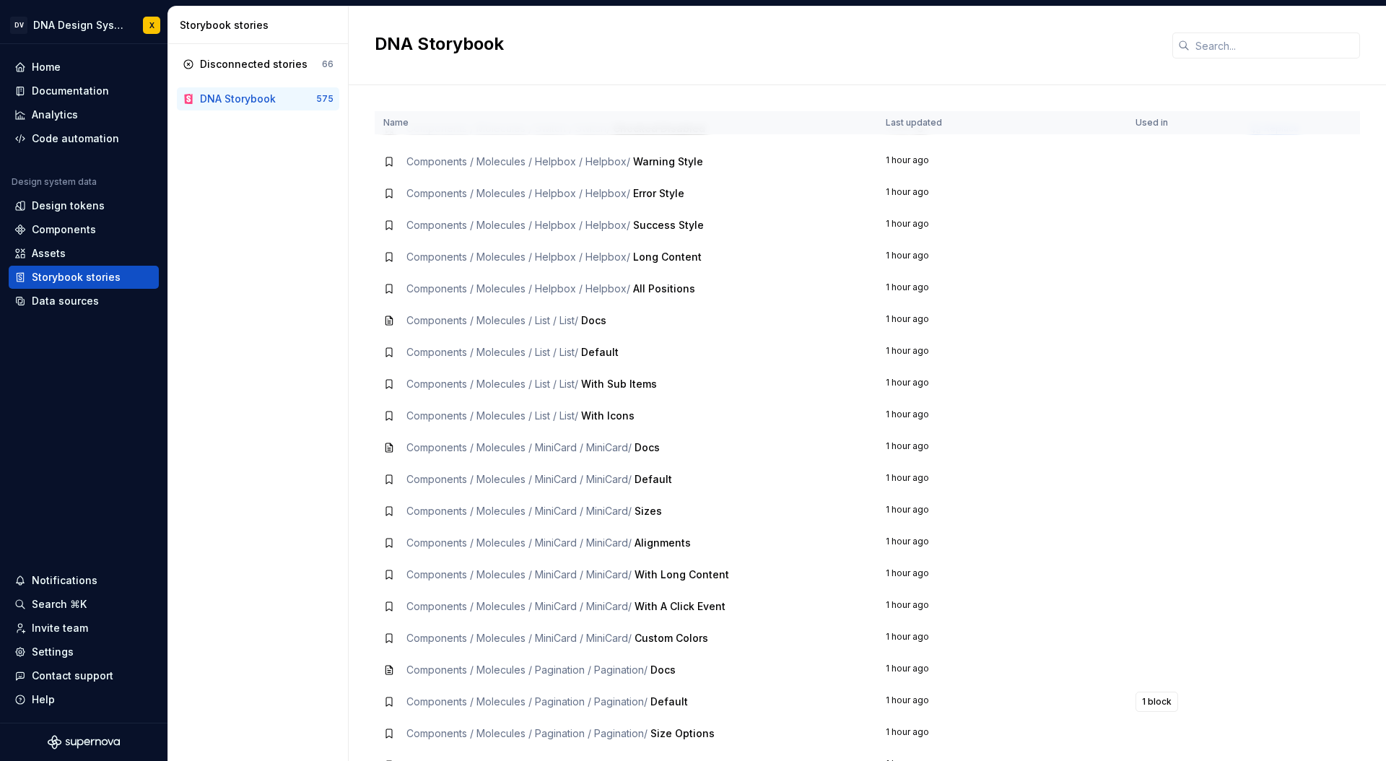
scroll to position [11195, 0]
click at [64, 300] on div "Data sources" at bounding box center [65, 301] width 67 height 14
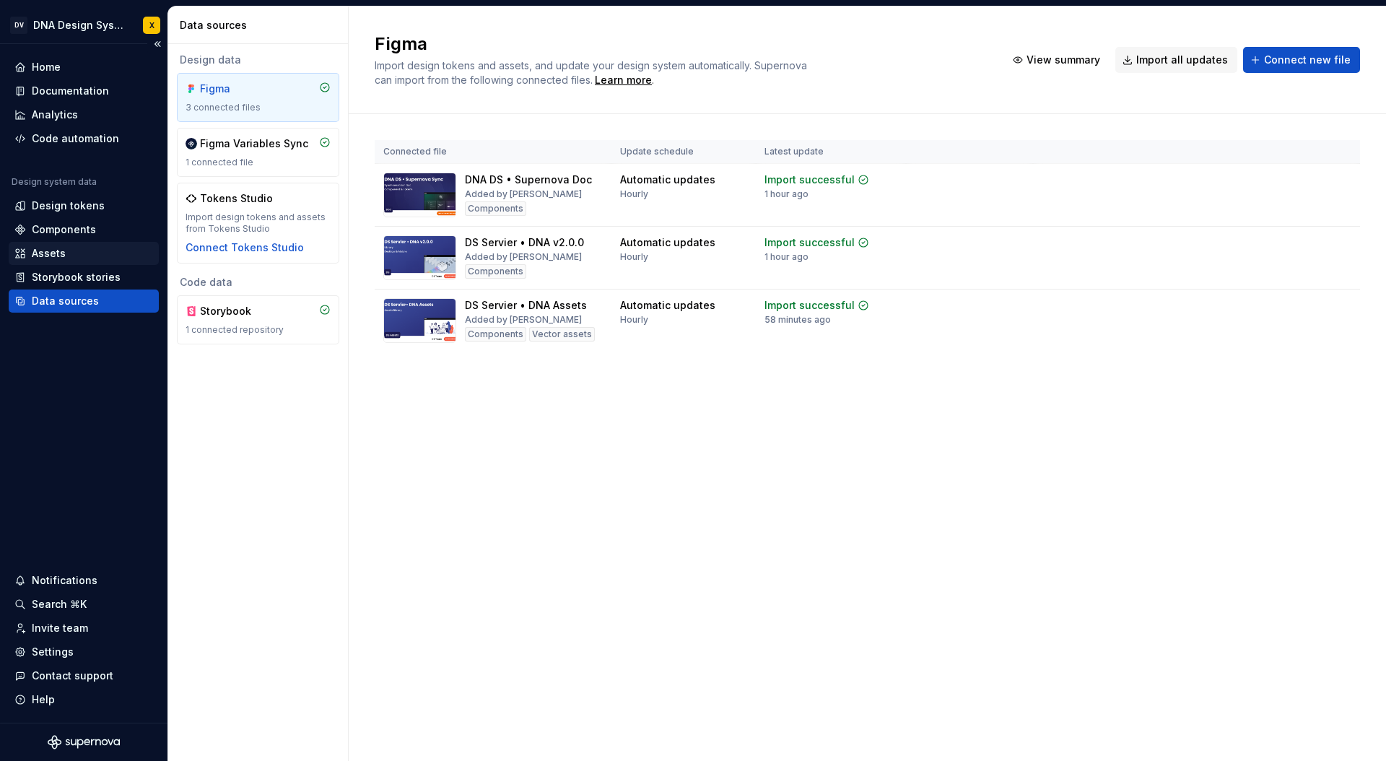
click at [53, 248] on div "Assets" at bounding box center [49, 253] width 34 height 14
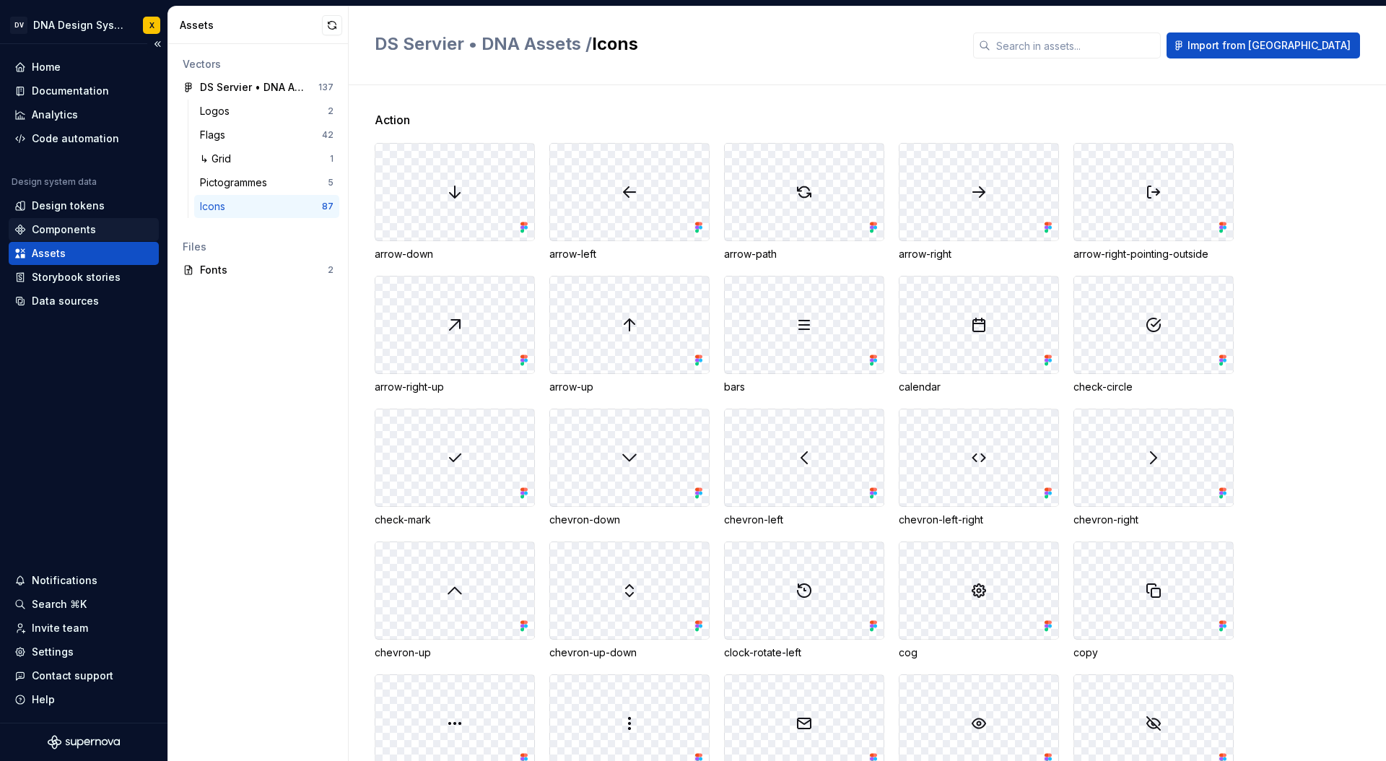
click at [48, 225] on div "Components" at bounding box center [64, 229] width 64 height 14
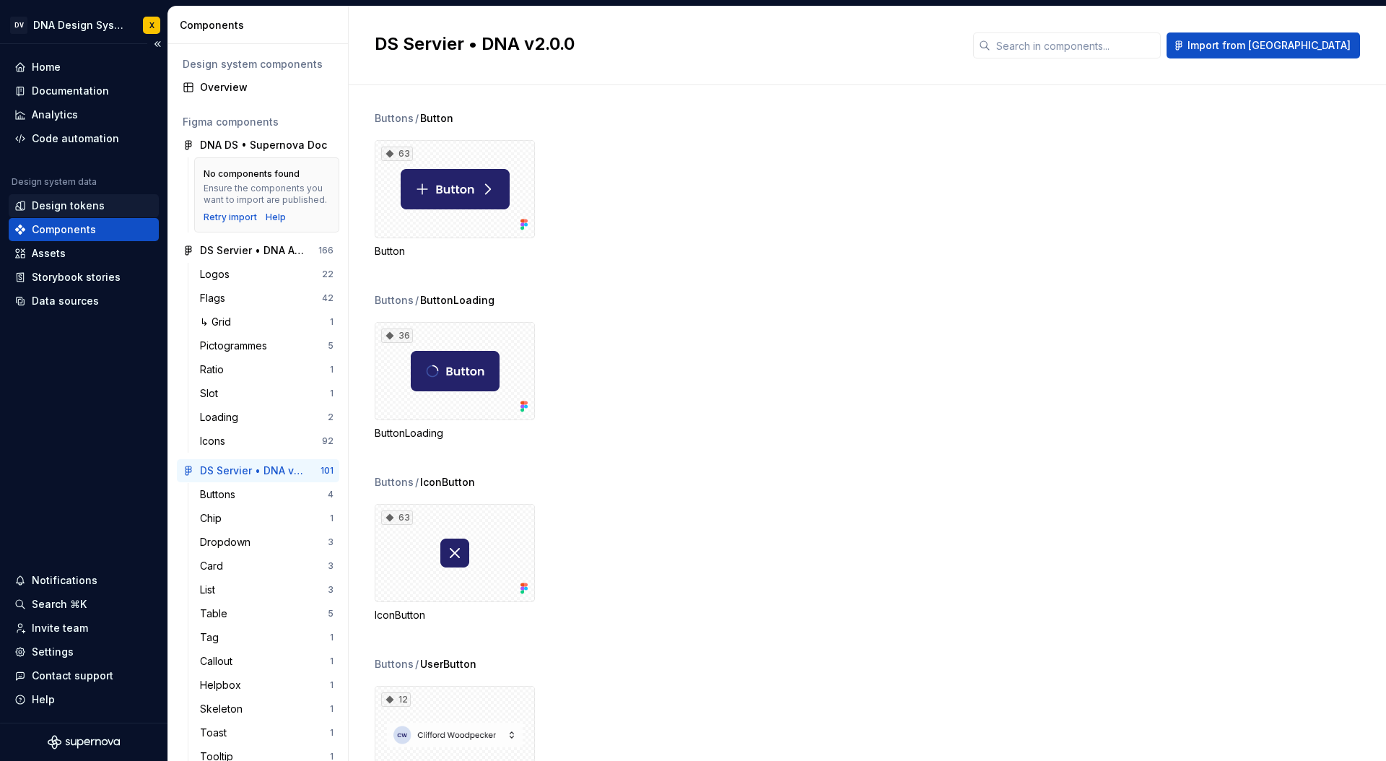
click at [61, 204] on div "Design tokens" at bounding box center [68, 205] width 73 height 14
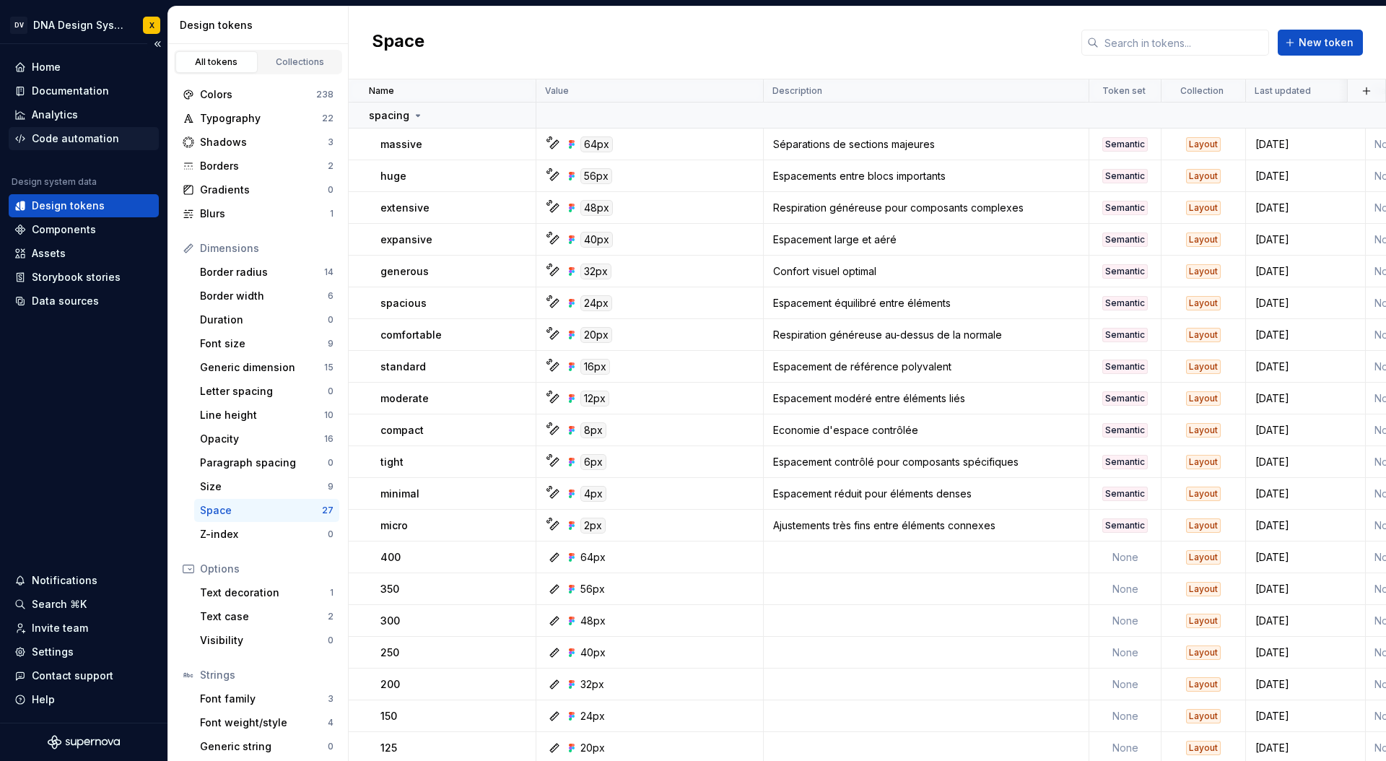
click at [44, 146] on div "Code automation" at bounding box center [84, 138] width 150 height 23
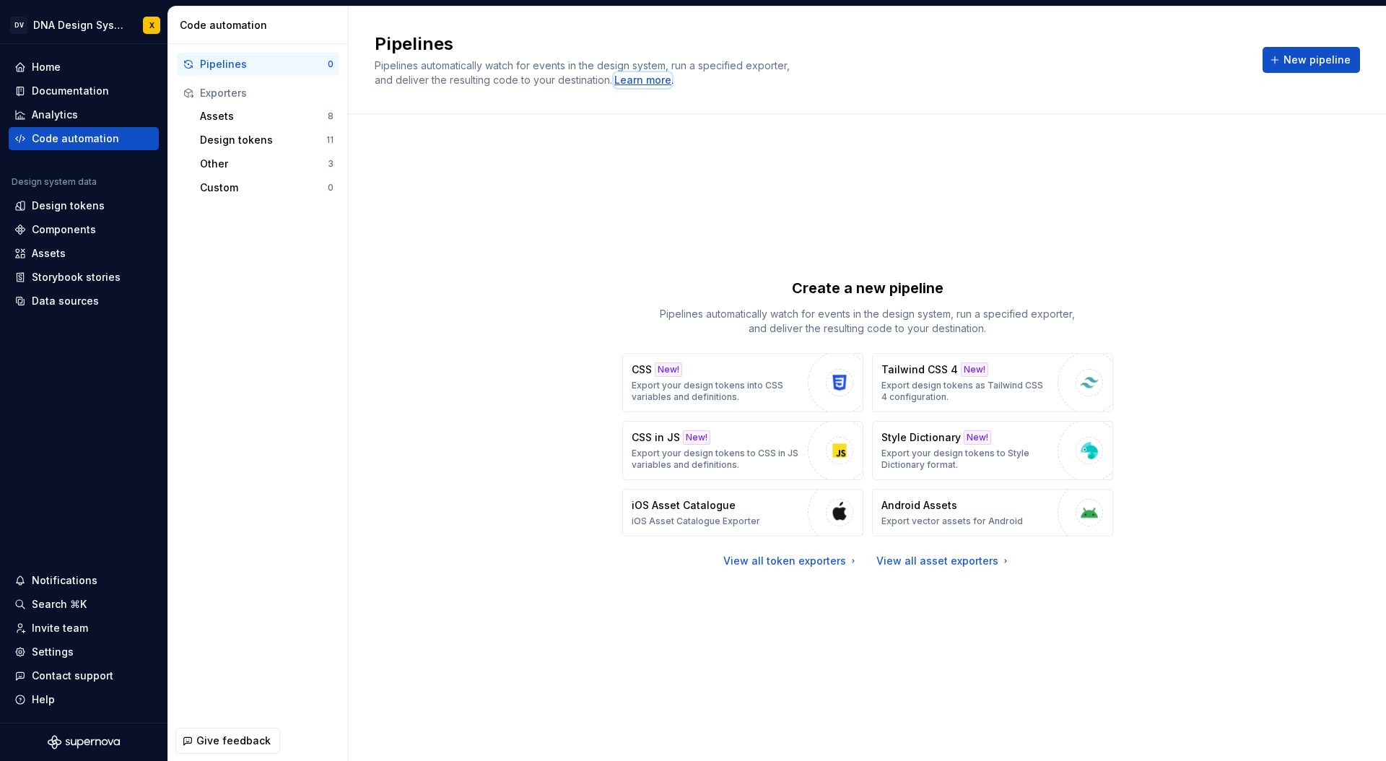
click at [635, 80] on div "Learn more" at bounding box center [642, 80] width 57 height 14
click at [53, 87] on div "Documentation" at bounding box center [70, 91] width 77 height 14
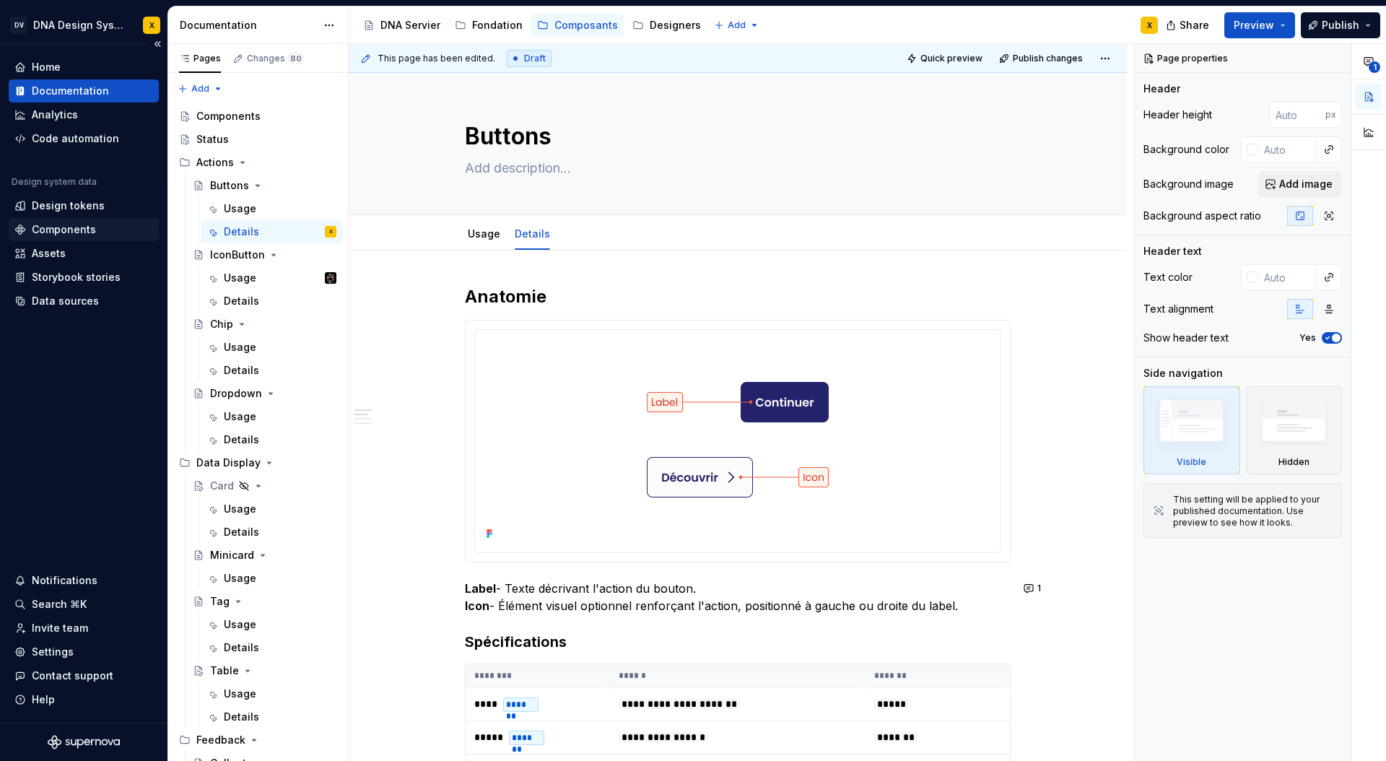
click at [66, 232] on div "Components" at bounding box center [64, 229] width 64 height 14
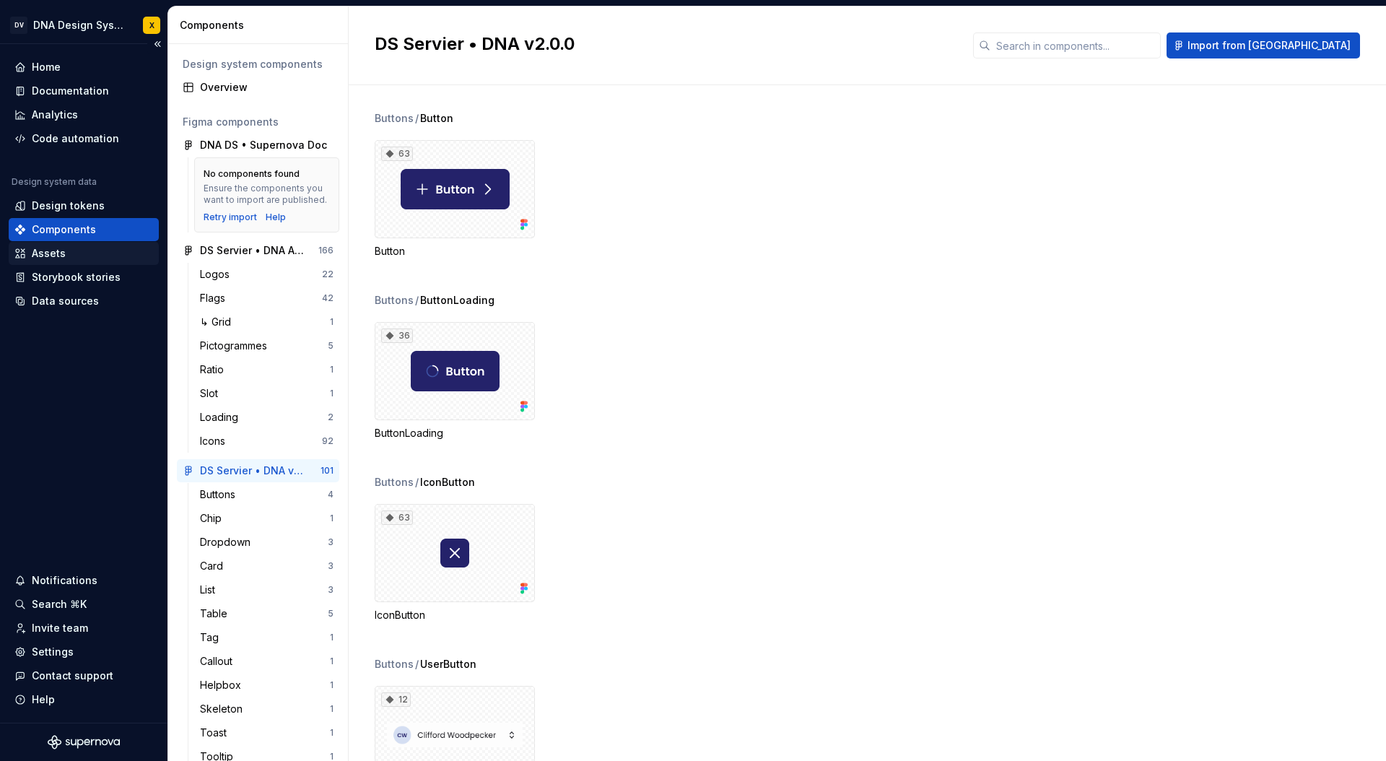
click at [38, 254] on div "Assets" at bounding box center [49, 253] width 34 height 14
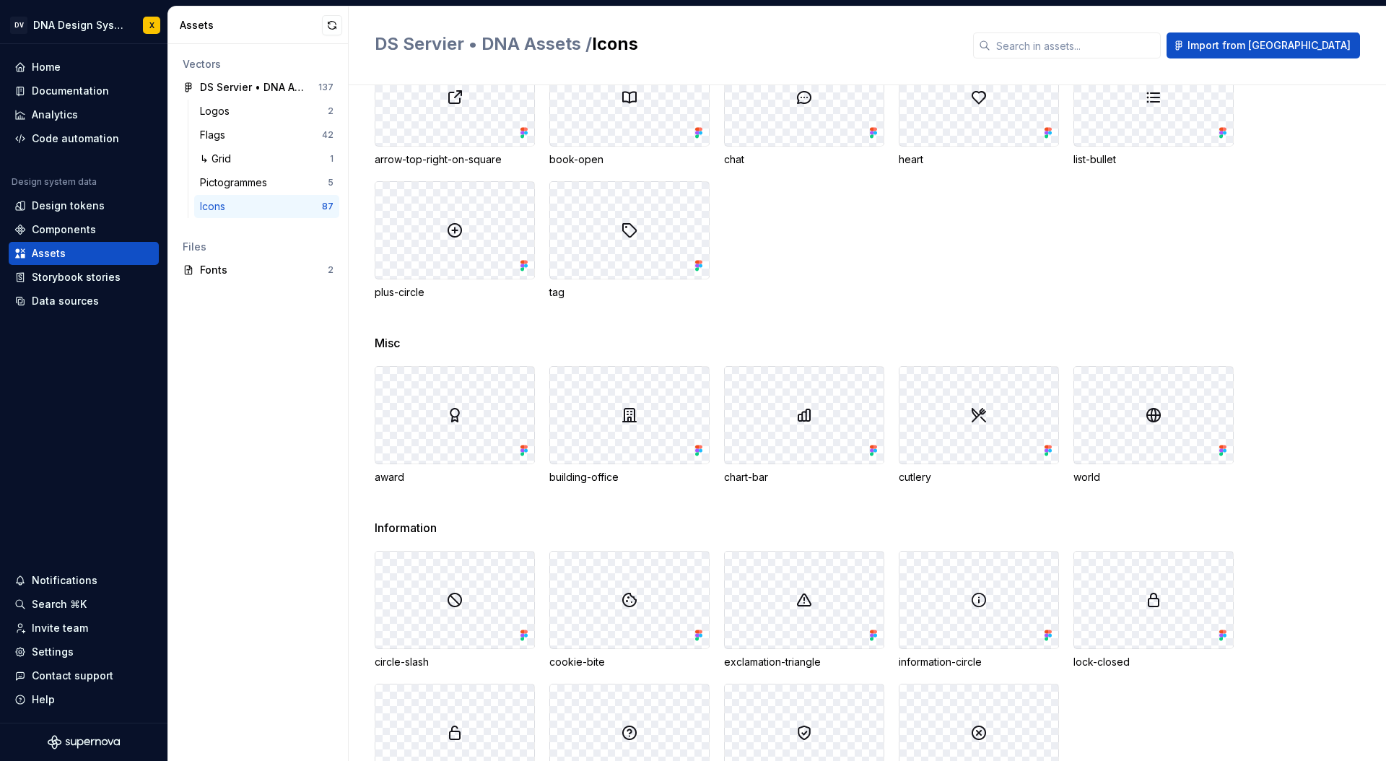
scroll to position [2159, 0]
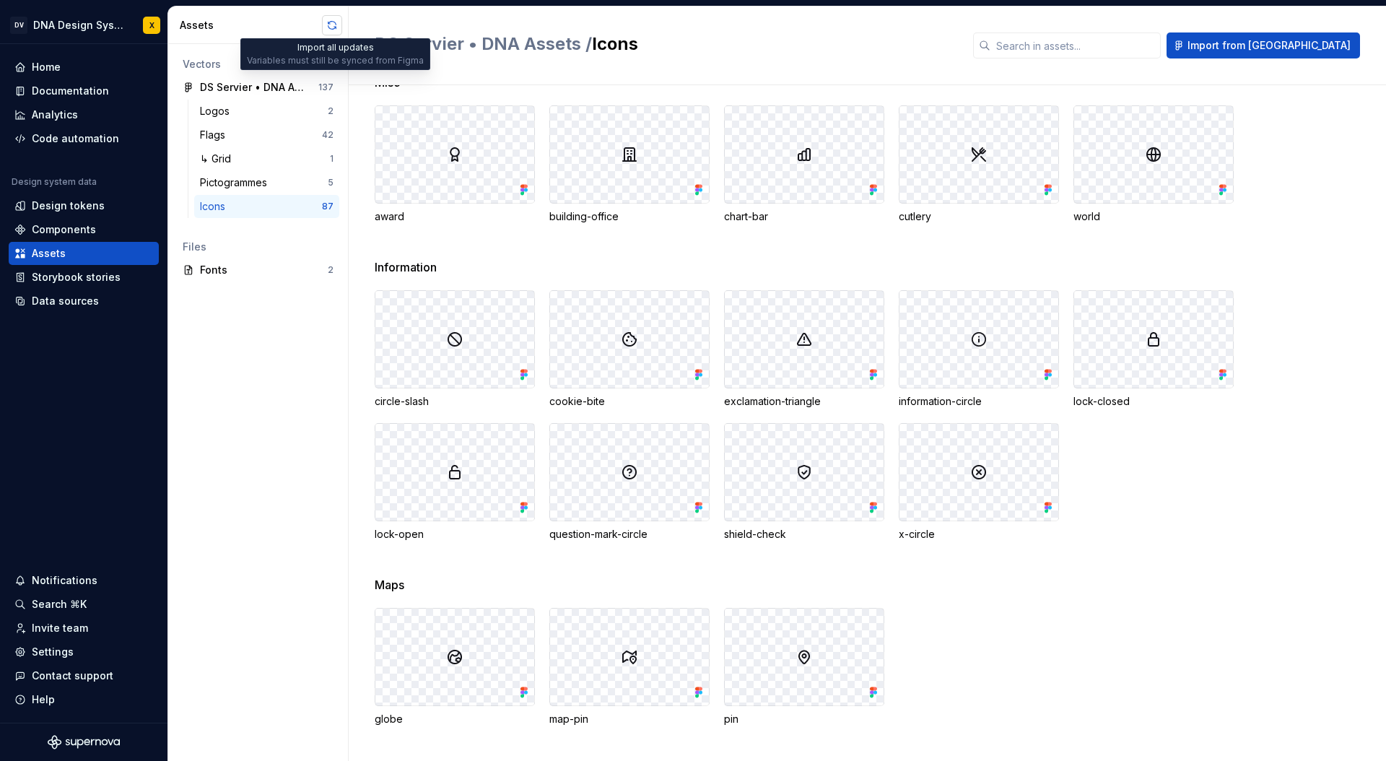
click at [331, 25] on button "button" at bounding box center [332, 25] width 20 height 20
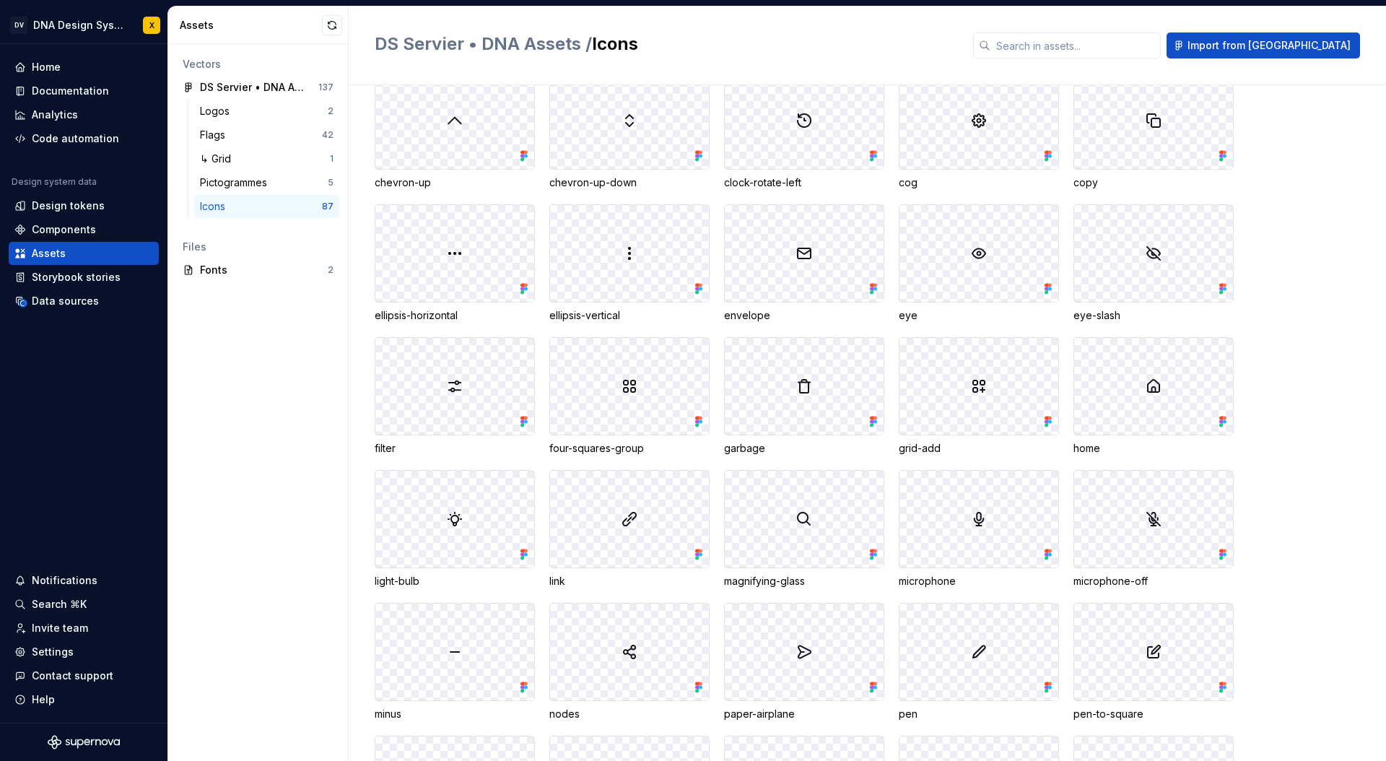
scroll to position [0, 0]
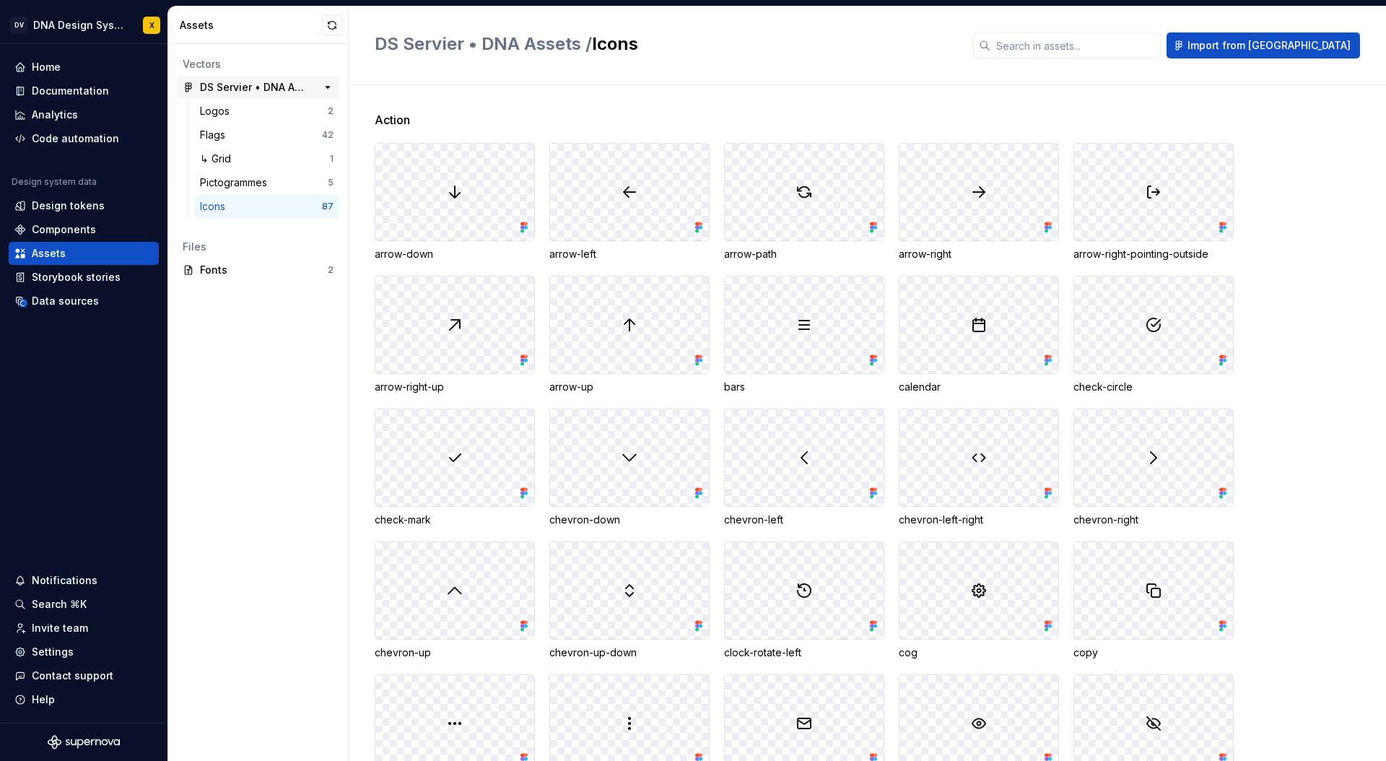
click at [268, 83] on div "DS Servier • DNA Assets" at bounding box center [254, 87] width 108 height 14
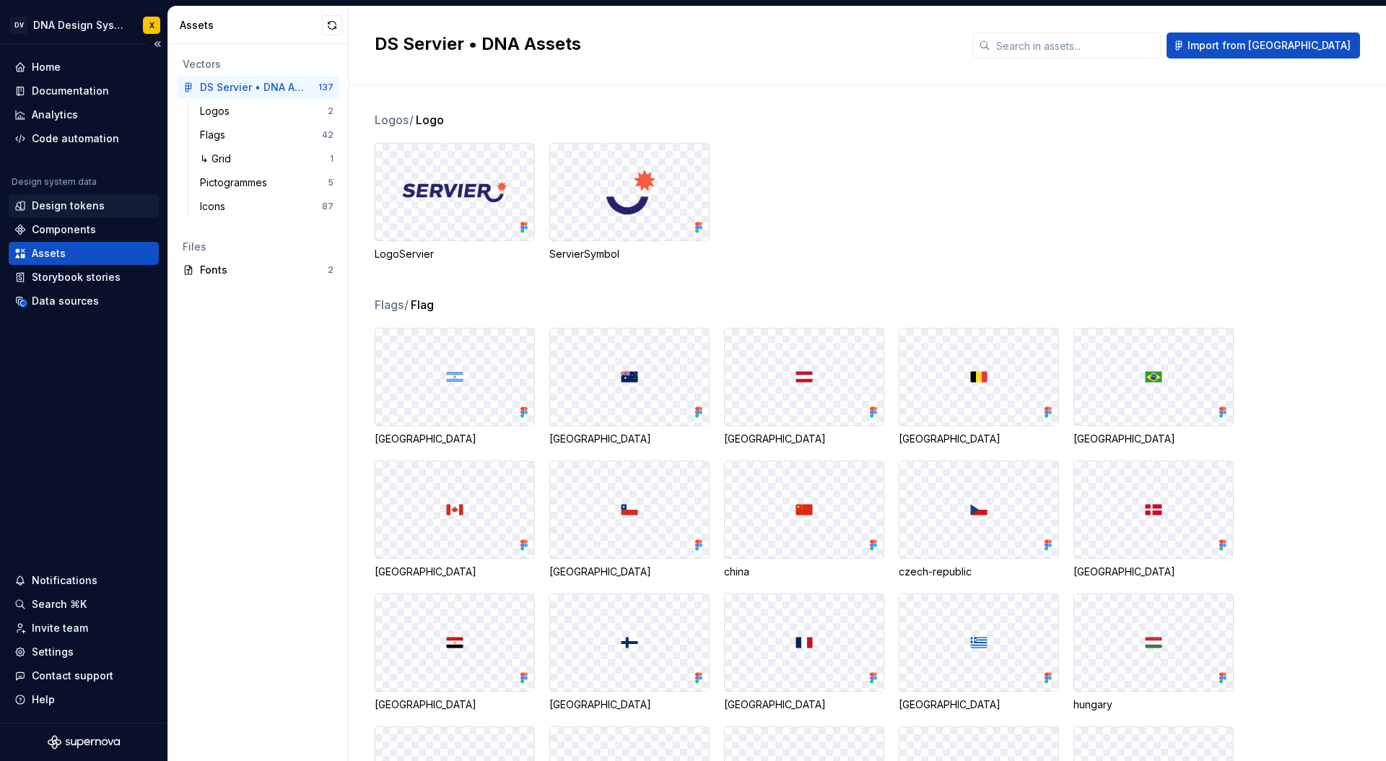
click at [59, 209] on div "Design tokens" at bounding box center [68, 205] width 73 height 14
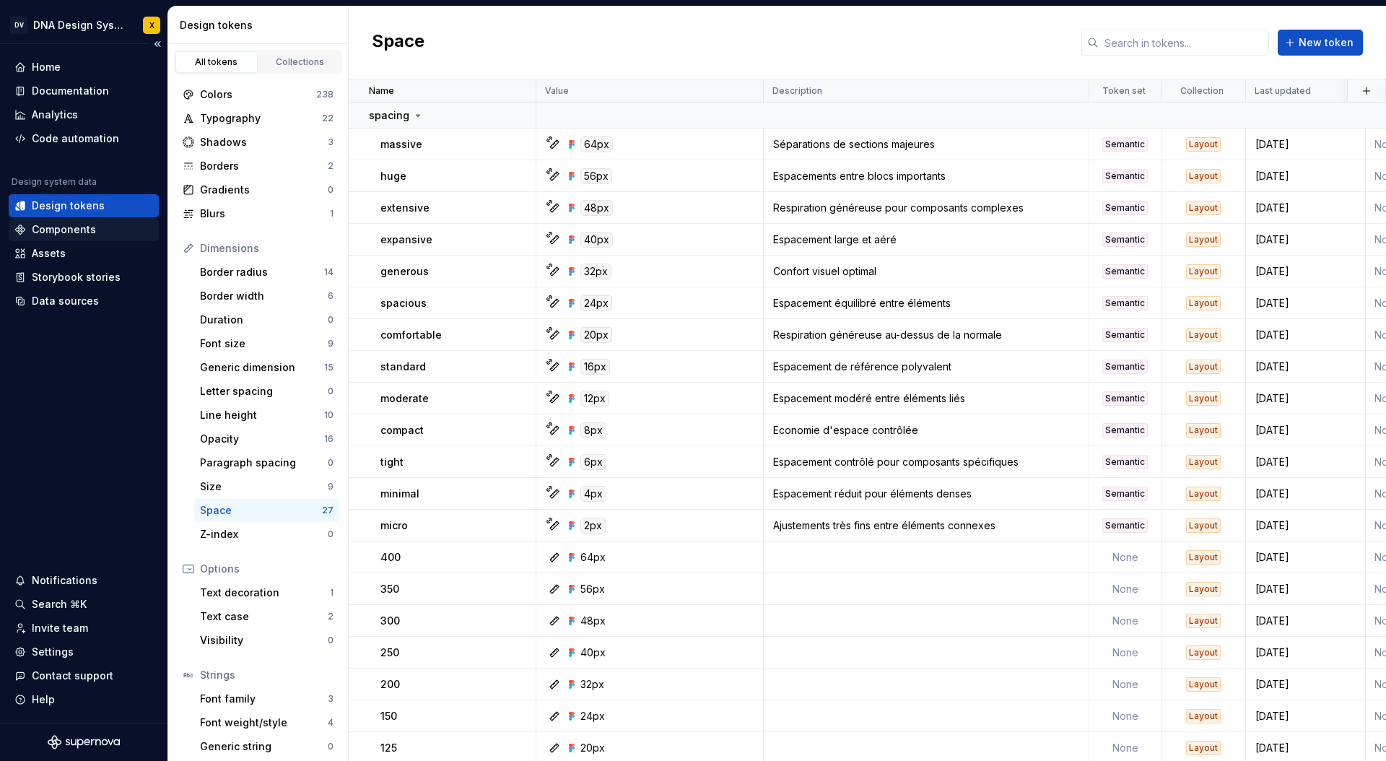
click at [56, 226] on div "Components" at bounding box center [64, 229] width 64 height 14
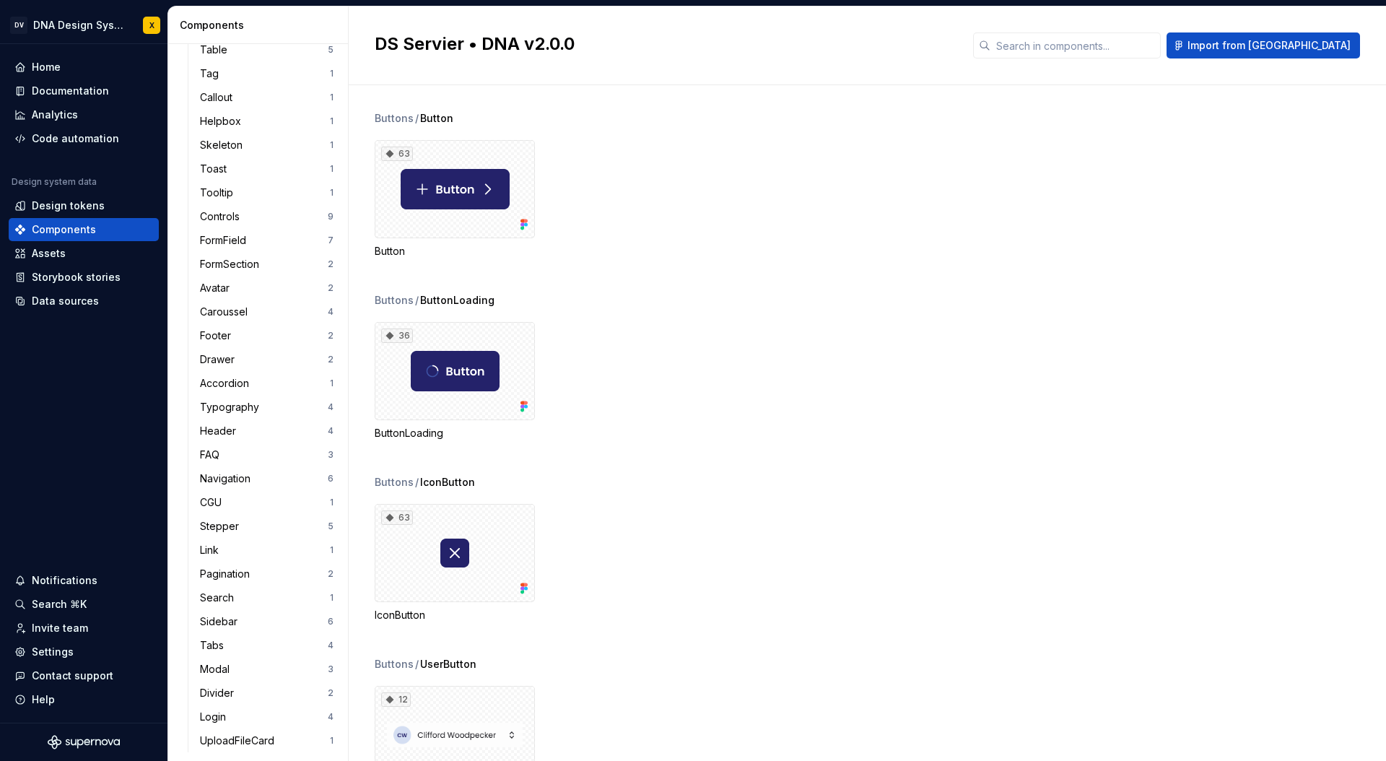
scroll to position [569, 0]
click at [254, 686] on div "Divider" at bounding box center [264, 687] width 128 height 14
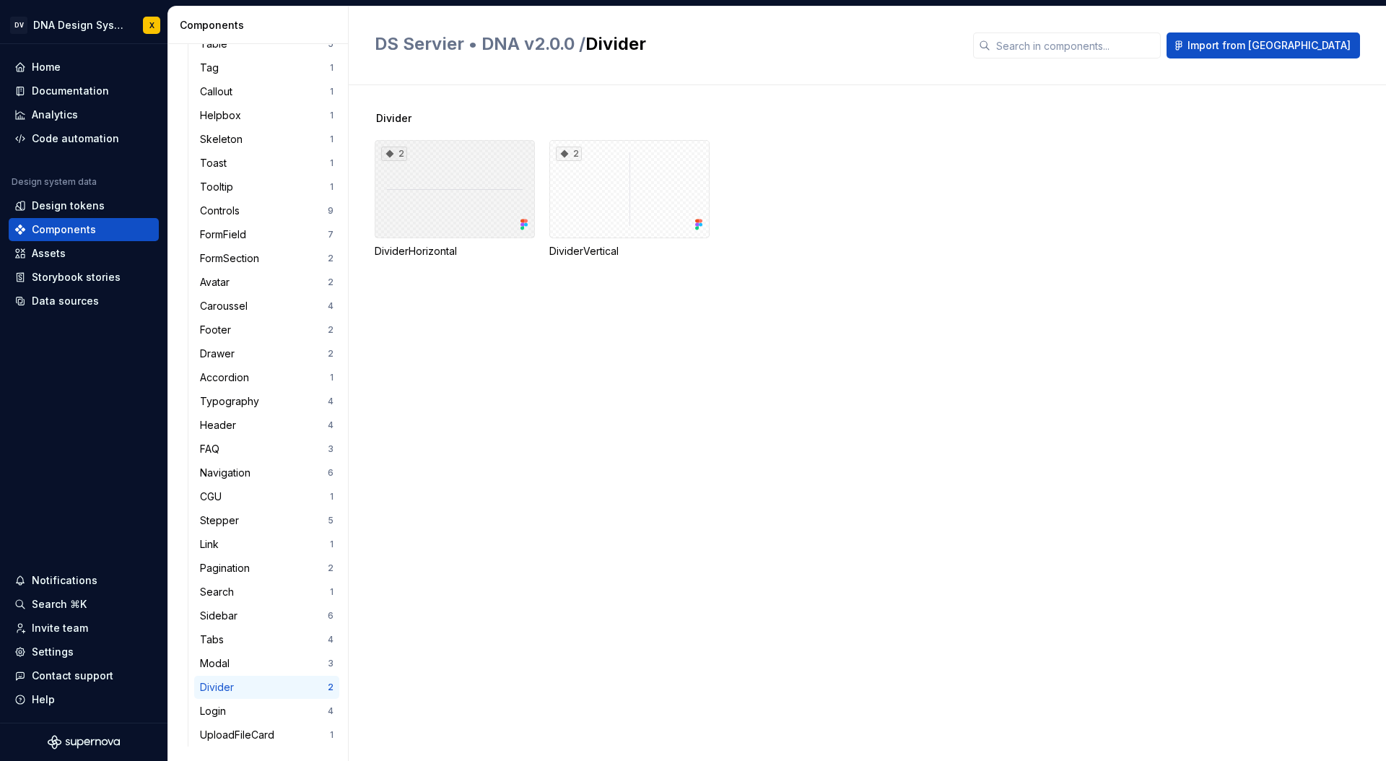
click at [443, 206] on div "2" at bounding box center [455, 189] width 160 height 98
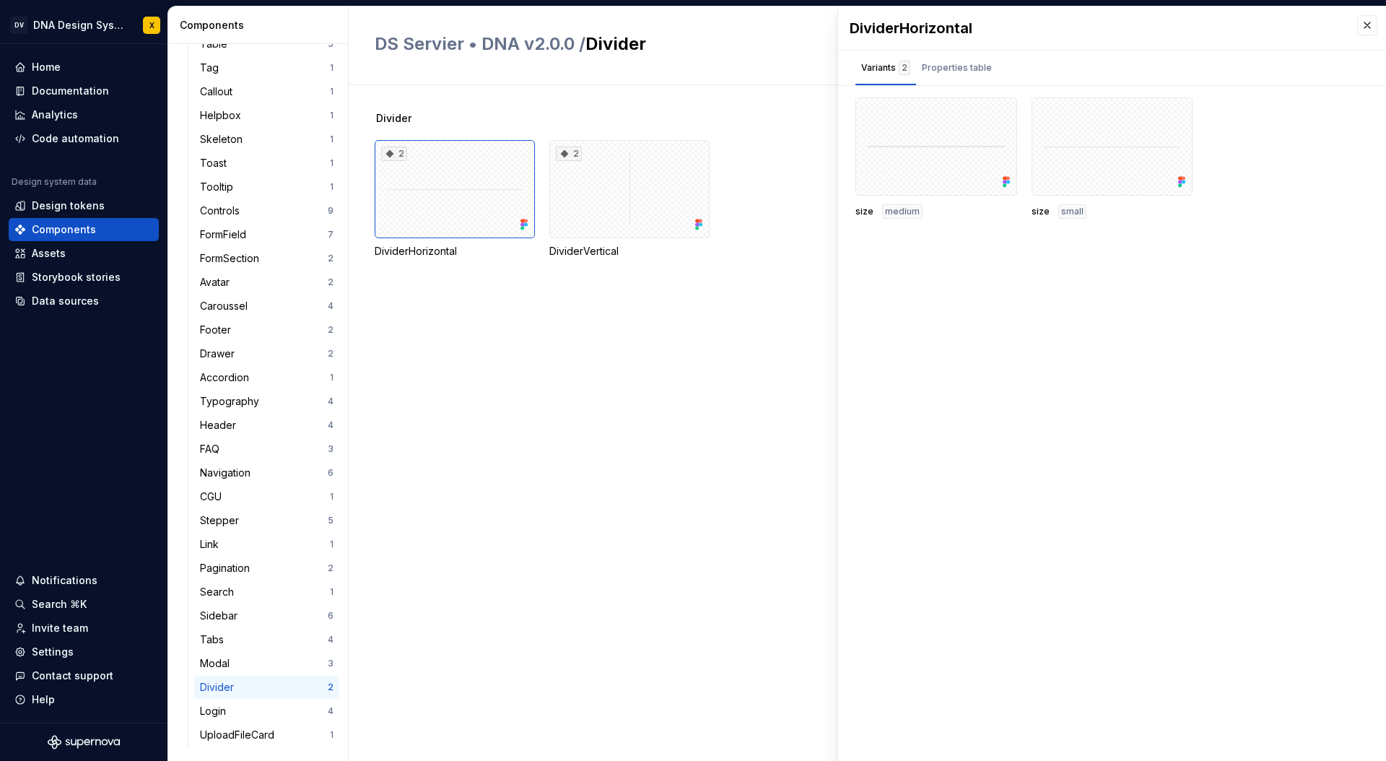
click at [222, 688] on div "Divider" at bounding box center [220, 687] width 40 height 14
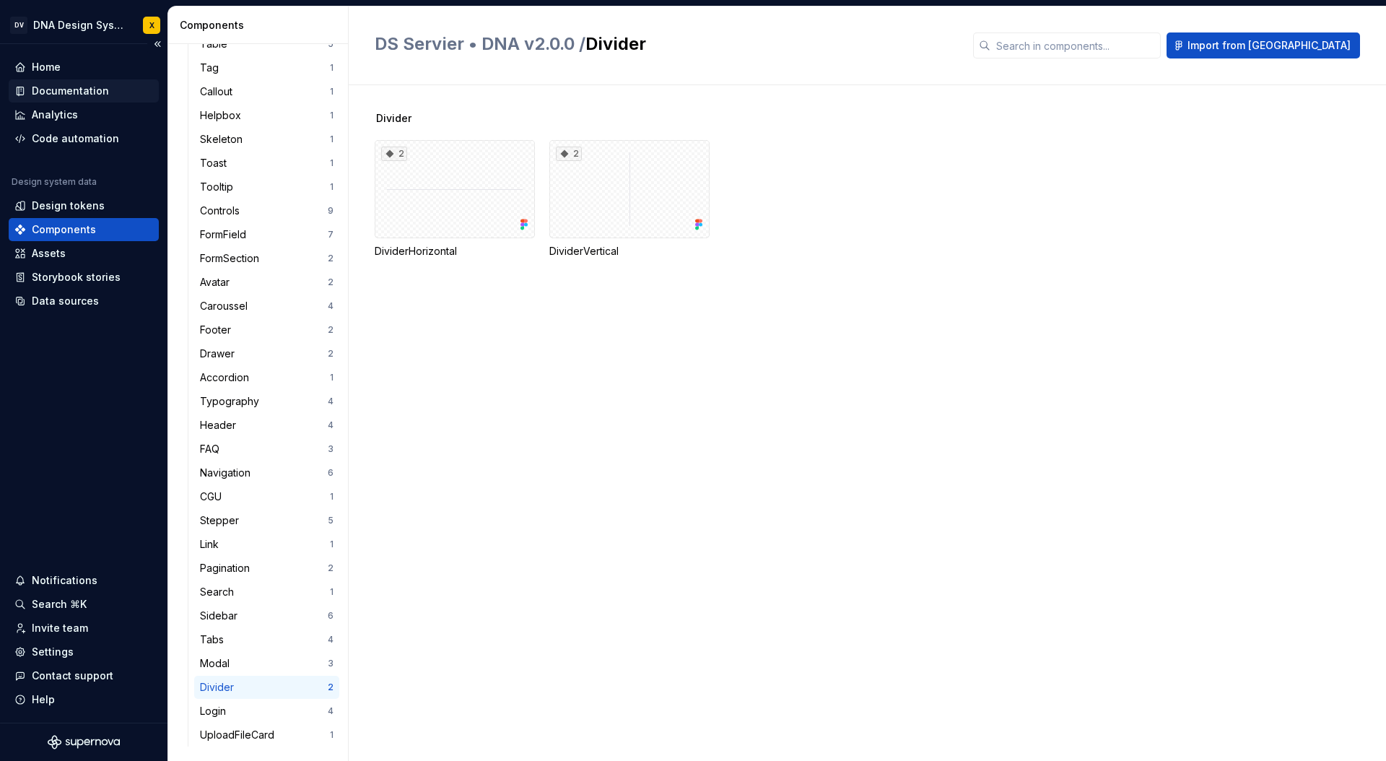
click at [55, 91] on div "Documentation" at bounding box center [70, 91] width 77 height 14
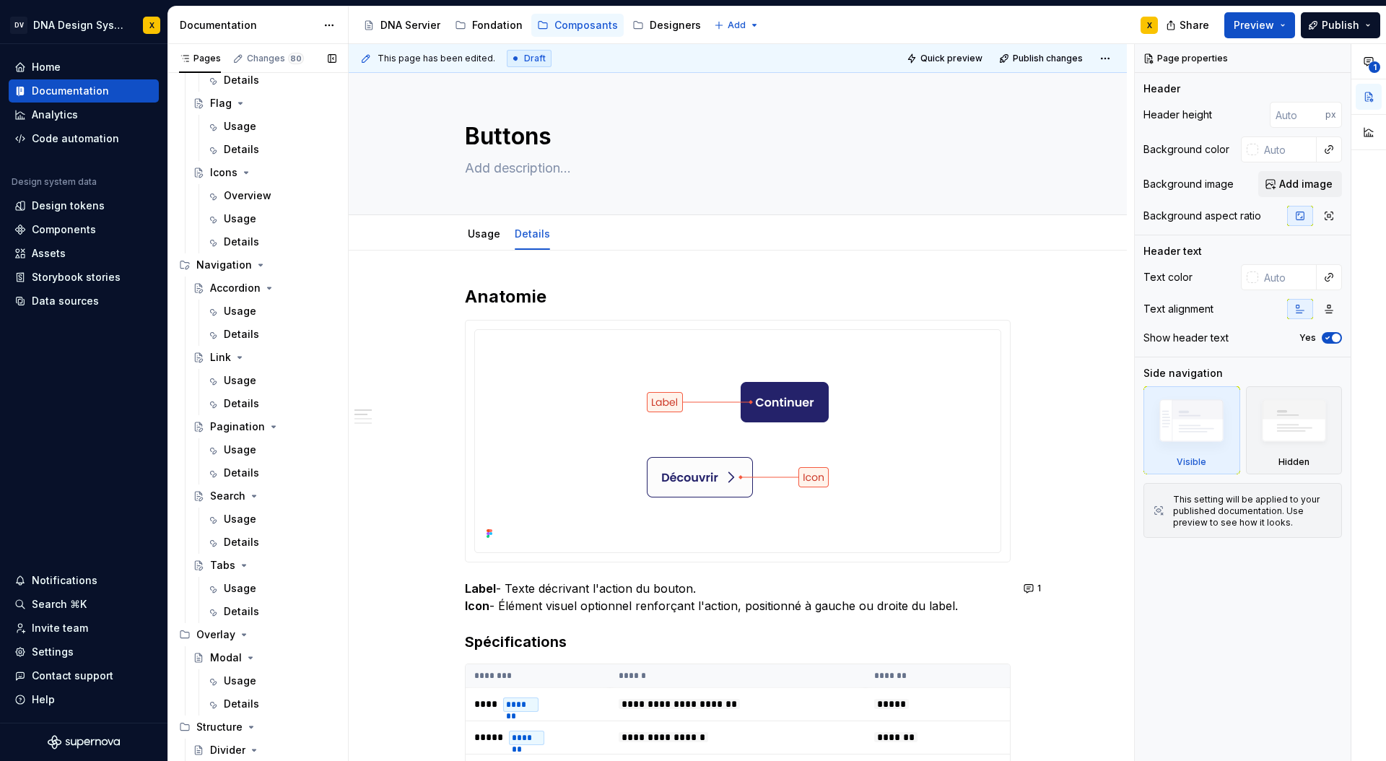
scroll to position [1742, 0]
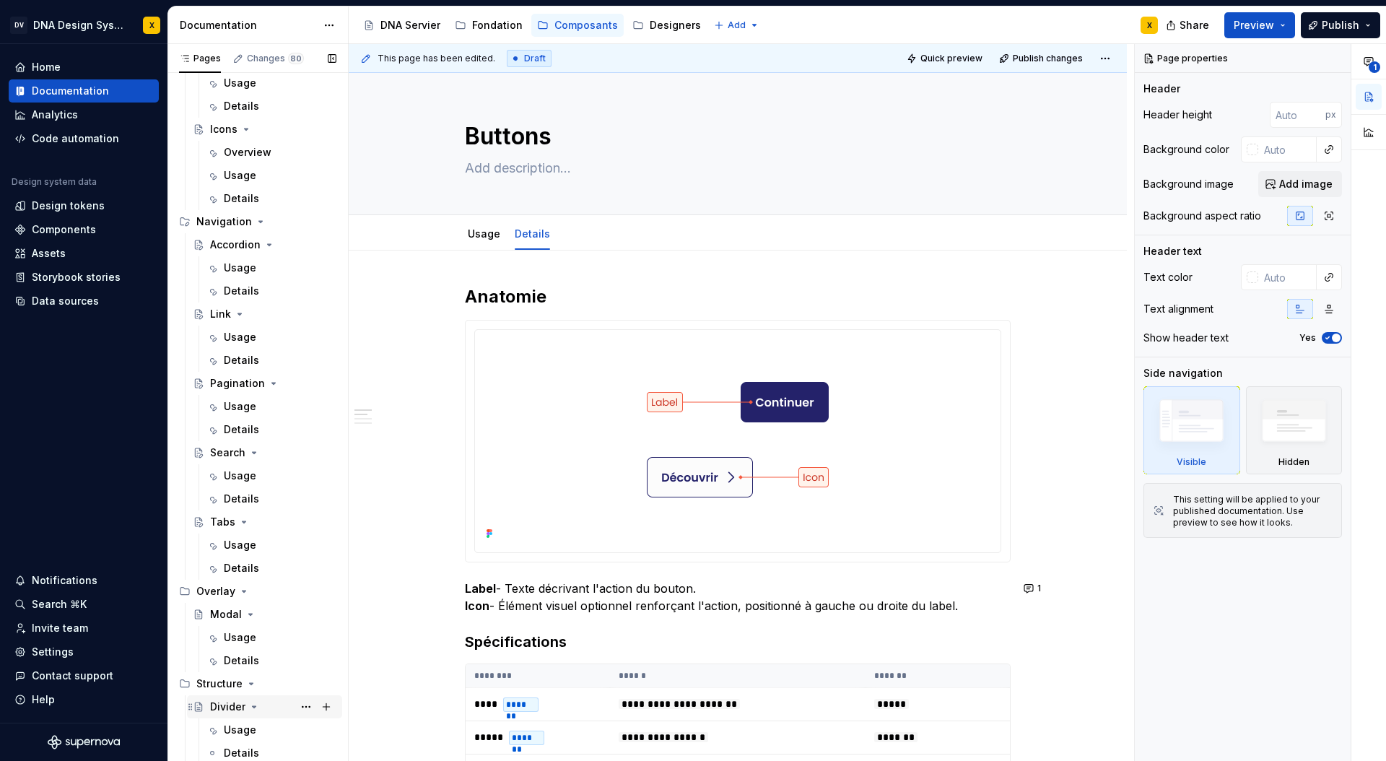
click at [224, 711] on div "Divider" at bounding box center [227, 706] width 35 height 14
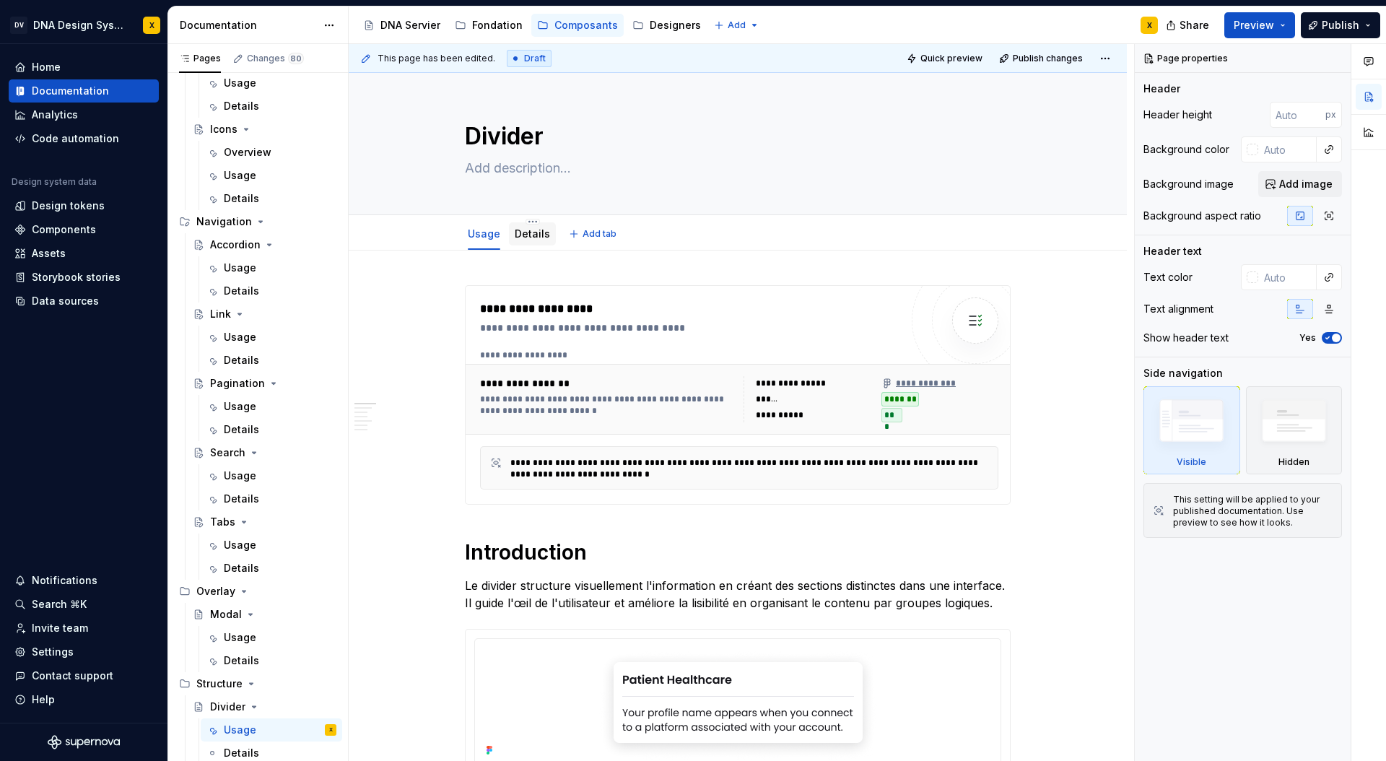
click at [525, 235] on link "Details" at bounding box center [532, 233] width 35 height 12
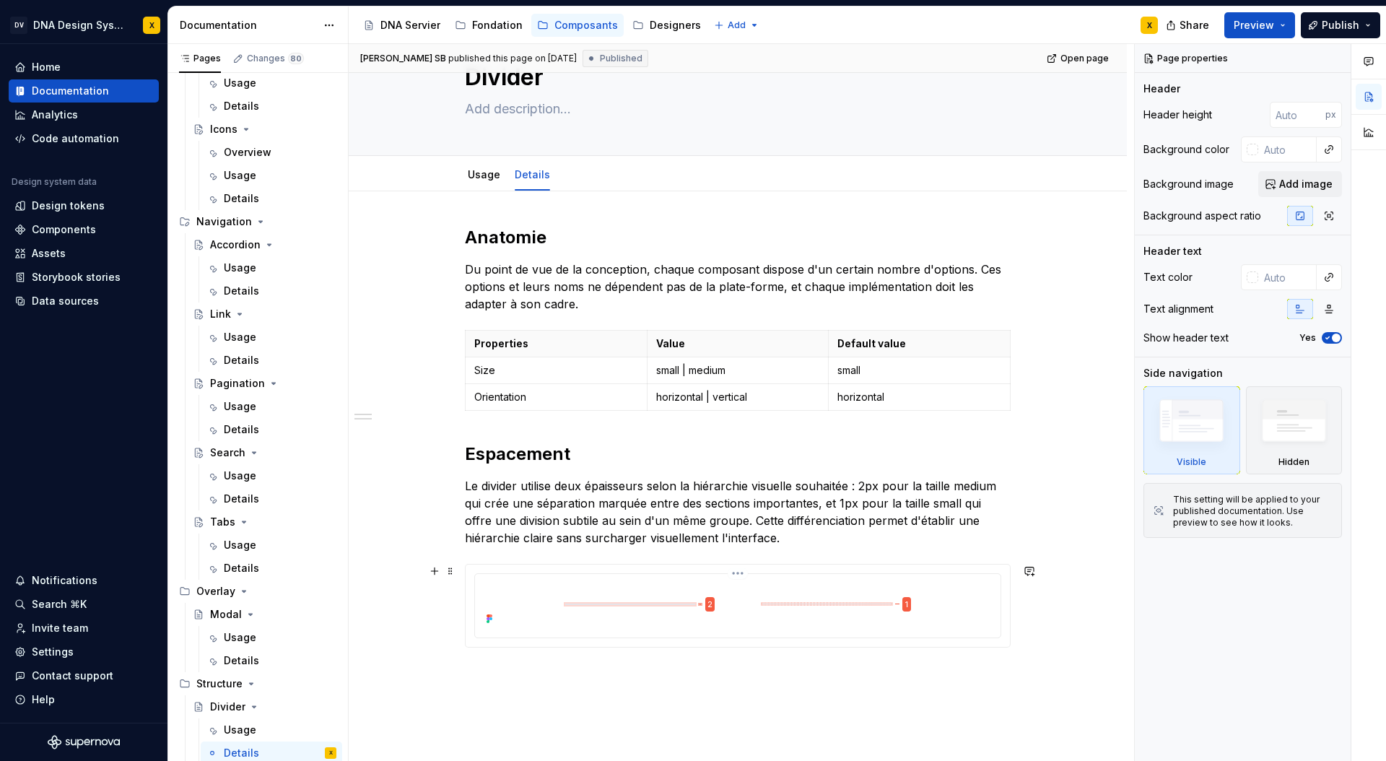
scroll to position [55, 0]
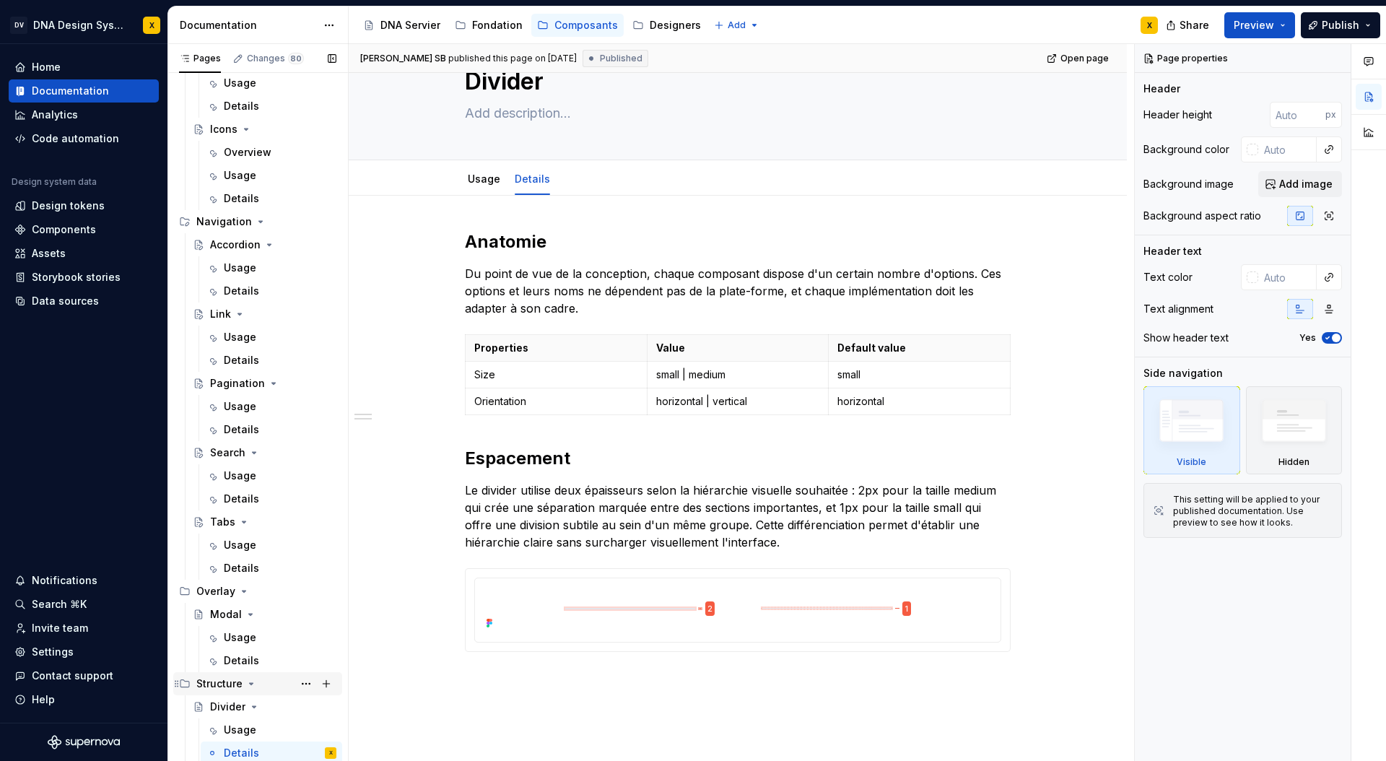
click at [217, 684] on div "Structure" at bounding box center [219, 683] width 46 height 14
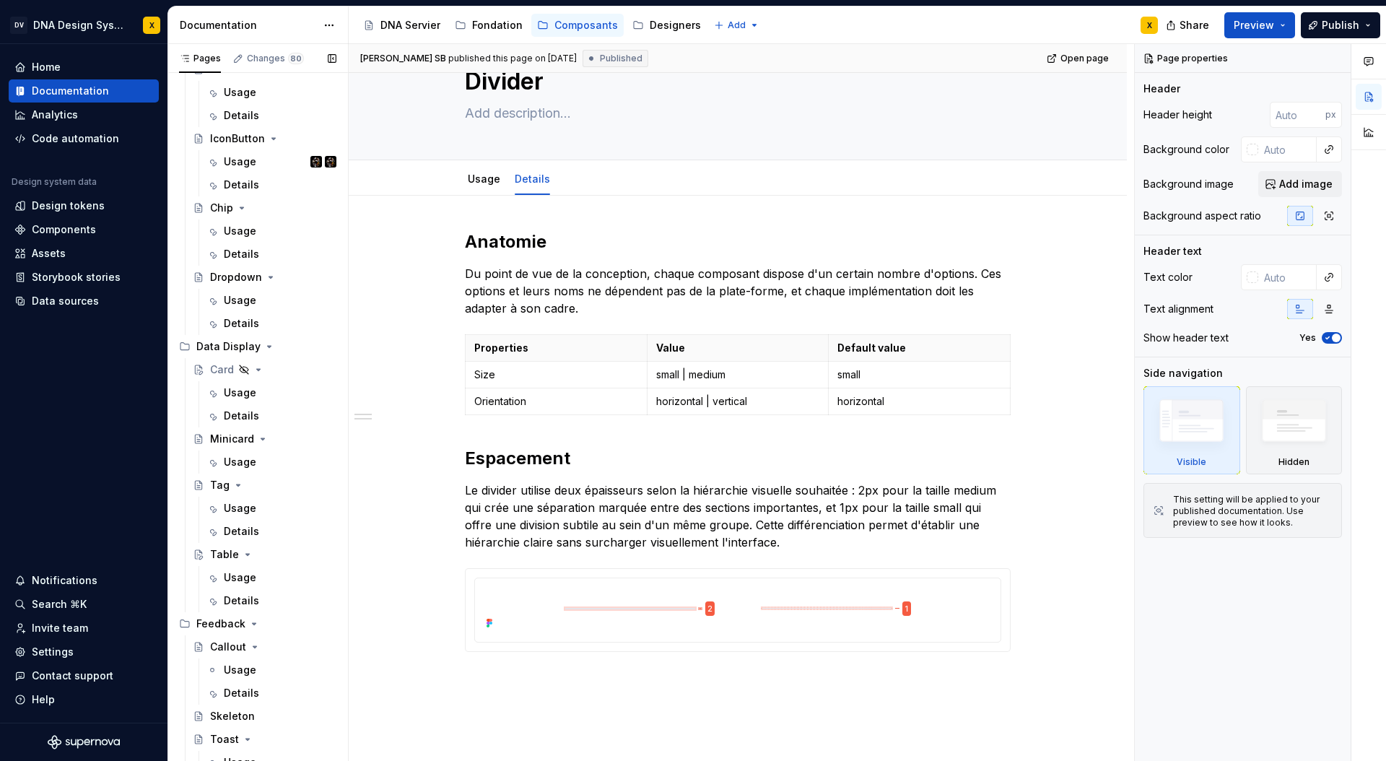
scroll to position [0, 0]
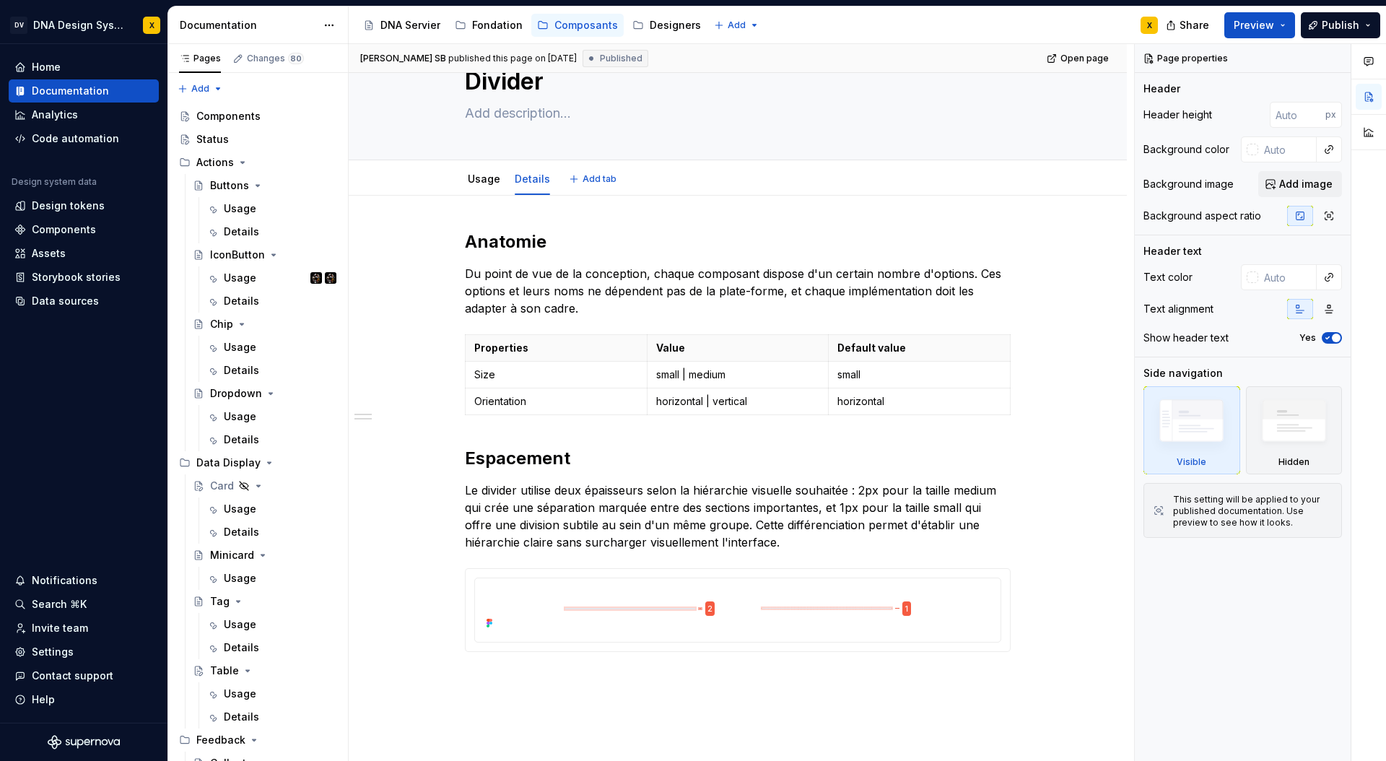
click at [433, 171] on div "Usage Details Add tab" at bounding box center [737, 179] width 663 height 32
click at [240, 393] on div "Dropdown" at bounding box center [236, 393] width 52 height 14
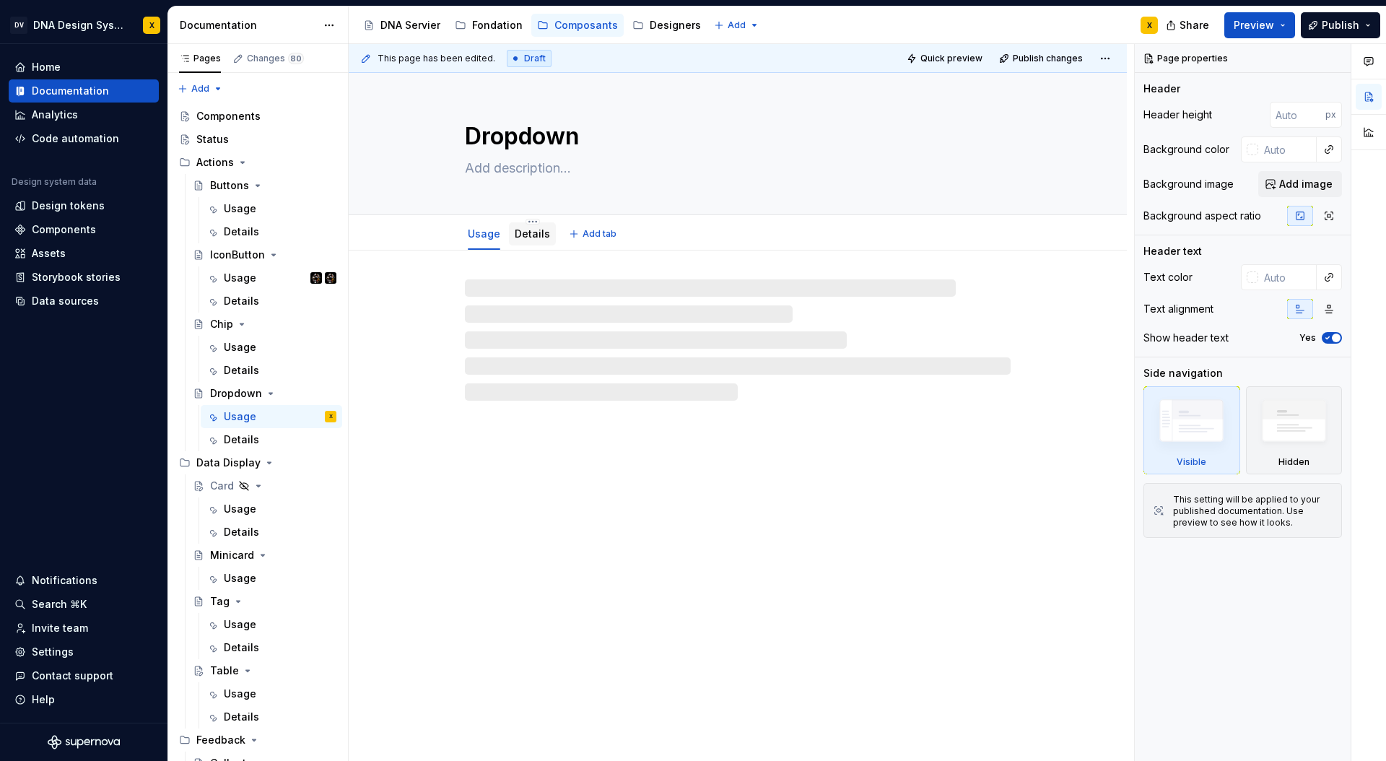
click at [519, 237] on link "Details" at bounding box center [532, 233] width 35 height 12
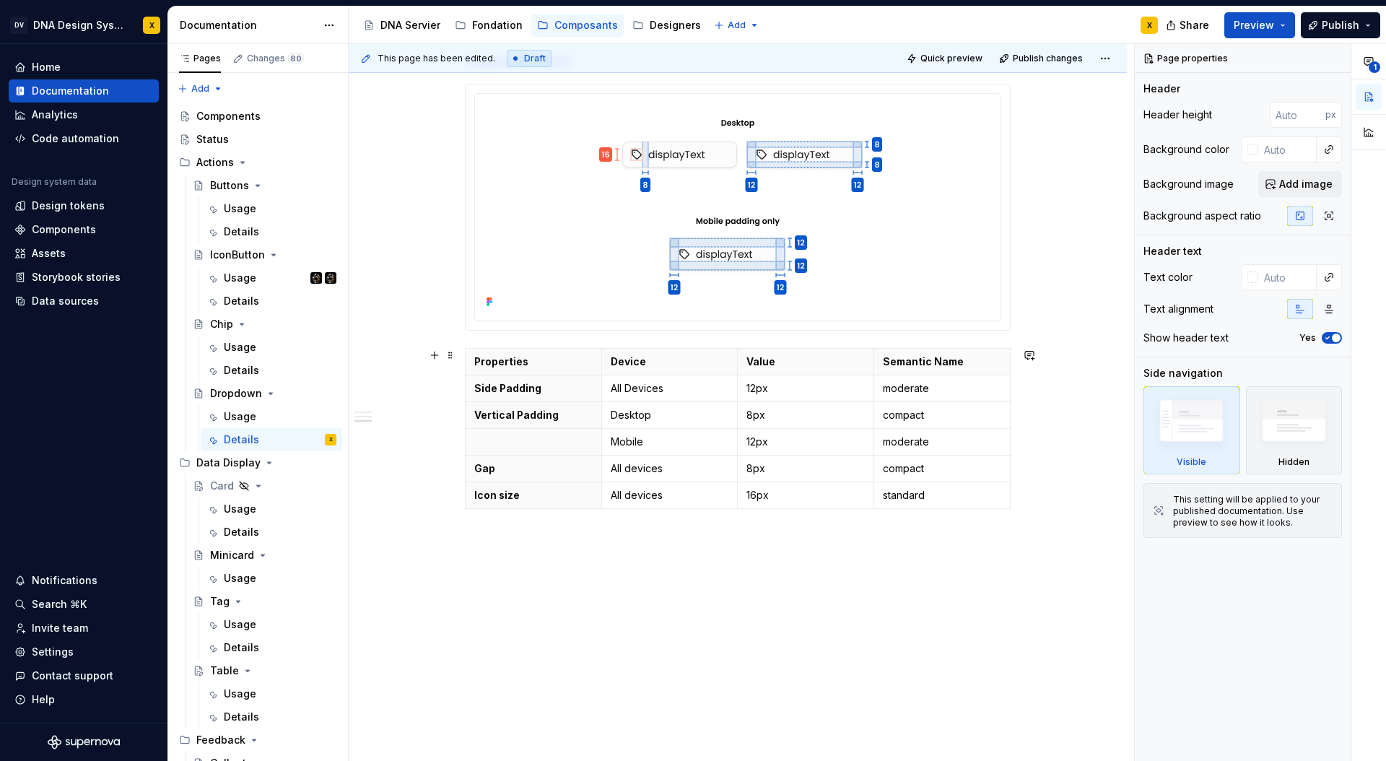
scroll to position [936, 0]
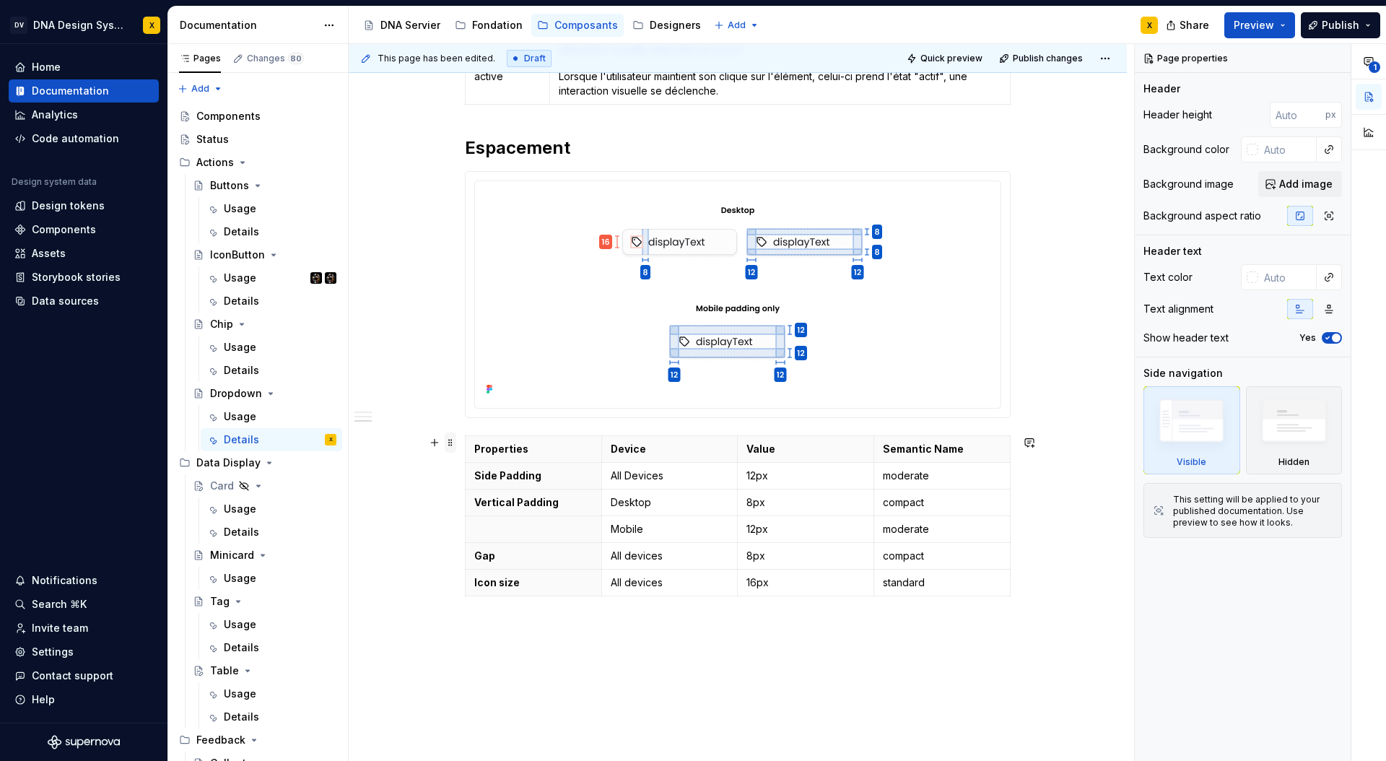
click at [454, 443] on span at bounding box center [451, 442] width 12 height 20
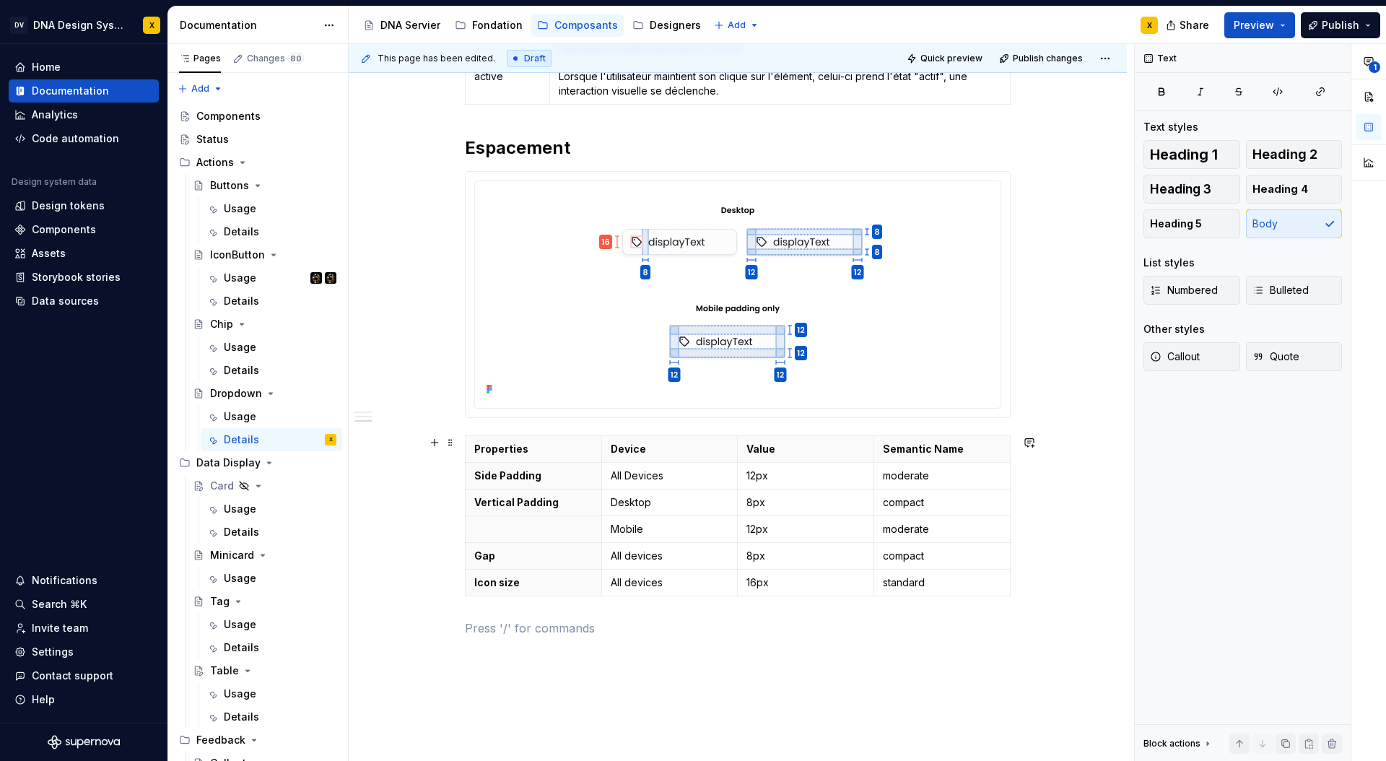
click at [546, 639] on div "**********" at bounding box center [738, 1] width 546 height 1305
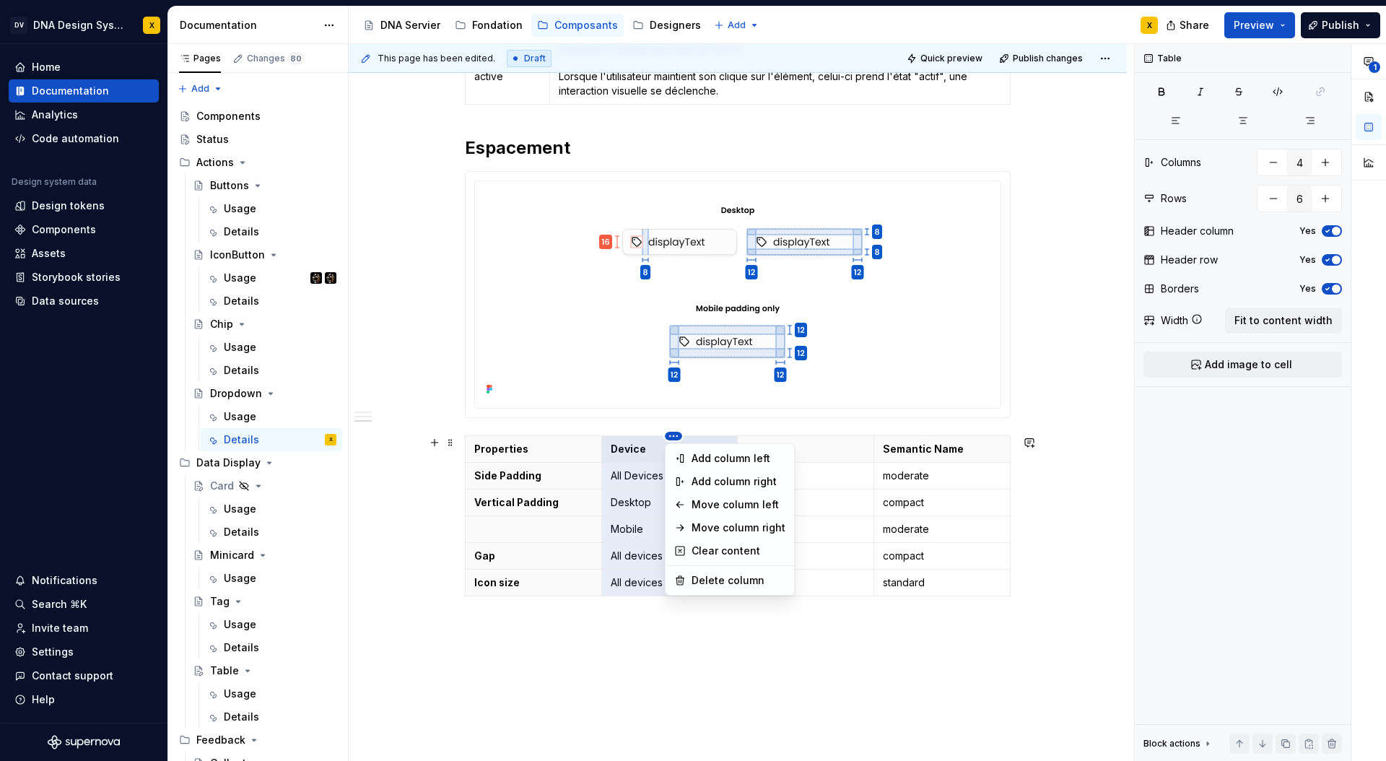
click at [672, 436] on html "DV DNA Design System X Home Documentation Analytics Code automation Design syst…" at bounding box center [693, 380] width 1386 height 761
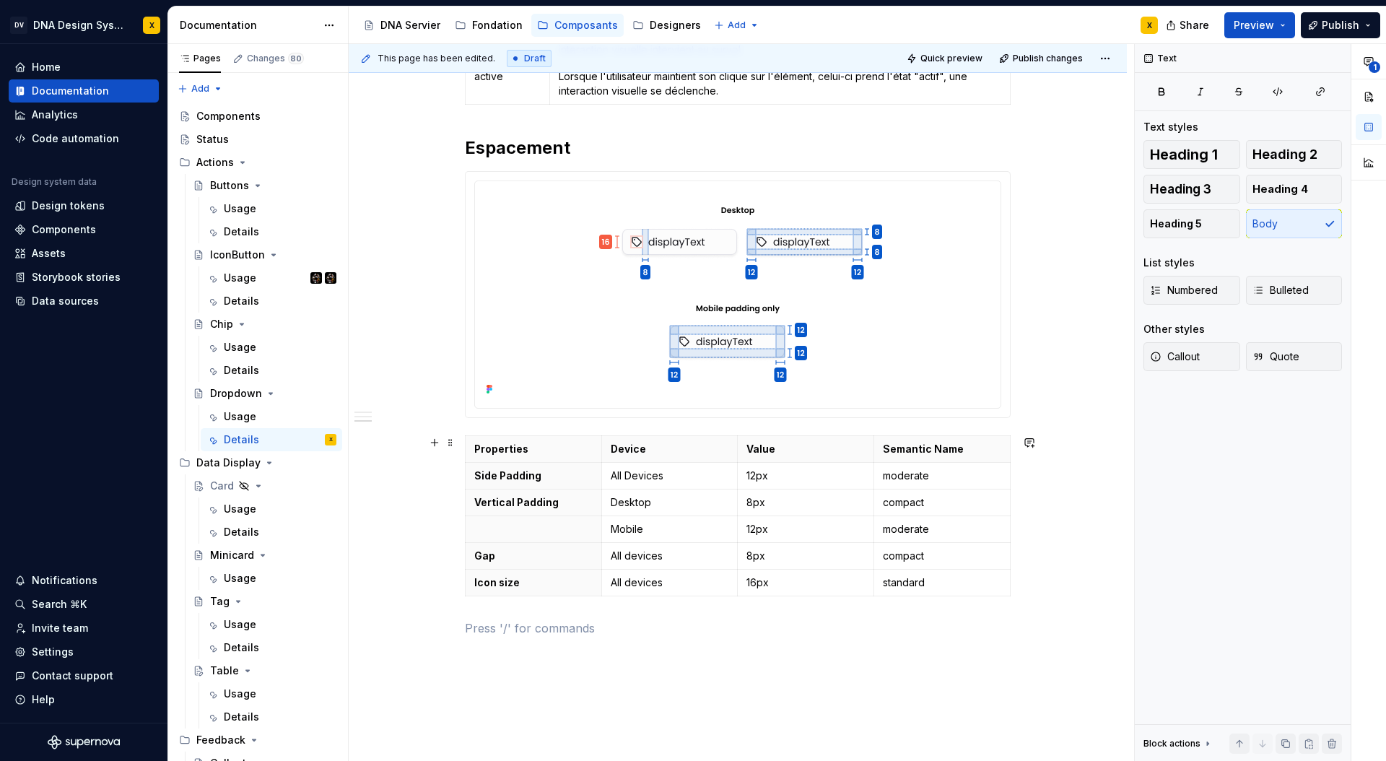
click at [761, 641] on html "DV DNA Design System X Home Documentation Analytics Code automation Design syst…" at bounding box center [693, 380] width 1386 height 761
type textarea "*"
